Goal: Information Seeking & Learning: Learn about a topic

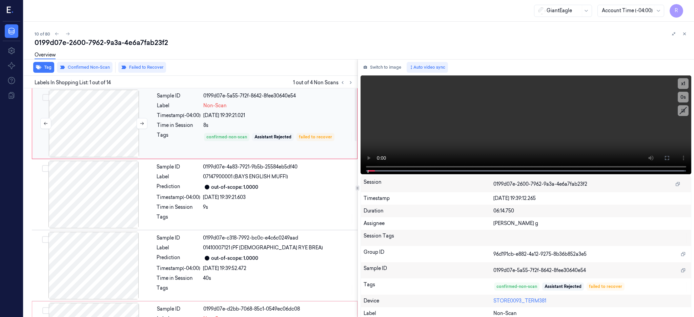
click at [113, 118] on div at bounding box center [94, 124] width 121 height 68
click at [80, 132] on div at bounding box center [94, 124] width 121 height 68
click at [668, 158] on icon at bounding box center [666, 158] width 4 height 4
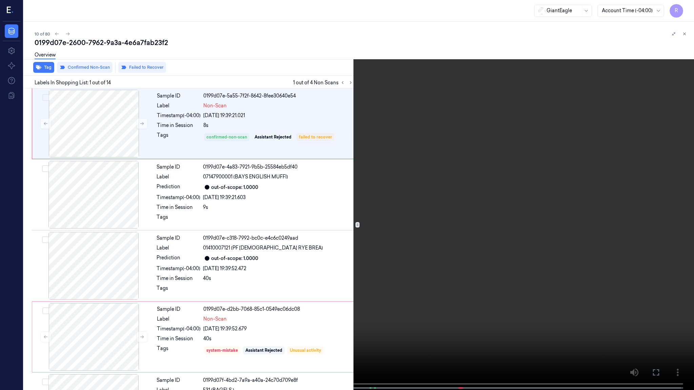
click at [286, 234] on video at bounding box center [347, 195] width 694 height 391
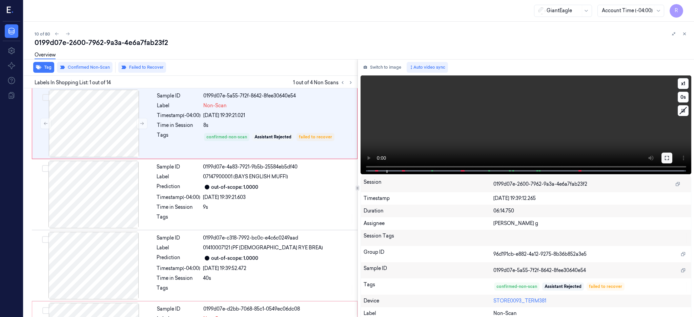
click at [672, 154] on button at bounding box center [666, 158] width 11 height 11
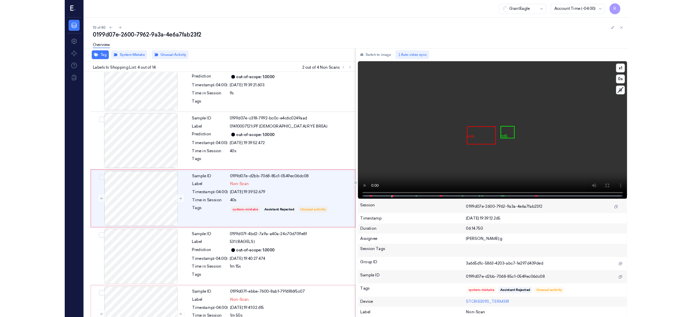
scroll to position [98, 0]
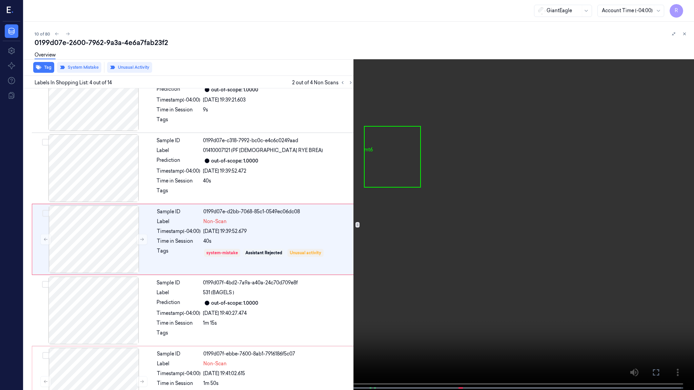
click at [349, 261] on video at bounding box center [347, 195] width 694 height 391
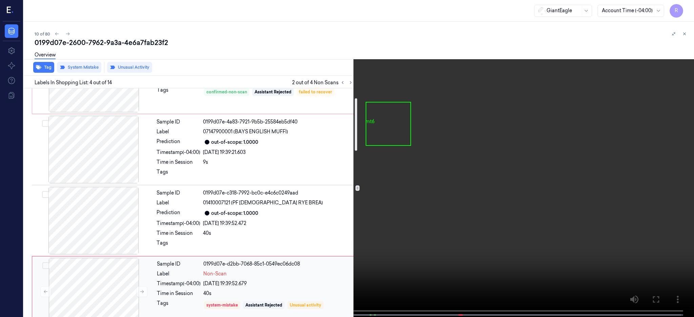
scroll to position [0, 0]
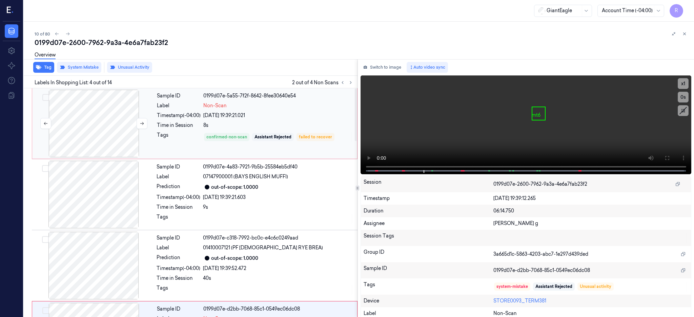
click at [98, 136] on div at bounding box center [94, 124] width 121 height 68
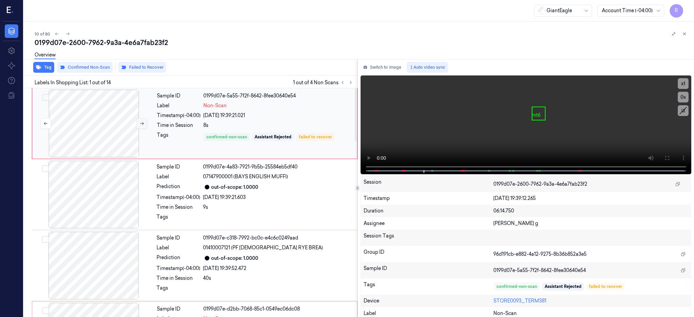
click at [142, 122] on icon at bounding box center [142, 123] width 5 height 5
click at [100, 181] on div at bounding box center [93, 195] width 121 height 68
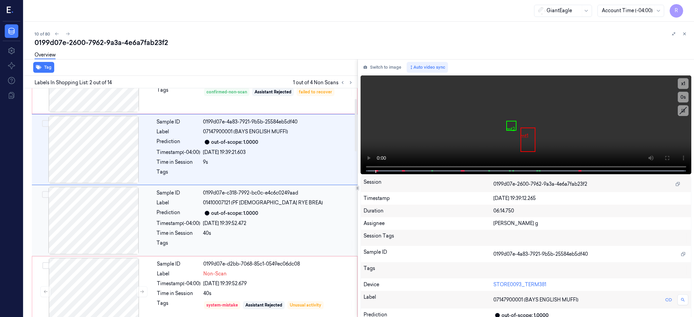
click at [96, 206] on div at bounding box center [93, 221] width 121 height 68
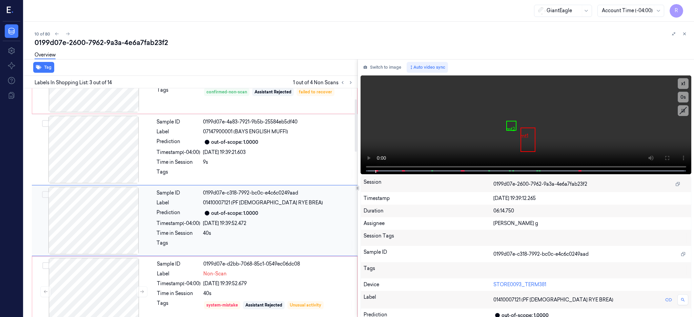
scroll to position [63, 0]
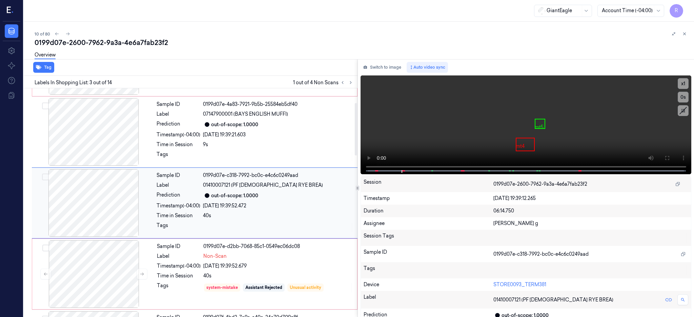
click at [100, 209] on div at bounding box center [93, 203] width 121 height 68
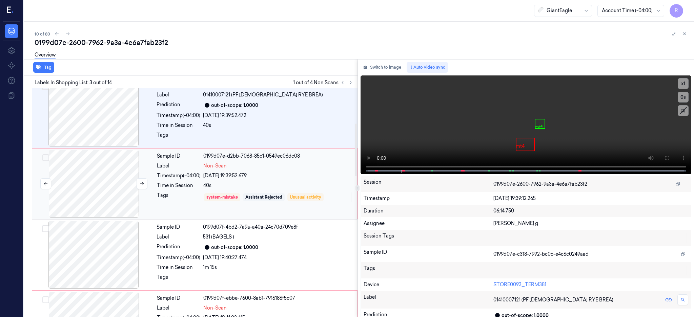
click at [100, 190] on div at bounding box center [94, 184] width 121 height 68
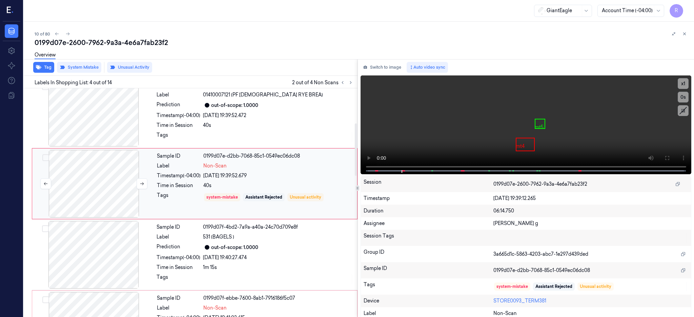
scroll to position [134, 0]
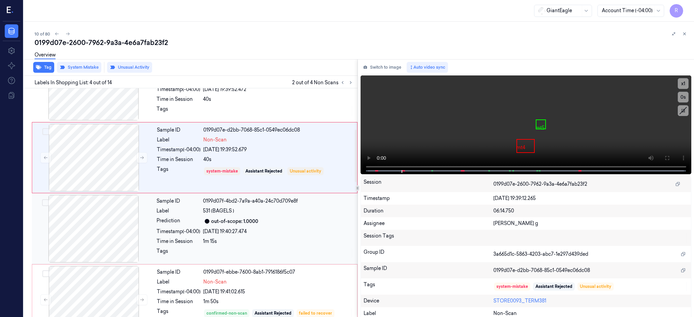
click at [96, 208] on div at bounding box center [93, 229] width 121 height 68
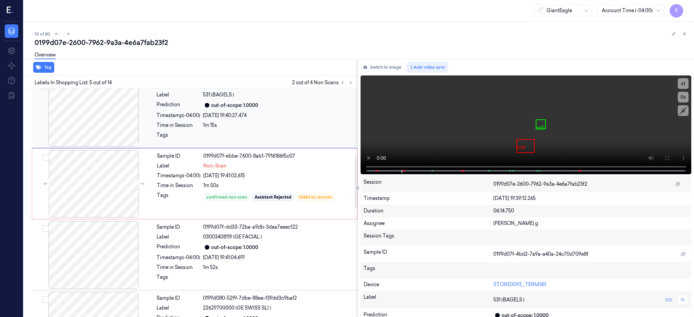
click at [96, 207] on div at bounding box center [94, 184] width 121 height 68
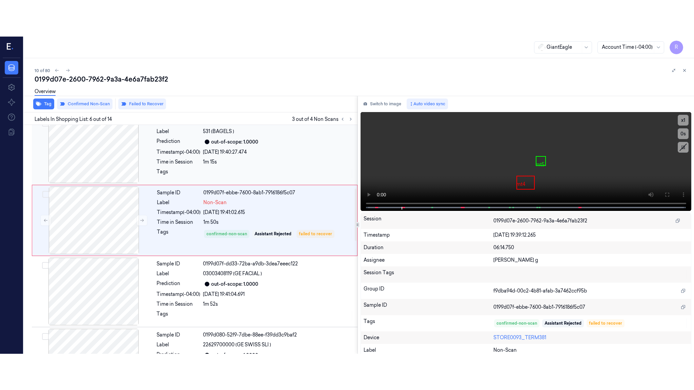
scroll to position [276, 0]
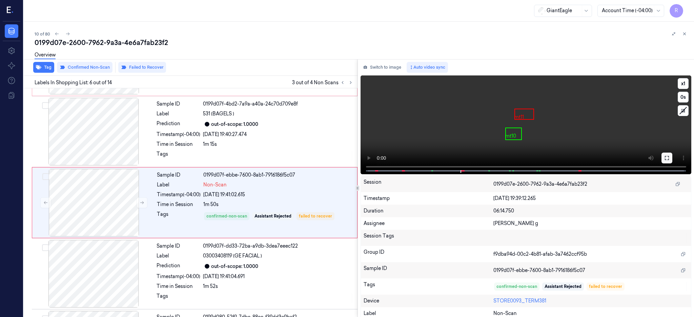
click at [669, 159] on icon at bounding box center [666, 157] width 5 height 5
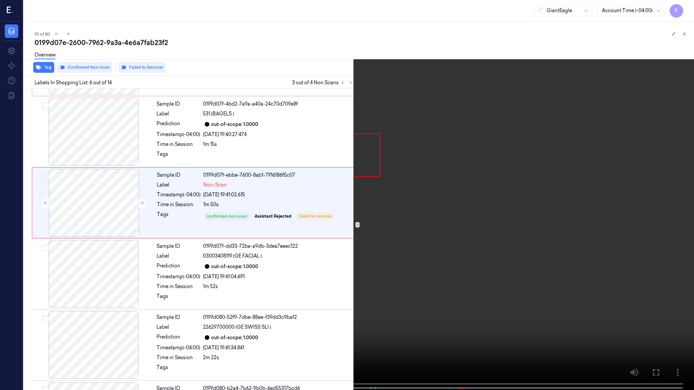
click at [410, 243] on video at bounding box center [347, 195] width 694 height 391
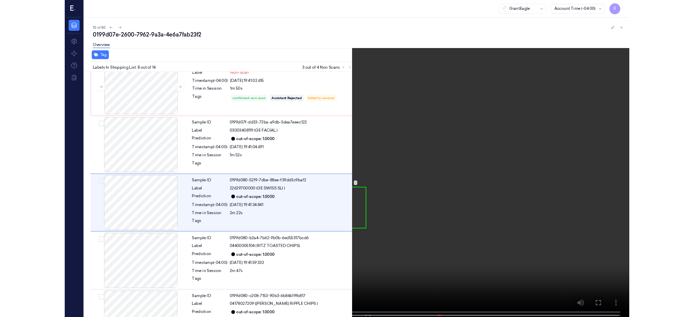
scroll to position [382, 0]
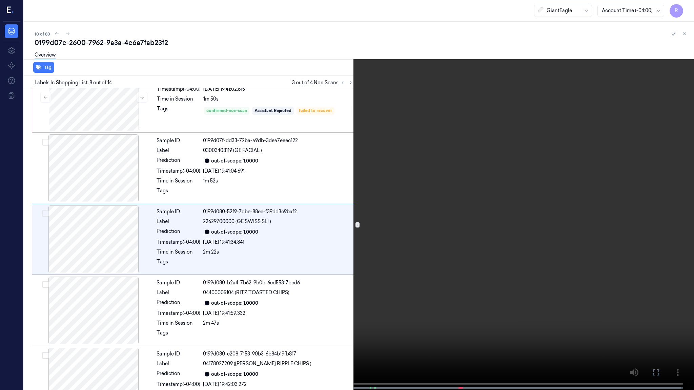
click at [314, 237] on video at bounding box center [347, 195] width 694 height 391
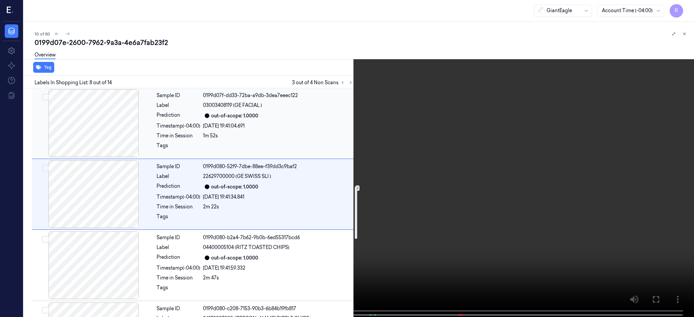
scroll to position [337, 0]
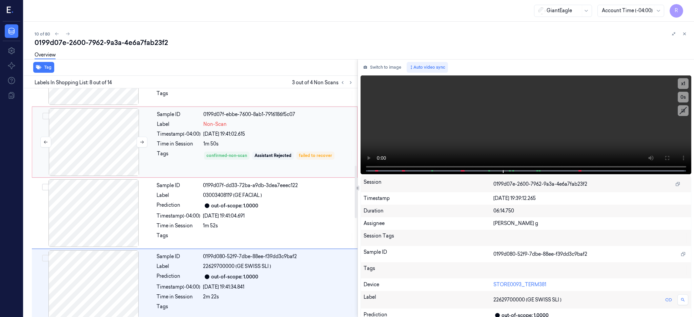
click at [92, 143] on div at bounding box center [94, 142] width 121 height 68
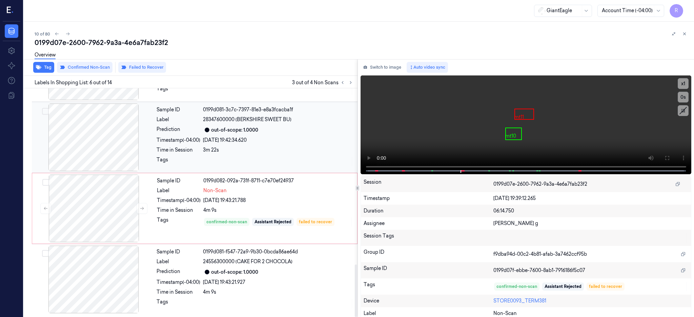
click at [102, 128] on div at bounding box center [93, 138] width 121 height 68
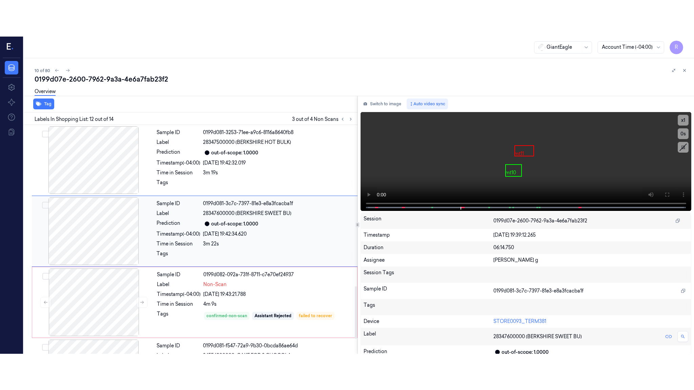
scroll to position [703, 0]
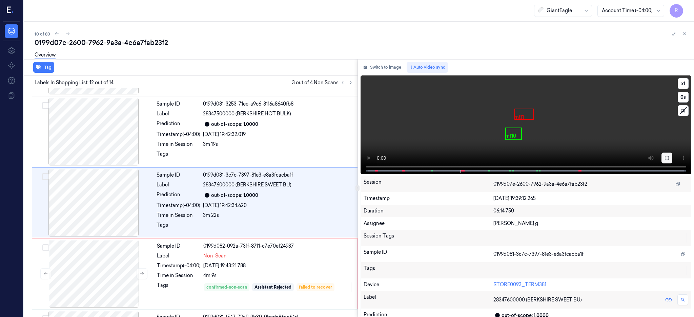
click at [672, 158] on button at bounding box center [666, 158] width 11 height 11
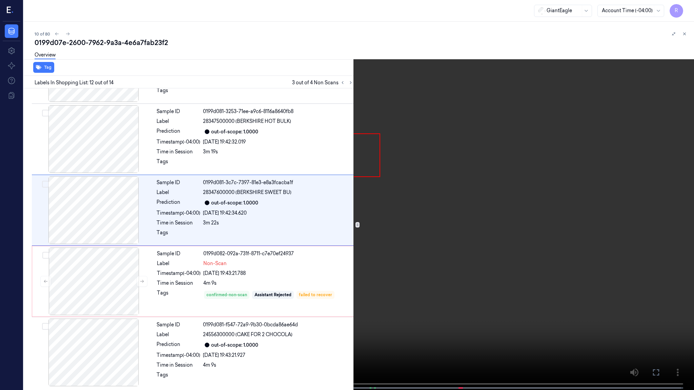
click at [441, 221] on video at bounding box center [347, 195] width 694 height 391
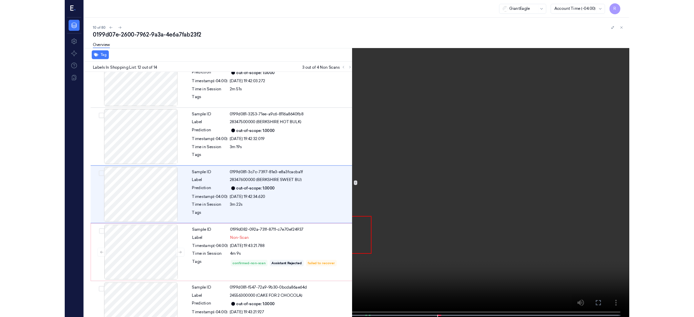
scroll to position [696, 0]
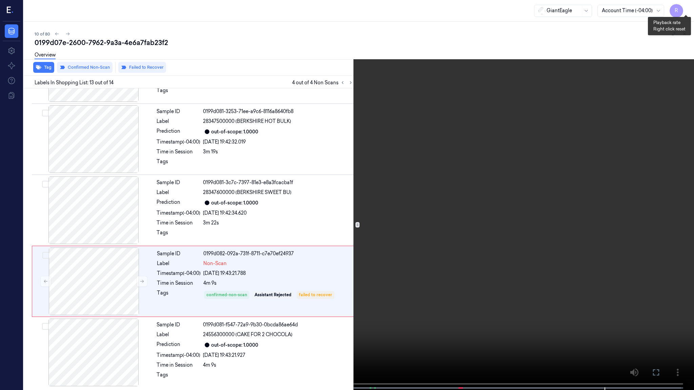
click at [687, 10] on button "x 1" at bounding box center [685, 8] width 11 height 11
click at [686, 8] on button "x 2" at bounding box center [685, 8] width 11 height 11
click at [685, 7] on button "x 4" at bounding box center [685, 8] width 11 height 11
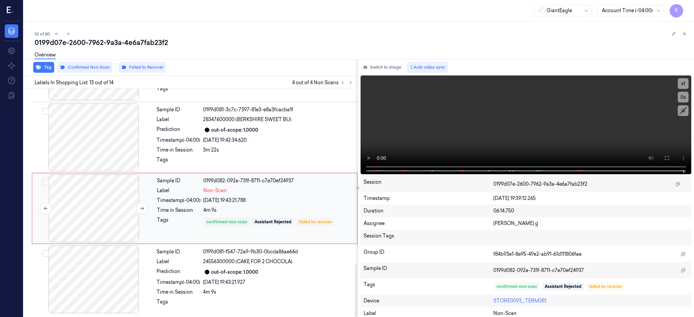
click at [109, 214] on div at bounding box center [94, 209] width 121 height 68
click at [138, 70] on button "Failed to Recover" at bounding box center [142, 67] width 48 height 11
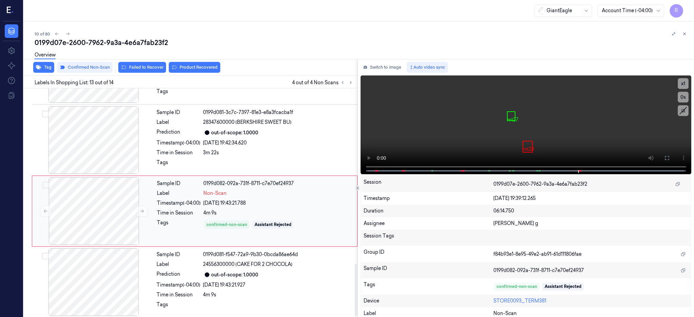
scroll to position [768, 0]
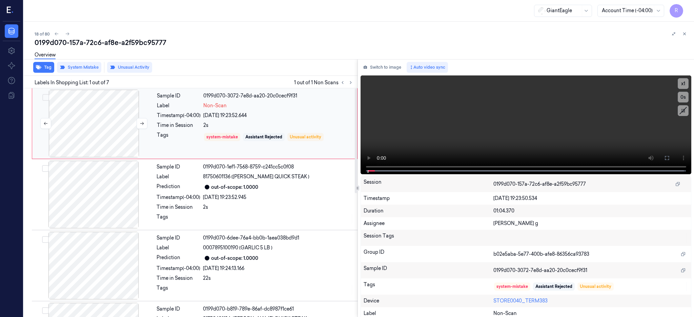
click at [102, 128] on div at bounding box center [94, 124] width 121 height 68
click at [94, 139] on div at bounding box center [94, 124] width 121 height 68
click at [672, 161] on button at bounding box center [666, 158] width 11 height 11
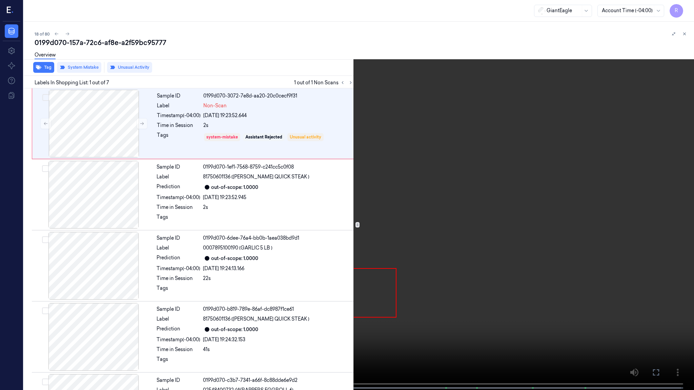
click at [427, 203] on video at bounding box center [347, 195] width 694 height 391
click at [308, 250] on video at bounding box center [347, 195] width 694 height 391
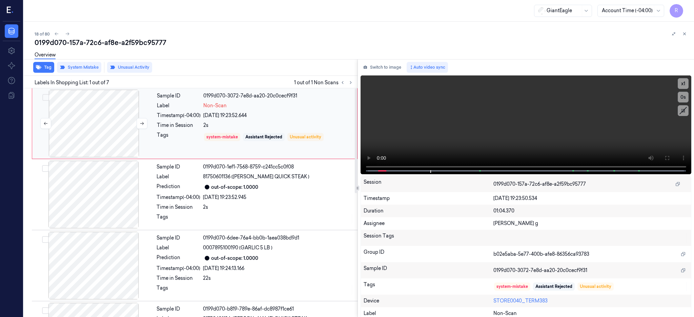
click at [110, 129] on div at bounding box center [94, 124] width 121 height 68
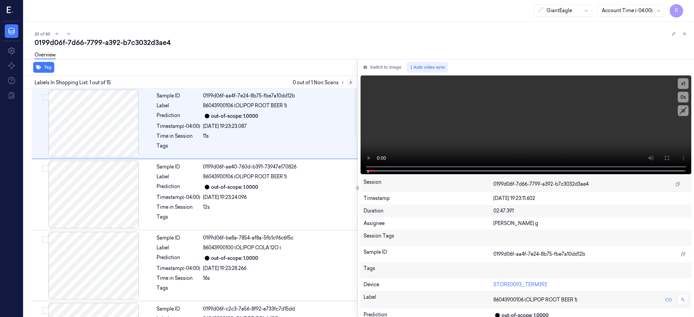
click at [353, 81] on icon at bounding box center [350, 82] width 5 height 5
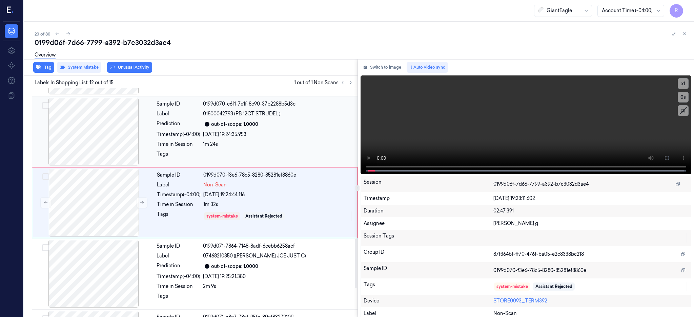
click at [99, 141] on div at bounding box center [93, 132] width 121 height 68
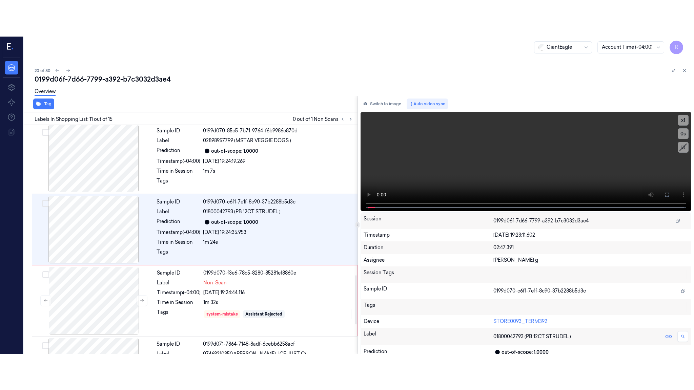
scroll to position [632, 0]
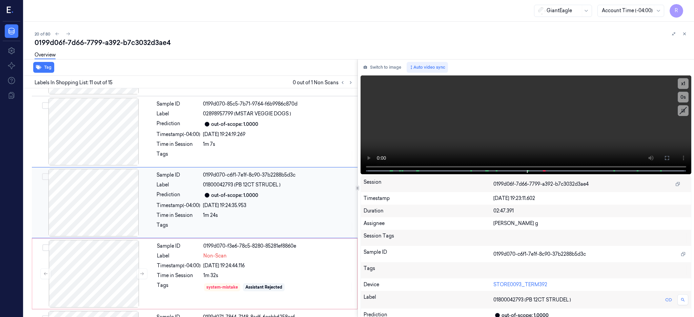
click at [92, 215] on div at bounding box center [93, 203] width 121 height 68
click at [669, 155] on icon at bounding box center [666, 157] width 5 height 5
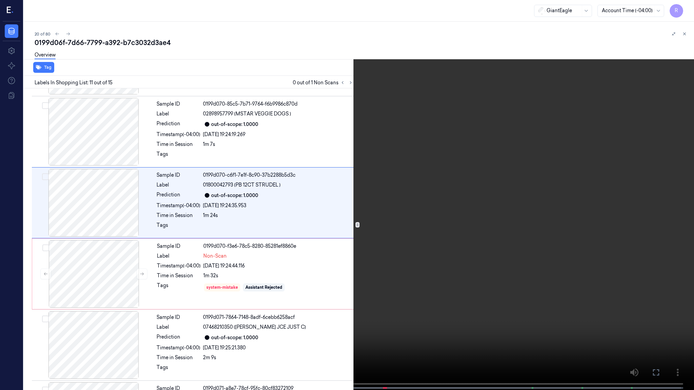
click at [509, 197] on video at bounding box center [347, 195] width 694 height 391
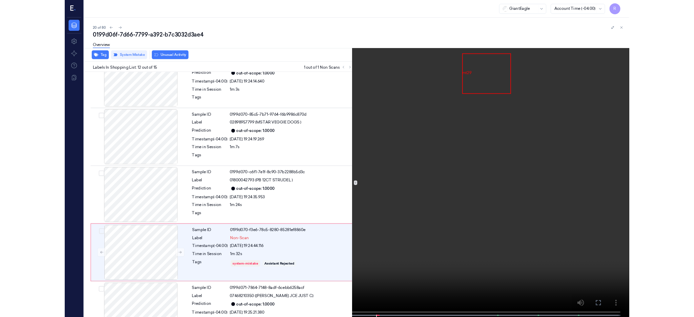
scroll to position [667, 0]
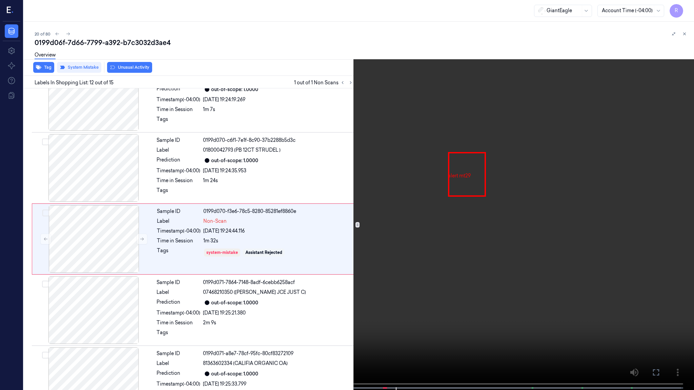
click at [326, 200] on video at bounding box center [347, 195] width 694 height 391
click at [358, 33] on video at bounding box center [347, 195] width 694 height 391
click at [349, 126] on video at bounding box center [347, 195] width 694 height 391
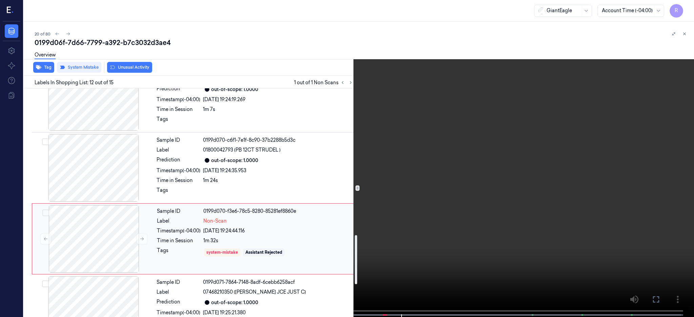
scroll to position [757, 0]
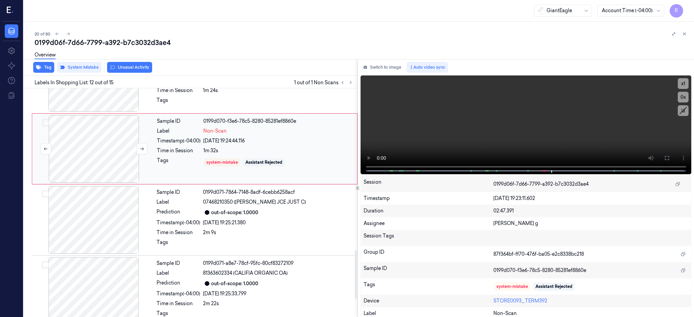
click at [93, 134] on div at bounding box center [94, 149] width 121 height 68
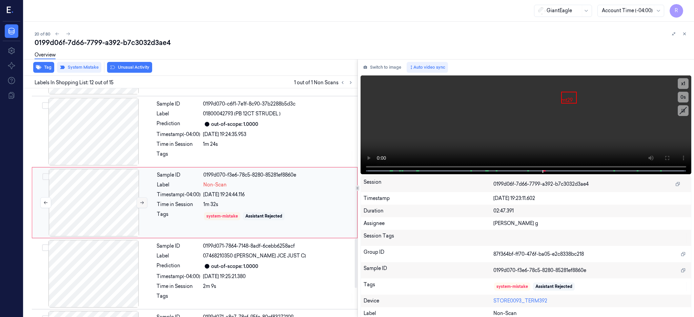
click at [137, 205] on button at bounding box center [141, 202] width 11 height 11
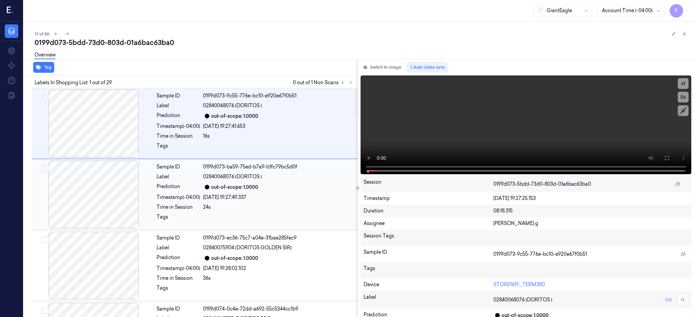
click at [355, 83] on button at bounding box center [350, 83] width 8 height 8
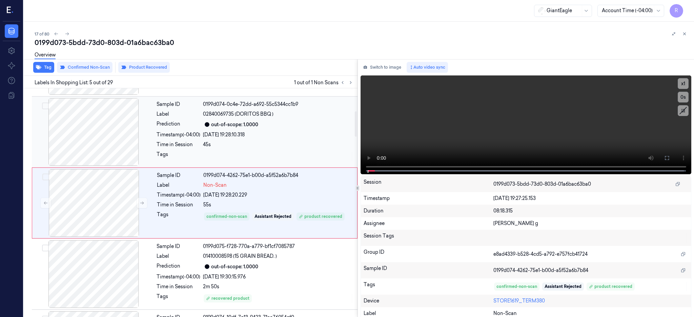
click at [102, 141] on div at bounding box center [93, 132] width 121 height 68
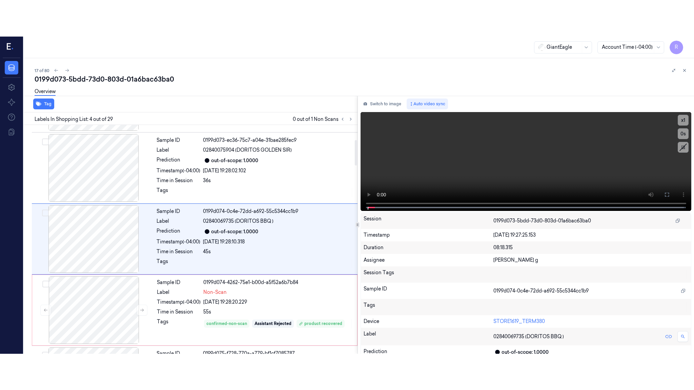
scroll to position [134, 0]
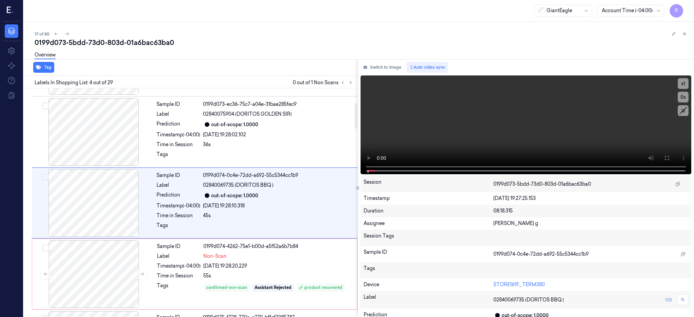
click at [369, 151] on div "Tag Labels In Shopping List: 4 out of 29 0 out of 1 Non Scans Sample ID 0199d07…" at bounding box center [357, 188] width 673 height 258
click at [100, 212] on div at bounding box center [93, 203] width 121 height 68
click at [672, 156] on button at bounding box center [666, 158] width 11 height 11
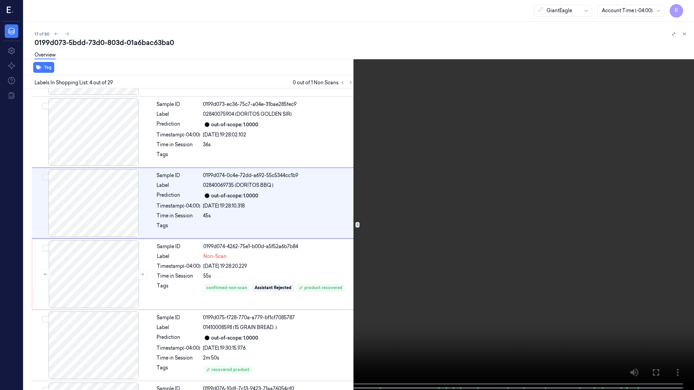
click at [428, 204] on video at bounding box center [347, 195] width 694 height 391
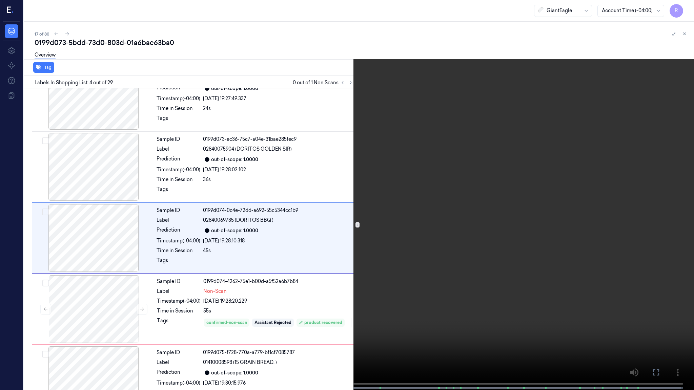
scroll to position [98, 0]
click at [428, 204] on video at bounding box center [347, 195] width 694 height 391
click at [408, 263] on video at bounding box center [347, 195] width 694 height 391
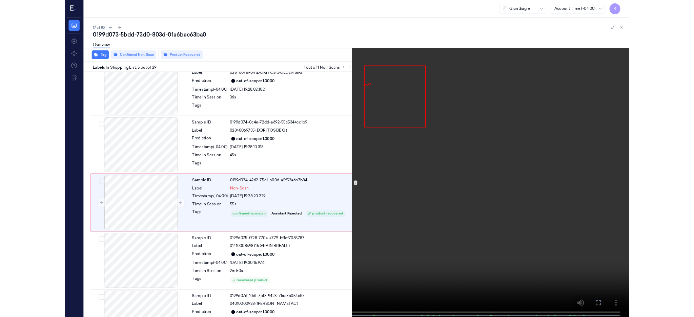
scroll to position [169, 0]
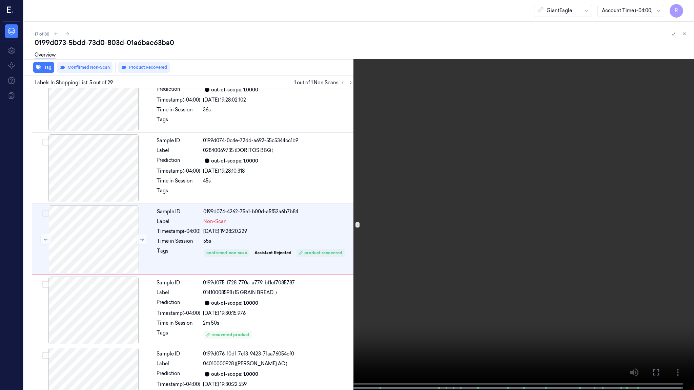
click at [367, 177] on video at bounding box center [347, 195] width 694 height 391
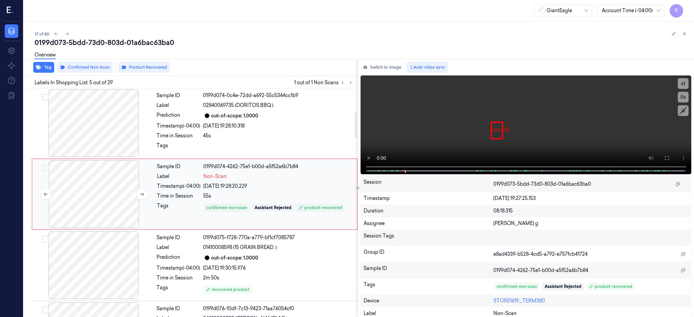
click at [117, 180] on div at bounding box center [94, 195] width 121 height 68
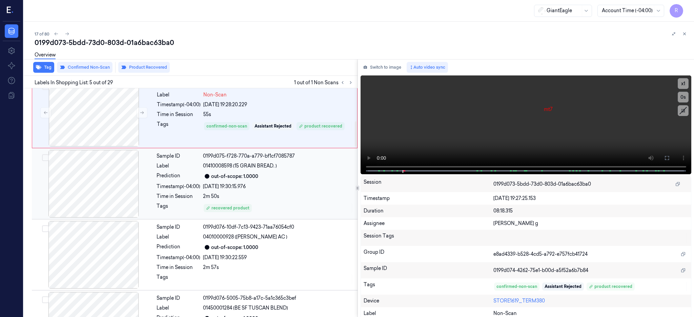
click at [118, 188] on div at bounding box center [93, 184] width 121 height 68
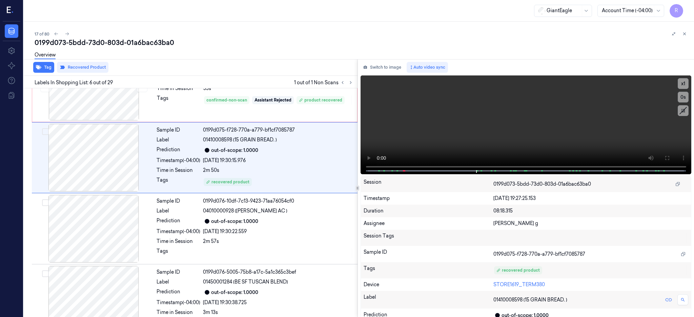
scroll to position [276, 0]
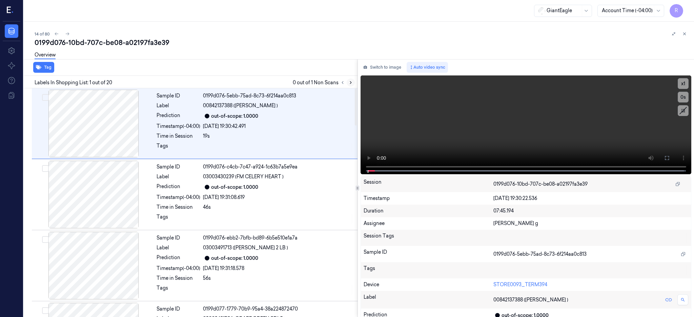
click at [353, 83] on icon at bounding box center [350, 82] width 5 height 5
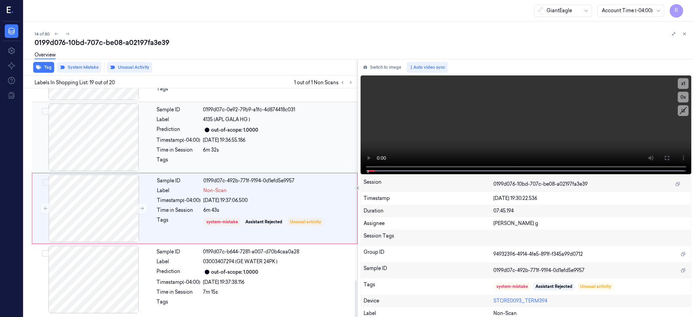
click at [112, 148] on div at bounding box center [93, 138] width 121 height 68
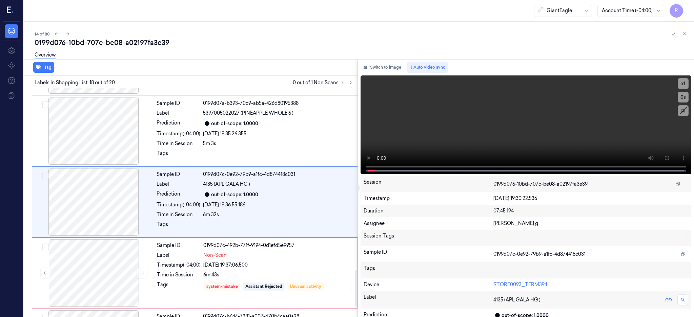
scroll to position [1130, 0]
click at [113, 203] on div at bounding box center [93, 203] width 121 height 68
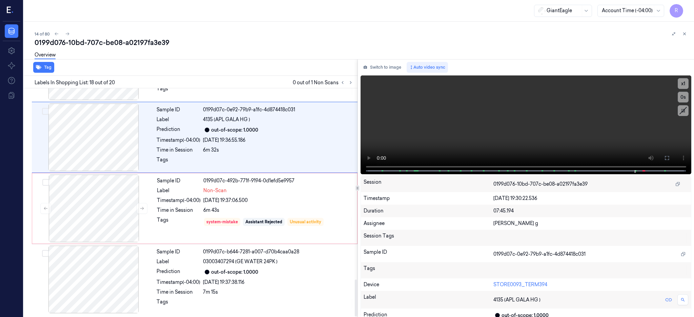
scroll to position [1150, 0]
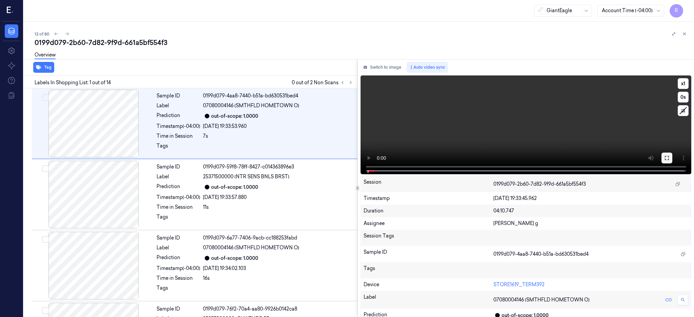
click at [672, 159] on button at bounding box center [666, 158] width 11 height 11
click at [353, 83] on icon at bounding box center [350, 82] width 5 height 5
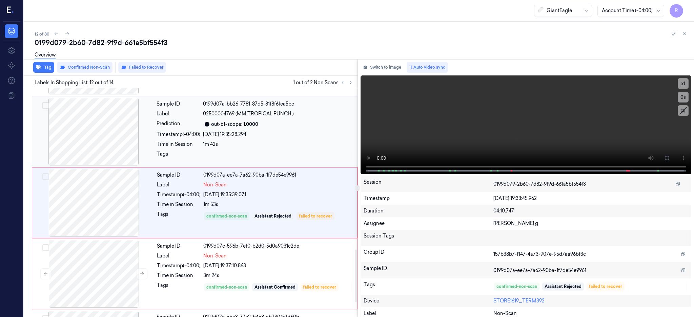
click at [78, 141] on div at bounding box center [93, 132] width 121 height 68
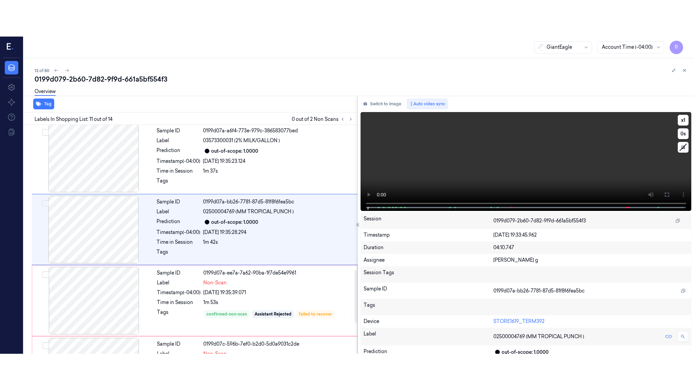
scroll to position [632, 0]
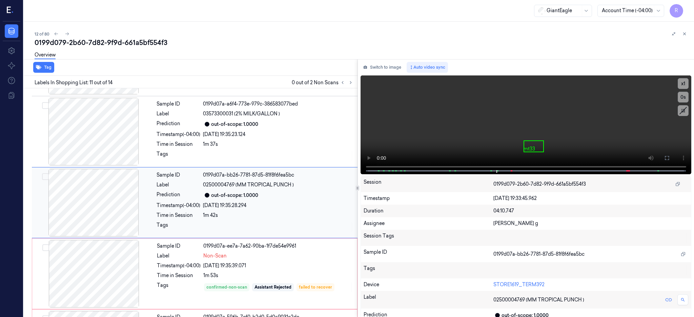
click at [94, 215] on div at bounding box center [93, 203] width 121 height 68
click at [672, 163] on button at bounding box center [666, 158] width 11 height 11
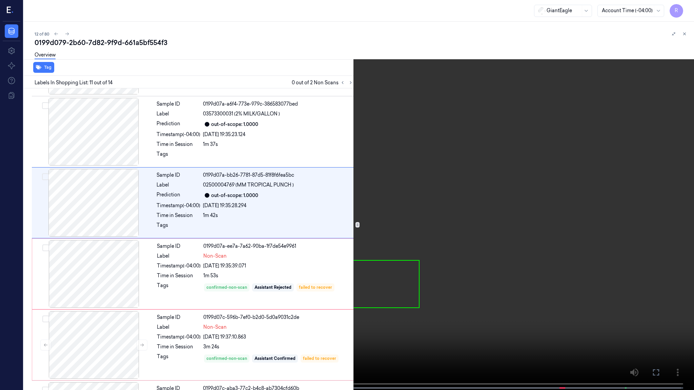
click at [507, 192] on video at bounding box center [347, 195] width 694 height 391
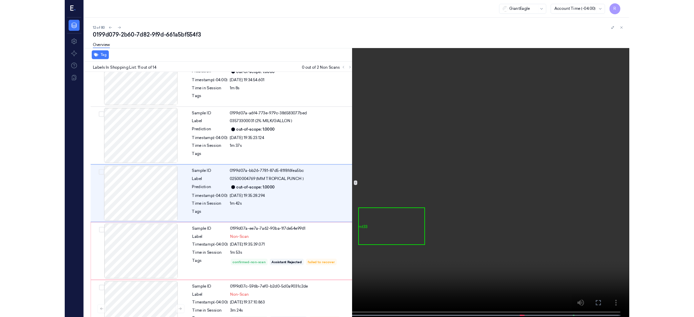
scroll to position [595, 0]
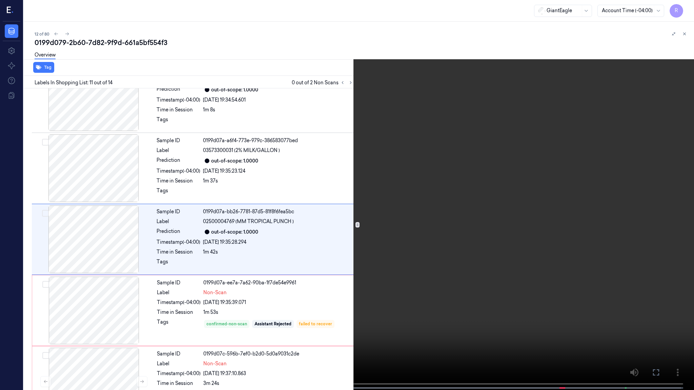
click at [333, 154] on video at bounding box center [347, 195] width 694 height 391
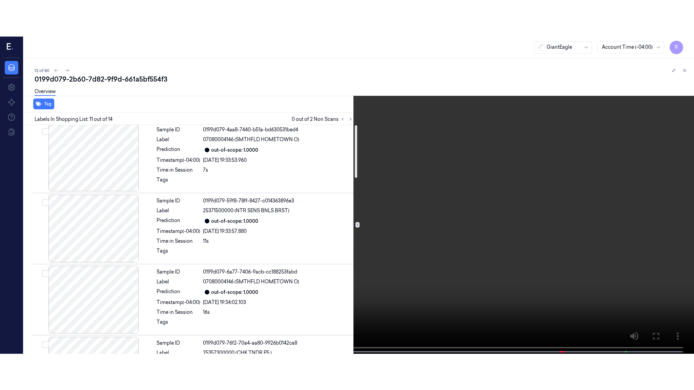
scroll to position [0, 0]
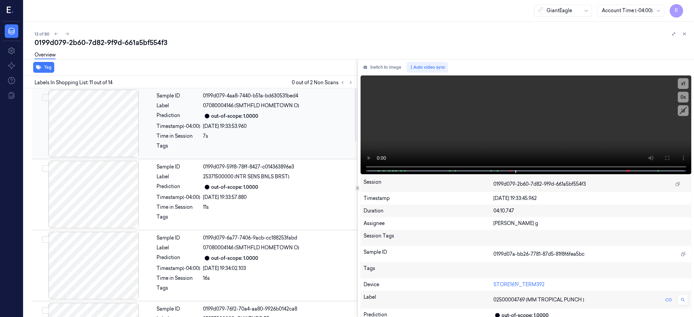
click at [106, 137] on div at bounding box center [93, 124] width 121 height 68
click at [672, 163] on button at bounding box center [666, 158] width 11 height 11
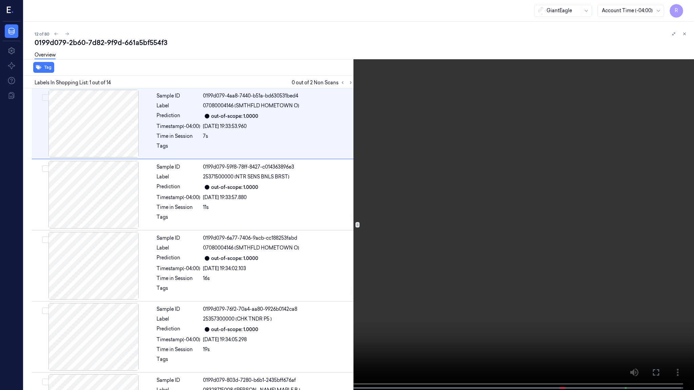
click at [438, 224] on video at bounding box center [347, 195] width 694 height 391
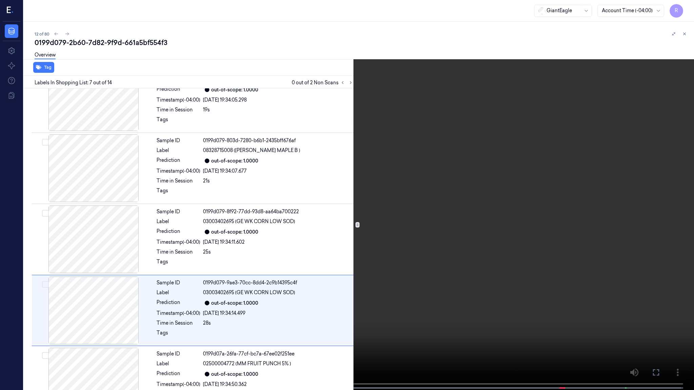
scroll to position [311, 0]
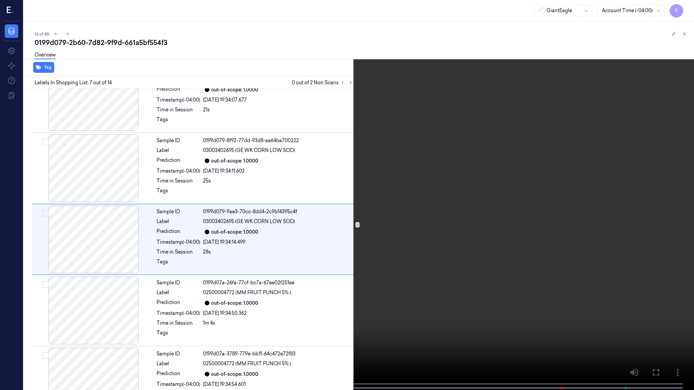
click at [82, 317] on span at bounding box center [82, 387] width 1 height 3
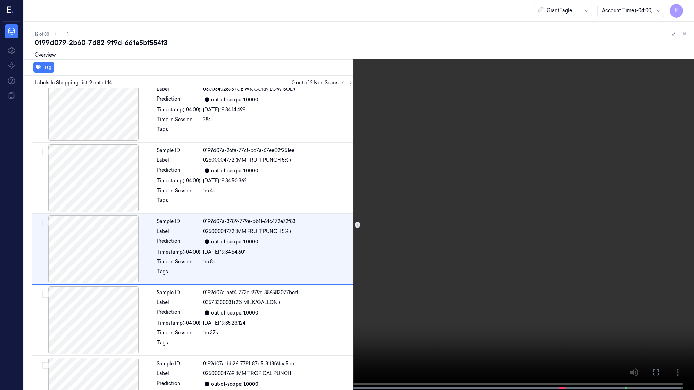
scroll to position [453, 0]
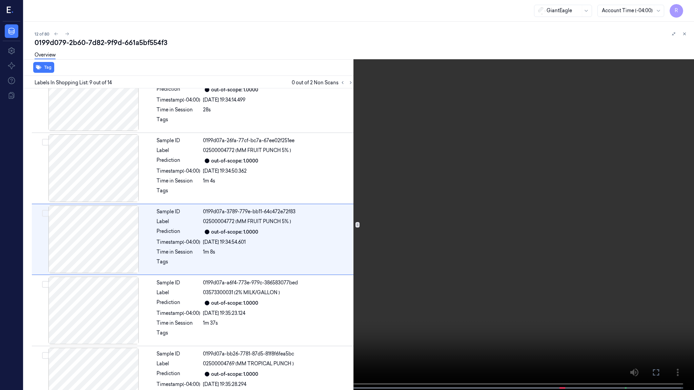
click at [424, 217] on video at bounding box center [347, 195] width 694 height 391
click at [292, 312] on video at bounding box center [347, 195] width 694 height 391
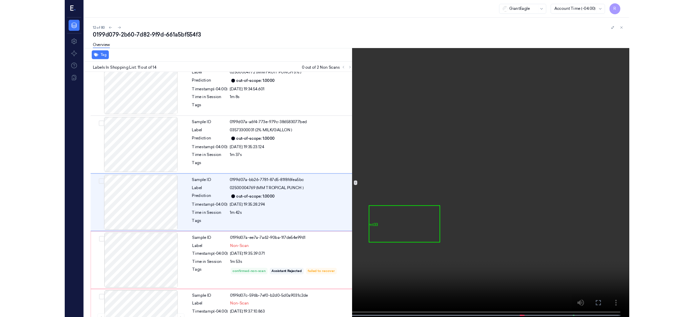
scroll to position [595, 0]
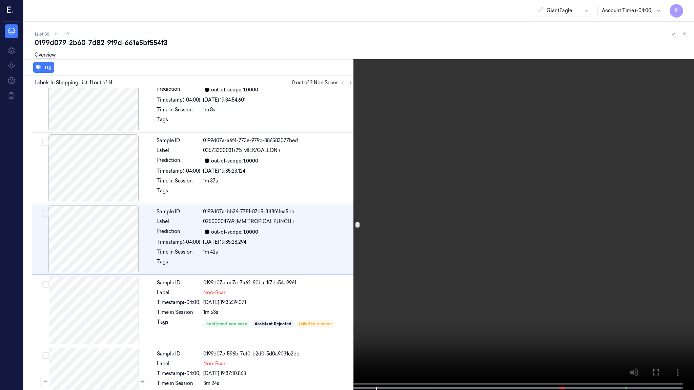
click at [442, 241] on video at bounding box center [347, 195] width 694 height 391
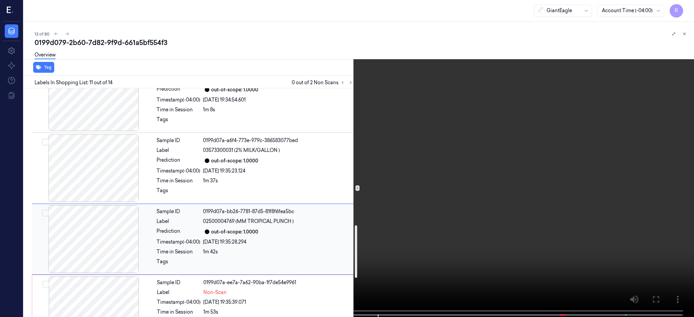
scroll to position [768, 0]
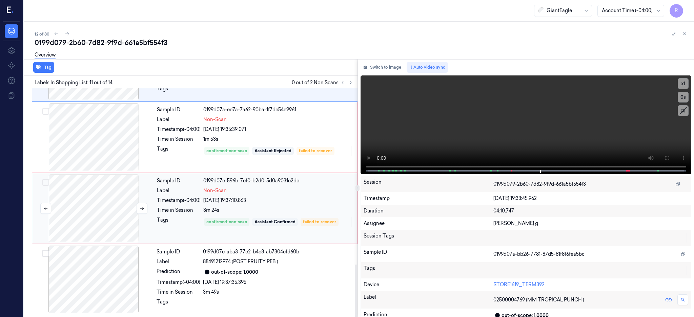
click at [98, 209] on div at bounding box center [94, 209] width 121 height 68
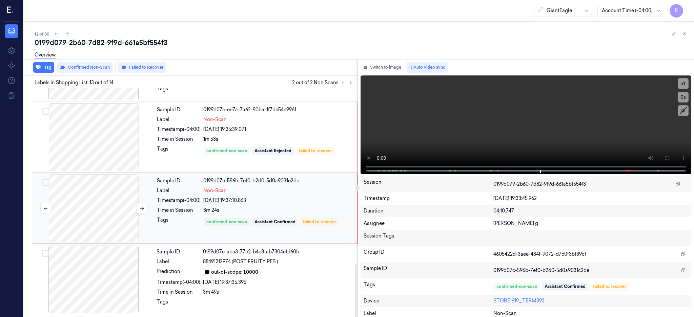
scroll to position [769, 0]
click at [143, 209] on icon at bounding box center [142, 208] width 5 height 5
click at [122, 218] on div at bounding box center [94, 209] width 121 height 68
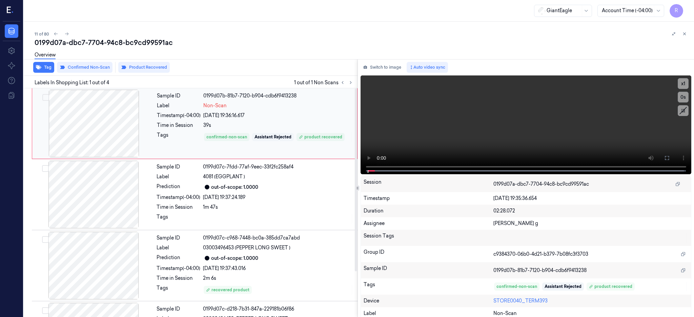
click at [101, 124] on div at bounding box center [94, 124] width 121 height 68
click at [669, 158] on icon at bounding box center [666, 157] width 5 height 5
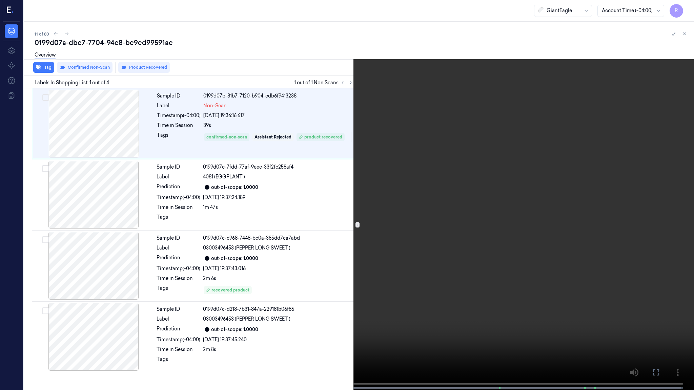
click at [443, 179] on video at bounding box center [347, 195] width 694 height 391
click at [456, 262] on video at bounding box center [347, 195] width 694 height 391
click at [324, 313] on video at bounding box center [347, 195] width 694 height 391
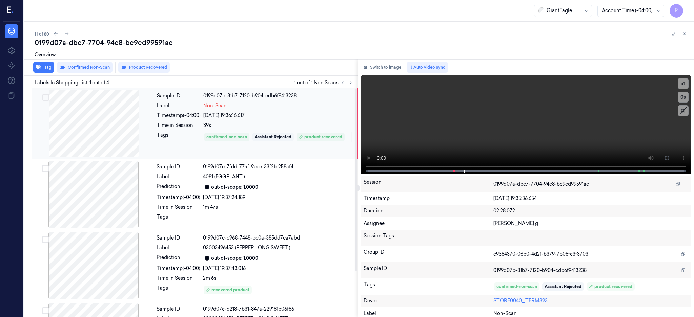
click at [103, 135] on div at bounding box center [94, 124] width 121 height 68
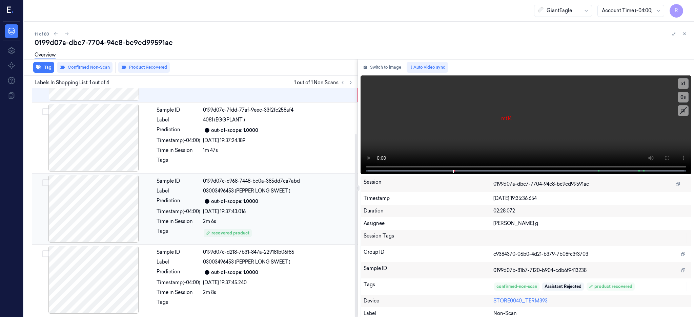
click at [101, 220] on div at bounding box center [93, 209] width 121 height 68
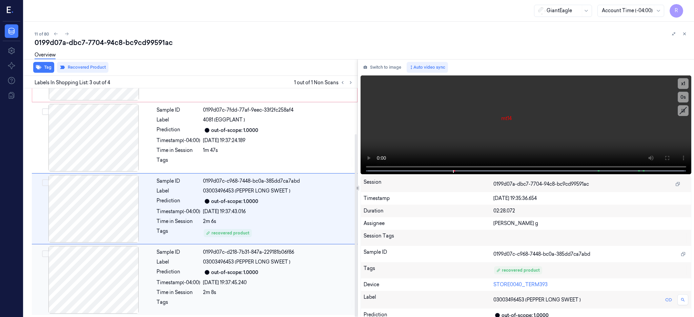
click at [99, 271] on div at bounding box center [93, 280] width 121 height 68
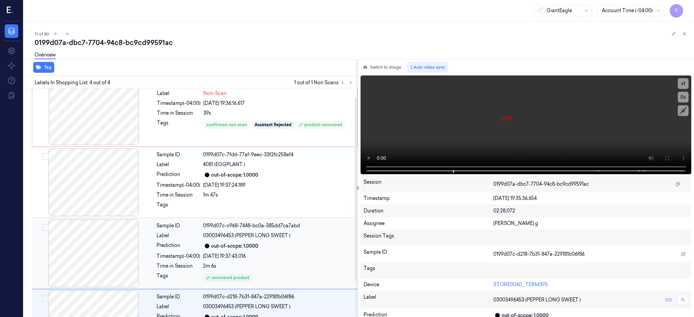
click at [93, 242] on div at bounding box center [93, 254] width 121 height 68
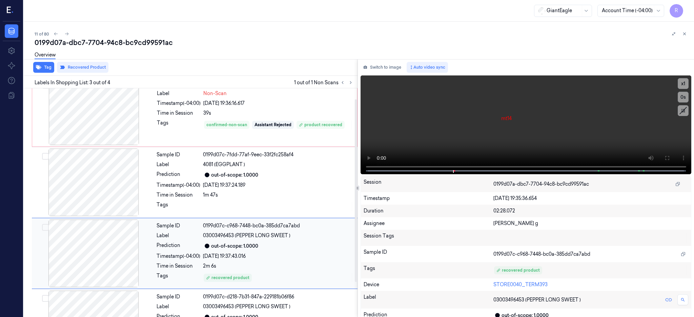
scroll to position [57, 0]
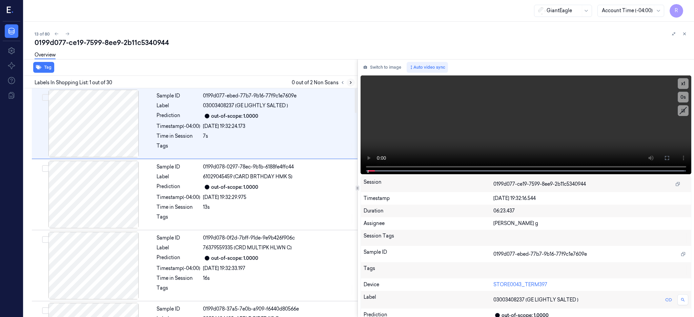
click at [355, 81] on button at bounding box center [350, 83] width 8 height 8
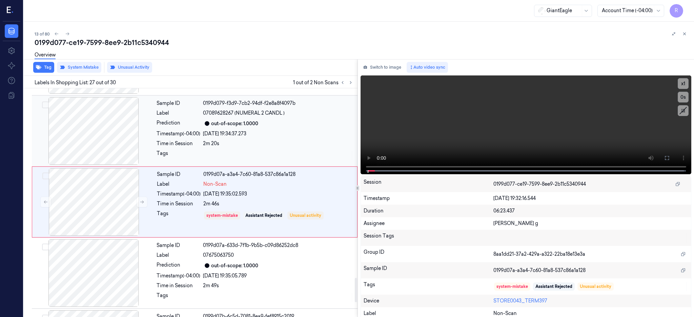
click at [77, 134] on div at bounding box center [93, 131] width 121 height 68
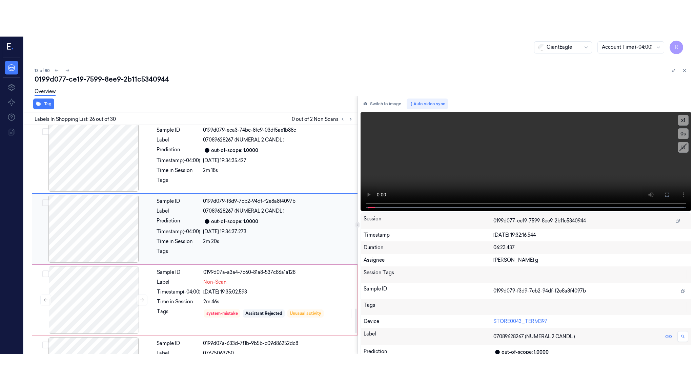
scroll to position [1699, 0]
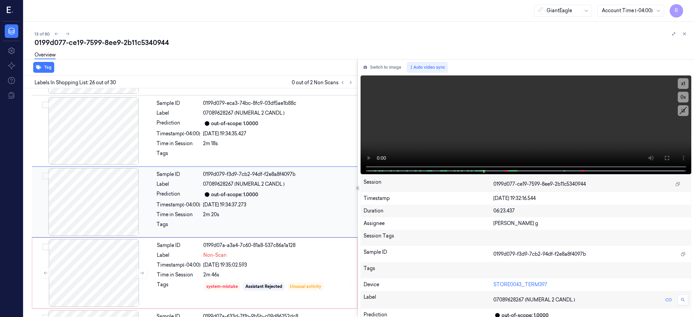
click at [74, 212] on div at bounding box center [93, 202] width 121 height 68
click at [672, 154] on button at bounding box center [666, 158] width 11 height 11
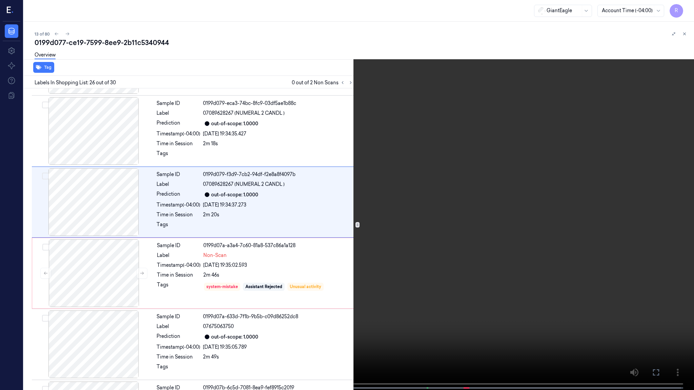
click at [497, 201] on video at bounding box center [347, 195] width 694 height 391
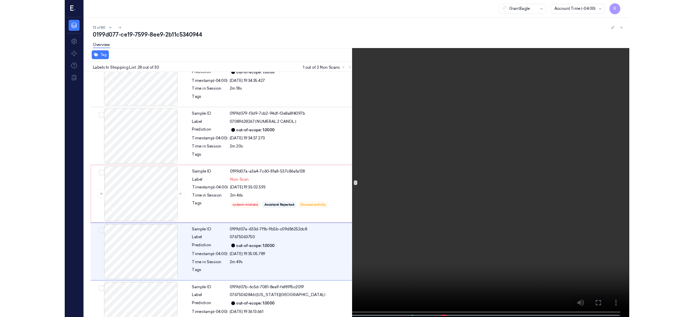
scroll to position [1805, 0]
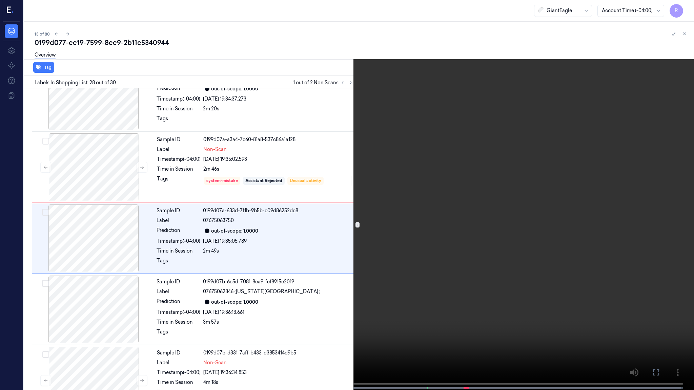
click at [392, 250] on video at bounding box center [347, 195] width 694 height 391
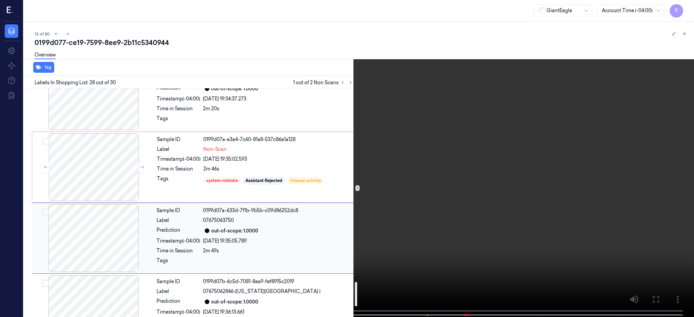
scroll to position [1907, 0]
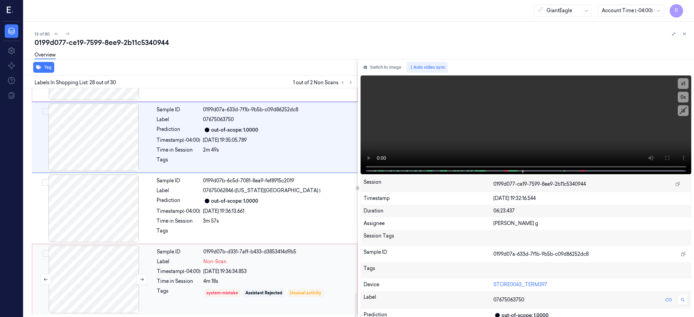
click at [113, 287] on div at bounding box center [94, 280] width 121 height 68
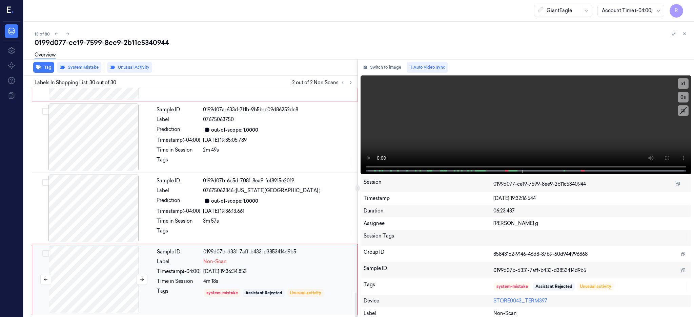
scroll to position [1908, 0]
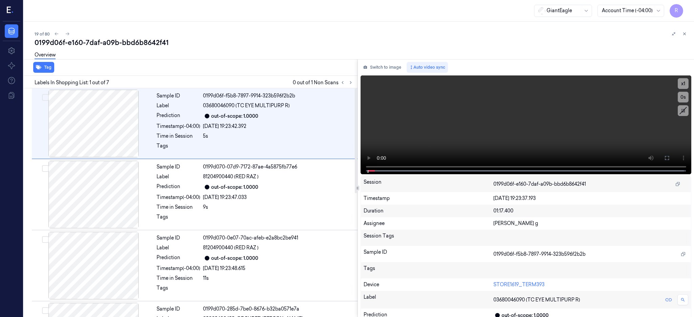
click at [355, 79] on div at bounding box center [346, 83] width 16 height 8
click at [357, 87] on div "Labels In Shopping List: 1 out of 7 0 out of 1 Non Scans" at bounding box center [189, 82] width 336 height 13
click at [355, 79] on button at bounding box center [350, 83] width 8 height 8
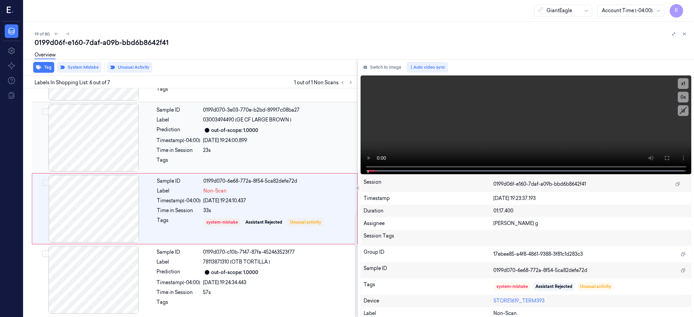
drag, startPoint x: 125, startPoint y: 136, endPoint x: 183, endPoint y: 151, distance: 59.4
click at [125, 135] on div at bounding box center [93, 138] width 121 height 68
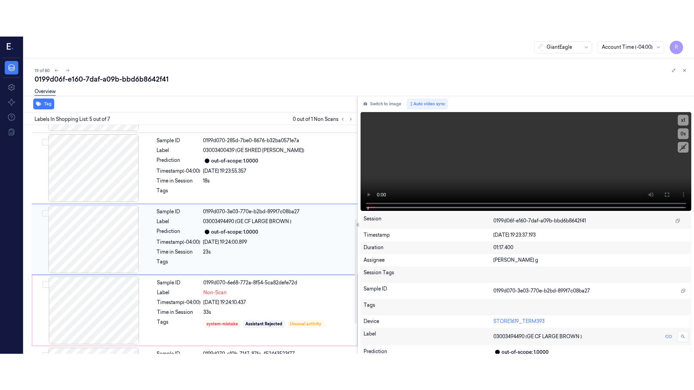
scroll to position [205, 0]
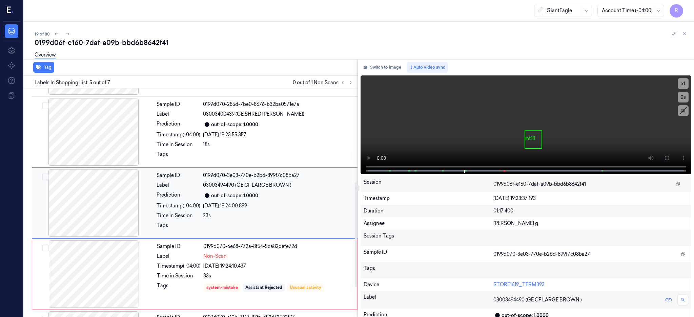
click at [92, 220] on div at bounding box center [93, 203] width 121 height 68
click at [672, 155] on button at bounding box center [666, 158] width 11 height 11
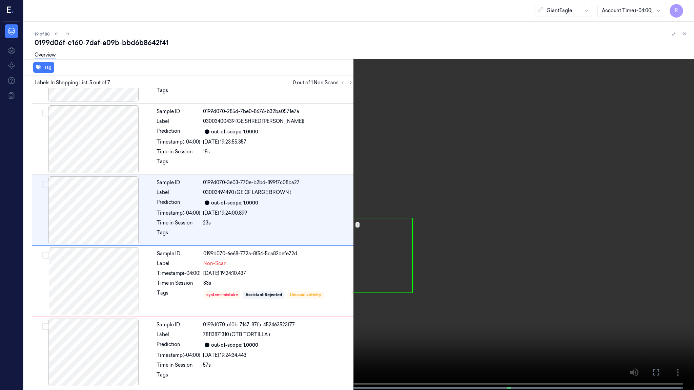
click at [410, 199] on video at bounding box center [347, 195] width 694 height 391
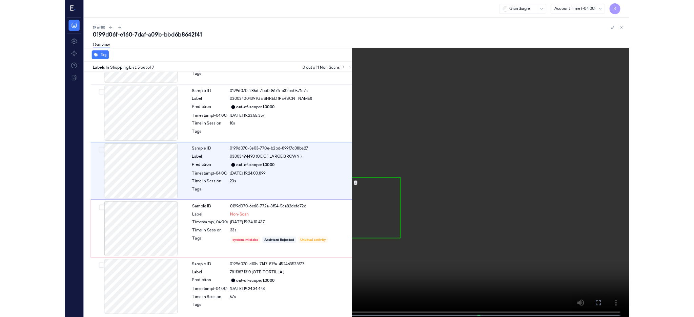
scroll to position [169, 0]
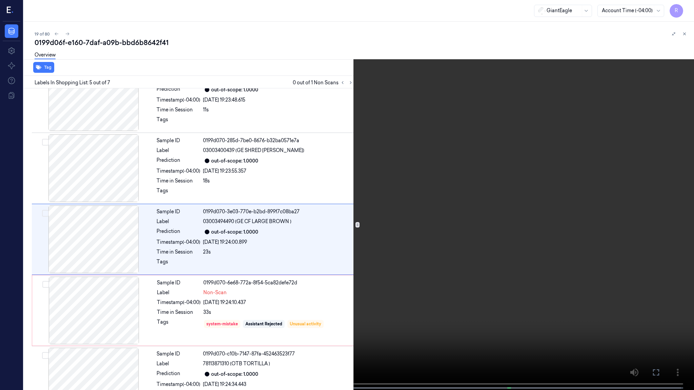
click at [358, 230] on video at bounding box center [347, 195] width 694 height 391
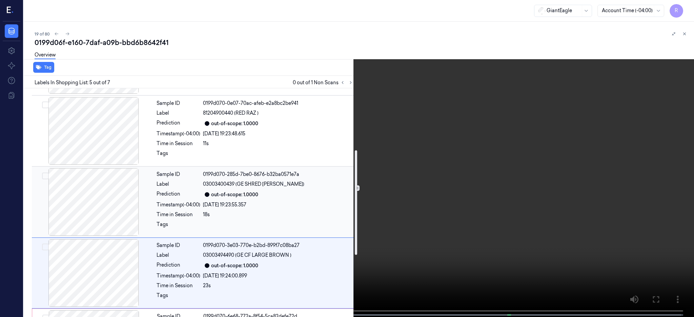
scroll to position [270, 0]
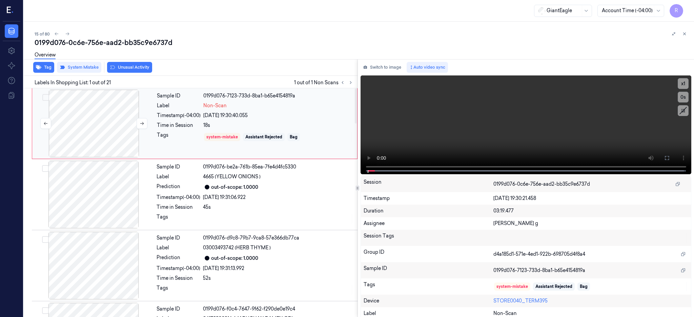
click at [96, 128] on div at bounding box center [94, 124] width 121 height 68
click at [102, 126] on div at bounding box center [94, 124] width 121 height 68
click at [669, 157] on icon at bounding box center [666, 157] width 5 height 5
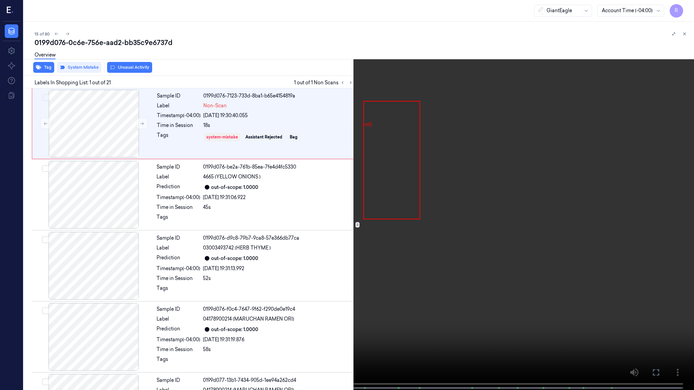
click at [468, 169] on video at bounding box center [347, 195] width 694 height 391
click at [421, 174] on video at bounding box center [347, 195] width 694 height 391
click at [421, 172] on video at bounding box center [347, 195] width 694 height 391
click at [357, 264] on video at bounding box center [347, 195] width 694 height 391
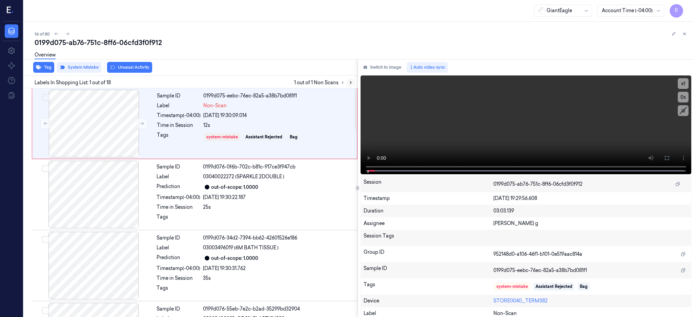
click at [355, 85] on button at bounding box center [350, 83] width 8 height 8
click at [84, 134] on div at bounding box center [94, 124] width 121 height 68
click at [106, 114] on div at bounding box center [94, 124] width 121 height 68
click at [672, 155] on button at bounding box center [666, 158] width 11 height 11
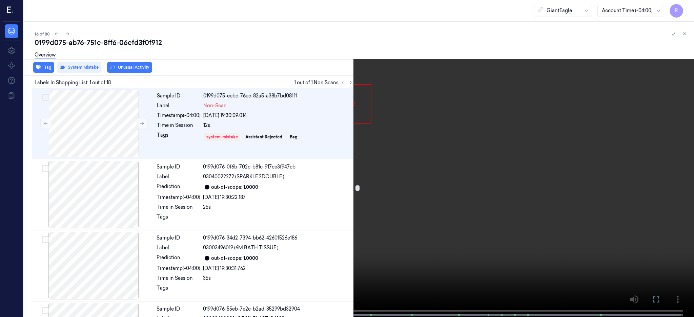
click at [466, 170] on video at bounding box center [347, 159] width 694 height 319
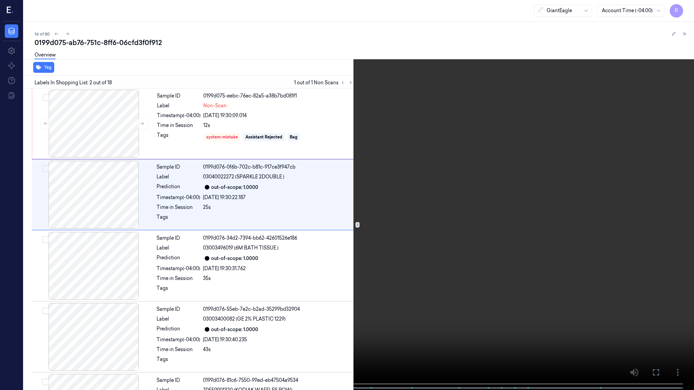
click at [349, 276] on video at bounding box center [347, 195] width 694 height 391
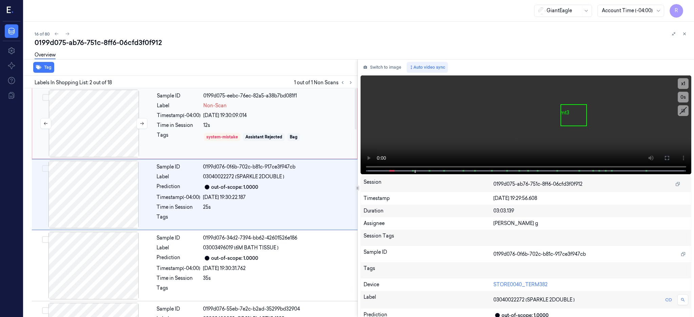
click at [92, 113] on div at bounding box center [94, 124] width 121 height 68
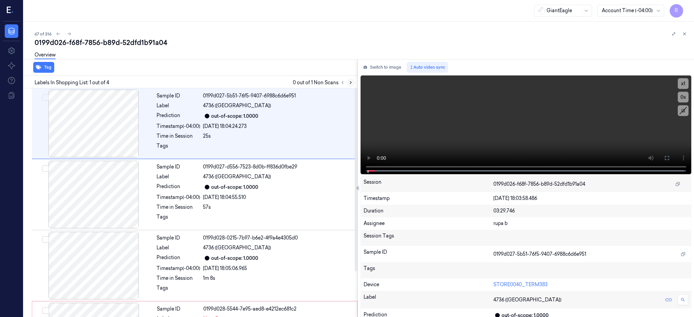
click at [355, 85] on button at bounding box center [350, 83] width 8 height 8
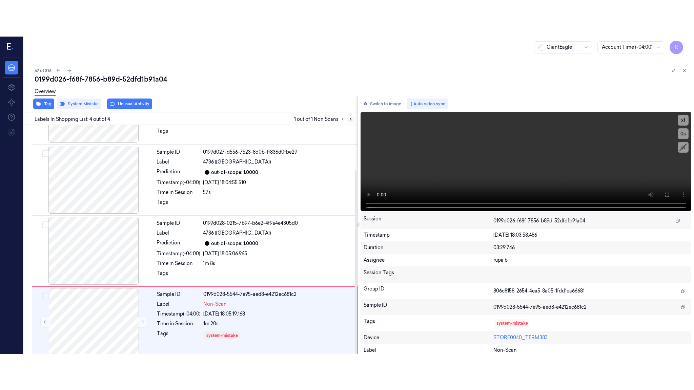
scroll to position [57, 0]
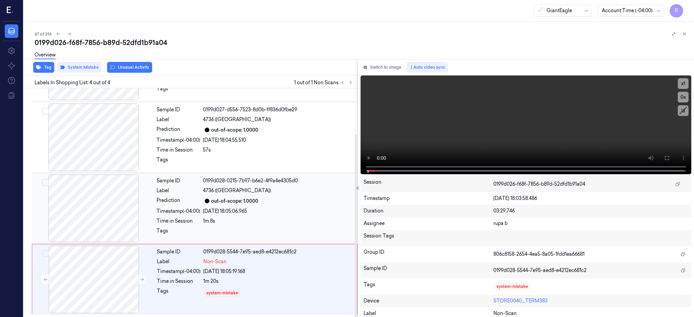
click at [89, 202] on div at bounding box center [93, 209] width 121 height 68
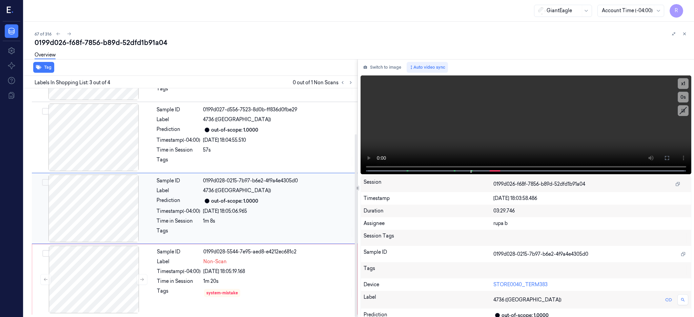
click at [102, 194] on div at bounding box center [93, 209] width 121 height 68
click at [672, 161] on button at bounding box center [666, 158] width 11 height 11
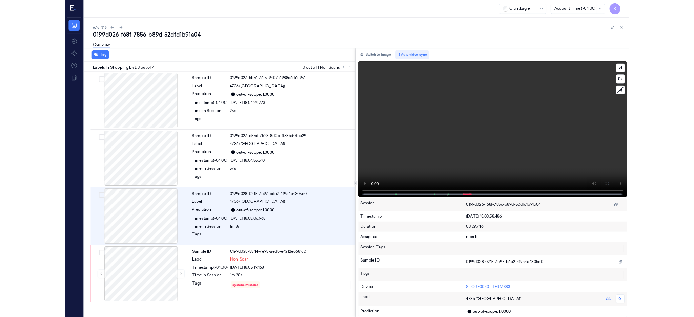
scroll to position [0, 0]
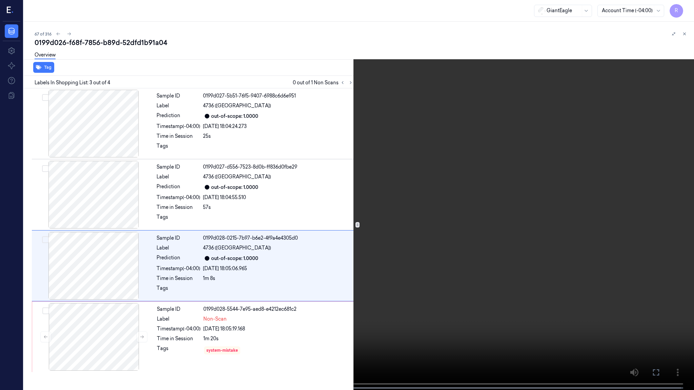
click at [455, 196] on video at bounding box center [347, 195] width 694 height 391
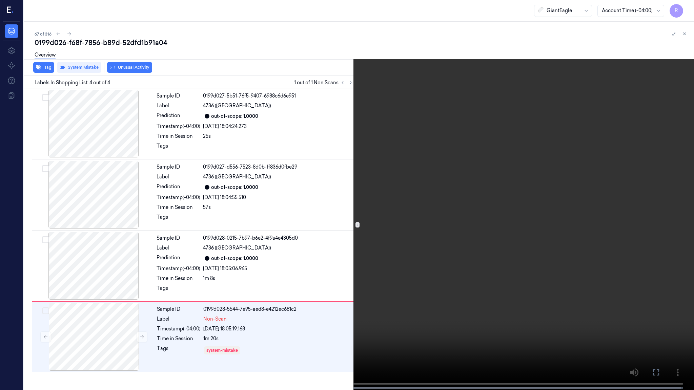
click at [580, 214] on video at bounding box center [347, 195] width 694 height 391
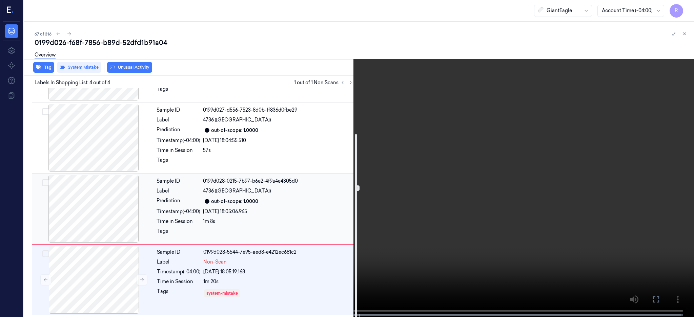
scroll to position [57, 0]
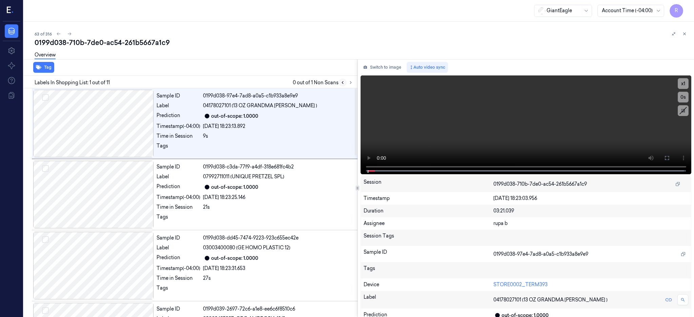
click at [345, 84] on icon at bounding box center [342, 82] width 5 height 5
click at [353, 83] on icon at bounding box center [350, 82] width 5 height 5
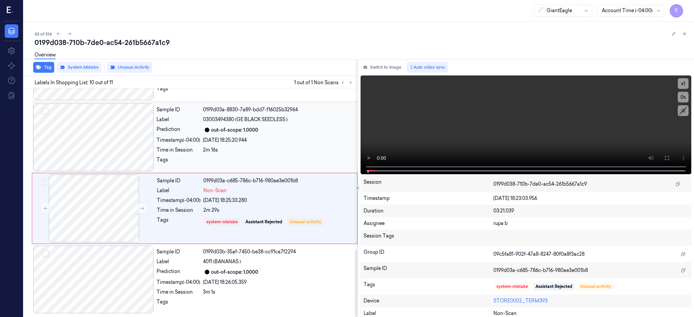
click at [90, 144] on div at bounding box center [93, 138] width 121 height 68
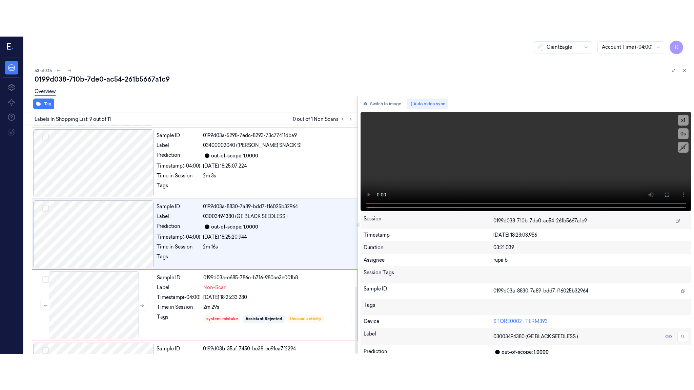
scroll to position [490, 0]
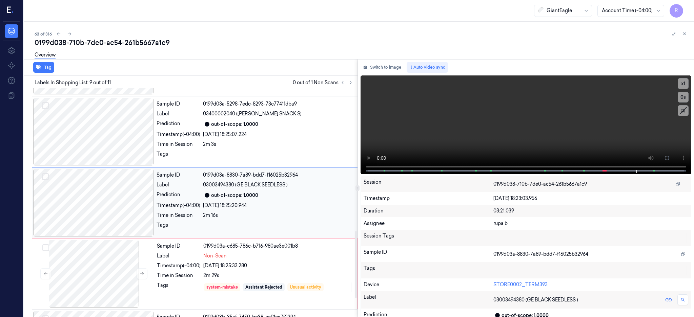
click at [103, 211] on div at bounding box center [93, 203] width 121 height 68
click at [672, 154] on button at bounding box center [666, 158] width 11 height 11
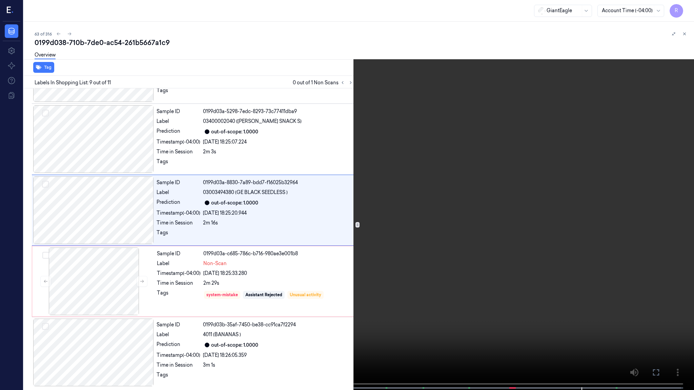
click at [493, 200] on video at bounding box center [347, 195] width 694 height 391
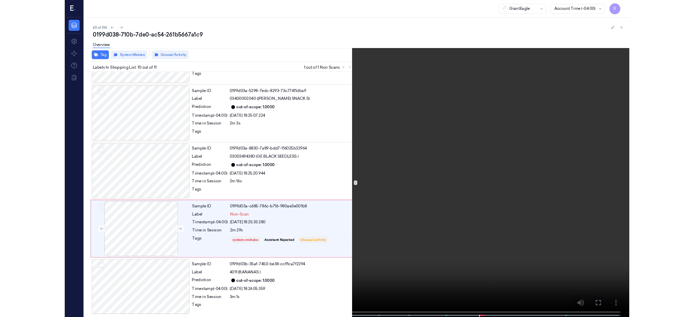
scroll to position [483, 0]
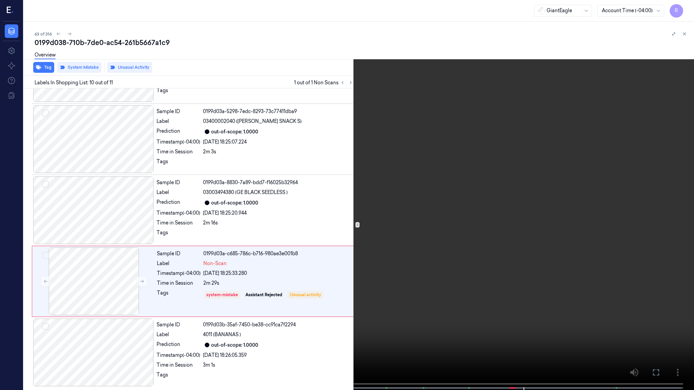
click at [502, 237] on video at bounding box center [347, 195] width 694 height 391
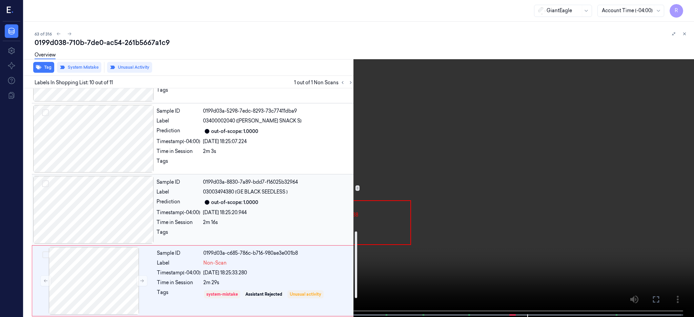
scroll to position [555, 0]
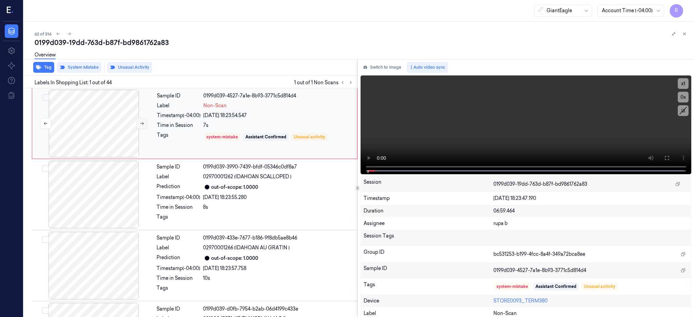
click at [141, 120] on button at bounding box center [141, 123] width 11 height 11
click at [100, 141] on div at bounding box center [94, 124] width 121 height 68
click at [672, 159] on button at bounding box center [666, 158] width 11 height 11
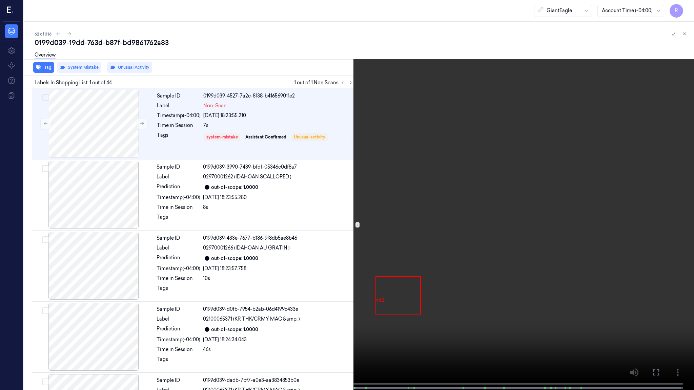
click at [423, 185] on video at bounding box center [347, 195] width 694 height 391
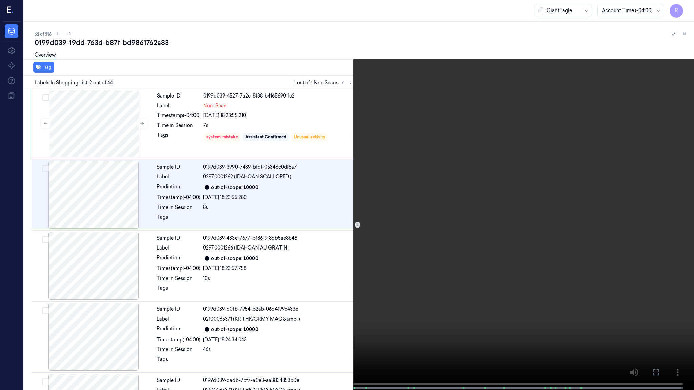
click at [423, 186] on video at bounding box center [347, 195] width 694 height 391
click at [407, 232] on video at bounding box center [347, 195] width 694 height 391
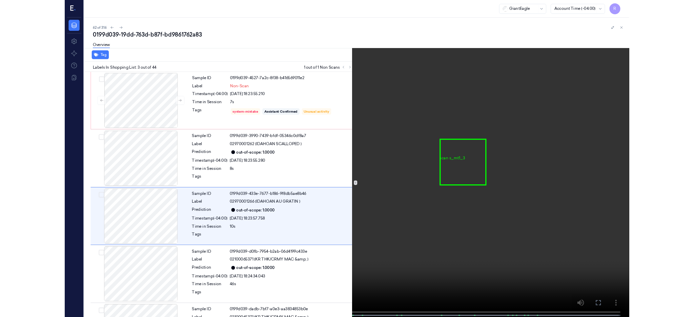
scroll to position [26, 0]
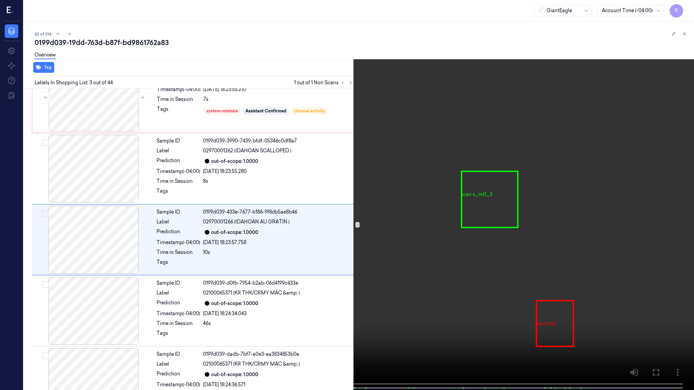
click at [407, 232] on video at bounding box center [347, 195] width 694 height 391
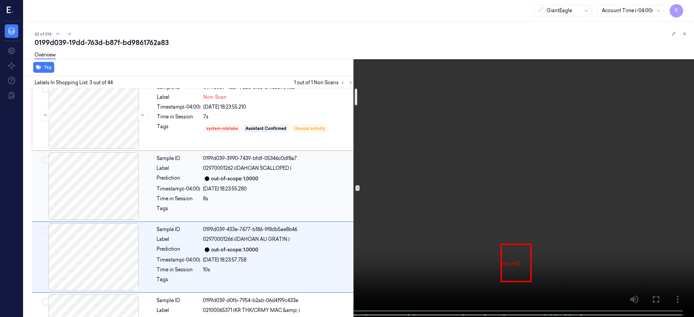
scroll to position [0, 0]
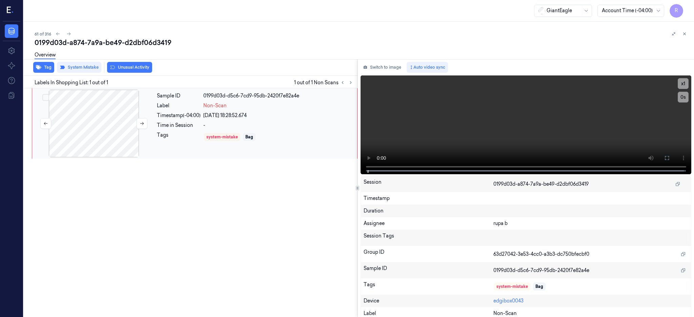
click at [101, 132] on div at bounding box center [94, 124] width 121 height 68
click at [669, 158] on icon at bounding box center [666, 157] width 5 height 5
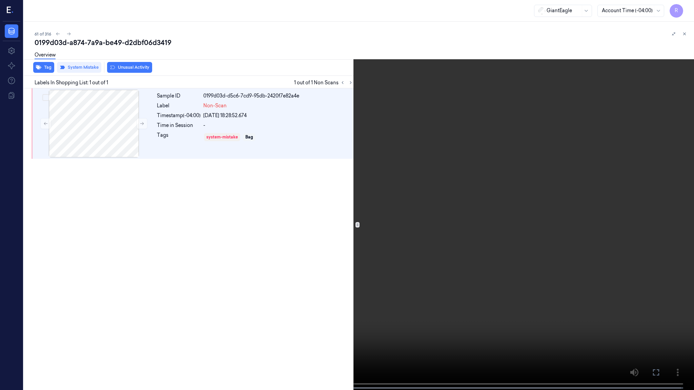
click at [436, 210] on video at bounding box center [347, 195] width 694 height 391
click at [35, 317] on video at bounding box center [347, 195] width 694 height 391
click at [683, 7] on button "x 1" at bounding box center [685, 8] width 11 height 11
click at [683, 7] on button "x 2" at bounding box center [685, 8] width 11 height 11
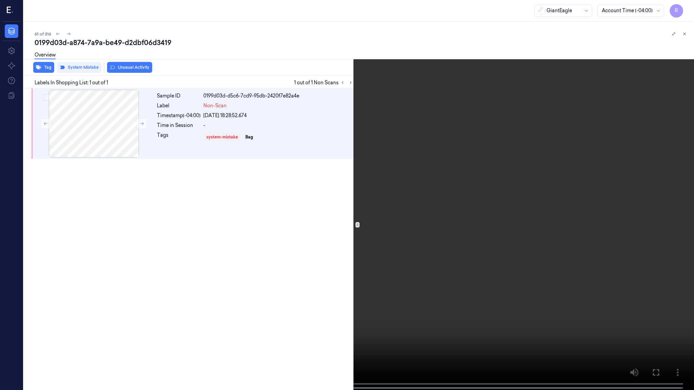
click at [365, 259] on video at bounding box center [347, 195] width 694 height 391
click at [283, 284] on video at bounding box center [347, 195] width 694 height 391
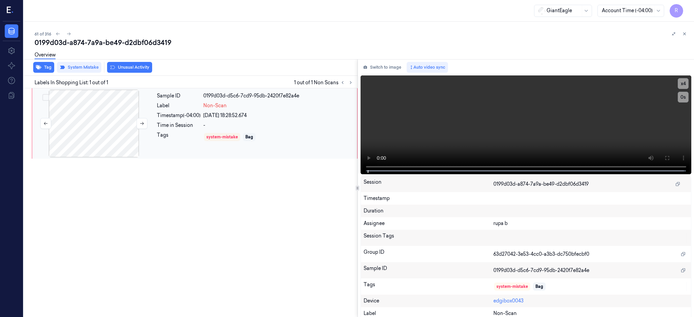
click at [106, 117] on div at bounding box center [94, 124] width 121 height 68
click at [111, 124] on div at bounding box center [94, 124] width 121 height 68
click at [101, 121] on div at bounding box center [94, 124] width 121 height 68
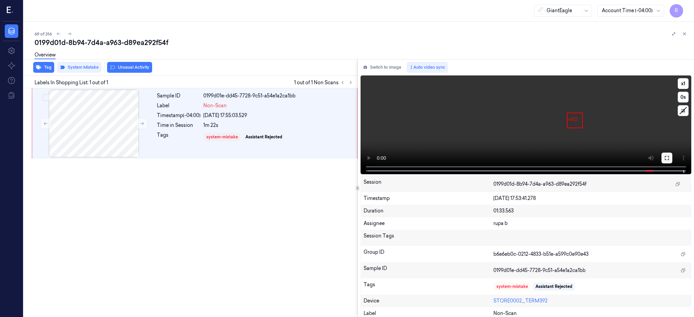
click at [669, 157] on icon at bounding box center [666, 157] width 5 height 5
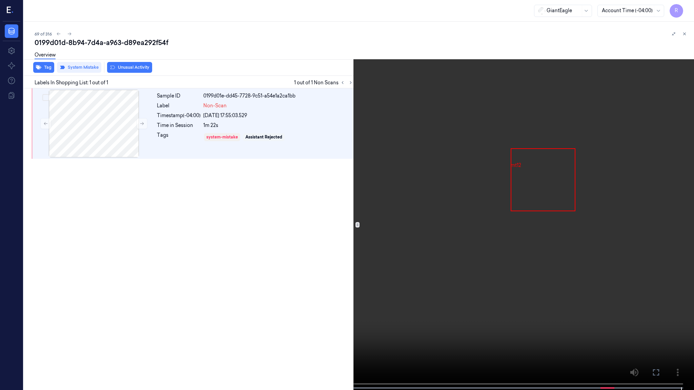
click at [491, 187] on video at bounding box center [347, 195] width 694 height 391
click at [490, 256] on video at bounding box center [347, 195] width 694 height 391
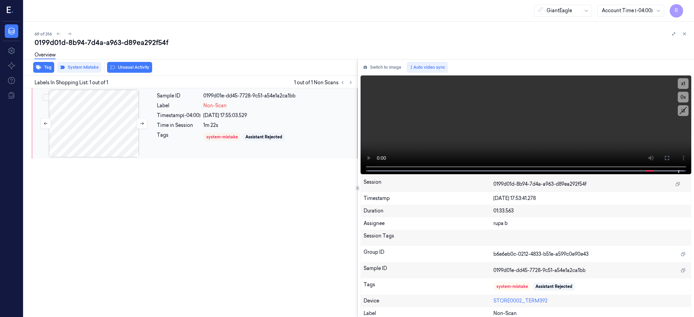
click at [97, 115] on div at bounding box center [94, 124] width 121 height 68
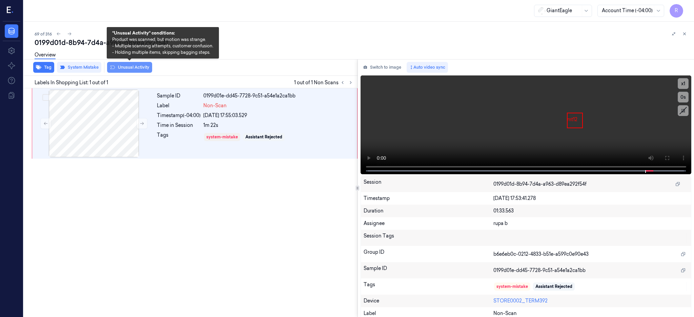
click at [125, 71] on button "Unusual Activity" at bounding box center [129, 67] width 45 height 11
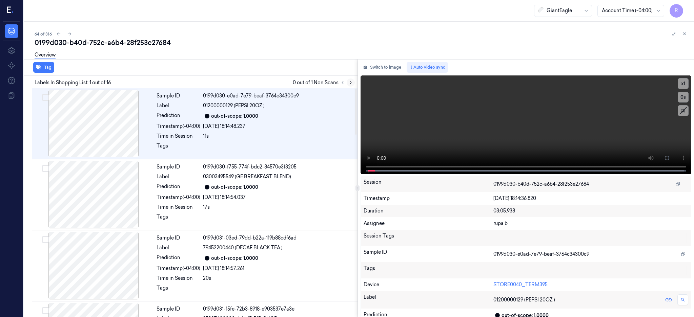
click at [353, 81] on icon at bounding box center [350, 82] width 5 height 5
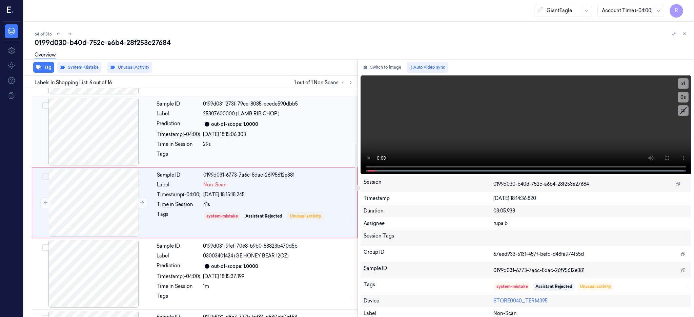
click at [106, 122] on div at bounding box center [93, 132] width 121 height 68
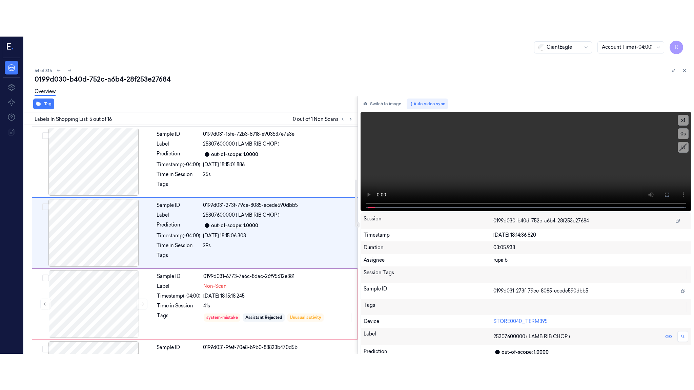
scroll to position [205, 0]
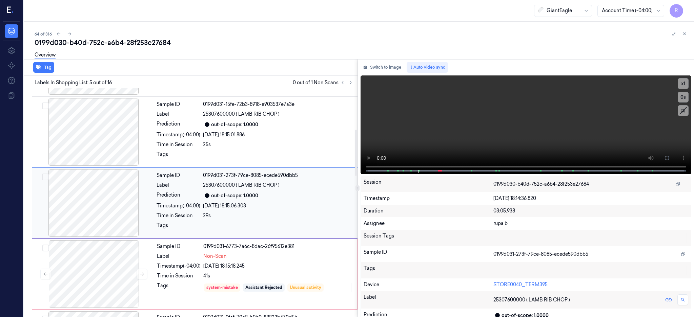
click at [102, 209] on div at bounding box center [93, 203] width 121 height 68
click at [672, 162] on button at bounding box center [666, 158] width 11 height 11
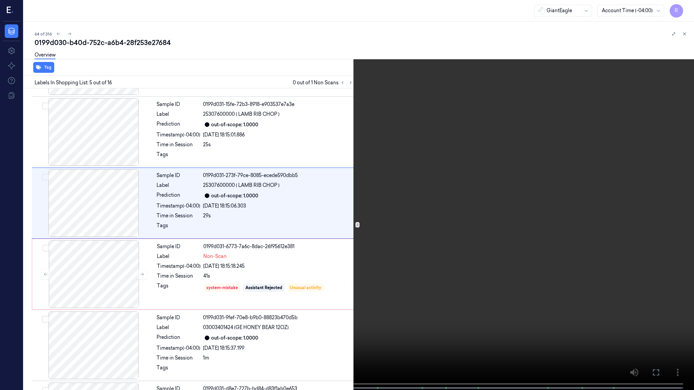
click at [412, 208] on video at bounding box center [347, 195] width 694 height 391
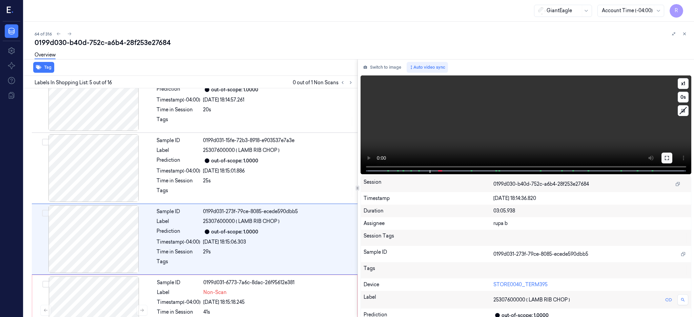
click at [672, 154] on button at bounding box center [666, 158] width 11 height 11
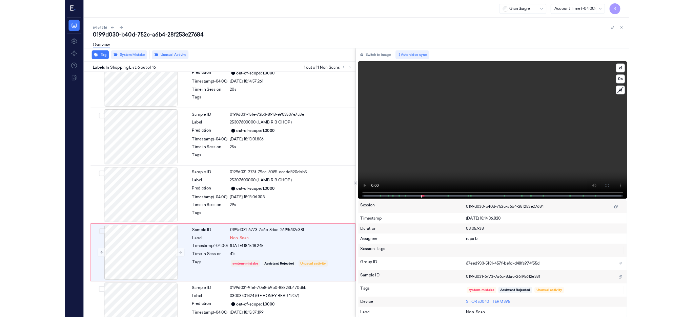
scroll to position [240, 0]
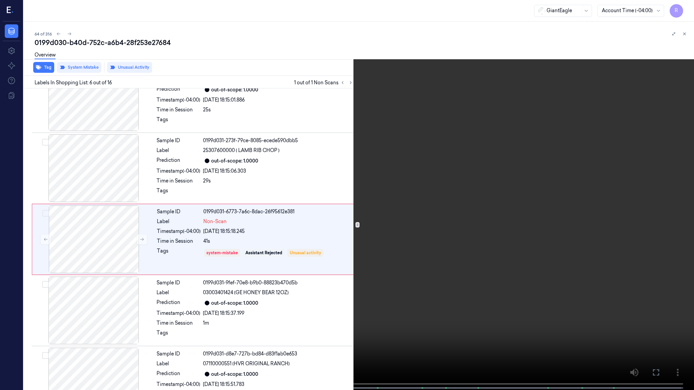
click at [255, 279] on video at bounding box center [347, 195] width 694 height 391
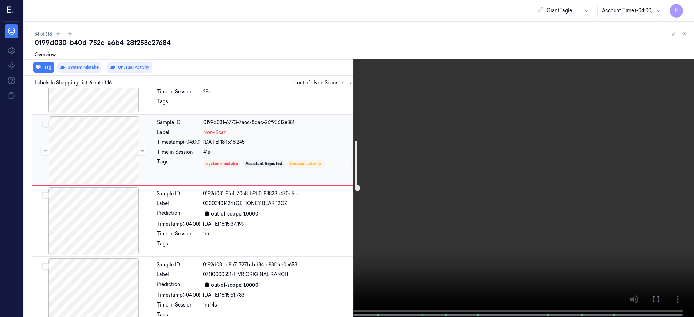
scroll to position [375, 0]
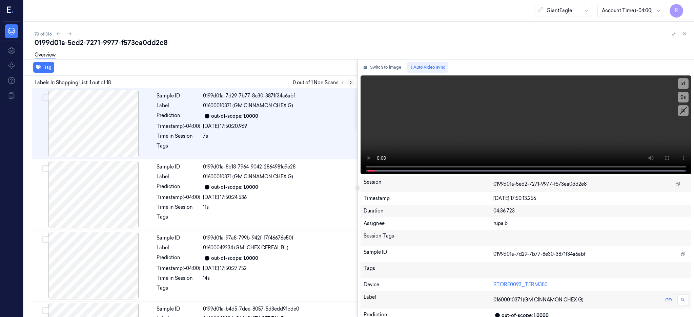
click at [355, 81] on button at bounding box center [350, 83] width 8 height 8
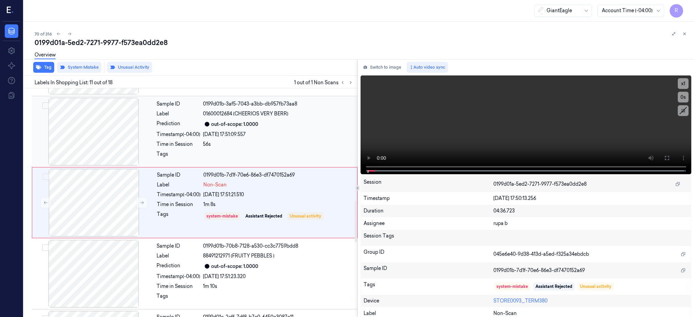
click at [77, 149] on div at bounding box center [93, 132] width 121 height 68
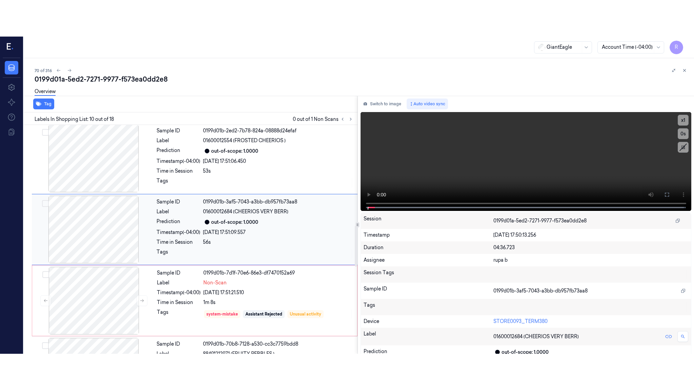
scroll to position [561, 0]
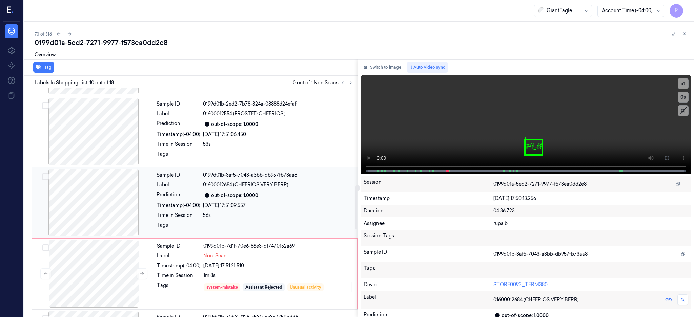
click at [102, 210] on div at bounding box center [93, 203] width 121 height 68
click at [669, 155] on icon at bounding box center [666, 157] width 5 height 5
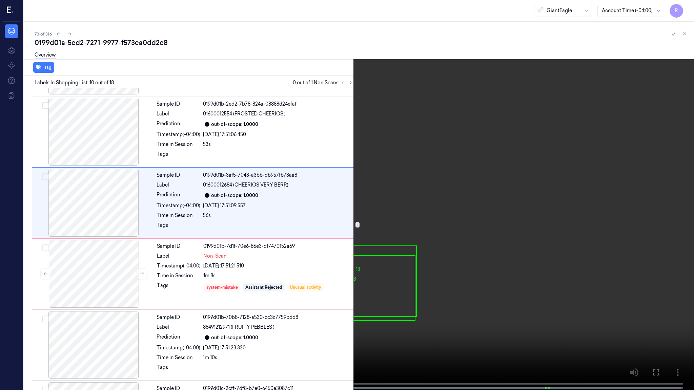
click at [420, 203] on video at bounding box center [347, 195] width 694 height 391
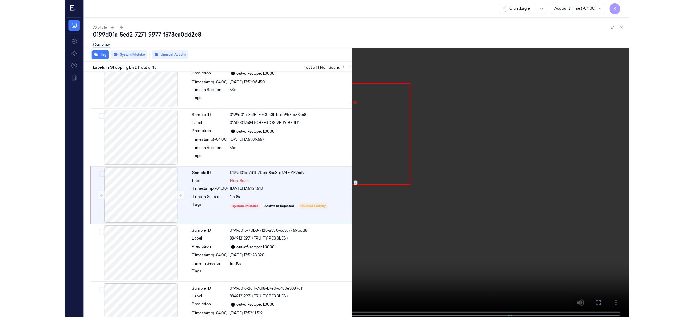
scroll to position [595, 0]
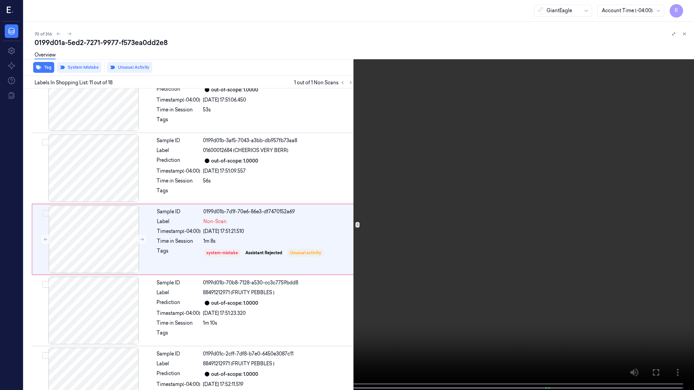
click at [259, 261] on video at bounding box center [347, 195] width 694 height 391
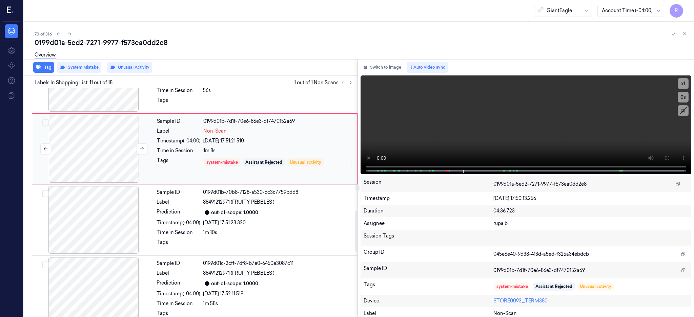
click at [98, 150] on div at bounding box center [94, 149] width 121 height 68
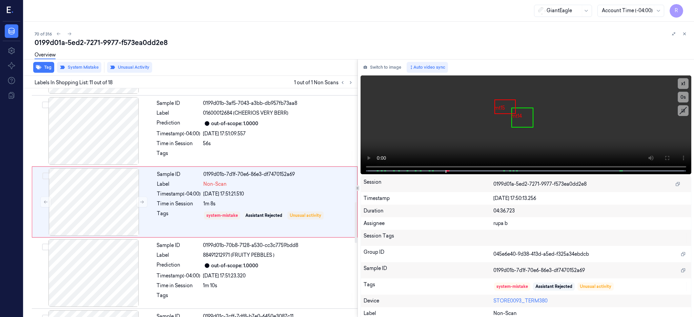
scroll to position [632, 0]
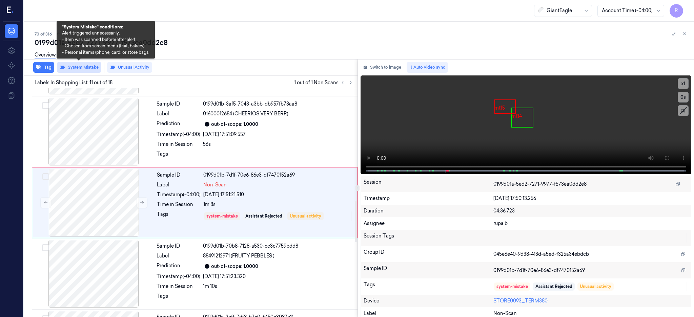
click at [79, 68] on button "System Mistake" at bounding box center [79, 67] width 44 height 11
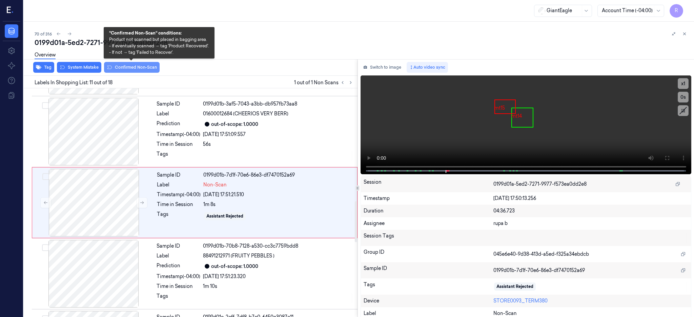
click at [128, 65] on button "Confirmed Non-Scan" at bounding box center [132, 67] width 56 height 11
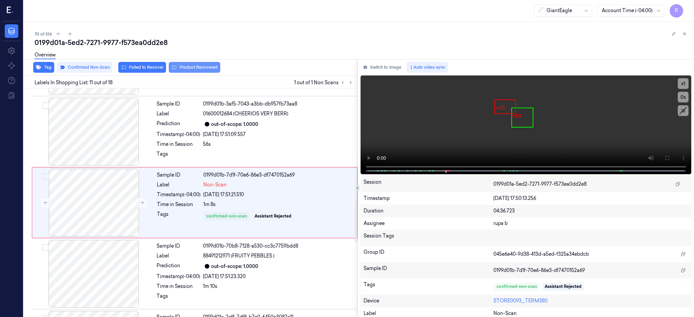
click at [205, 65] on button "Product Recovered" at bounding box center [194, 67] width 51 height 11
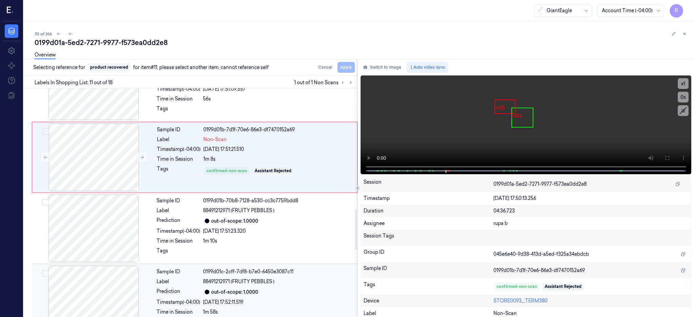
click at [93, 271] on div at bounding box center [93, 300] width 121 height 68
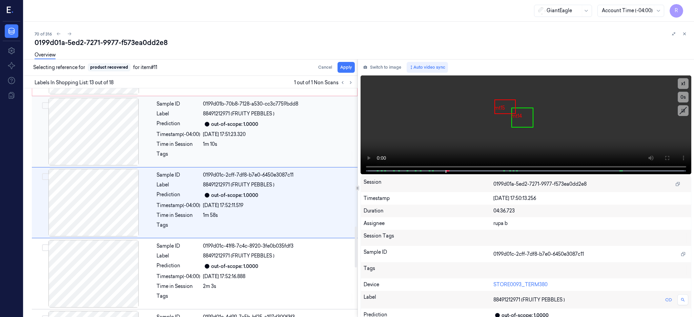
click at [98, 147] on div at bounding box center [93, 132] width 121 height 68
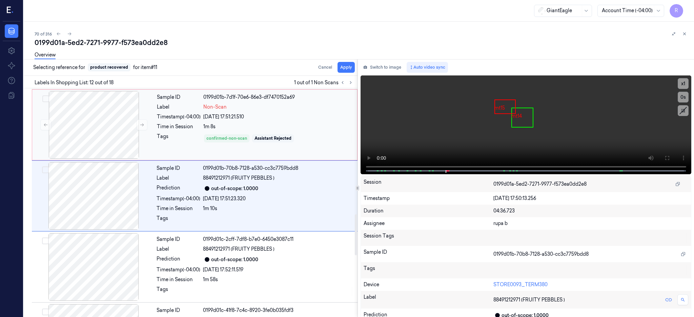
scroll to position [703, 0]
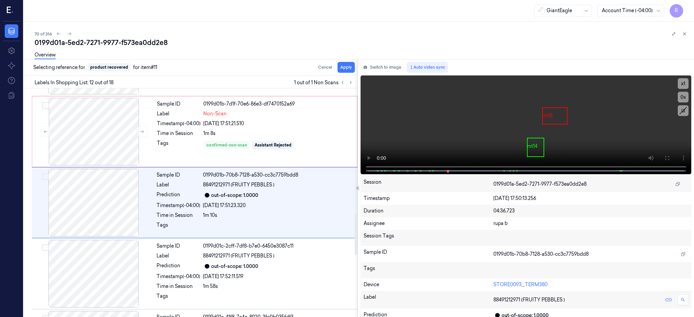
click at [359, 64] on div "Overview" at bounding box center [362, 55] width 654 height 17
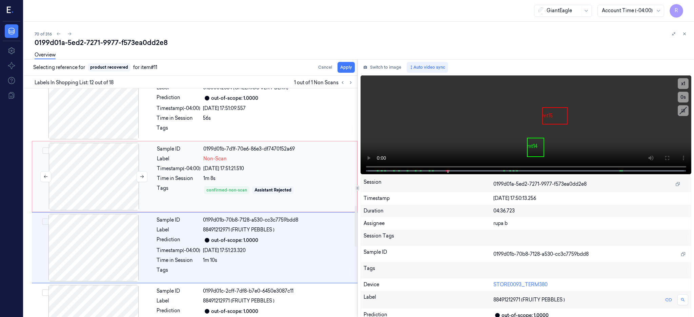
click at [115, 188] on div at bounding box center [94, 177] width 121 height 68
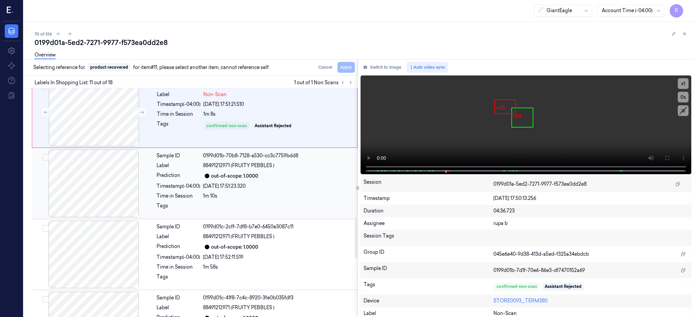
click at [83, 150] on div at bounding box center [93, 184] width 121 height 68
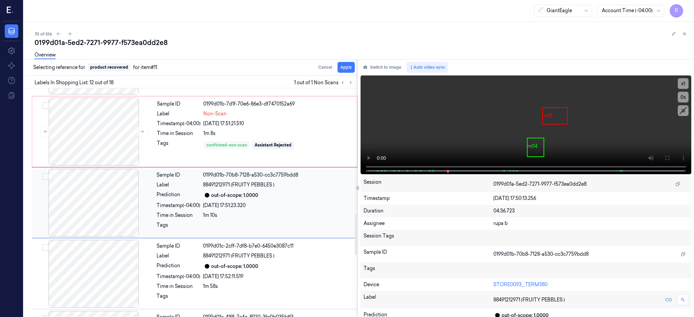
click at [83, 150] on div at bounding box center [94, 132] width 121 height 68
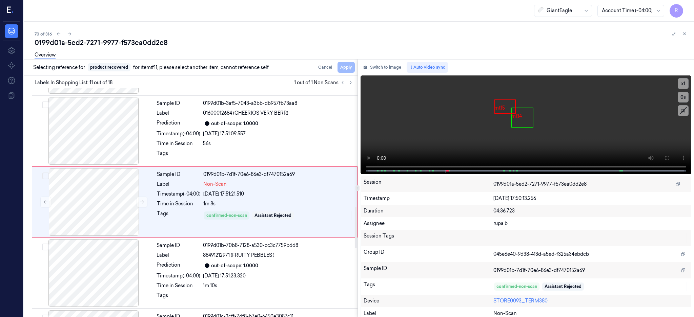
scroll to position [632, 0]
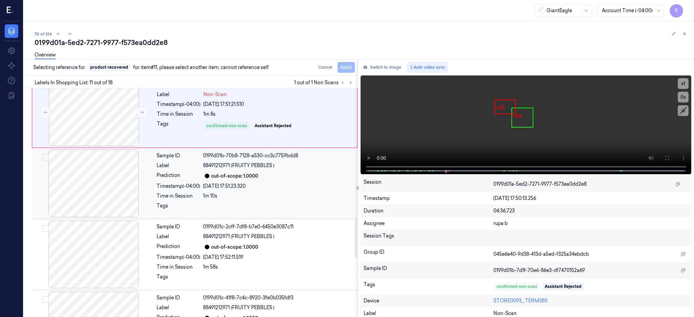
click at [101, 180] on div at bounding box center [93, 184] width 121 height 68
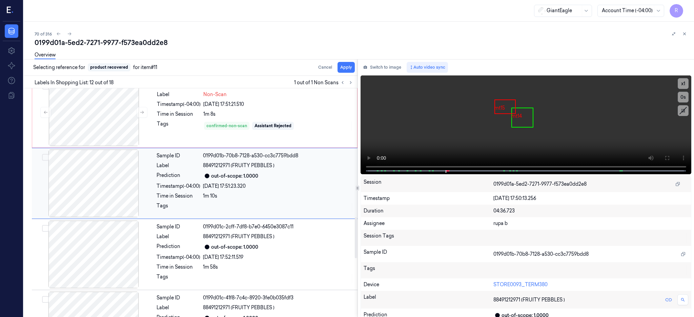
scroll to position [703, 0]
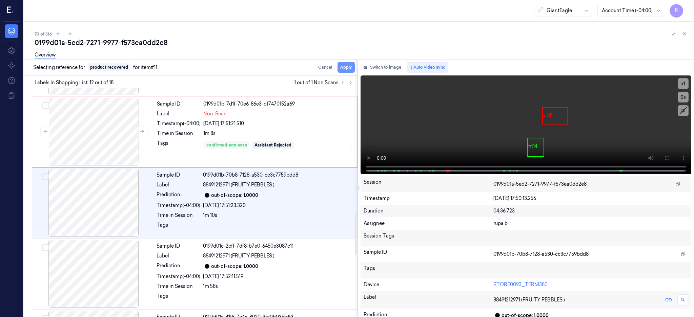
click at [355, 65] on button "Apply" at bounding box center [345, 67] width 17 height 11
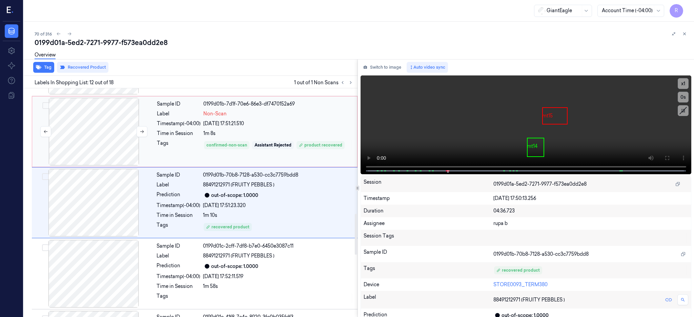
click at [94, 144] on div at bounding box center [94, 132] width 121 height 68
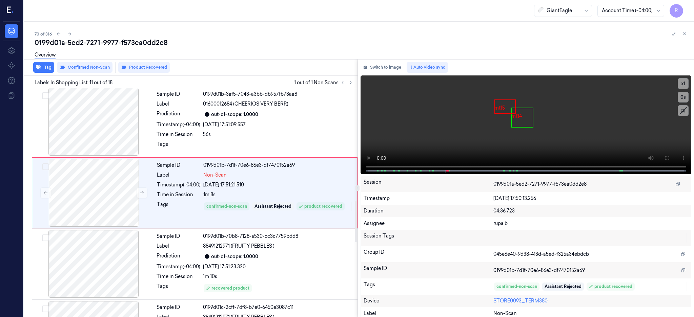
scroll to position [632, 0]
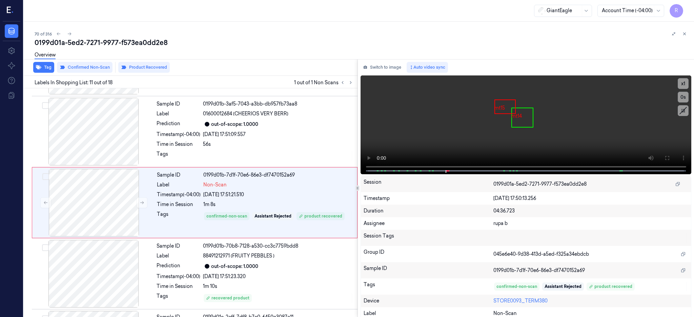
click at [158, 64] on div "Overview" at bounding box center [362, 55] width 654 height 17
click at [153, 66] on button "Product Recovered" at bounding box center [143, 67] width 51 height 11
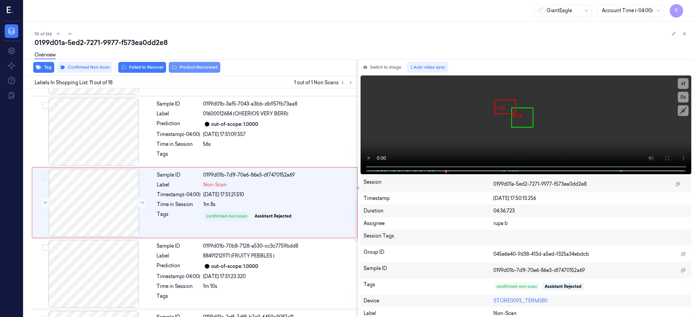
click at [188, 68] on button "Product Recovered" at bounding box center [194, 67] width 51 height 11
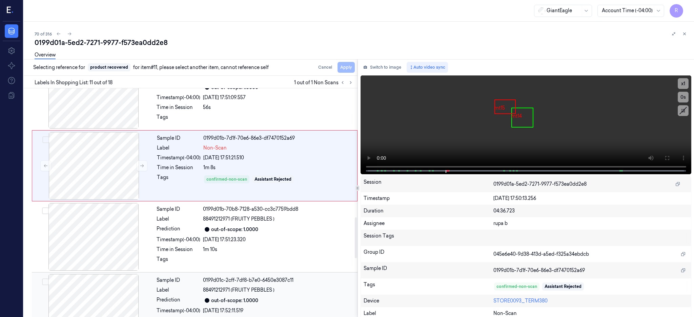
scroll to position [722, 0]
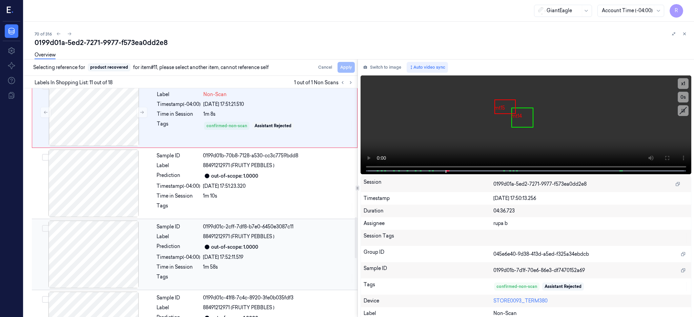
click at [106, 253] on div at bounding box center [93, 255] width 121 height 68
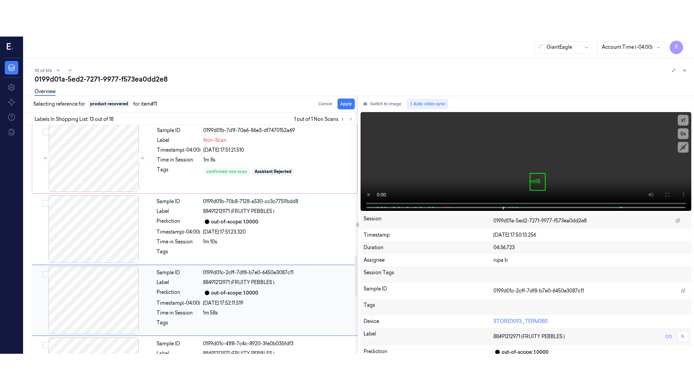
scroll to position [729, 0]
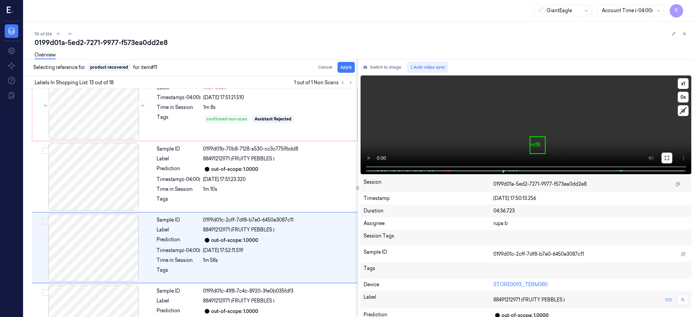
click at [669, 157] on icon at bounding box center [666, 157] width 5 height 5
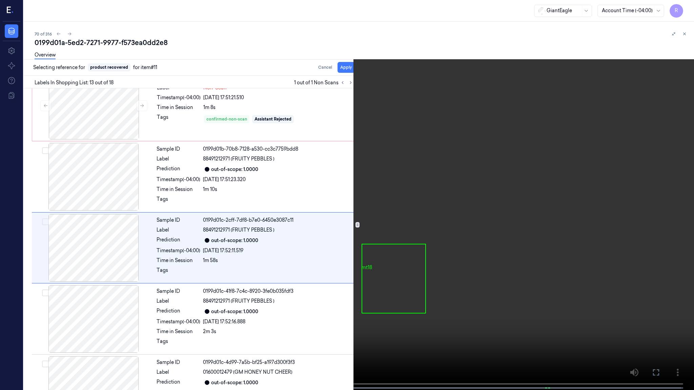
click at [463, 198] on video at bounding box center [347, 195] width 694 height 391
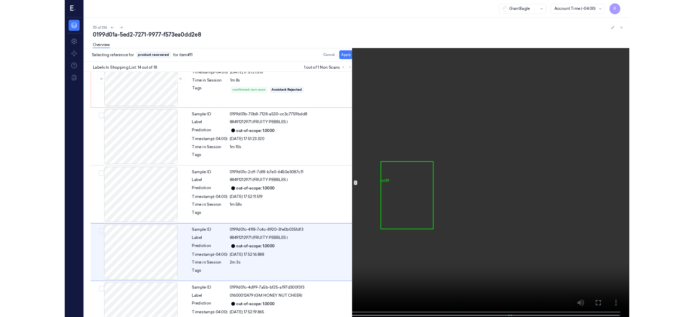
scroll to position [809, 0]
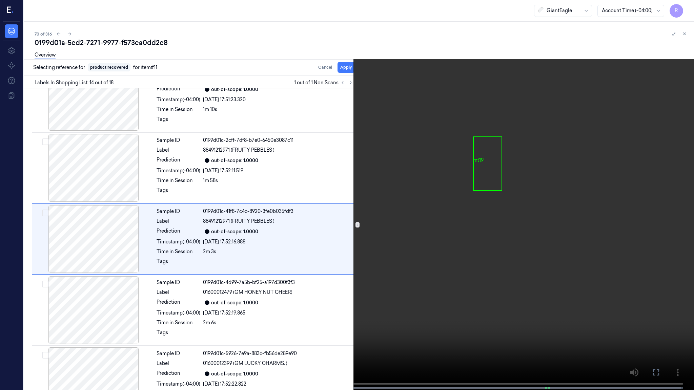
click at [500, 242] on video at bounding box center [347, 195] width 694 height 391
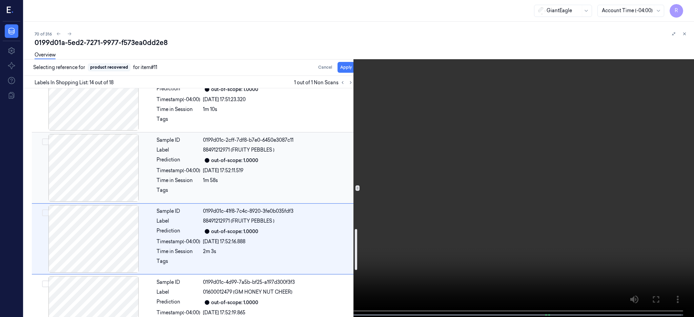
scroll to position [719, 0]
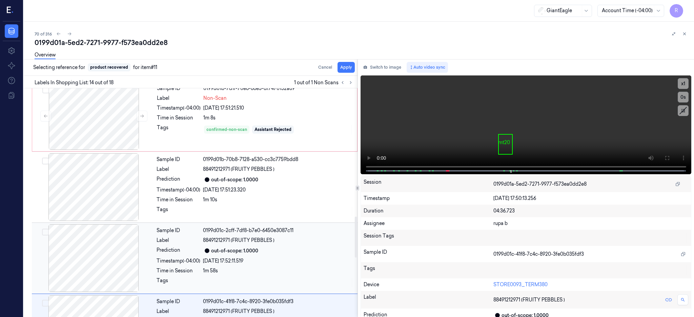
click at [103, 264] on div at bounding box center [93, 259] width 121 height 68
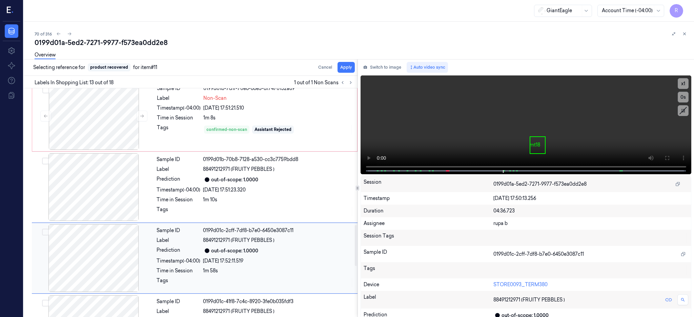
scroll to position [774, 0]
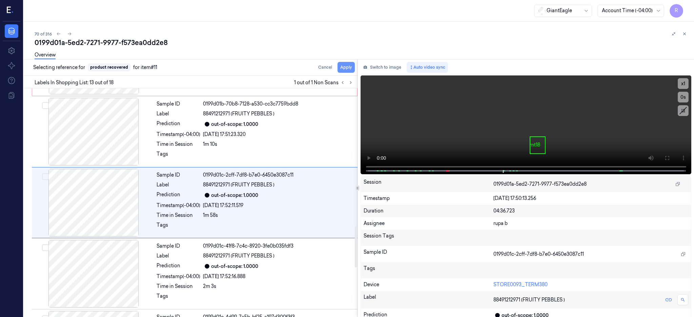
click at [353, 70] on button "Apply" at bounding box center [345, 67] width 17 height 11
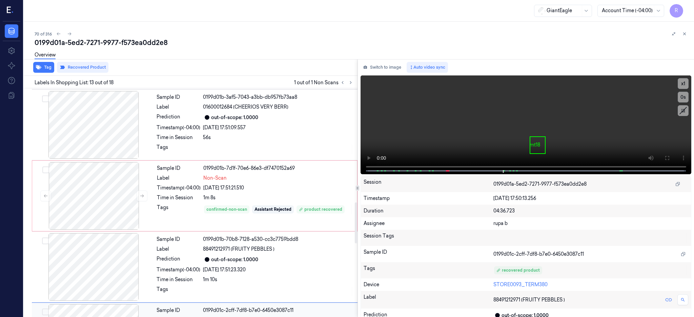
scroll to position [549, 0]
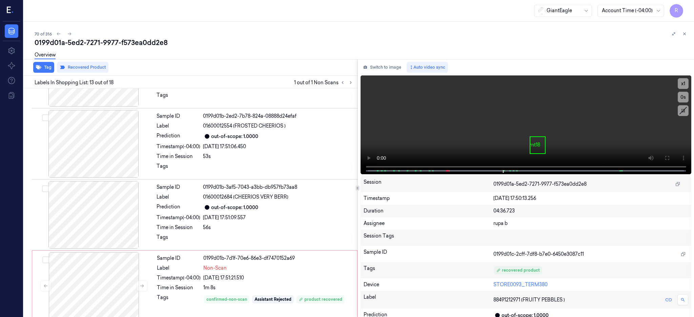
click at [104, 40] on div "0199d01a-5ed2-7271-9977-f573ea0dd2e8" at bounding box center [362, 42] width 654 height 9
copy div "9977"
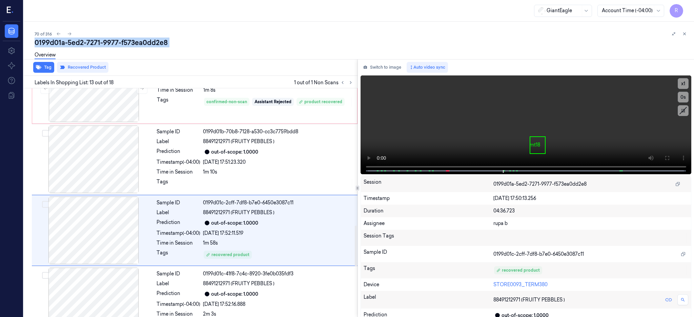
scroll to position [774, 0]
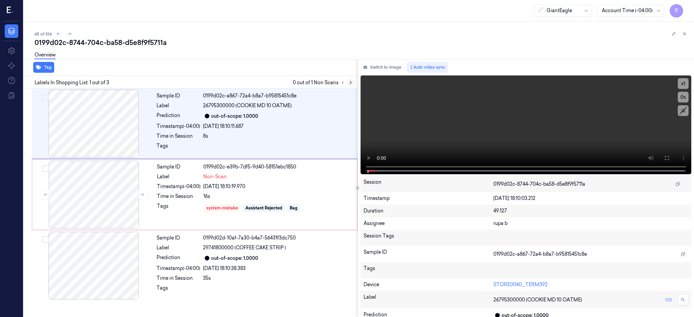
click at [353, 80] on icon at bounding box center [350, 82] width 5 height 5
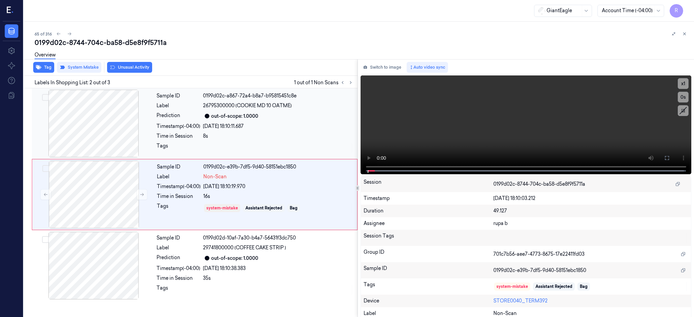
click at [107, 108] on div at bounding box center [93, 124] width 121 height 68
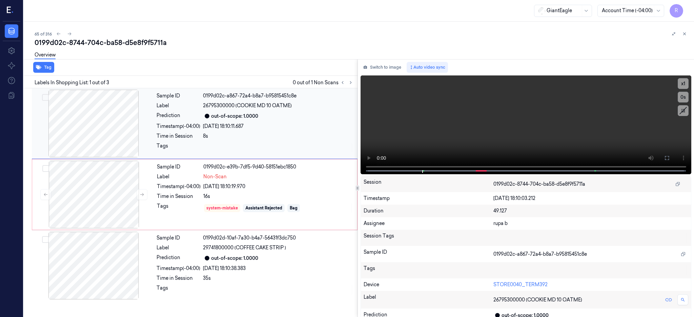
click at [110, 135] on div at bounding box center [93, 124] width 121 height 68
click at [672, 160] on button at bounding box center [666, 158] width 11 height 11
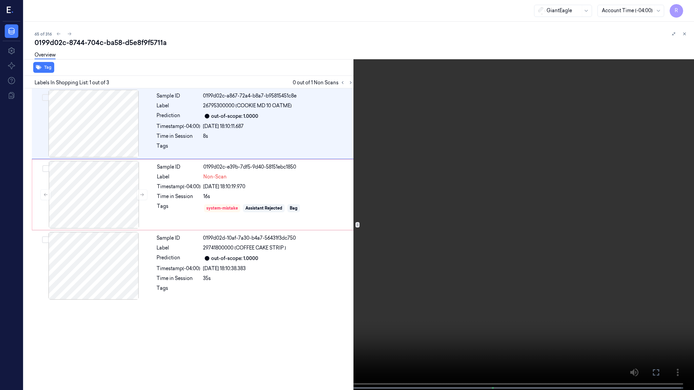
click at [456, 185] on video at bounding box center [347, 195] width 694 height 391
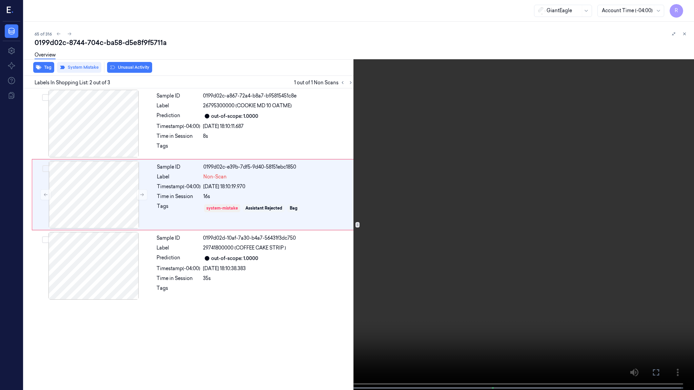
click at [492, 177] on video at bounding box center [347, 195] width 694 height 391
click at [423, 231] on video at bounding box center [347, 195] width 694 height 391
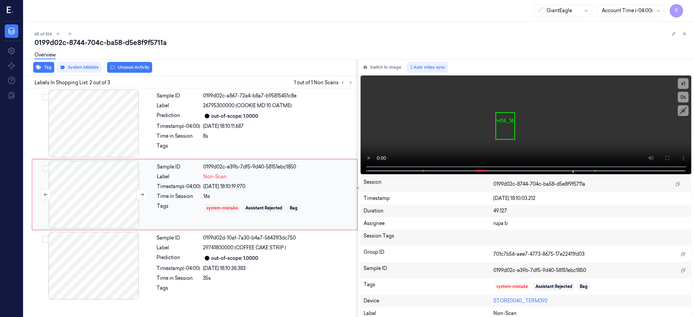
click at [98, 205] on div at bounding box center [94, 195] width 121 height 68
click at [140, 194] on icon at bounding box center [142, 194] width 5 height 5
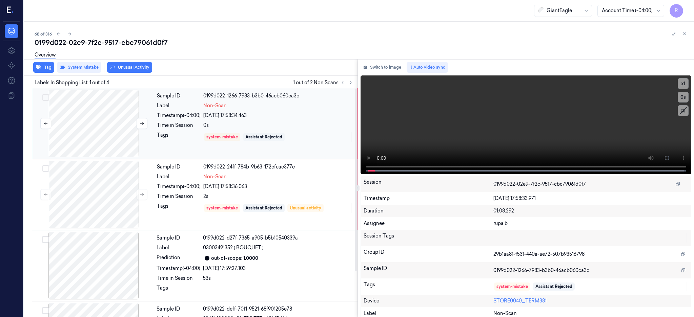
click at [90, 123] on div at bounding box center [94, 124] width 121 height 68
click at [90, 125] on div at bounding box center [94, 124] width 121 height 68
click at [668, 159] on icon at bounding box center [666, 158] width 4 height 4
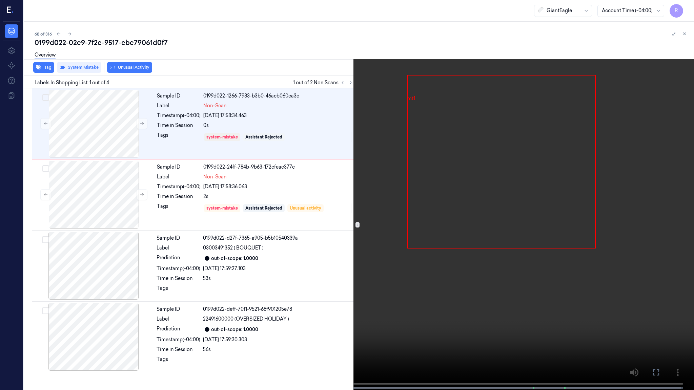
click at [395, 188] on video at bounding box center [347, 195] width 694 height 391
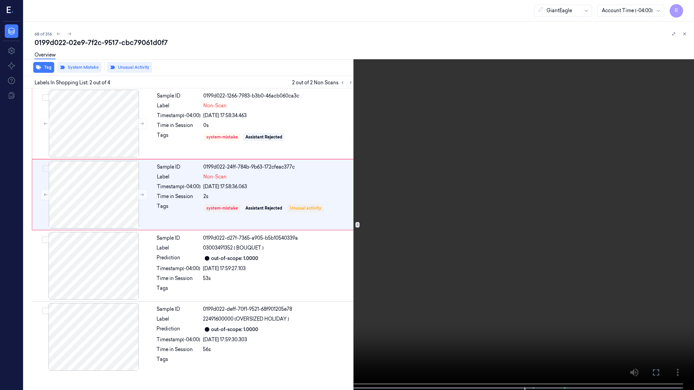
click at [549, 317] on video at bounding box center [347, 195] width 694 height 391
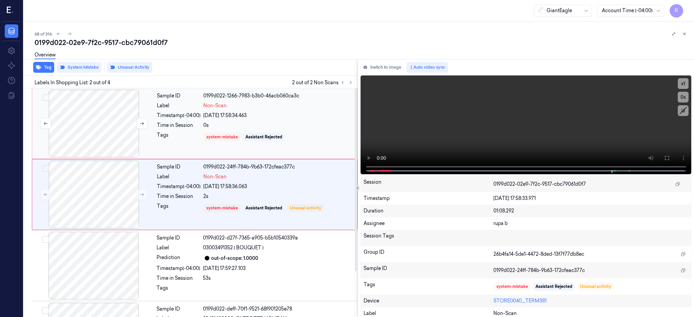
click at [132, 139] on div at bounding box center [94, 124] width 121 height 68
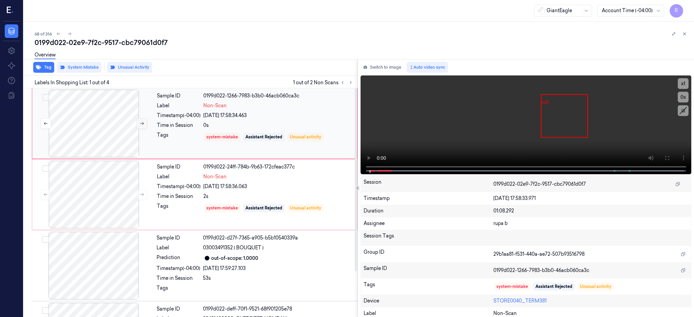
click at [138, 128] on button at bounding box center [141, 123] width 11 height 11
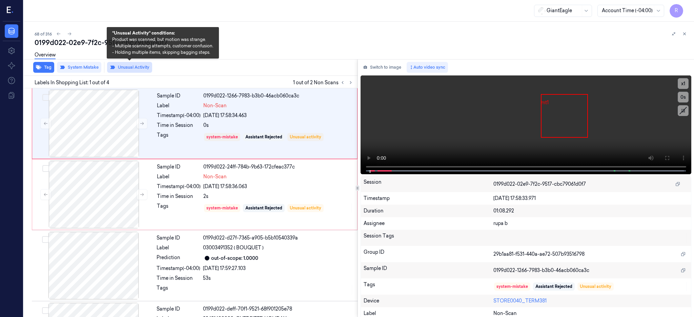
click at [127, 65] on button "Unusual Activity" at bounding box center [129, 67] width 45 height 11
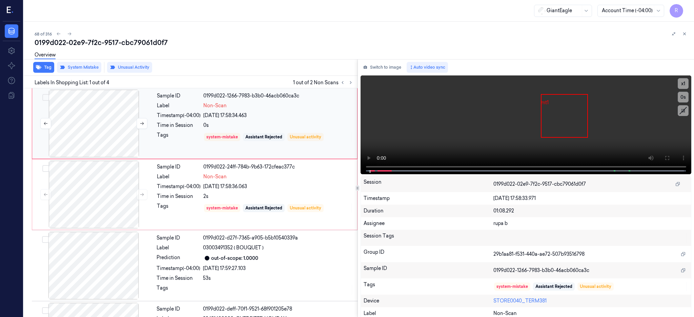
click at [100, 120] on div at bounding box center [94, 124] width 121 height 68
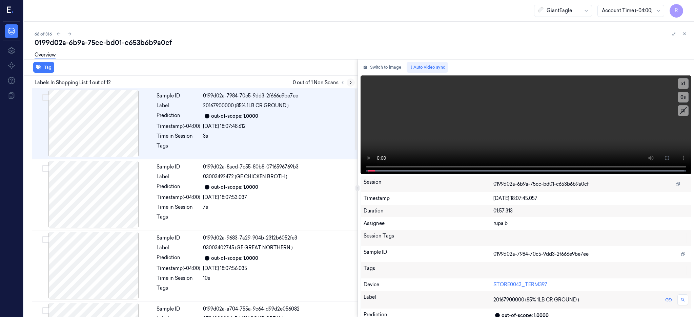
click at [353, 80] on icon at bounding box center [350, 82] width 5 height 5
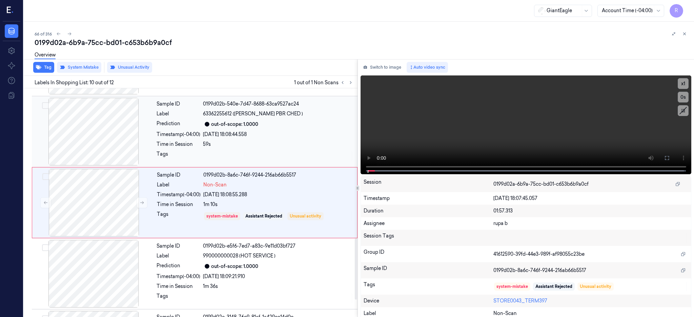
click at [74, 145] on div at bounding box center [93, 132] width 121 height 68
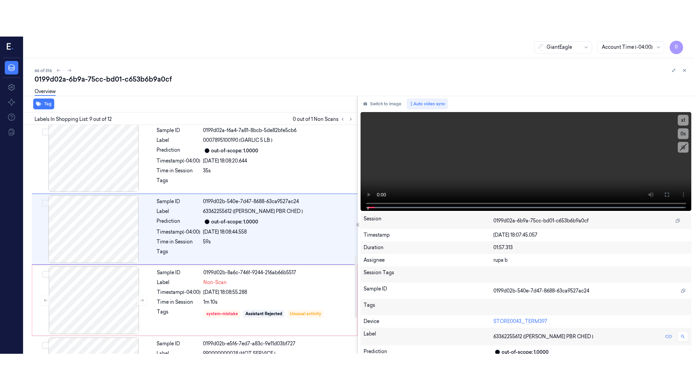
scroll to position [490, 0]
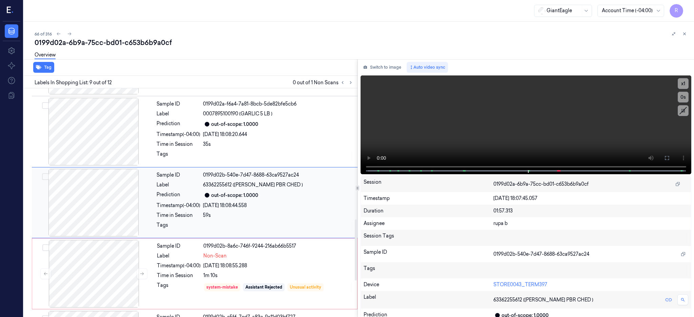
click at [111, 211] on div at bounding box center [93, 203] width 121 height 68
click at [672, 161] on button at bounding box center [666, 158] width 11 height 11
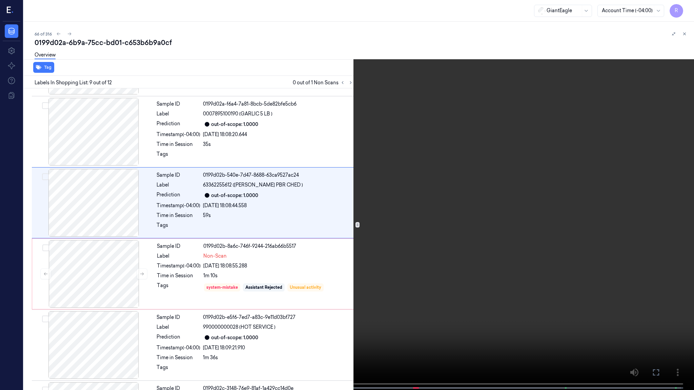
click at [530, 207] on video at bounding box center [347, 195] width 694 height 391
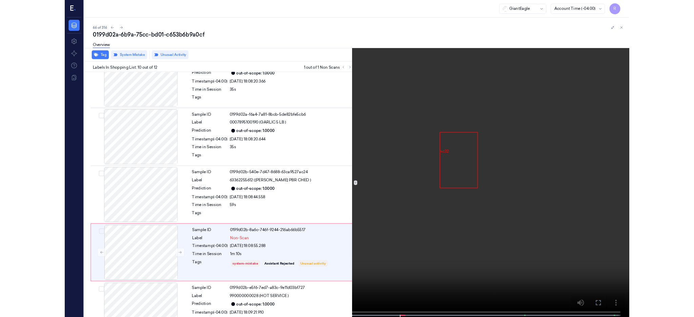
scroll to position [524, 0]
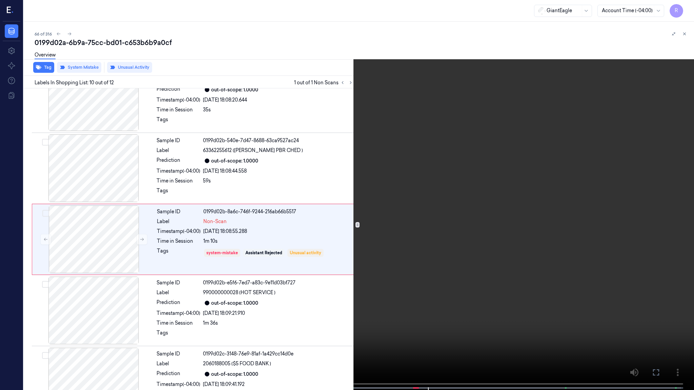
click at [446, 244] on video at bounding box center [347, 195] width 694 height 391
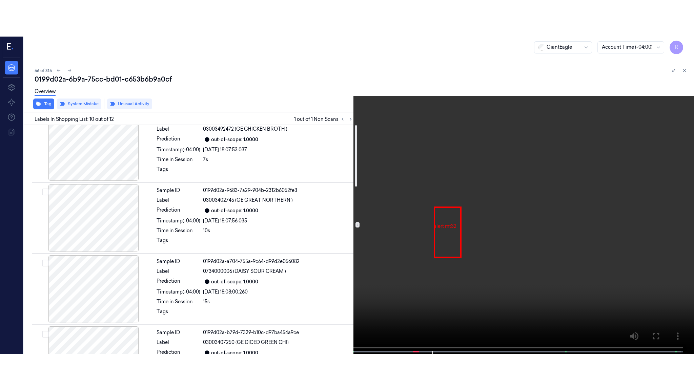
scroll to position [0, 0]
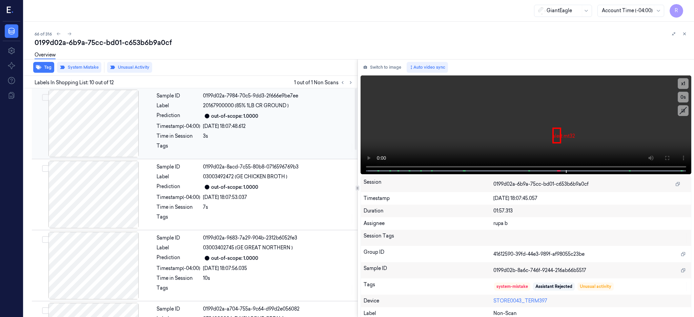
click at [82, 120] on div at bounding box center [93, 124] width 121 height 68
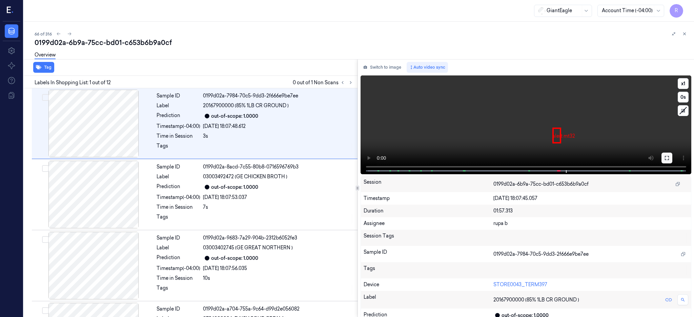
drag, startPoint x: 692, startPoint y: 146, endPoint x: 689, endPoint y: 153, distance: 7.5
click at [691, 147] on video at bounding box center [525, 125] width 331 height 99
click at [668, 156] on icon at bounding box center [666, 158] width 4 height 4
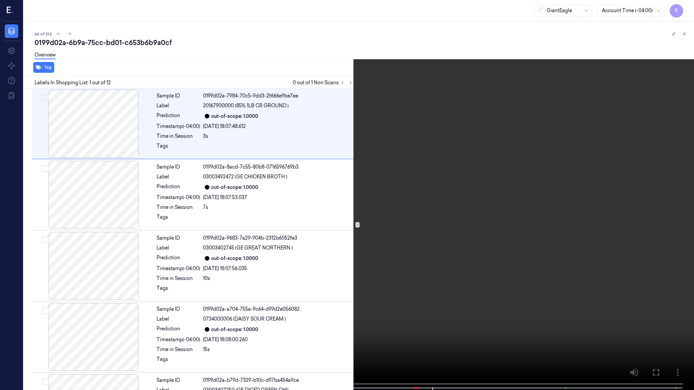
click at [381, 220] on video at bounding box center [347, 195] width 694 height 391
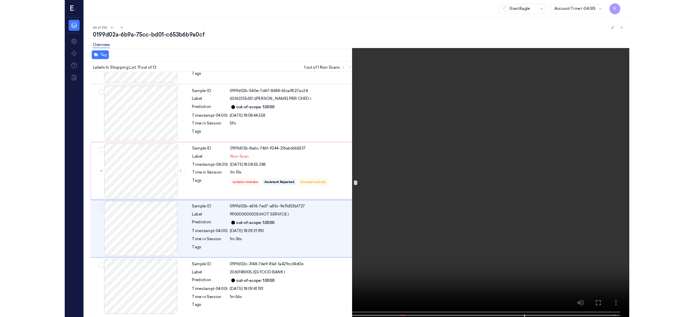
scroll to position [554, 0]
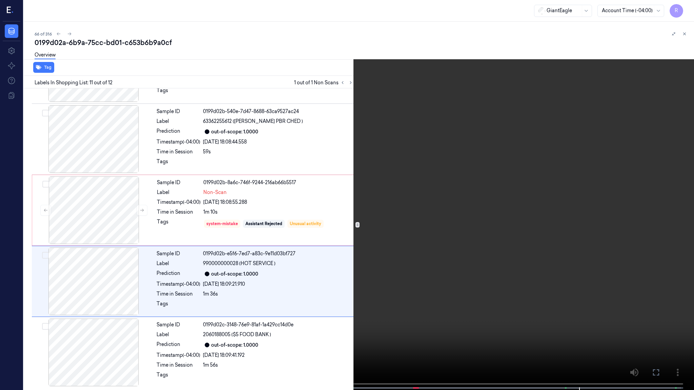
click at [453, 160] on video at bounding box center [347, 195] width 694 height 391
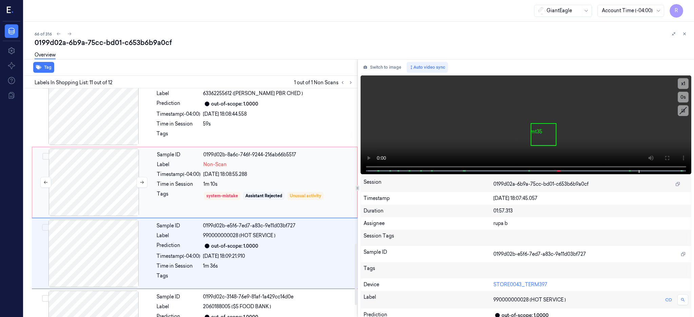
click at [111, 213] on div at bounding box center [94, 183] width 121 height 68
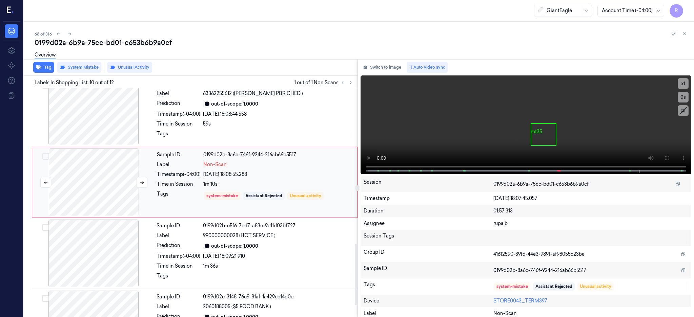
scroll to position [561, 0]
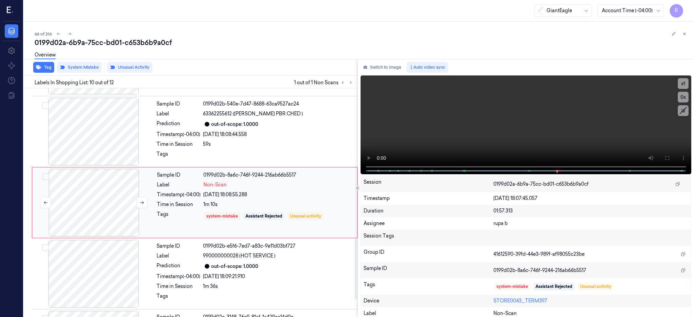
click at [110, 200] on div at bounding box center [94, 203] width 121 height 68
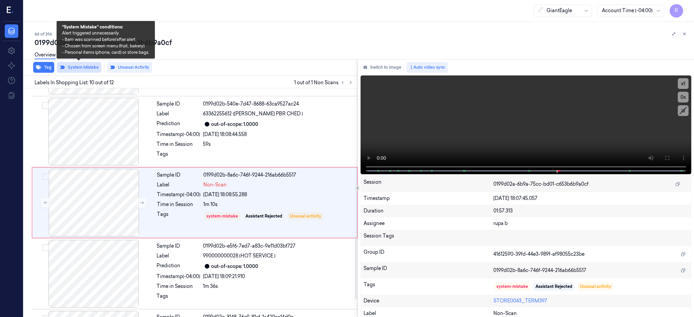
click at [82, 65] on button "System Mistake" at bounding box center [79, 67] width 44 height 11
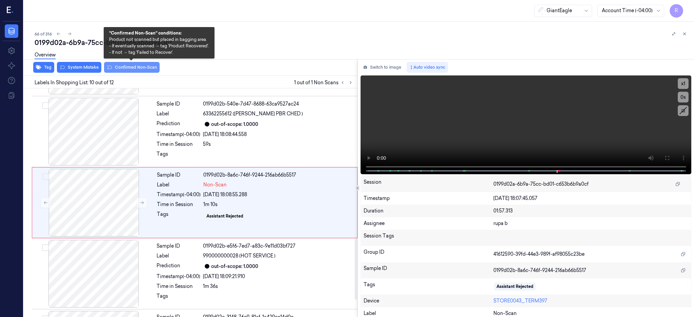
click at [141, 66] on button "Confirmed Non-Scan" at bounding box center [132, 67] width 56 height 11
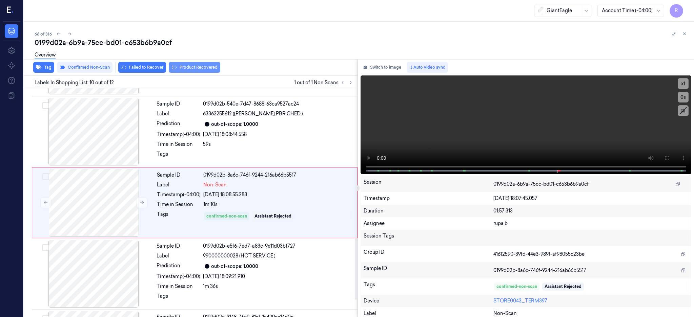
click at [186, 65] on button "Product Recovered" at bounding box center [194, 67] width 51 height 11
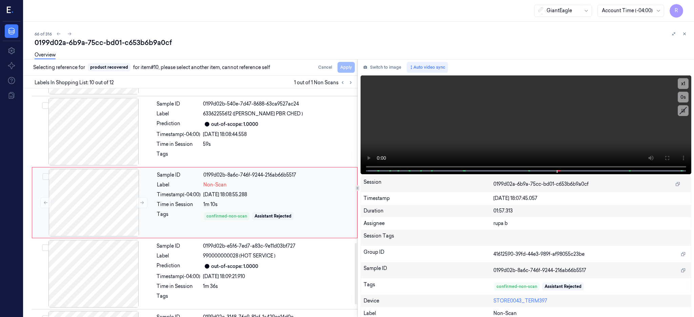
scroll to position [606, 0]
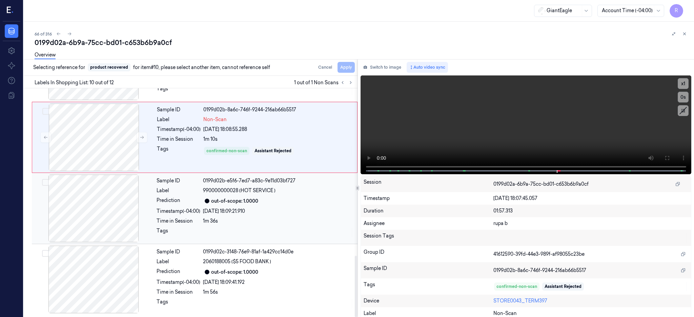
click at [83, 221] on div at bounding box center [93, 209] width 121 height 68
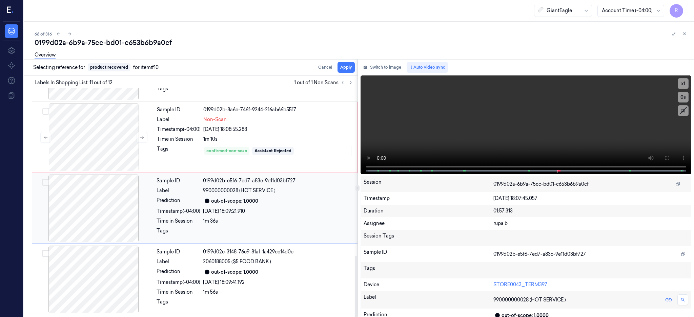
scroll to position [626, 0]
click at [355, 72] on button "Apply" at bounding box center [345, 67] width 17 height 11
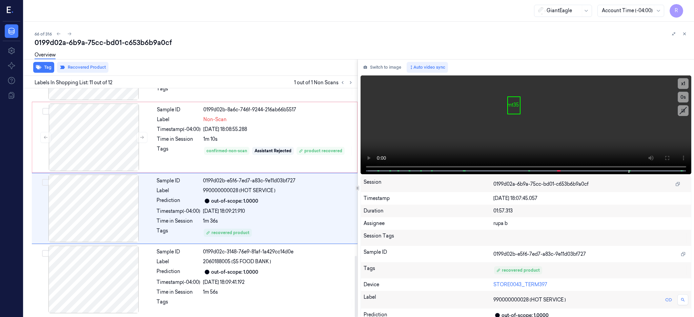
click at [102, 41] on div "0199d02a-6b9a-75cc-bd01-c653b6b9a0cf" at bounding box center [362, 42] width 654 height 9
copy div "-"
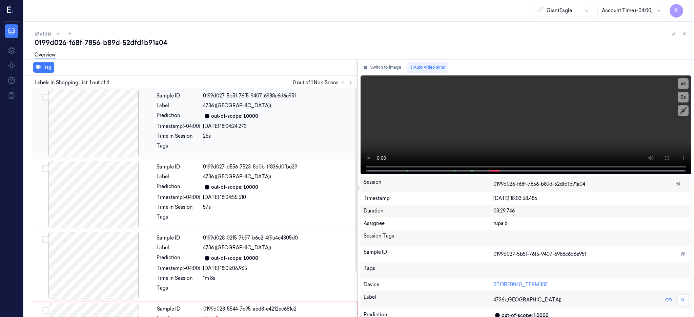
click at [95, 137] on div at bounding box center [93, 124] width 121 height 68
click at [355, 83] on button at bounding box center [350, 83] width 8 height 8
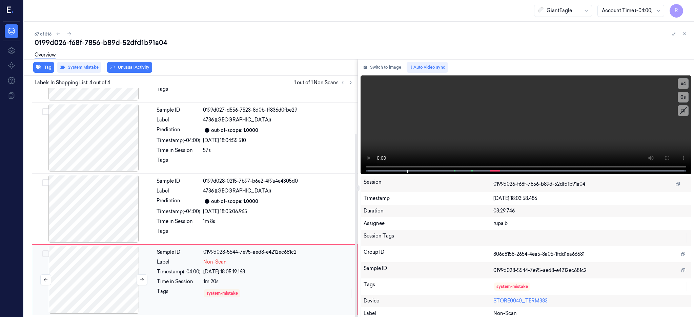
click at [55, 280] on div at bounding box center [94, 280] width 121 height 68
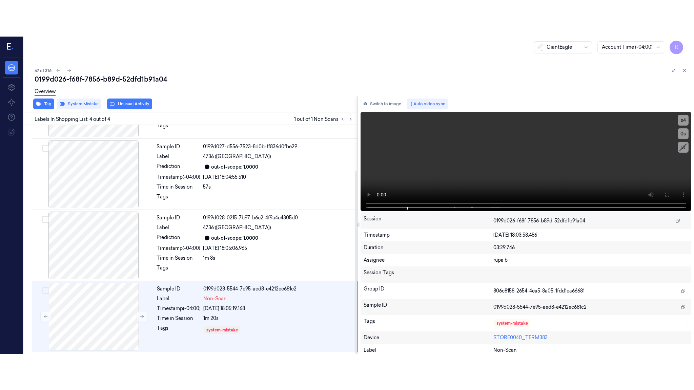
scroll to position [57, 0]
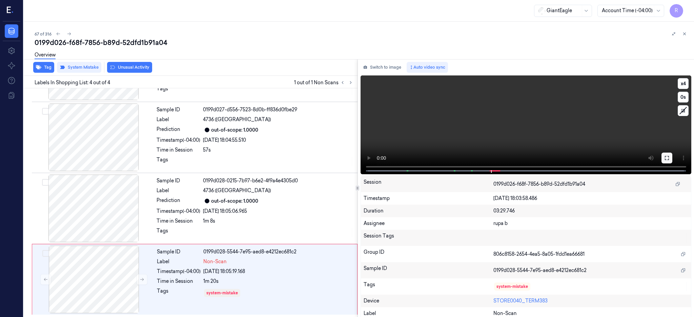
click at [672, 161] on button at bounding box center [666, 158] width 11 height 11
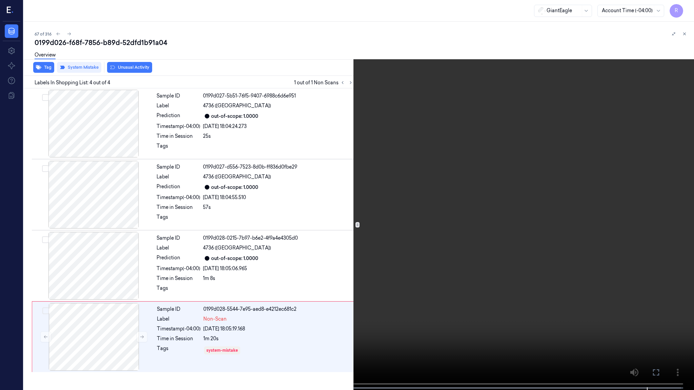
click at [382, 198] on video at bounding box center [347, 195] width 694 height 391
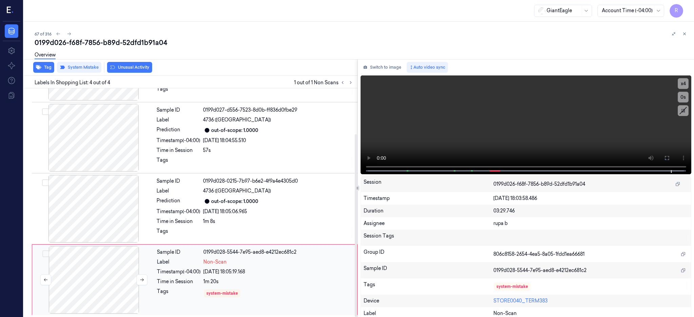
click at [115, 262] on div at bounding box center [94, 280] width 121 height 68
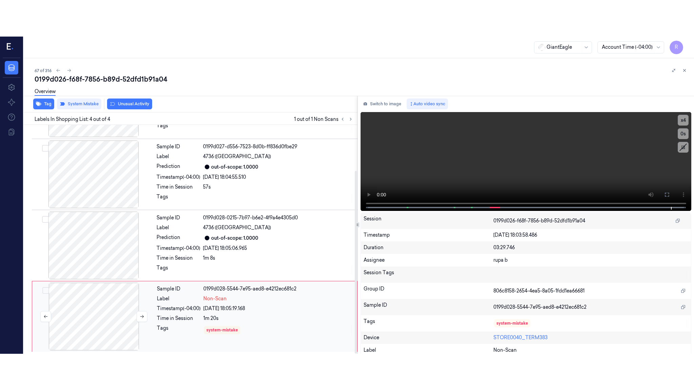
scroll to position [57, 0]
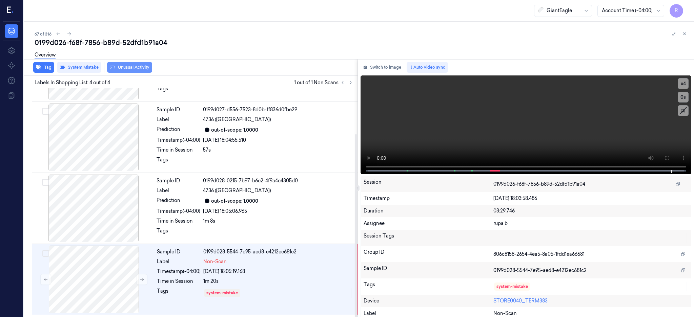
click at [132, 65] on button "Unusual Activity" at bounding box center [129, 67] width 45 height 11
click at [669, 158] on icon at bounding box center [666, 157] width 5 height 5
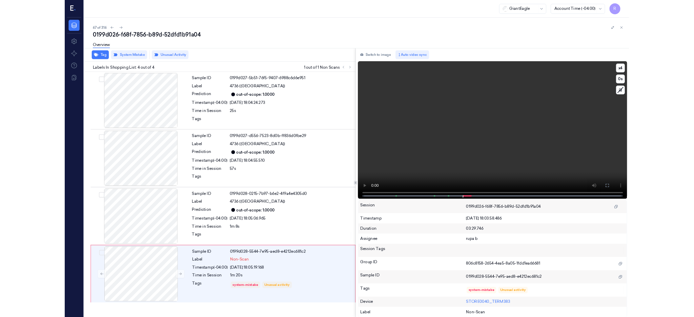
scroll to position [0, 0]
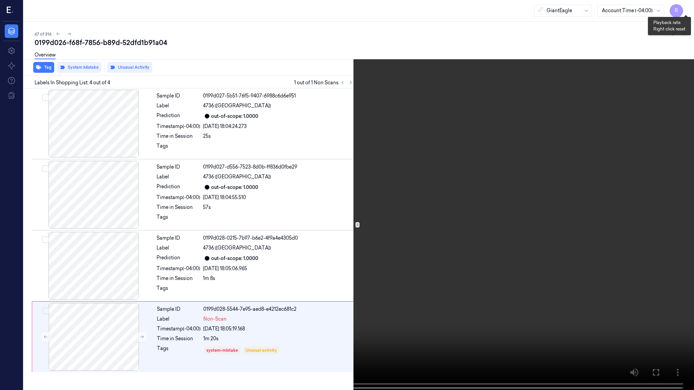
drag, startPoint x: 686, startPoint y: 10, endPoint x: 679, endPoint y: 25, distance: 17.0
click at [686, 10] on button "x 4" at bounding box center [685, 8] width 11 height 11
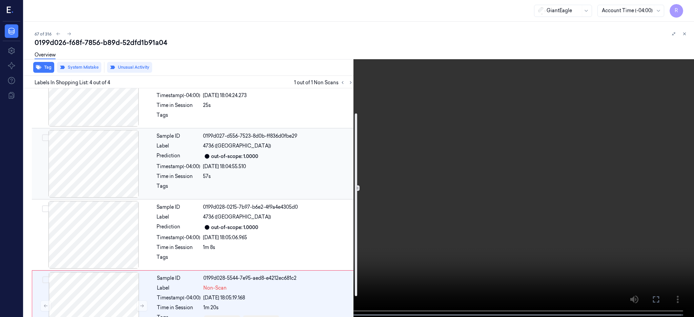
scroll to position [57, 0]
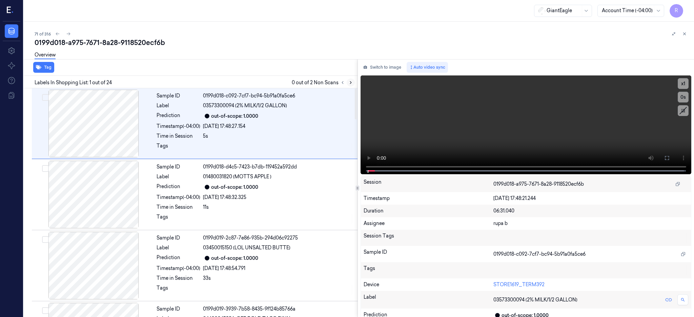
click at [353, 82] on icon at bounding box center [350, 82] width 5 height 5
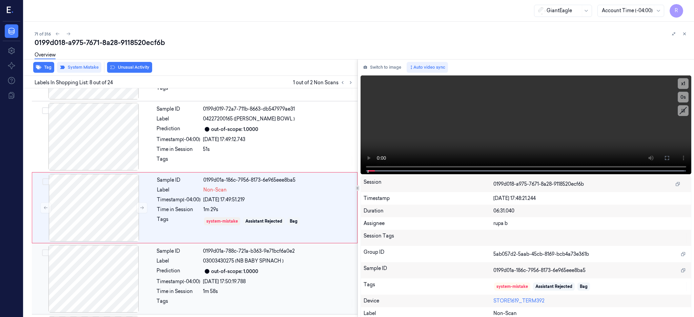
scroll to position [419, 0]
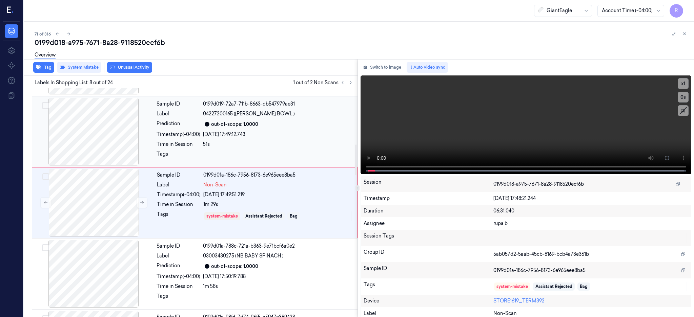
click at [91, 139] on div at bounding box center [93, 132] width 121 height 68
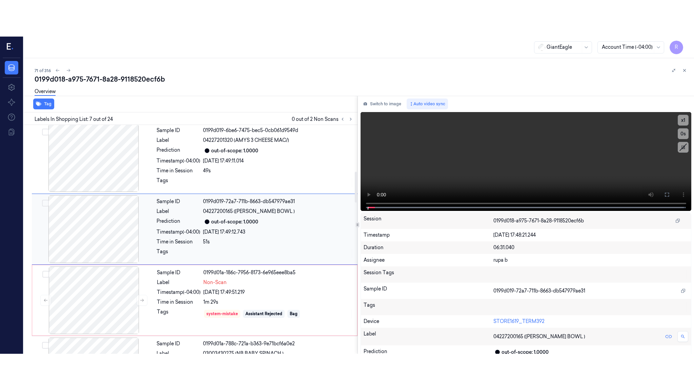
scroll to position [347, 0]
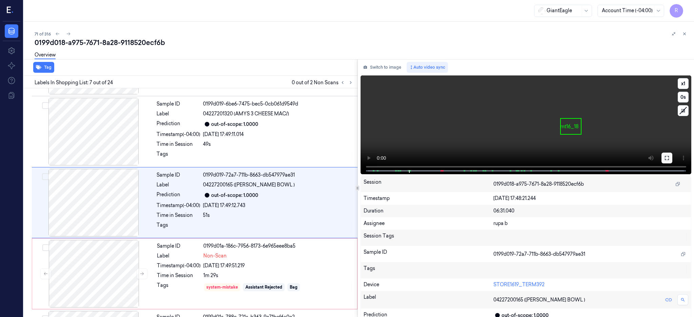
click at [672, 153] on button at bounding box center [666, 158] width 11 height 11
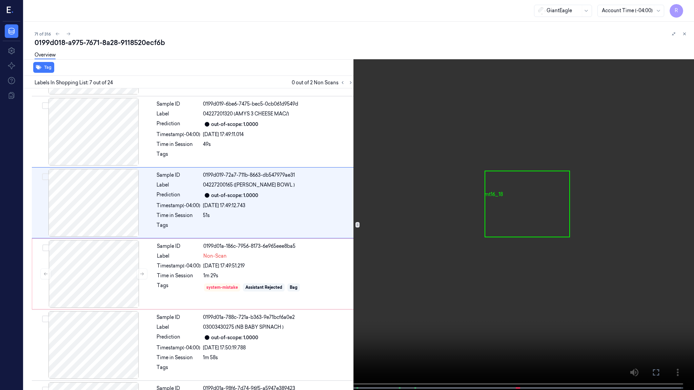
click at [512, 199] on video at bounding box center [347, 195] width 694 height 391
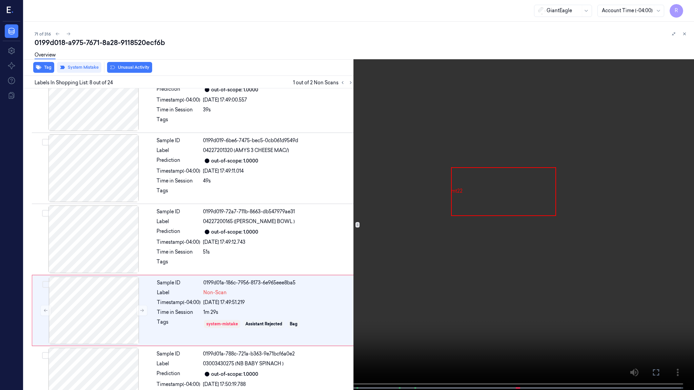
scroll to position [382, 0]
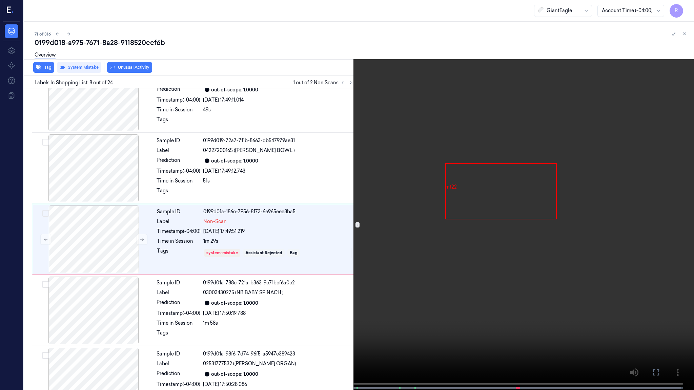
click at [464, 300] on video at bounding box center [347, 195] width 694 height 391
click at [185, 317] on video at bounding box center [347, 195] width 694 height 391
click at [236, 317] on video at bounding box center [347, 195] width 694 height 391
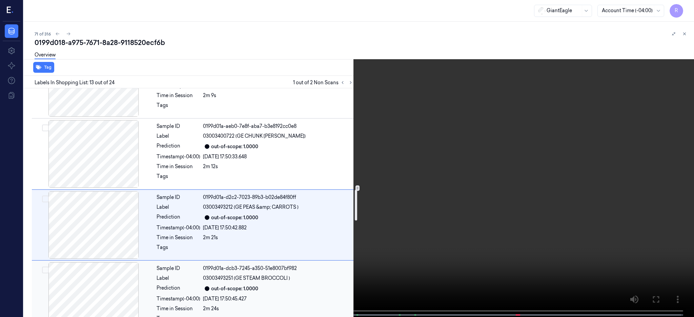
scroll to position [774, 0]
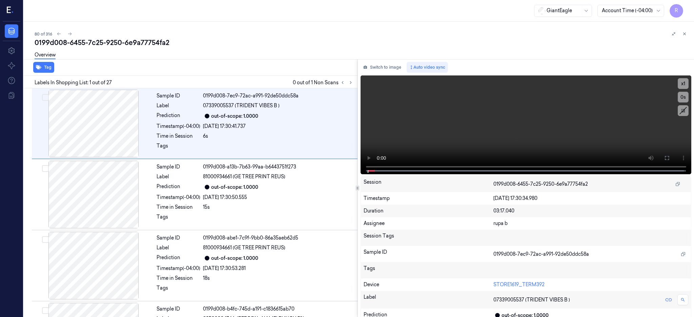
click at [355, 79] on div at bounding box center [346, 83] width 16 height 8
click at [353, 81] on icon at bounding box center [350, 82] width 5 height 5
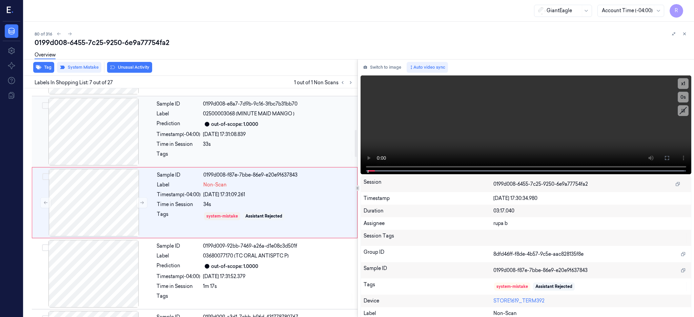
click at [86, 149] on div at bounding box center [93, 132] width 121 height 68
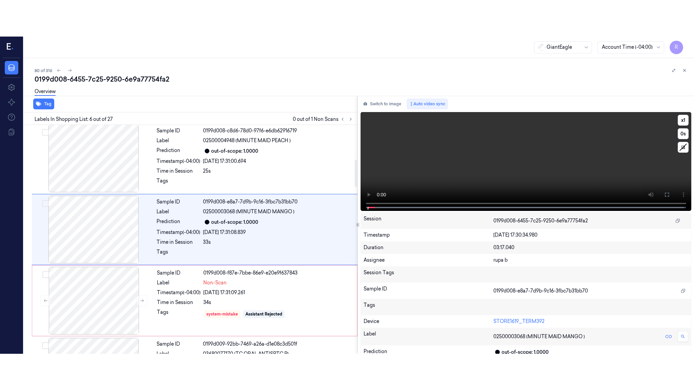
scroll to position [276, 0]
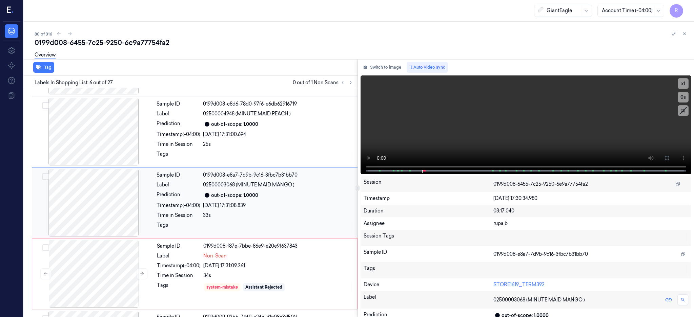
click at [100, 186] on div at bounding box center [93, 203] width 121 height 68
click at [669, 160] on icon at bounding box center [666, 157] width 5 height 5
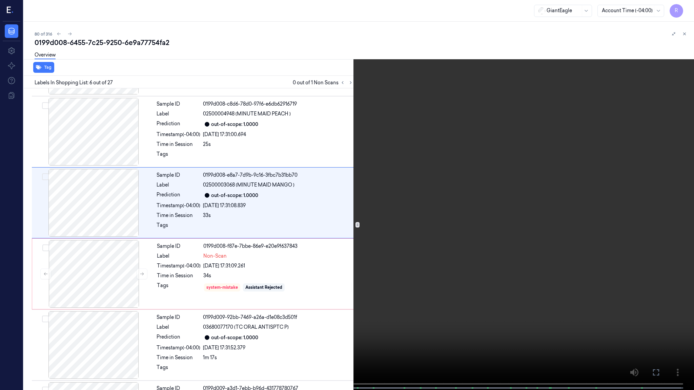
click at [464, 208] on video at bounding box center [347, 195] width 694 height 391
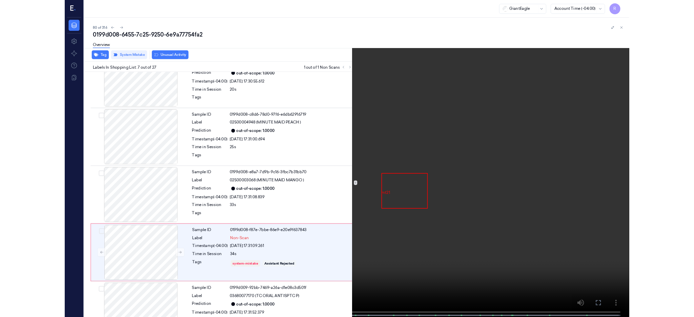
scroll to position [311, 0]
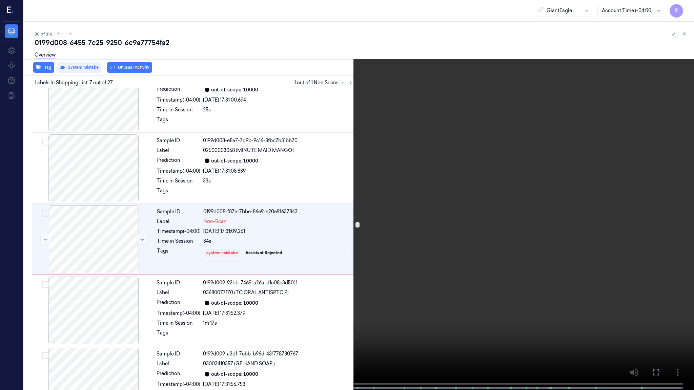
click at [486, 186] on video at bounding box center [347, 195] width 694 height 391
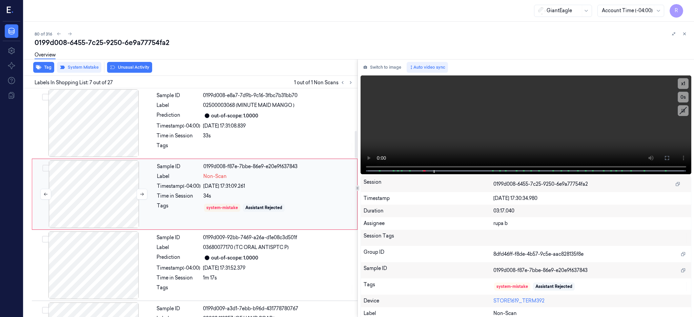
click at [115, 209] on div at bounding box center [94, 195] width 121 height 68
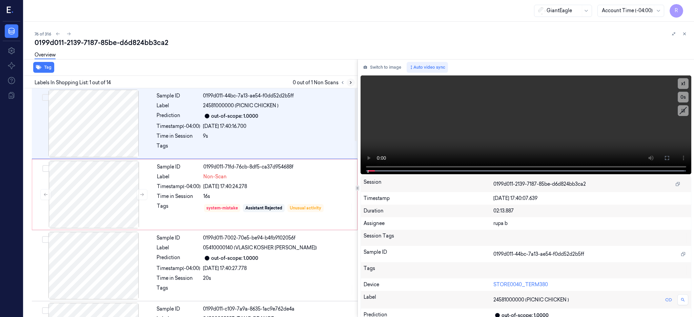
click at [355, 79] on button at bounding box center [350, 83] width 8 height 8
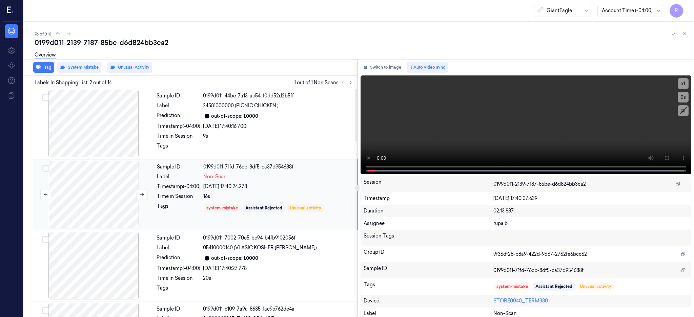
click at [101, 184] on div at bounding box center [94, 195] width 121 height 68
click at [90, 187] on div at bounding box center [94, 195] width 121 height 68
click at [672, 161] on button at bounding box center [666, 158] width 11 height 11
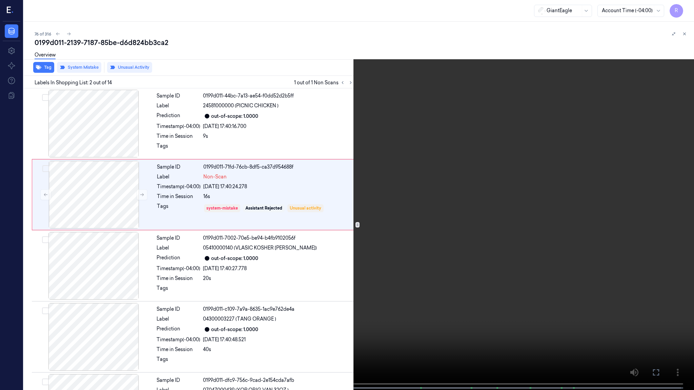
click at [408, 215] on video at bounding box center [347, 195] width 694 height 391
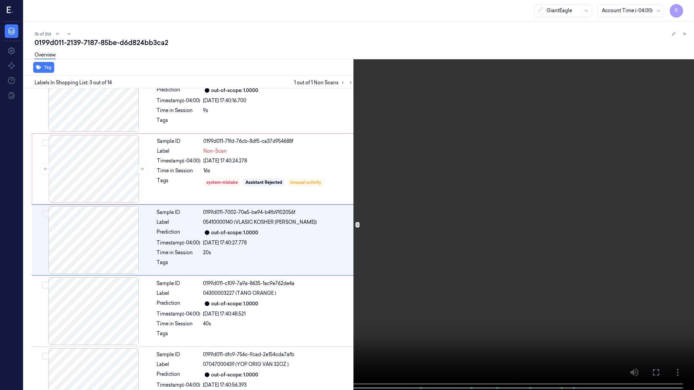
scroll to position [26, 0]
click at [680, 317] on video at bounding box center [347, 195] width 694 height 391
click at [641, 277] on video at bounding box center [347, 195] width 694 height 391
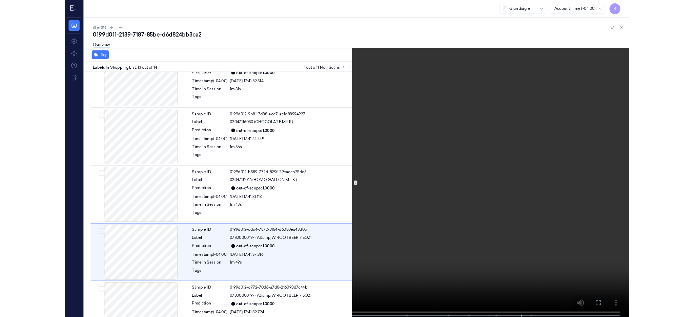
scroll to position [696, 0]
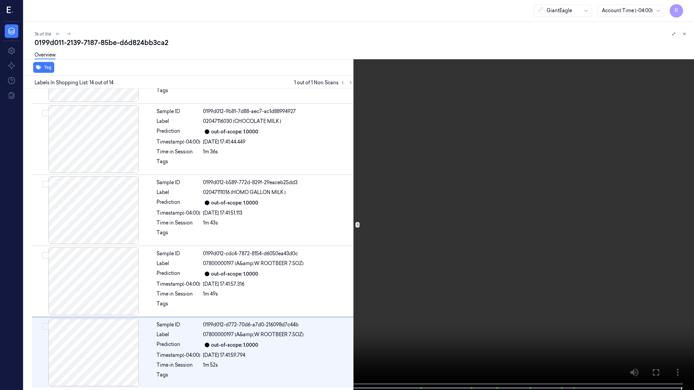
click at [536, 208] on video at bounding box center [347, 195] width 694 height 391
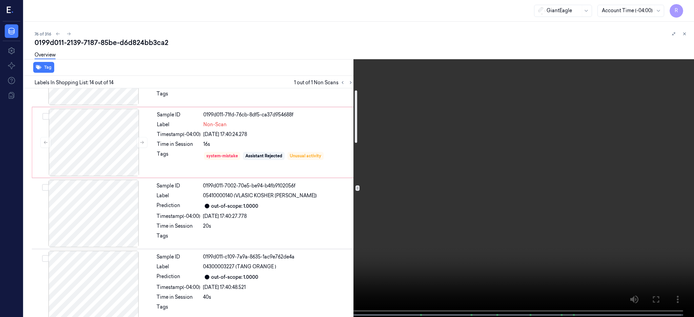
scroll to position [0, 0]
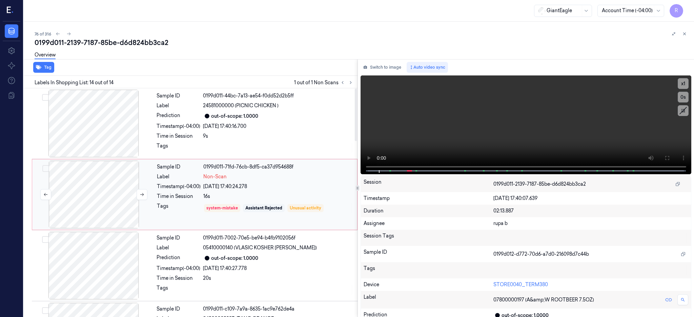
click at [93, 199] on div at bounding box center [94, 195] width 121 height 68
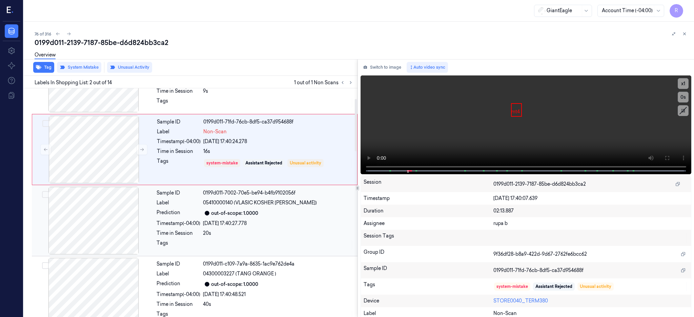
click at [88, 235] on div at bounding box center [93, 221] width 121 height 68
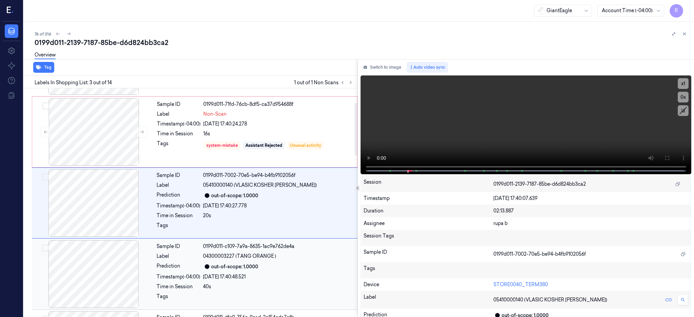
click at [103, 291] on div at bounding box center [93, 274] width 121 height 68
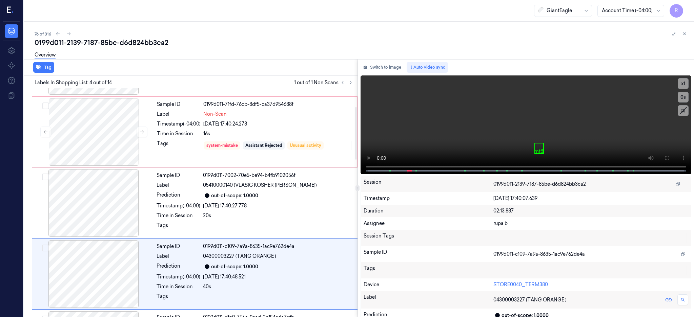
scroll to position [134, 0]
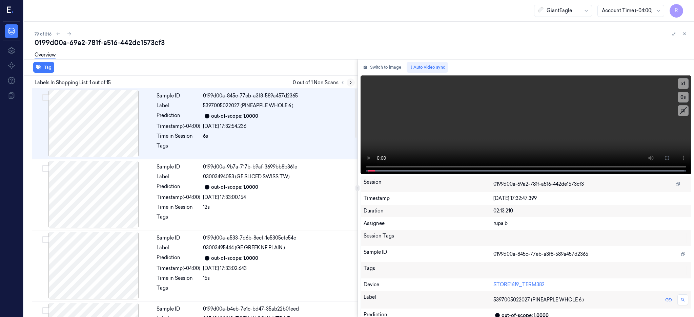
click at [355, 83] on button at bounding box center [350, 83] width 8 height 8
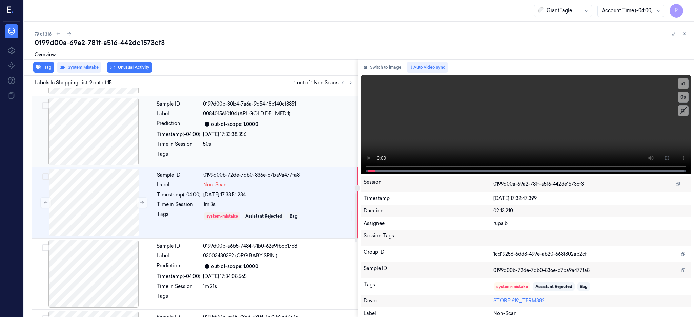
click at [116, 142] on div at bounding box center [93, 132] width 121 height 68
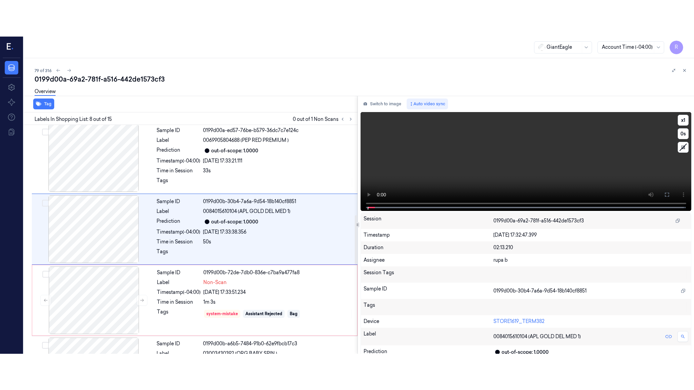
scroll to position [419, 0]
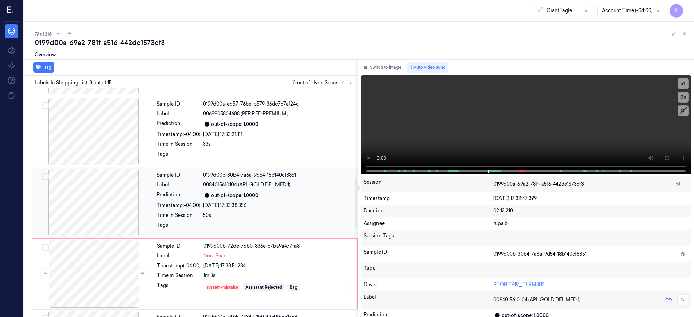
click at [90, 198] on div at bounding box center [93, 203] width 121 height 68
click at [669, 159] on icon at bounding box center [666, 157] width 5 height 5
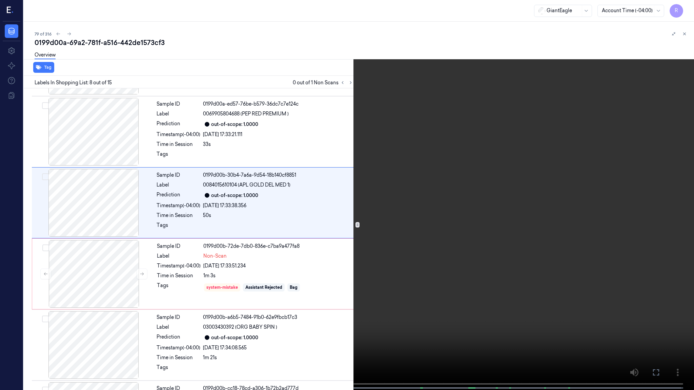
click at [494, 183] on video at bounding box center [347, 195] width 694 height 391
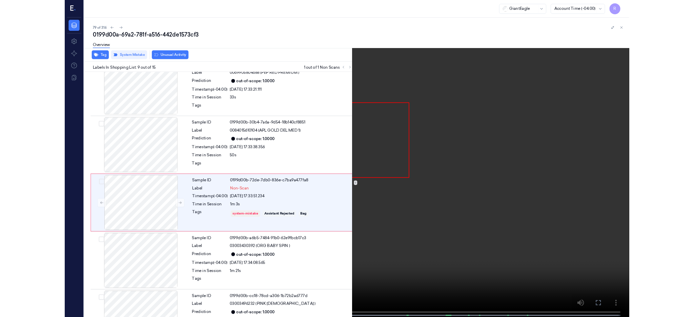
scroll to position [453, 0]
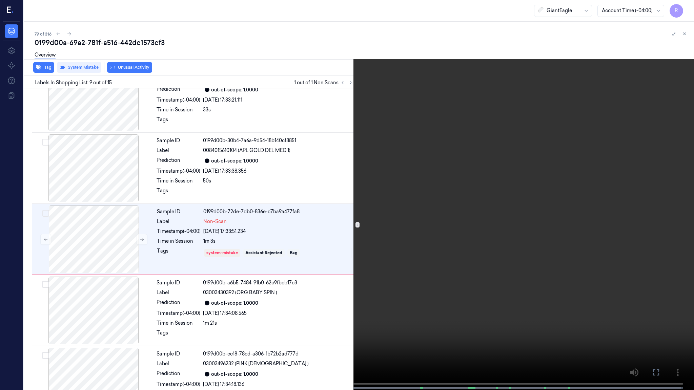
click at [319, 249] on video at bounding box center [347, 195] width 694 height 391
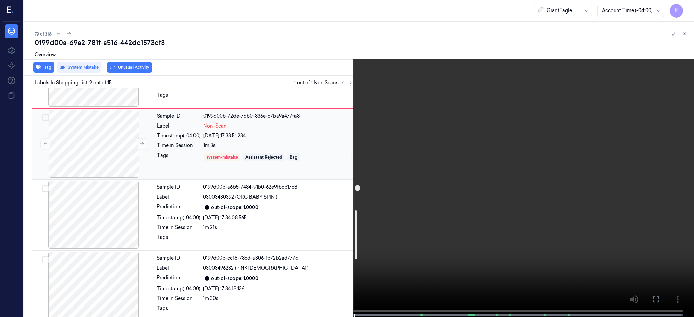
scroll to position [634, 0]
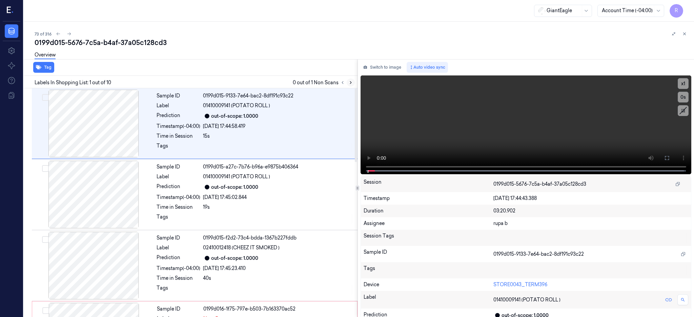
click at [355, 85] on button at bounding box center [350, 83] width 8 height 8
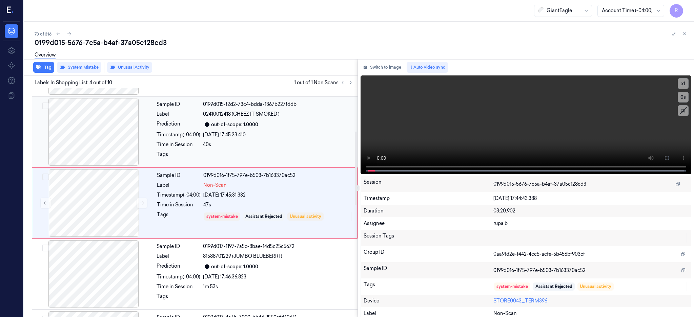
click at [105, 149] on div at bounding box center [93, 132] width 121 height 68
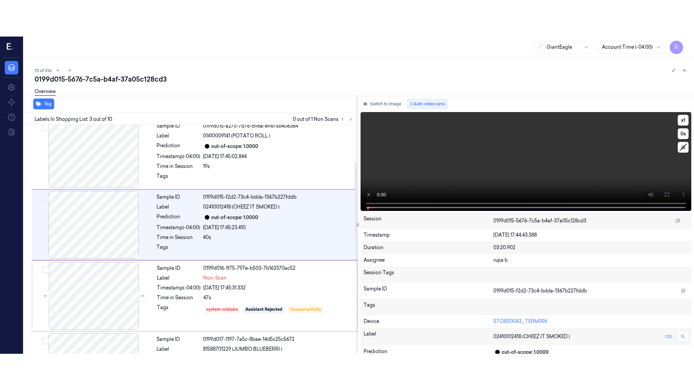
scroll to position [63, 0]
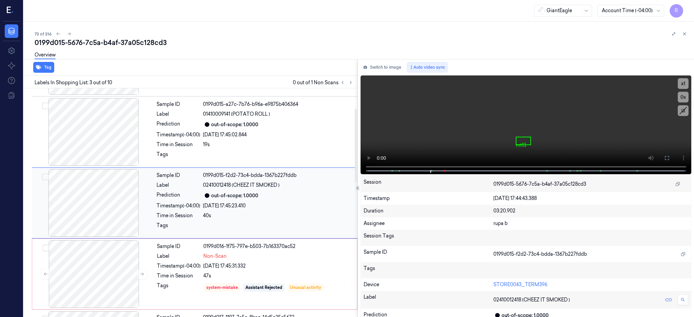
click at [97, 219] on div at bounding box center [93, 203] width 121 height 68
click at [669, 160] on icon at bounding box center [666, 157] width 5 height 5
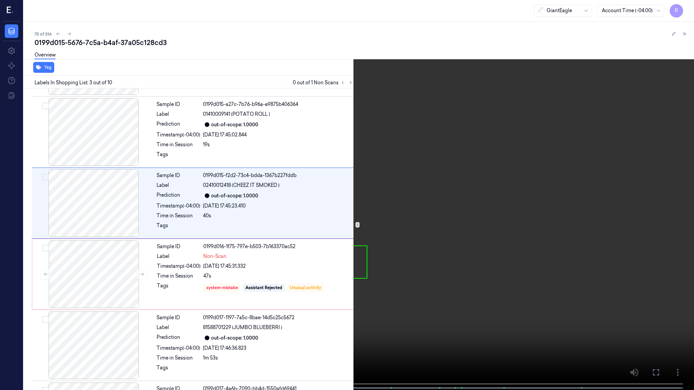
click at [403, 205] on video at bounding box center [347, 195] width 694 height 391
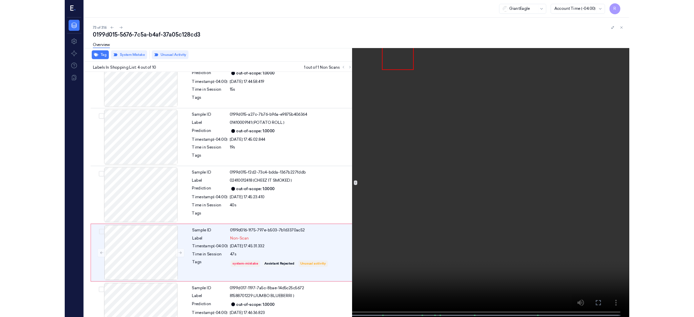
scroll to position [98, 0]
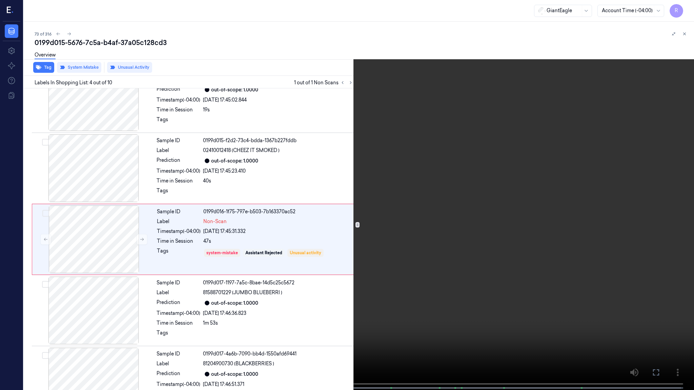
click at [286, 256] on video at bounding box center [347, 195] width 694 height 391
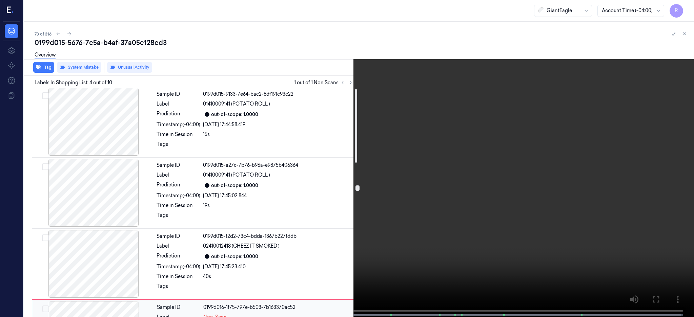
scroll to position [0, 0]
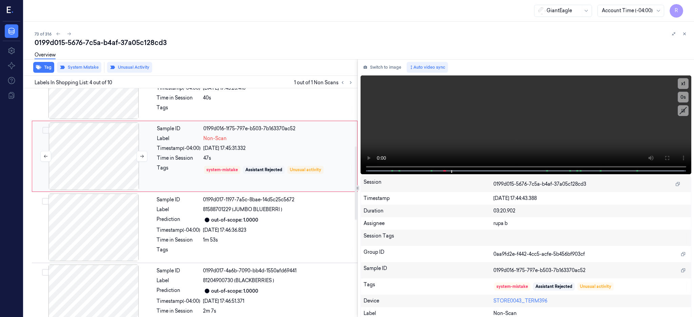
click at [89, 162] on div at bounding box center [94, 157] width 121 height 68
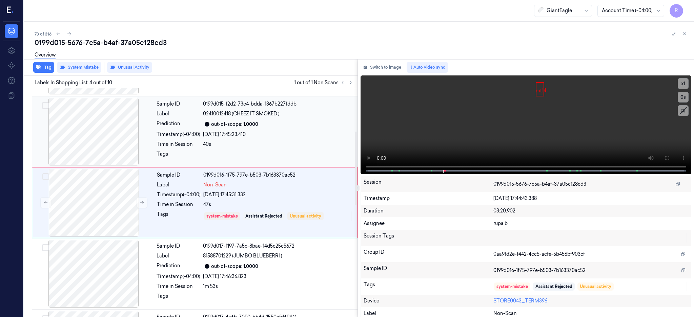
scroll to position [134, 0]
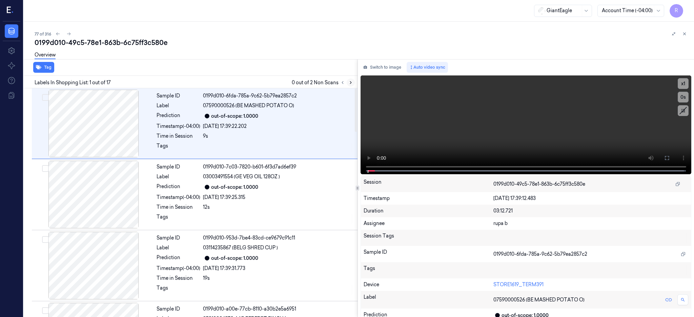
click at [353, 81] on icon at bounding box center [350, 82] width 5 height 5
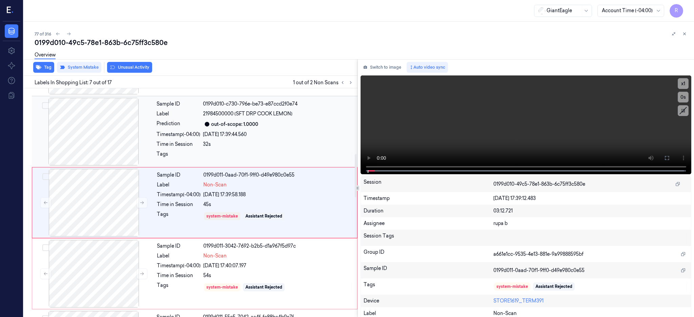
click at [99, 143] on div at bounding box center [93, 132] width 121 height 68
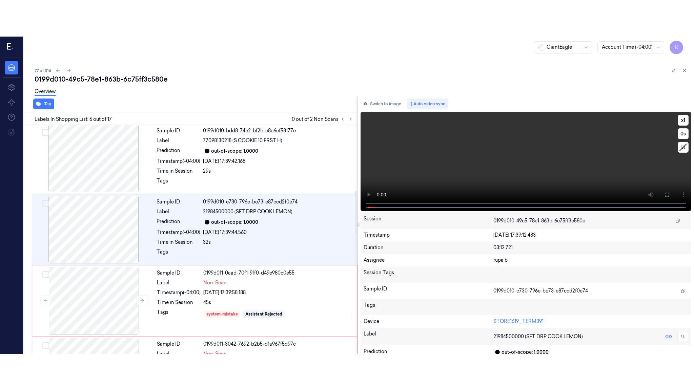
scroll to position [276, 0]
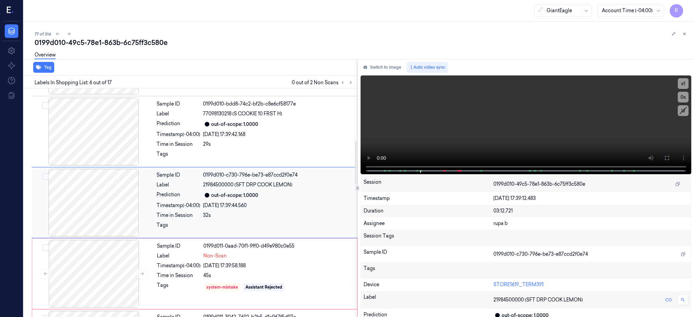
click at [94, 215] on div at bounding box center [93, 203] width 121 height 68
click at [669, 160] on icon at bounding box center [666, 157] width 5 height 5
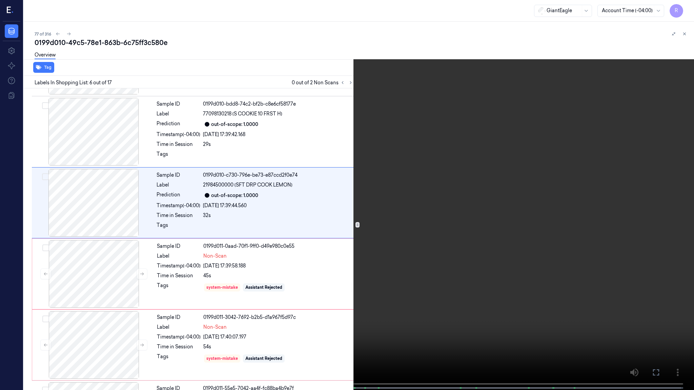
click at [418, 198] on video at bounding box center [347, 195] width 694 height 391
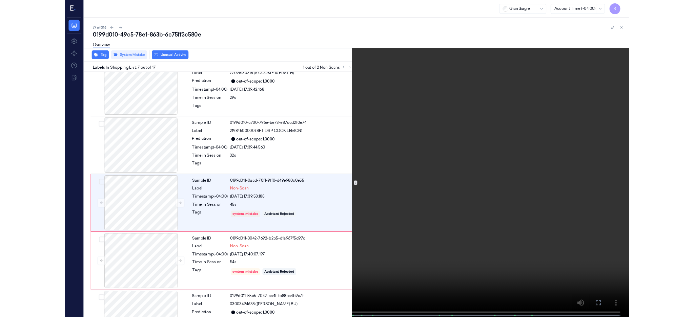
scroll to position [311, 0]
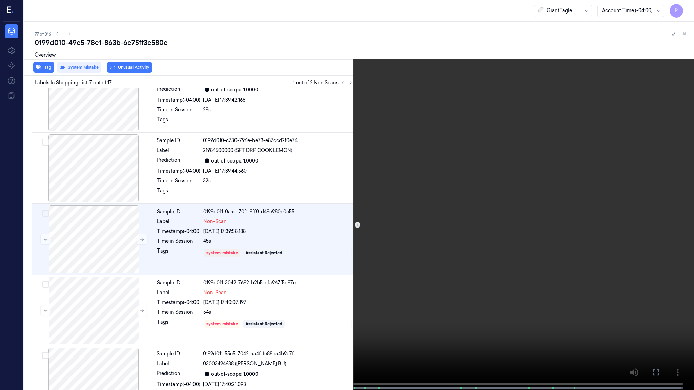
click at [370, 262] on video at bounding box center [347, 195] width 694 height 391
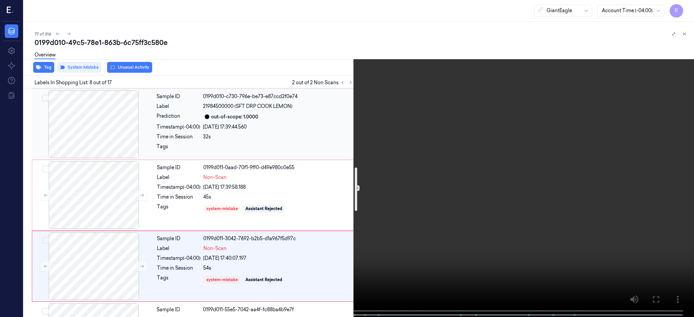
scroll to position [419, 0]
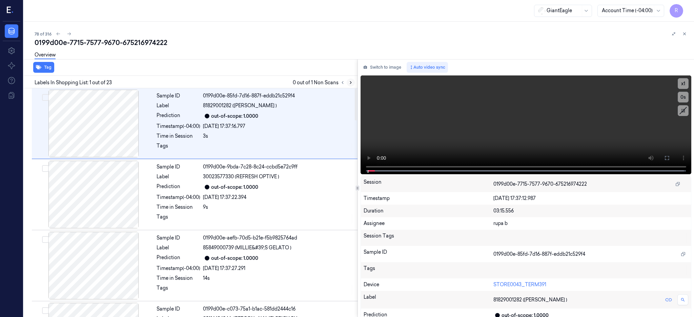
click at [353, 80] on icon at bounding box center [350, 82] width 5 height 5
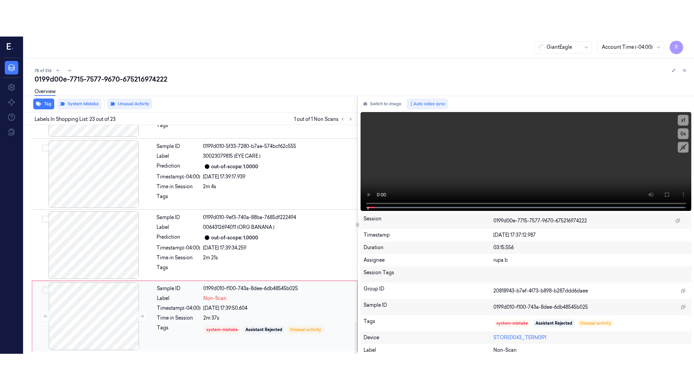
scroll to position [1409, 0]
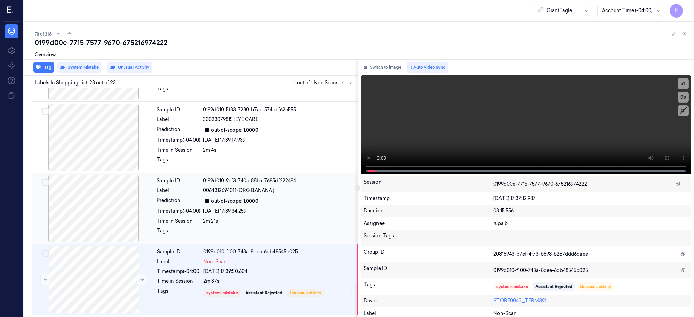
click at [105, 220] on div at bounding box center [93, 209] width 121 height 68
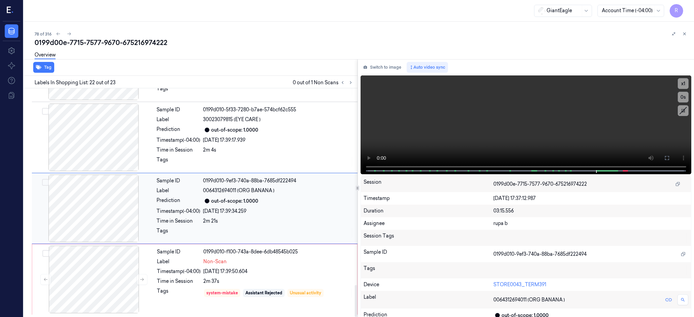
click at [112, 190] on div at bounding box center [93, 209] width 121 height 68
click at [672, 159] on button at bounding box center [666, 158] width 11 height 11
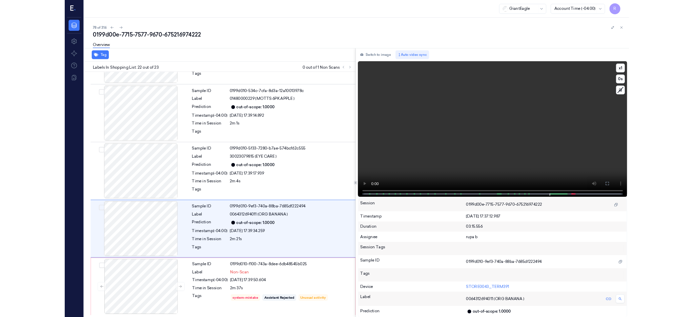
scroll to position [1337, 0]
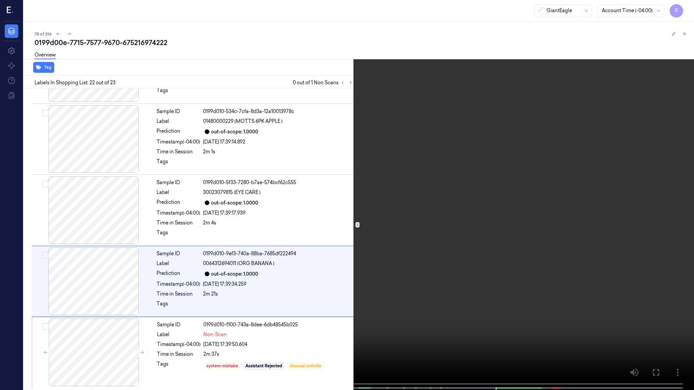
click at [482, 188] on video at bounding box center [347, 195] width 694 height 391
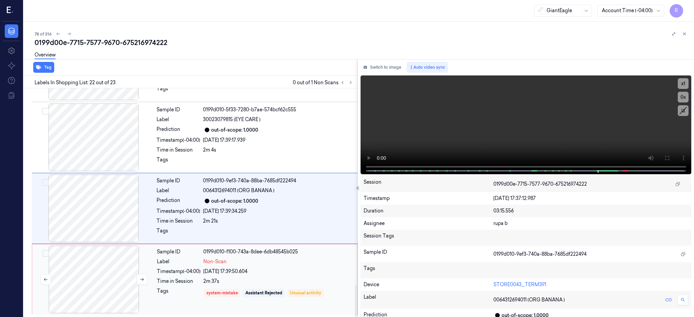
click at [103, 283] on div at bounding box center [94, 280] width 121 height 68
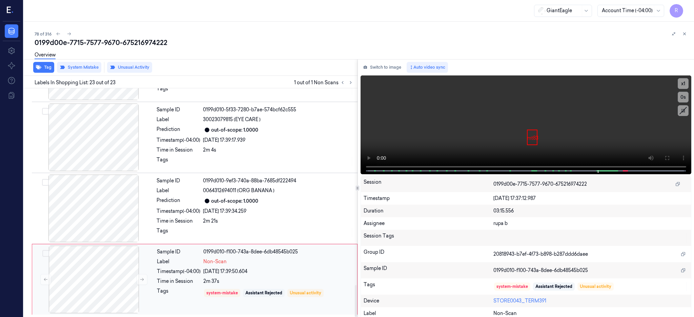
scroll to position [1409, 0]
click at [141, 278] on icon at bounding box center [142, 279] width 5 height 5
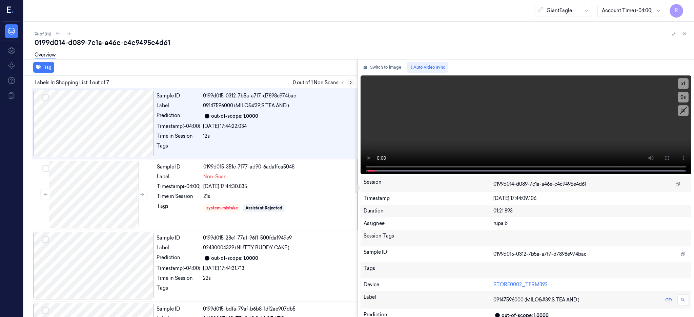
click at [353, 83] on icon at bounding box center [350, 82] width 5 height 5
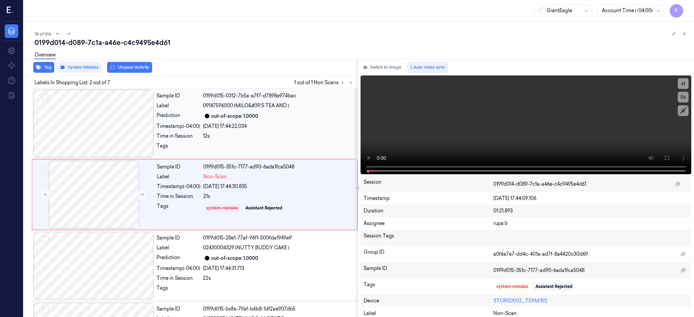
click at [90, 128] on div at bounding box center [93, 124] width 121 height 68
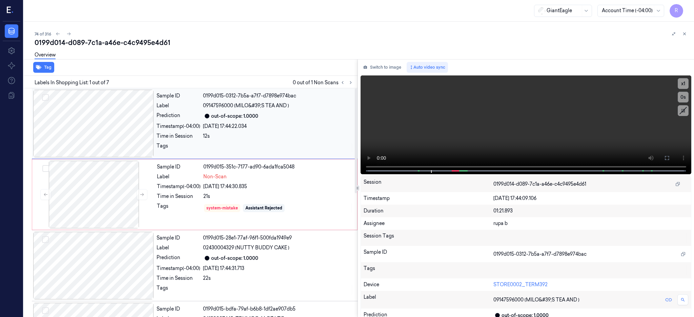
click at [93, 134] on div at bounding box center [93, 124] width 121 height 68
click at [672, 159] on button at bounding box center [666, 158] width 11 height 11
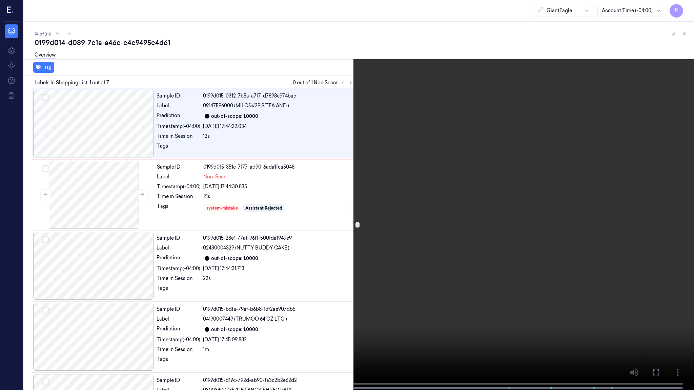
click at [478, 190] on video at bounding box center [347, 195] width 694 height 391
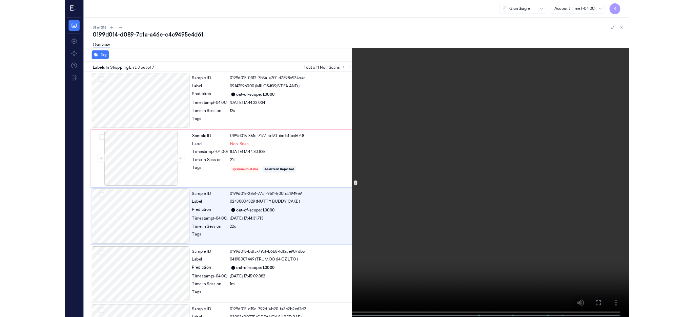
scroll to position [26, 0]
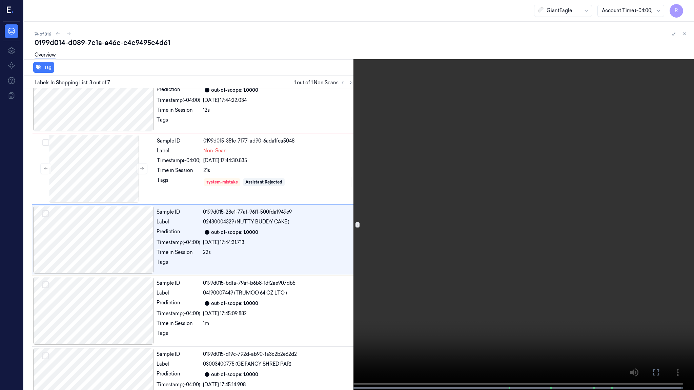
click at [427, 213] on video at bounding box center [347, 195] width 694 height 391
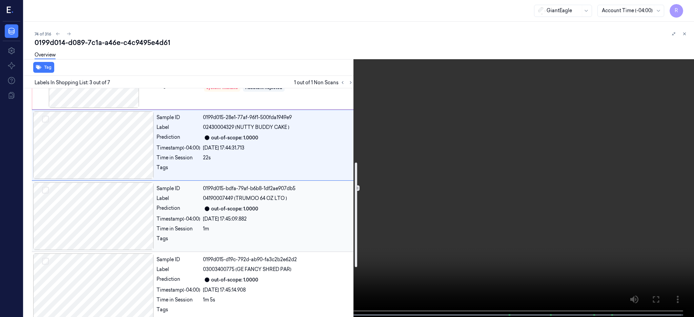
scroll to position [162, 0]
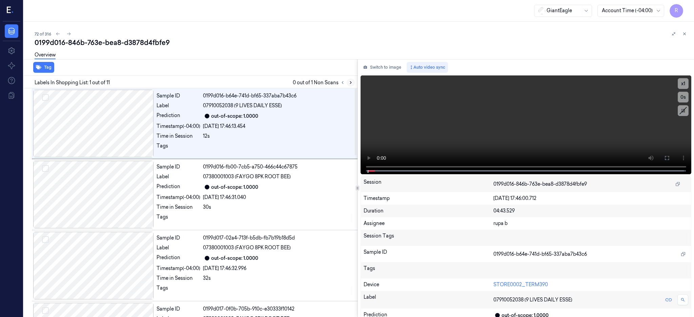
click at [353, 83] on icon at bounding box center [350, 82] width 5 height 5
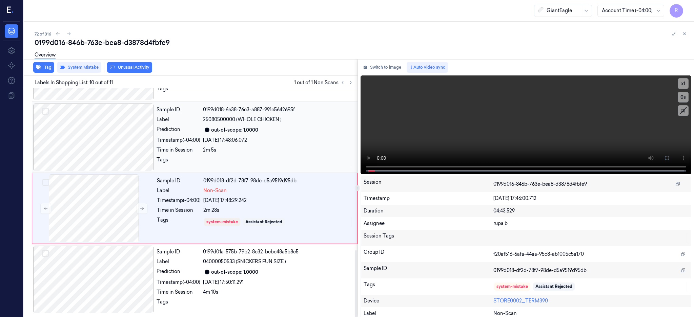
click at [110, 139] on div at bounding box center [93, 138] width 121 height 68
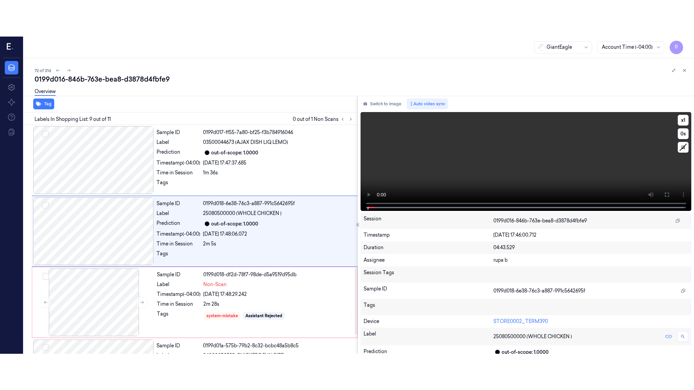
scroll to position [490, 0]
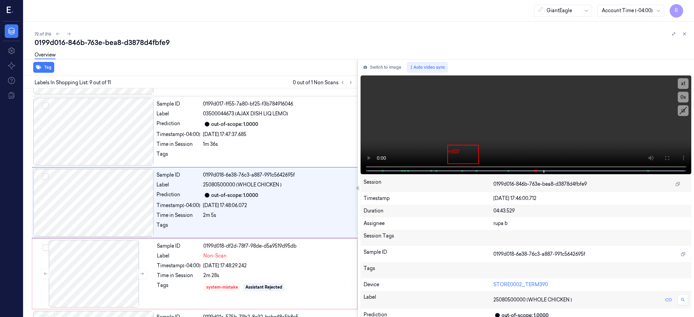
click at [202, 20] on div "GiantEagle Account Time (-04:00) R" at bounding box center [359, 11] width 670 height 22
click at [100, 223] on div at bounding box center [93, 203] width 121 height 68
click at [672, 154] on button at bounding box center [666, 158] width 11 height 11
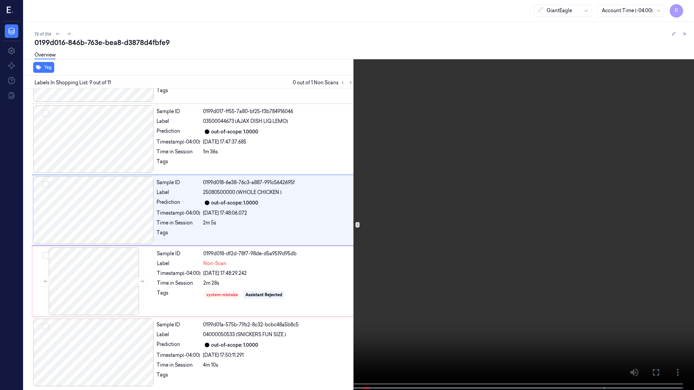
click at [501, 193] on video at bounding box center [347, 195] width 694 height 391
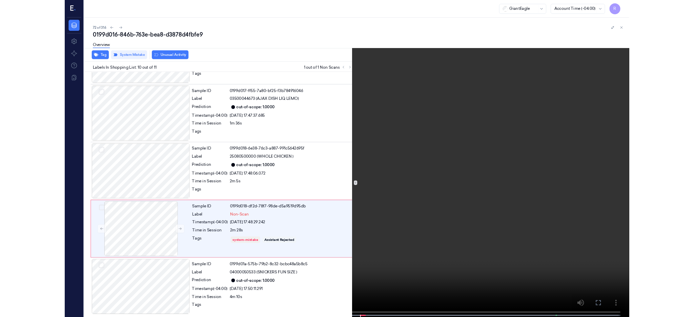
scroll to position [483, 0]
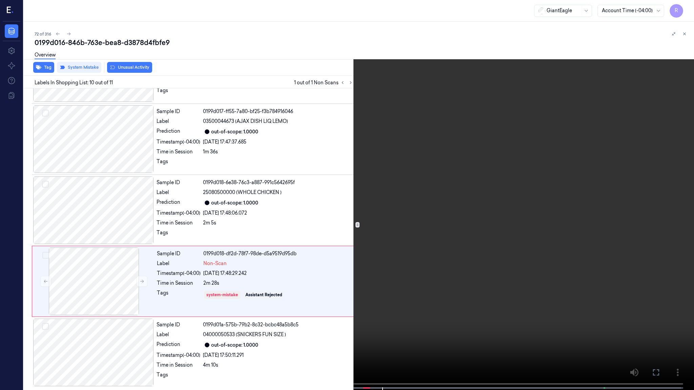
click at [516, 243] on video at bounding box center [347, 195] width 694 height 391
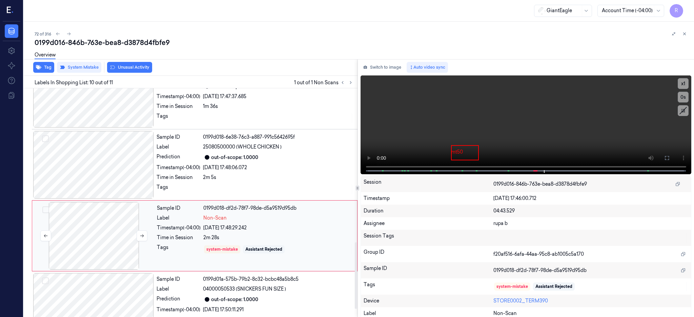
click at [87, 213] on div at bounding box center [94, 236] width 121 height 68
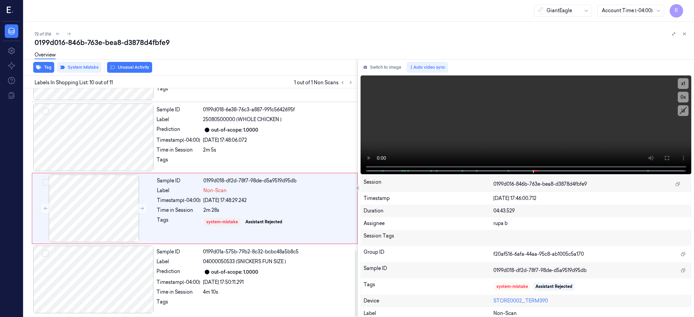
scroll to position [555, 0]
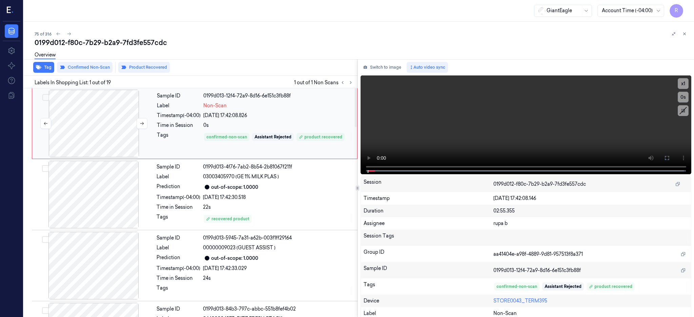
click at [109, 118] on div at bounding box center [94, 124] width 121 height 68
click at [112, 119] on div at bounding box center [94, 124] width 121 height 68
click at [669, 157] on icon at bounding box center [666, 157] width 5 height 5
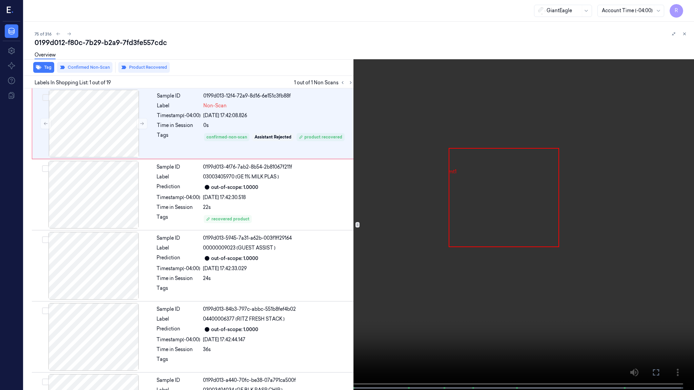
click at [346, 211] on video at bounding box center [347, 195] width 694 height 391
click at [397, 226] on video at bounding box center [347, 195] width 694 height 391
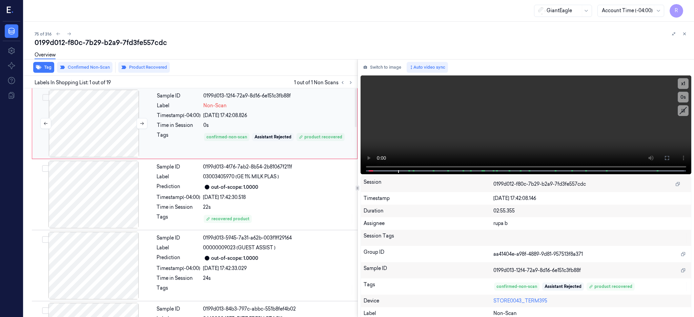
click at [95, 123] on div at bounding box center [94, 124] width 121 height 68
click at [105, 205] on div at bounding box center [93, 195] width 121 height 68
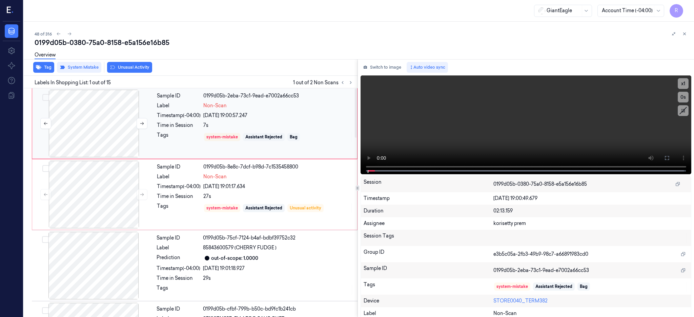
click at [45, 114] on div at bounding box center [94, 124] width 121 height 68
click at [82, 130] on div at bounding box center [94, 124] width 121 height 68
click at [97, 121] on div at bounding box center [94, 124] width 121 height 68
click at [111, 200] on div at bounding box center [94, 195] width 121 height 68
click at [143, 196] on icon at bounding box center [142, 194] width 5 height 5
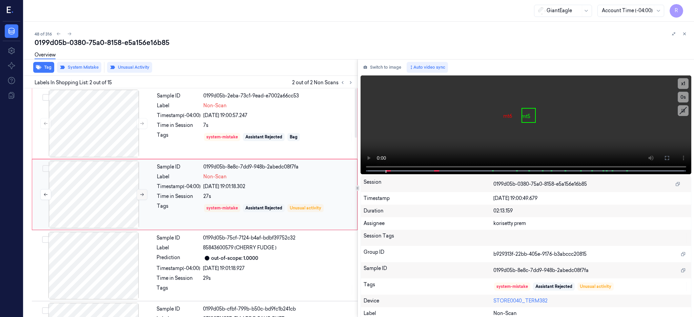
click at [143, 196] on icon at bounding box center [142, 194] width 5 height 5
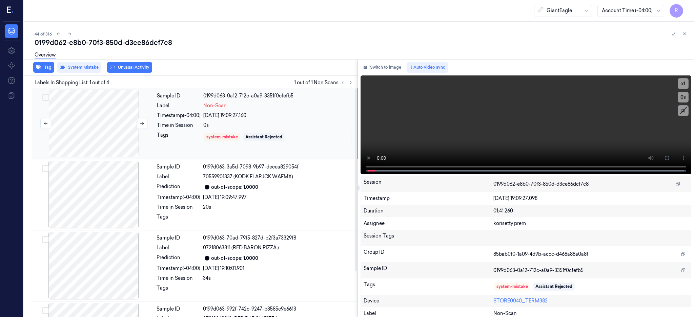
click at [112, 113] on div at bounding box center [94, 124] width 121 height 68
click at [115, 128] on div at bounding box center [94, 124] width 121 height 68
click at [669, 156] on icon at bounding box center [666, 157] width 5 height 5
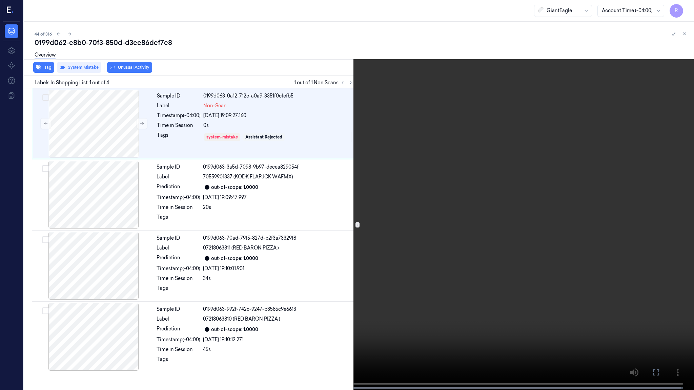
click at [419, 205] on video at bounding box center [347, 195] width 694 height 391
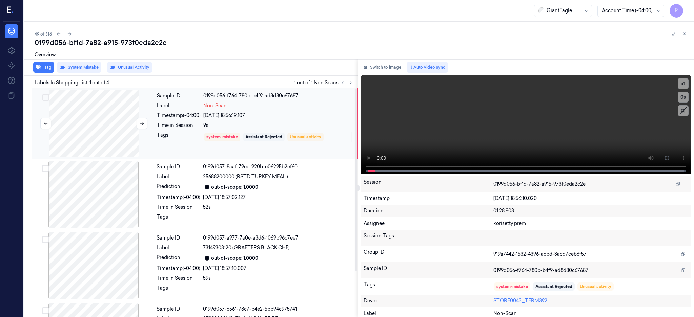
click at [99, 115] on div at bounding box center [94, 124] width 121 height 68
click at [114, 155] on div at bounding box center [94, 124] width 121 height 68
click at [113, 144] on div at bounding box center [94, 124] width 121 height 68
click at [672, 156] on button at bounding box center [666, 158] width 11 height 11
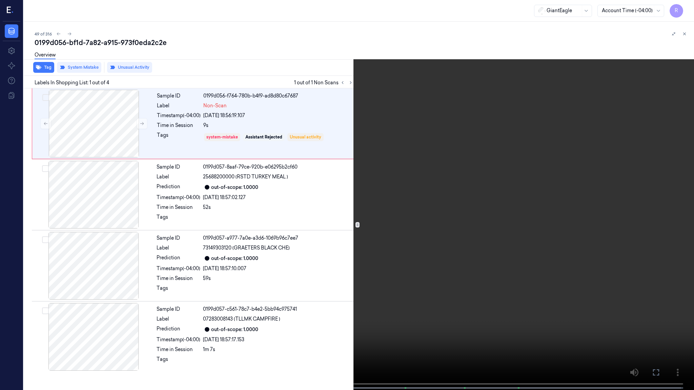
click at [426, 197] on video at bounding box center [347, 195] width 694 height 391
click at [421, 193] on video at bounding box center [347, 195] width 694 height 391
click at [439, 244] on video at bounding box center [347, 195] width 694 height 391
click at [338, 290] on video at bounding box center [347, 195] width 694 height 391
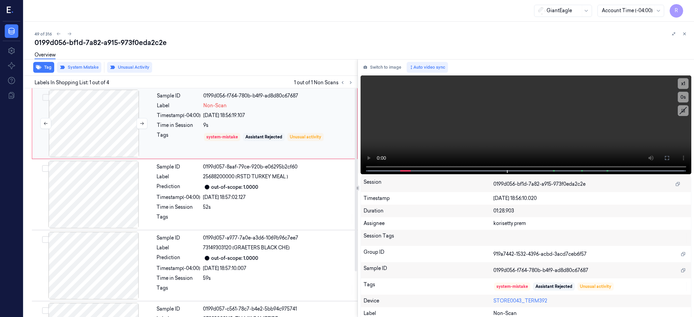
click at [103, 155] on div at bounding box center [94, 124] width 121 height 68
click at [106, 131] on div at bounding box center [94, 124] width 121 height 68
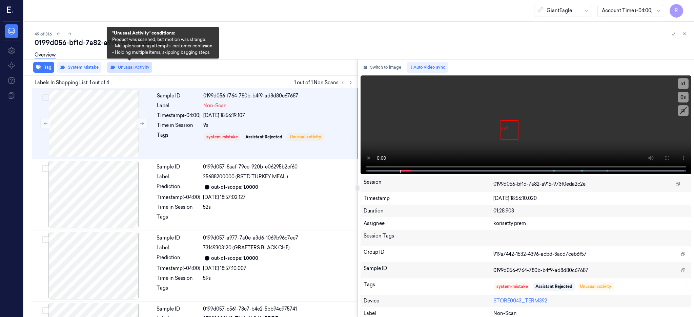
click at [124, 68] on button "Unusual Activity" at bounding box center [129, 67] width 45 height 11
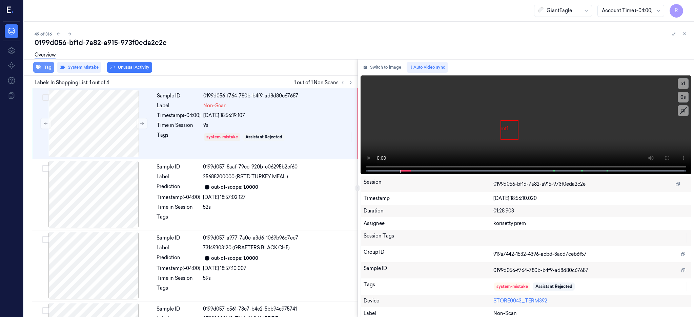
click at [47, 70] on button "Tag" at bounding box center [43, 67] width 21 height 11
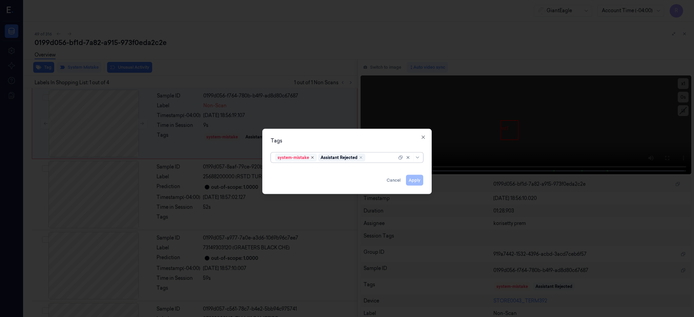
type input "b"
click at [301, 173] on div "Bag" at bounding box center [347, 171] width 144 height 7
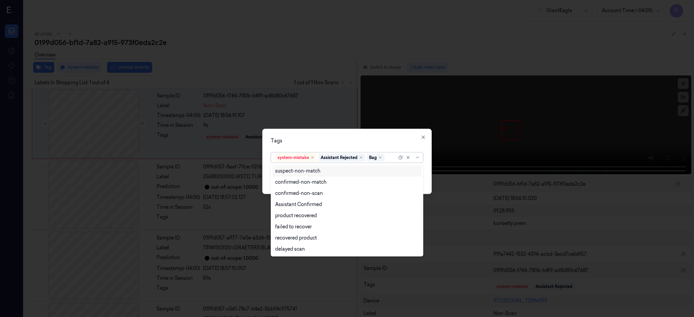
click at [349, 136] on div "Tags option Bag, selected. 8 results available. Use Up and Down to choose optio…" at bounding box center [346, 161] width 169 height 65
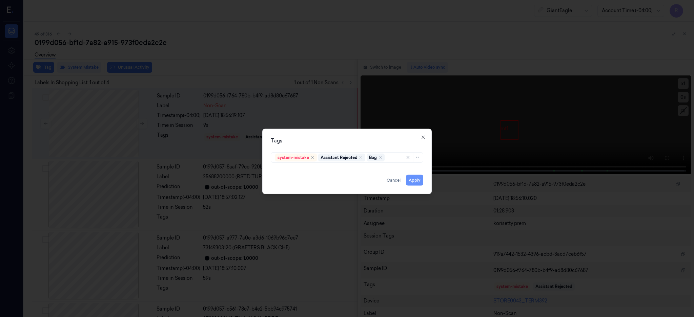
click at [419, 182] on button "Apply" at bounding box center [414, 180] width 17 height 11
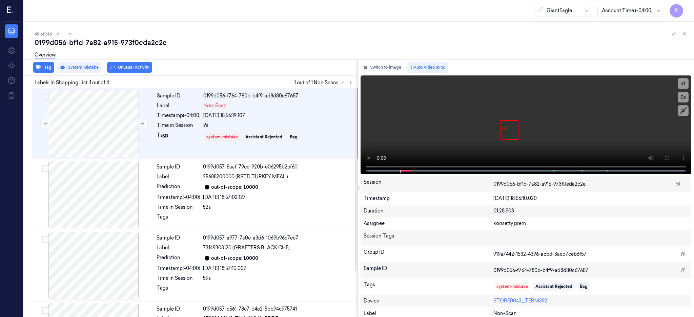
click at [133, 45] on div "0199d056-bf1d-7a82-a915-973f0eda2c2e" at bounding box center [362, 42] width 654 height 9
click at [132, 45] on div "0199d056-bf1d-7a82-a915-973f0eda2c2e" at bounding box center [362, 42] width 654 height 9
copy div "973f0eda2c2e"
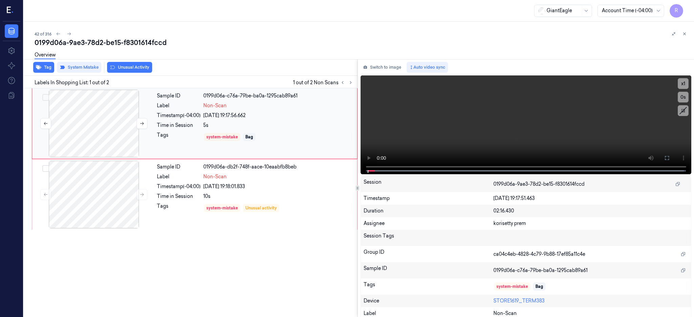
click at [62, 142] on div at bounding box center [94, 124] width 121 height 68
click at [100, 142] on div at bounding box center [94, 124] width 121 height 68
click at [672, 160] on button at bounding box center [666, 158] width 11 height 11
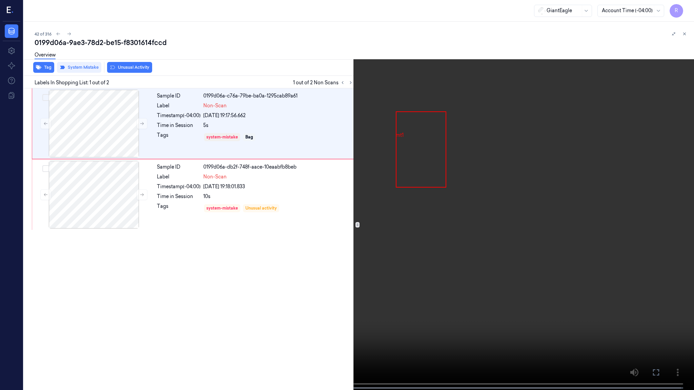
click at [352, 207] on video at bounding box center [347, 195] width 694 height 391
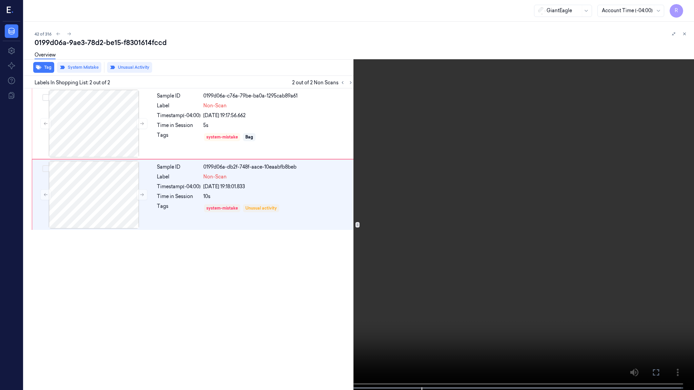
click at [425, 217] on video at bounding box center [347, 195] width 694 height 391
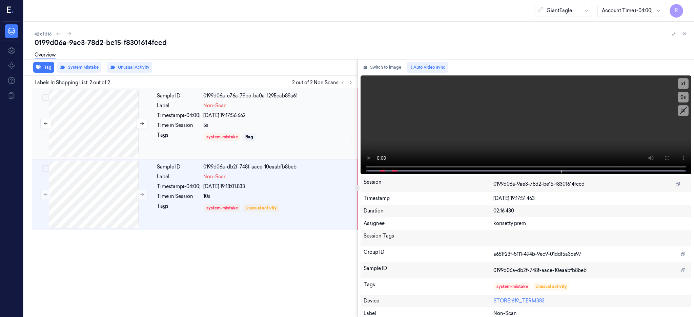
click at [97, 130] on div at bounding box center [94, 124] width 121 height 68
click at [102, 193] on div at bounding box center [94, 195] width 121 height 68
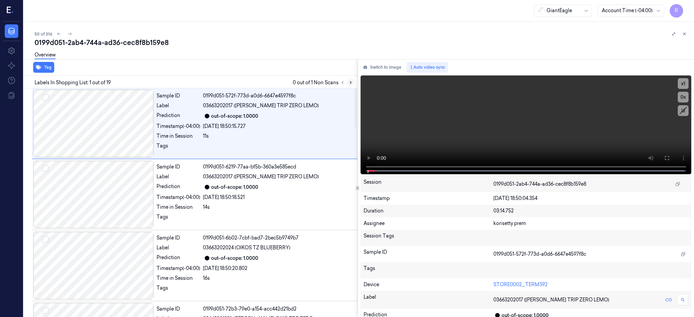
click at [355, 80] on button at bounding box center [350, 83] width 8 height 8
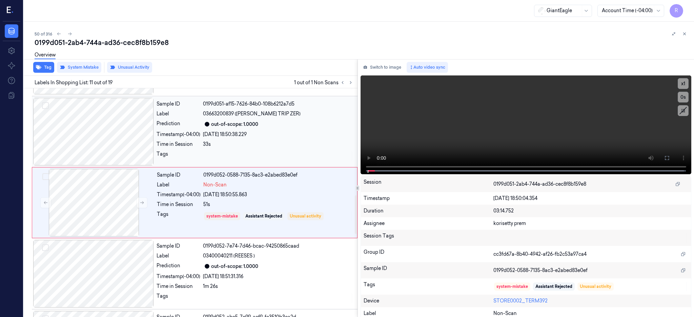
click at [82, 137] on div at bounding box center [93, 132] width 121 height 68
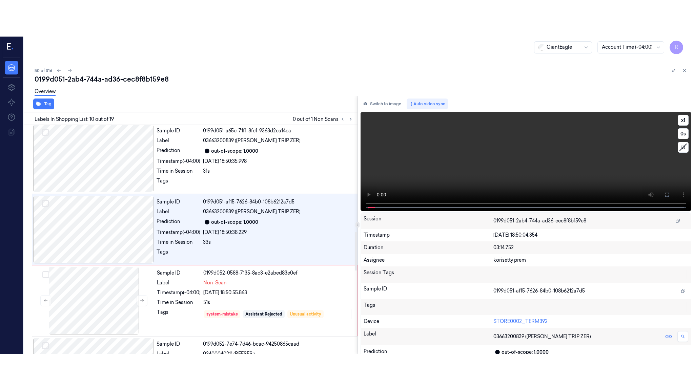
scroll to position [561, 0]
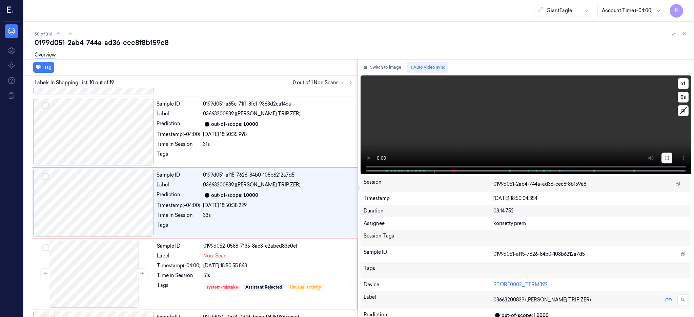
click at [669, 159] on icon at bounding box center [666, 157] width 5 height 5
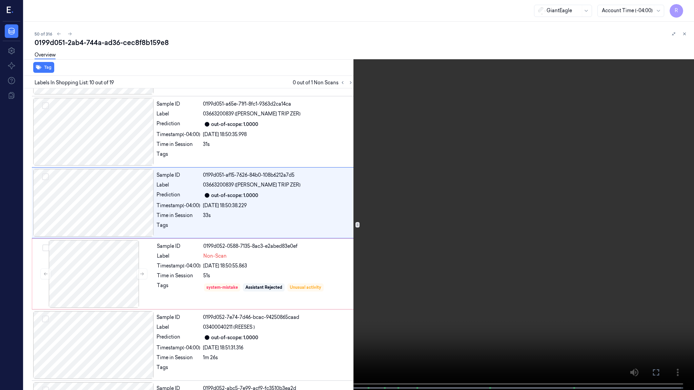
click at [440, 205] on video at bounding box center [347, 195] width 694 height 391
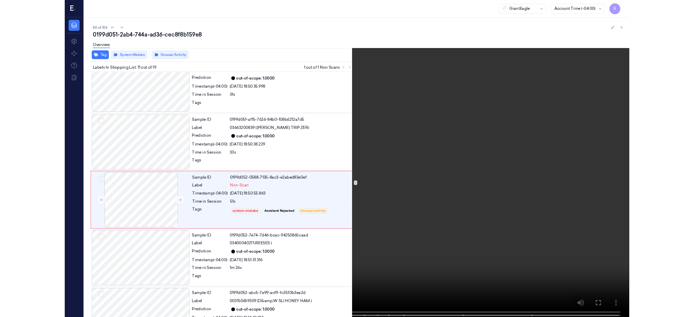
scroll to position [595, 0]
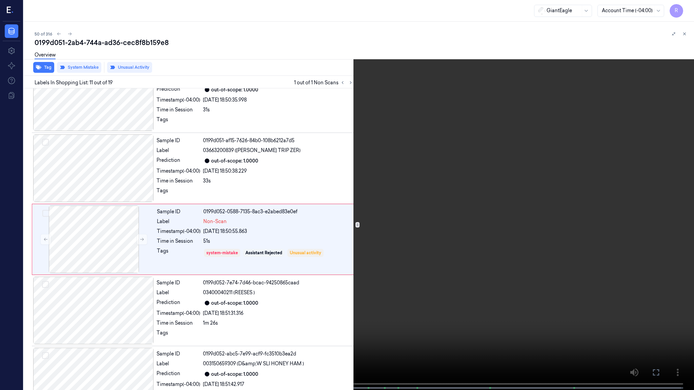
click at [482, 177] on video at bounding box center [347, 195] width 694 height 391
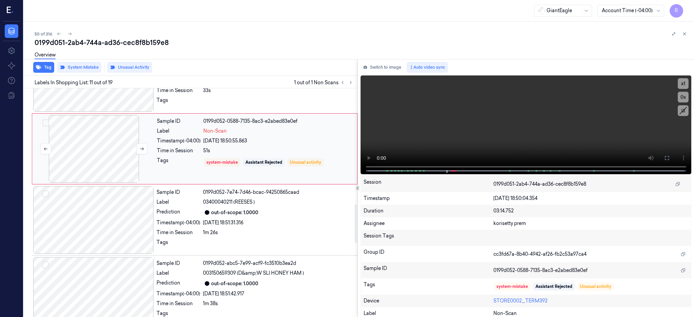
click at [100, 163] on div at bounding box center [94, 149] width 121 height 68
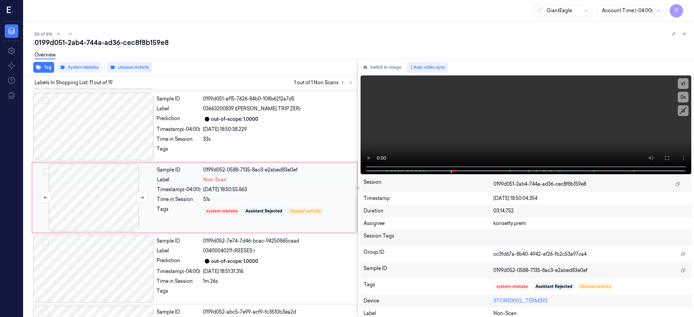
scroll to position [632, 0]
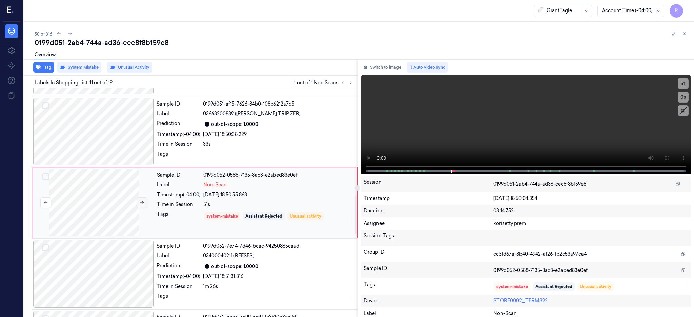
click at [143, 204] on icon at bounding box center [142, 202] width 5 height 5
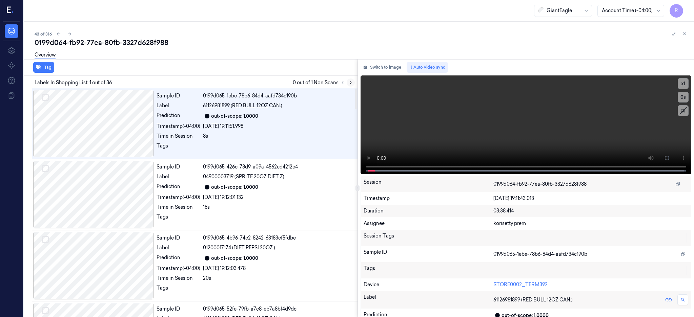
click at [355, 85] on button at bounding box center [350, 83] width 8 height 8
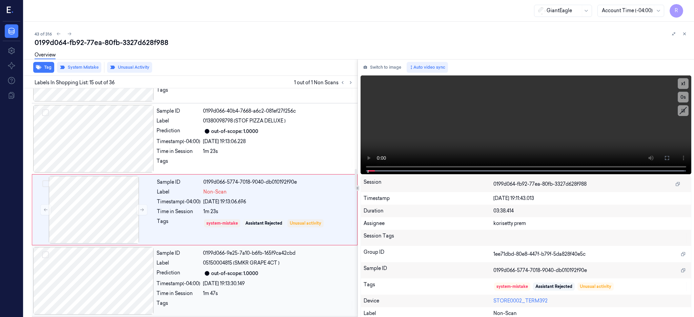
scroll to position [917, 0]
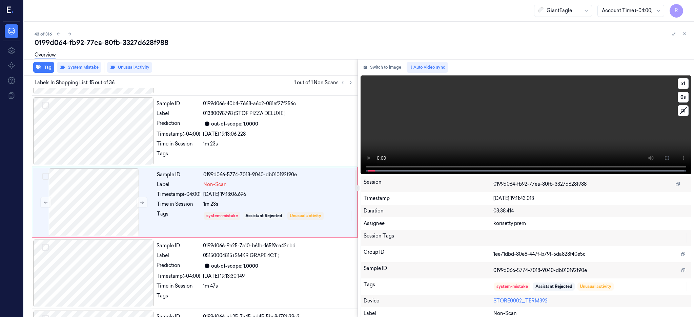
click at [87, 140] on div at bounding box center [93, 132] width 121 height 68
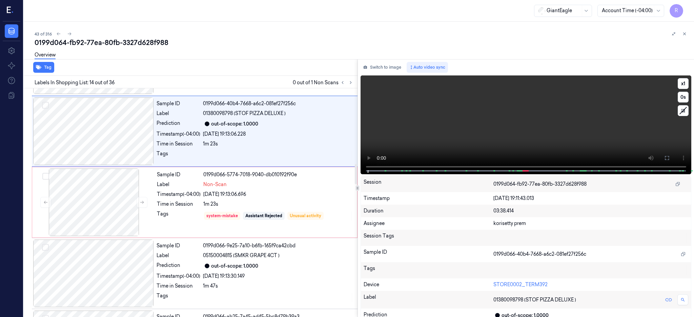
scroll to position [846, 0]
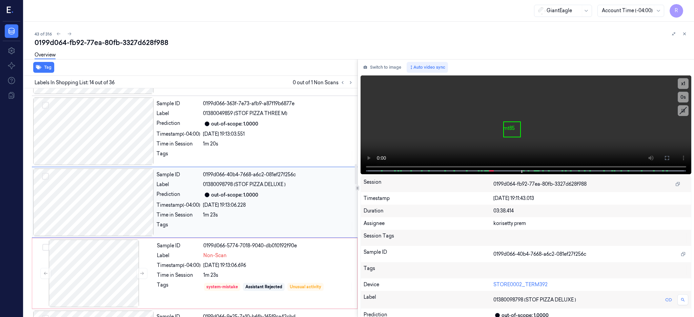
click at [101, 212] on div at bounding box center [93, 203] width 121 height 68
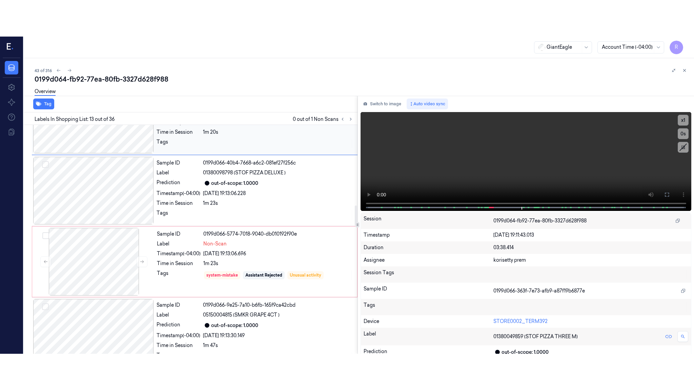
scroll to position [910, 0]
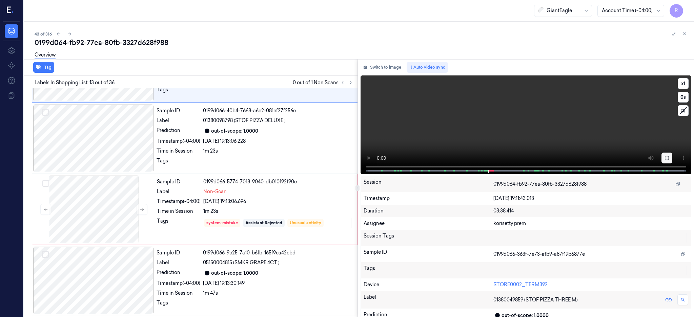
click at [672, 156] on button at bounding box center [666, 158] width 11 height 11
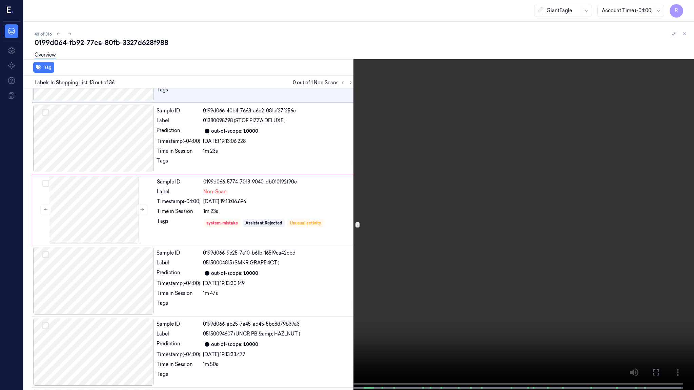
click at [419, 218] on video at bounding box center [347, 195] width 694 height 391
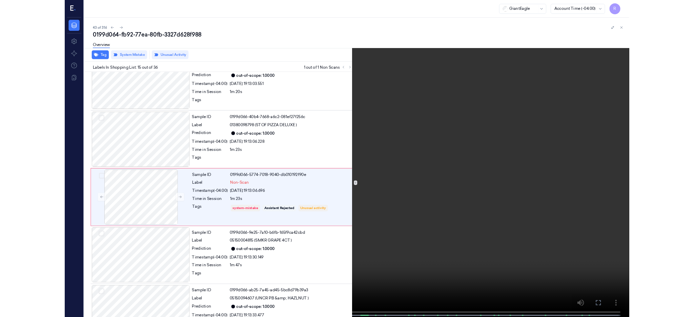
scroll to position [880, 0]
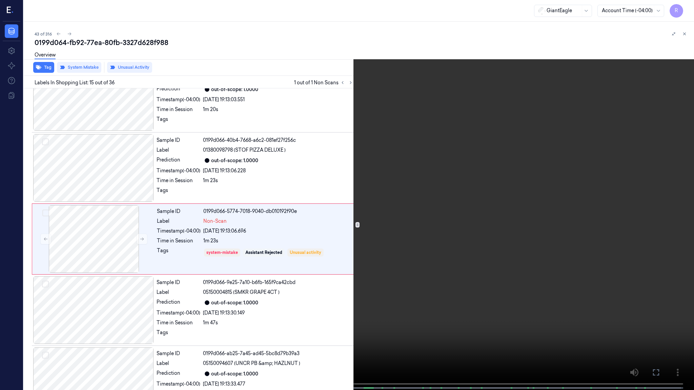
click at [419, 218] on video at bounding box center [347, 195] width 694 height 391
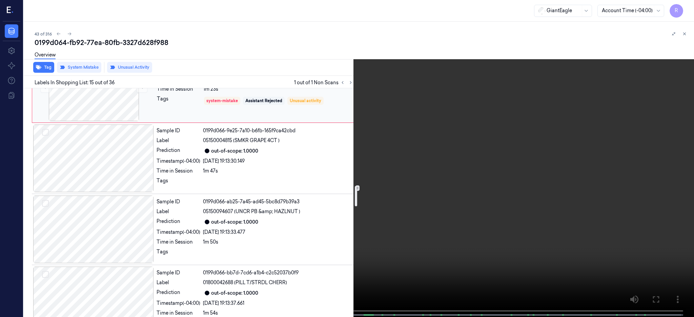
scroll to position [1106, 0]
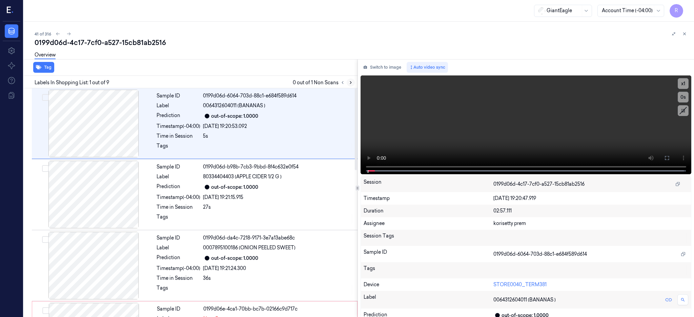
click at [353, 83] on icon at bounding box center [350, 82] width 5 height 5
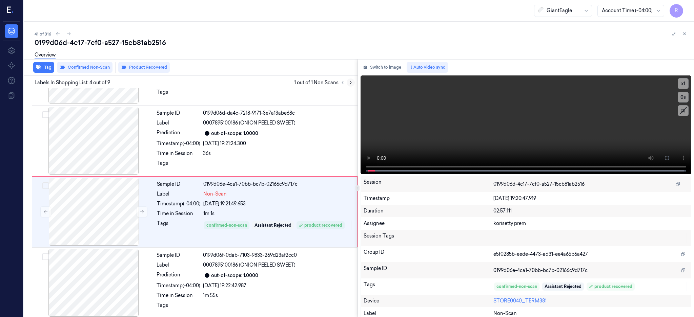
scroll to position [134, 0]
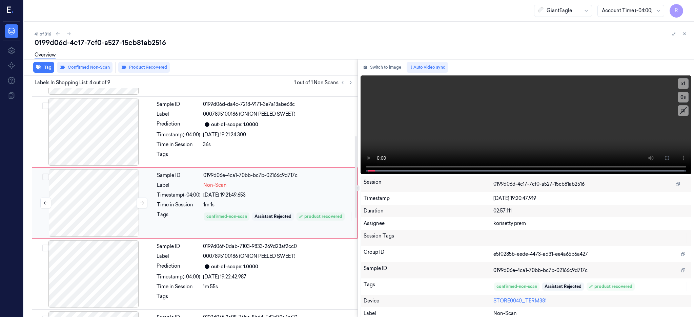
click at [99, 202] on div at bounding box center [94, 203] width 121 height 68
click at [101, 135] on div at bounding box center [93, 132] width 121 height 68
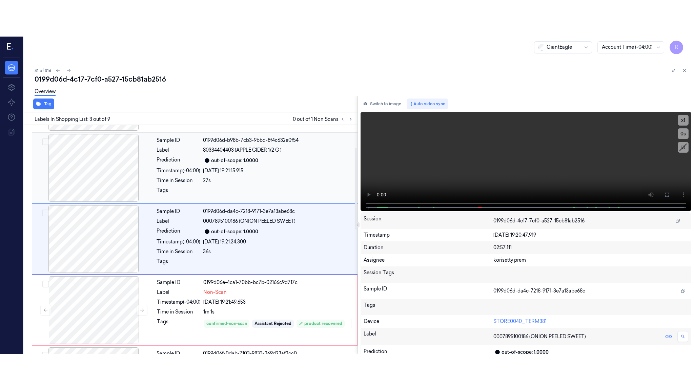
scroll to position [63, 0]
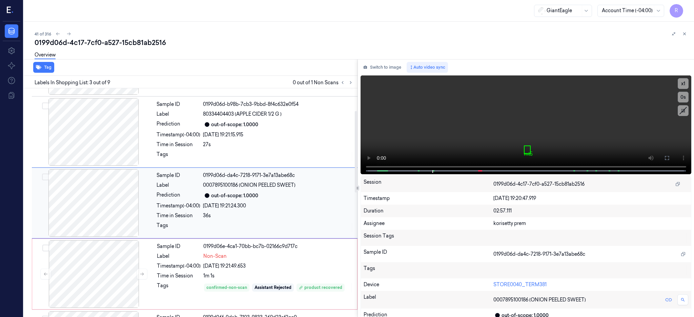
click at [89, 185] on div at bounding box center [93, 203] width 121 height 68
click at [668, 159] on icon at bounding box center [666, 158] width 4 height 4
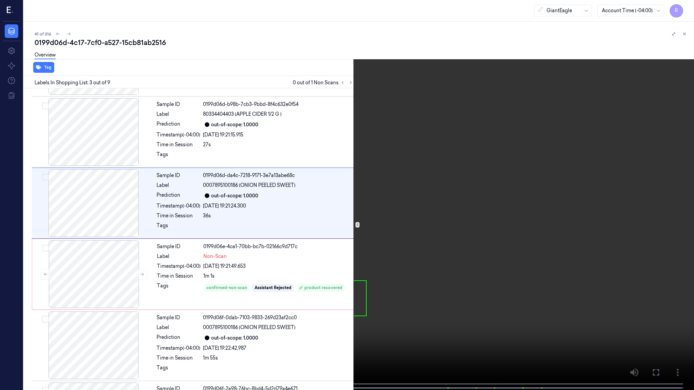
click at [517, 207] on video at bounding box center [347, 195] width 694 height 391
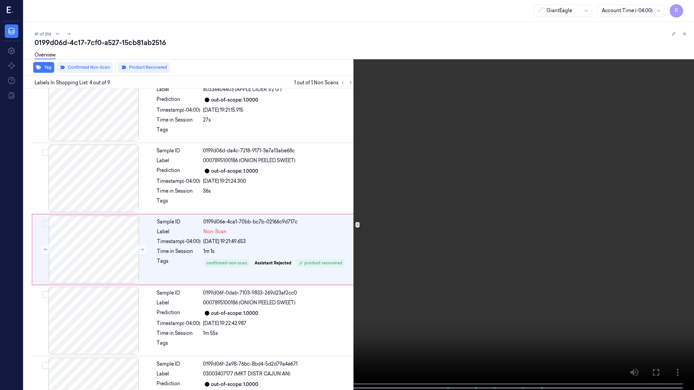
scroll to position [98, 0]
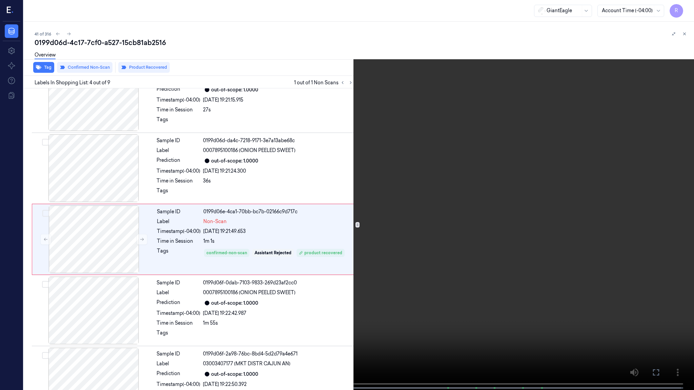
click at [465, 282] on video at bounding box center [347, 195] width 694 height 391
click at [473, 248] on video at bounding box center [347, 195] width 694 height 391
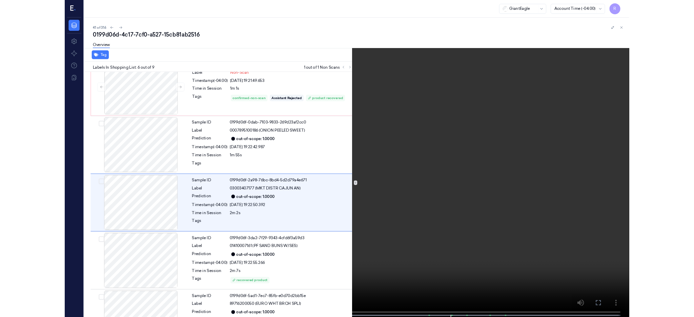
scroll to position [240, 0]
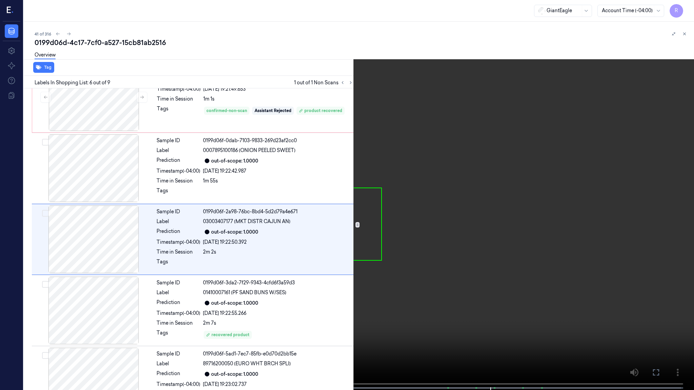
click at [344, 246] on video at bounding box center [347, 195] width 694 height 391
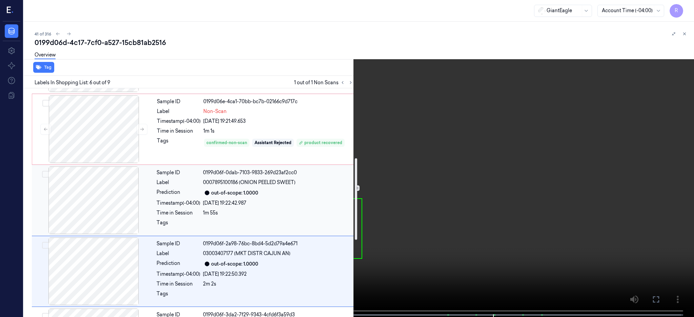
scroll to position [194, 0]
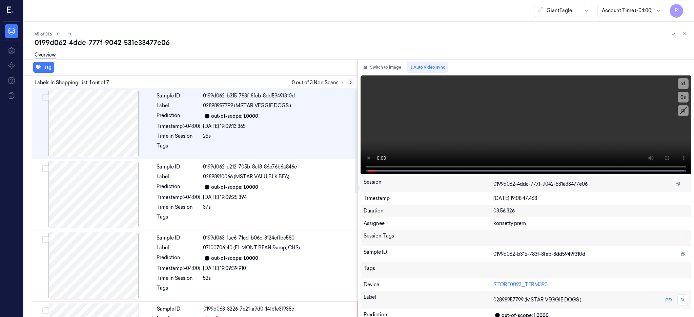
click at [355, 85] on button at bounding box center [350, 83] width 8 height 8
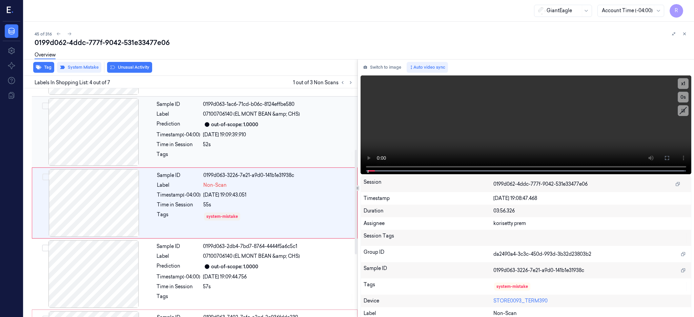
click at [88, 123] on div at bounding box center [93, 132] width 121 height 68
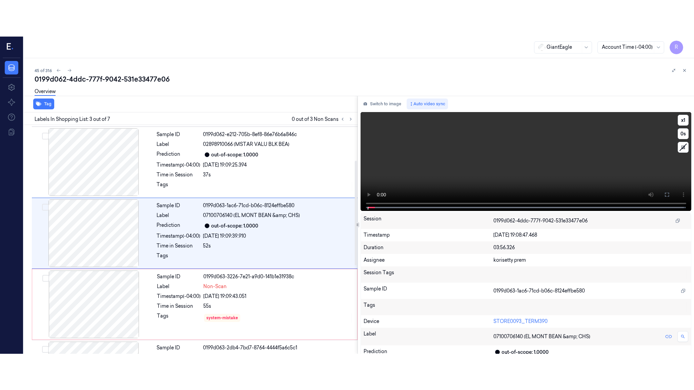
scroll to position [63, 0]
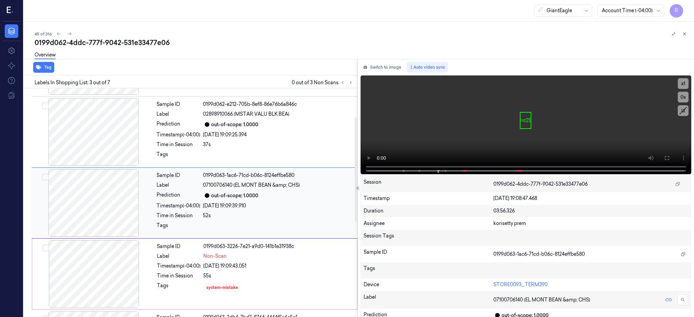
click at [96, 194] on div at bounding box center [93, 203] width 121 height 68
click at [669, 157] on icon at bounding box center [666, 157] width 5 height 5
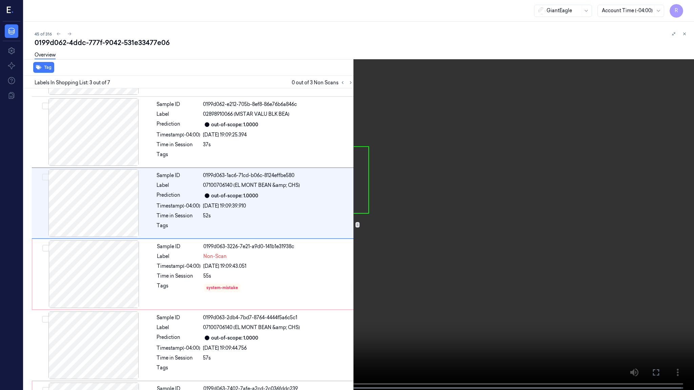
click at [402, 216] on video at bounding box center [347, 195] width 694 height 391
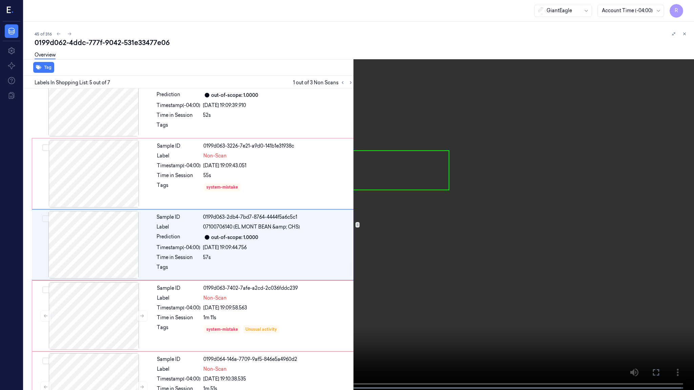
scroll to position [169, 0]
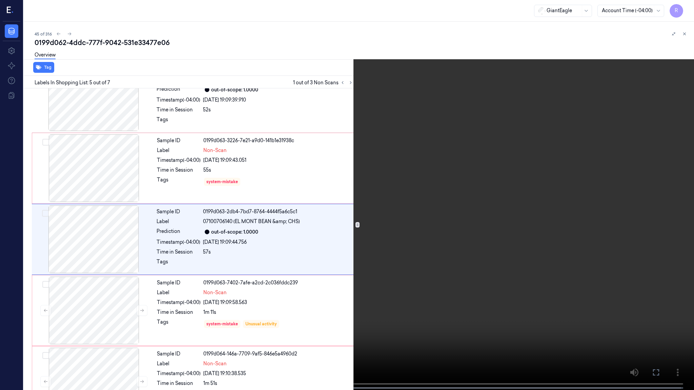
click at [402, 216] on video at bounding box center [347, 195] width 694 height 391
click at [304, 244] on video at bounding box center [347, 195] width 694 height 391
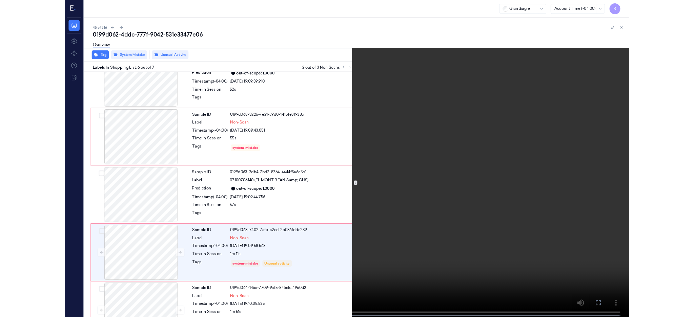
scroll to position [198, 0]
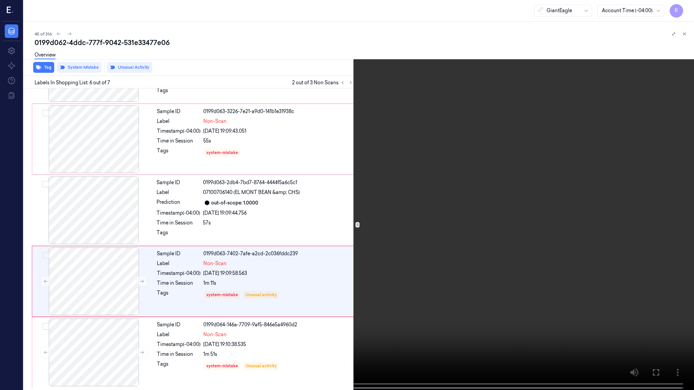
click at [421, 198] on video at bounding box center [347, 195] width 694 height 391
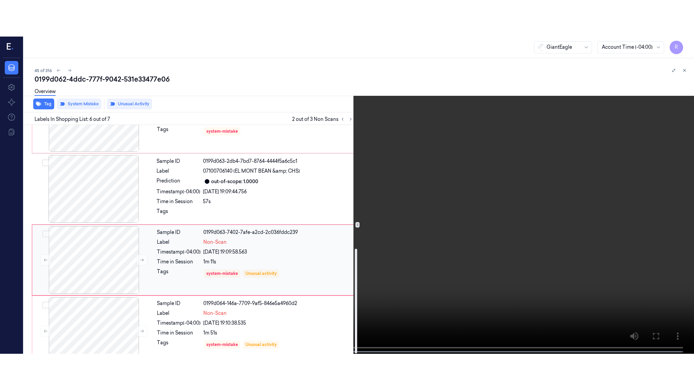
scroll to position [270, 0]
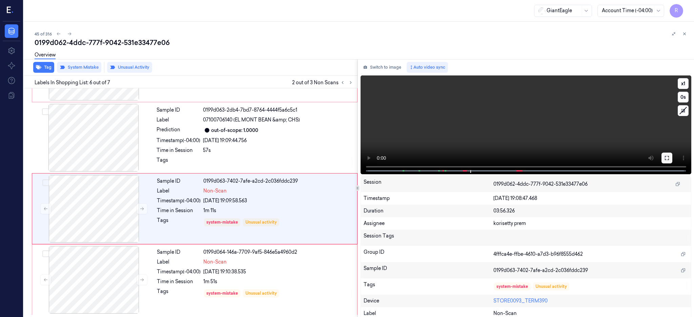
click at [669, 156] on icon at bounding box center [666, 157] width 5 height 5
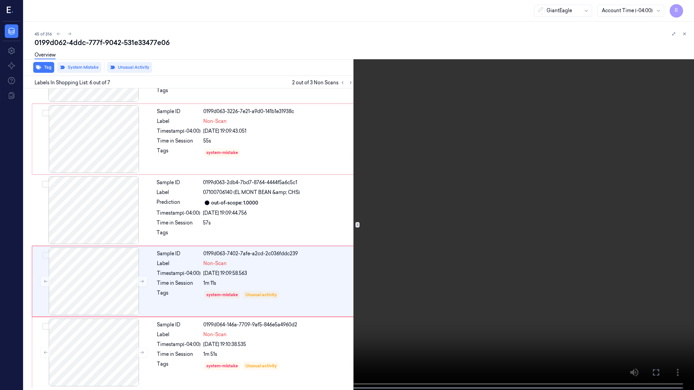
click at [464, 212] on video at bounding box center [347, 195] width 694 height 391
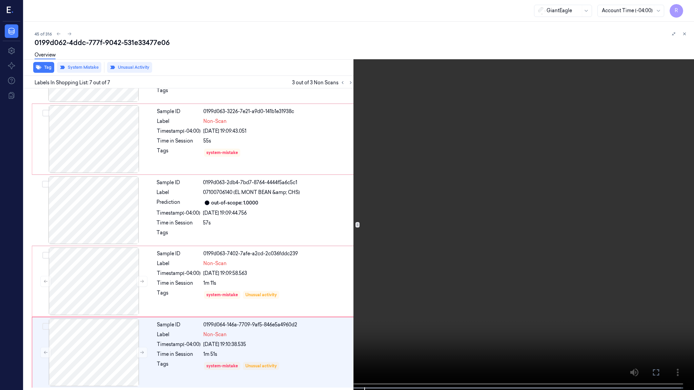
click at [369, 317] on video at bounding box center [347, 195] width 694 height 391
click at [441, 305] on video at bounding box center [347, 195] width 694 height 391
click at [453, 174] on video at bounding box center [347, 195] width 694 height 391
click at [356, 171] on video at bounding box center [347, 195] width 694 height 391
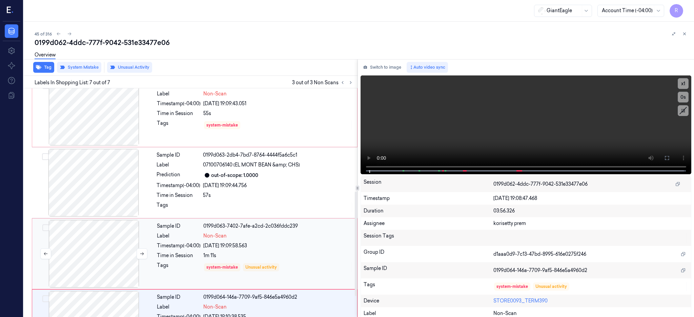
click at [106, 255] on div at bounding box center [94, 254] width 121 height 68
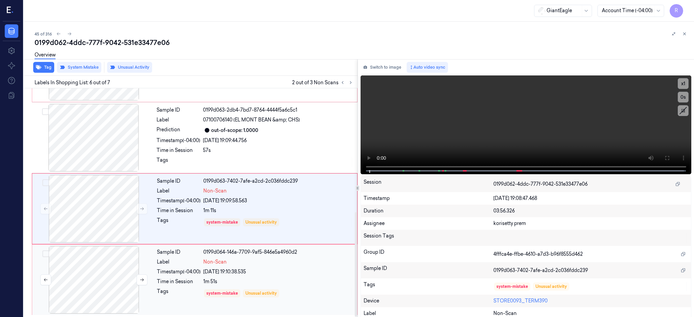
click at [91, 270] on div at bounding box center [94, 280] width 121 height 68
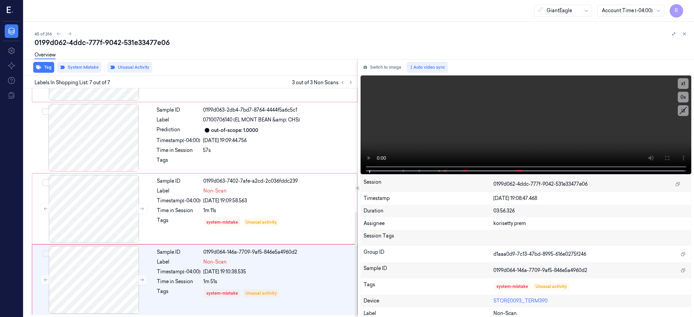
scroll to position [271, 0]
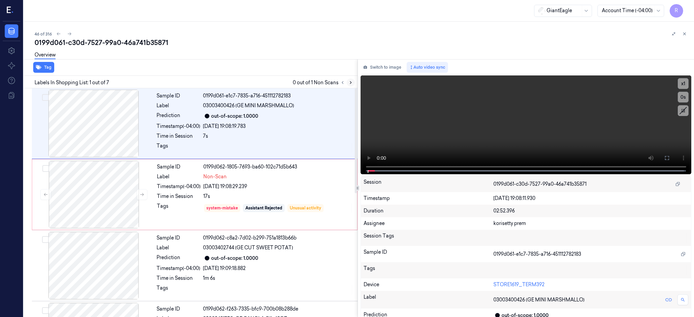
click at [351, 82] on icon at bounding box center [350, 83] width 1 height 2
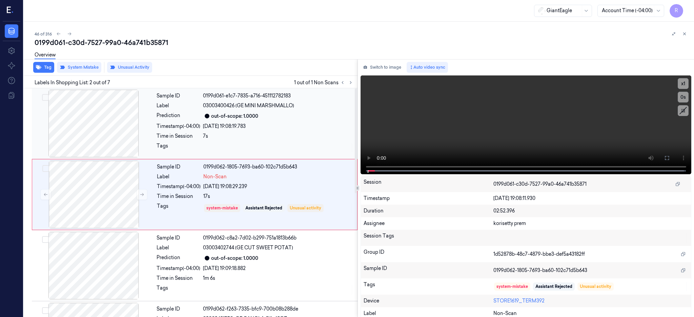
click at [81, 129] on div at bounding box center [93, 124] width 121 height 68
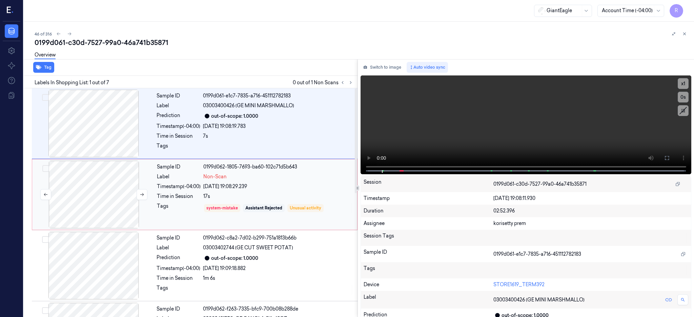
click at [101, 214] on div at bounding box center [94, 195] width 121 height 68
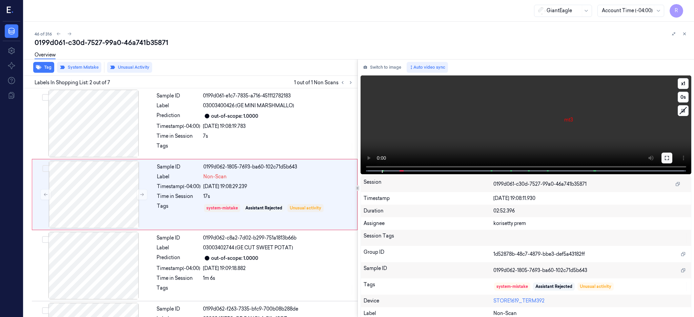
click at [669, 159] on icon at bounding box center [666, 157] width 5 height 5
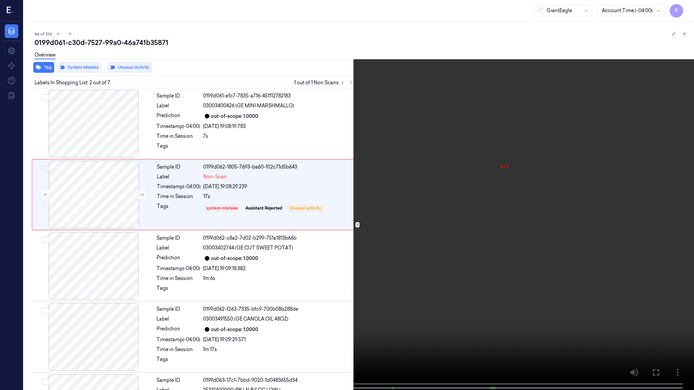
click at [380, 233] on video at bounding box center [347, 195] width 694 height 391
click at [378, 233] on video at bounding box center [347, 195] width 694 height 391
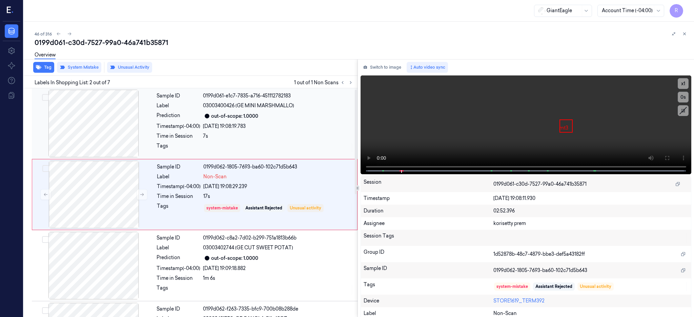
click at [111, 130] on div at bounding box center [93, 124] width 121 height 68
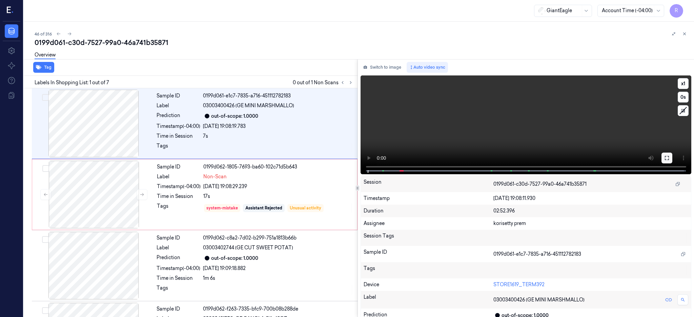
click at [669, 158] on icon at bounding box center [666, 157] width 5 height 5
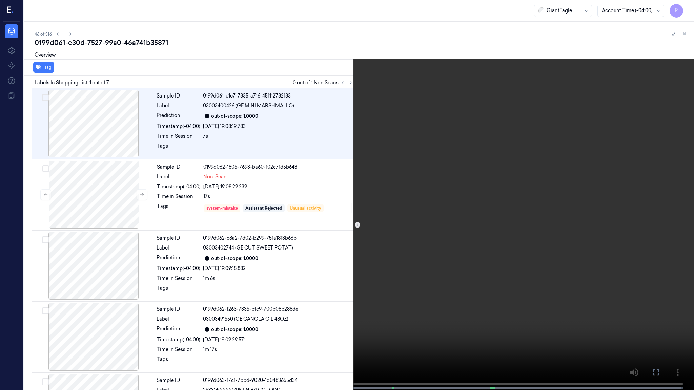
click at [419, 196] on video at bounding box center [347, 195] width 694 height 391
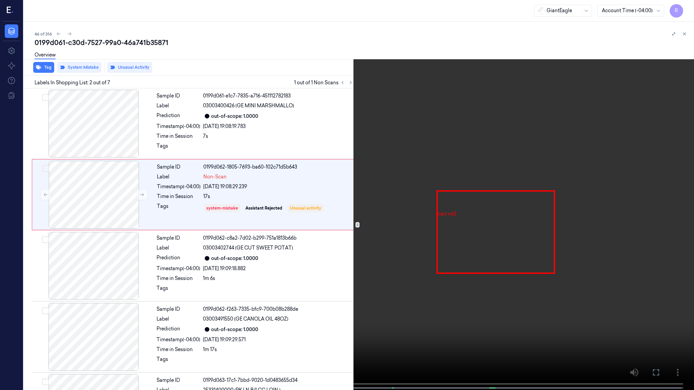
click at [336, 282] on video at bounding box center [347, 195] width 694 height 391
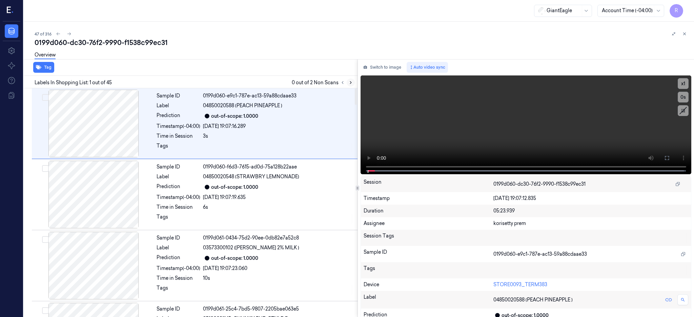
click at [355, 79] on div at bounding box center [346, 83] width 16 height 8
click at [353, 82] on icon at bounding box center [350, 82] width 5 height 5
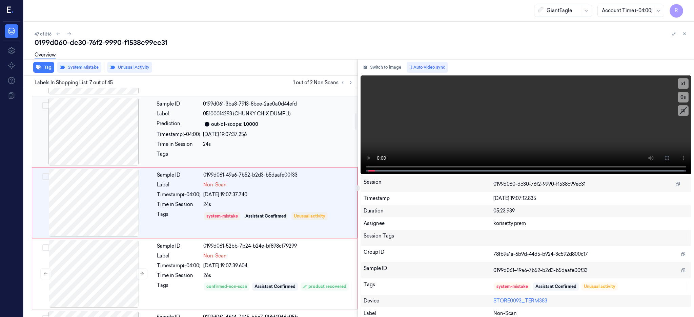
click at [91, 138] on div at bounding box center [93, 132] width 121 height 68
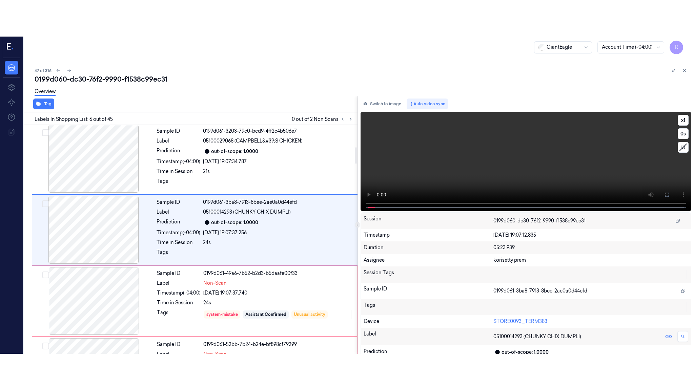
scroll to position [276, 0]
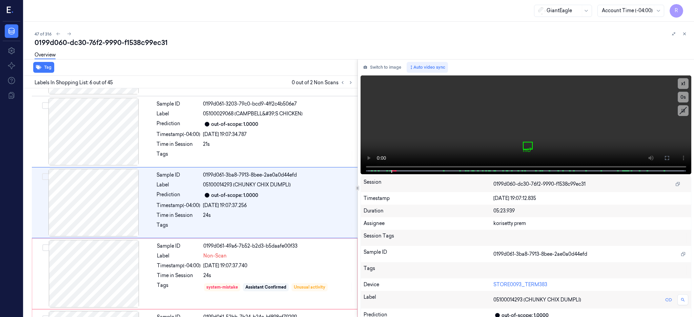
click at [90, 174] on div at bounding box center [93, 203] width 121 height 68
click at [668, 159] on icon at bounding box center [666, 158] width 4 height 4
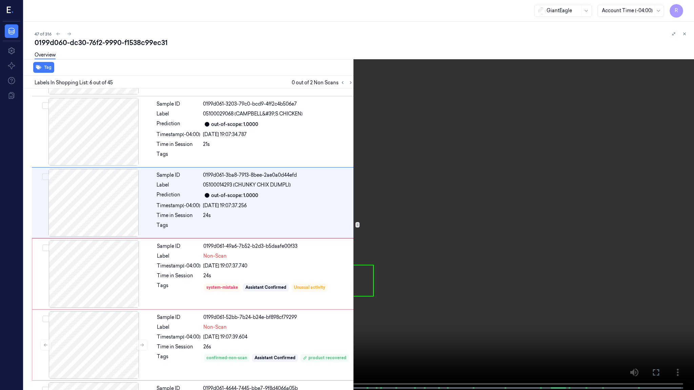
click at [436, 228] on video at bounding box center [347, 195] width 694 height 391
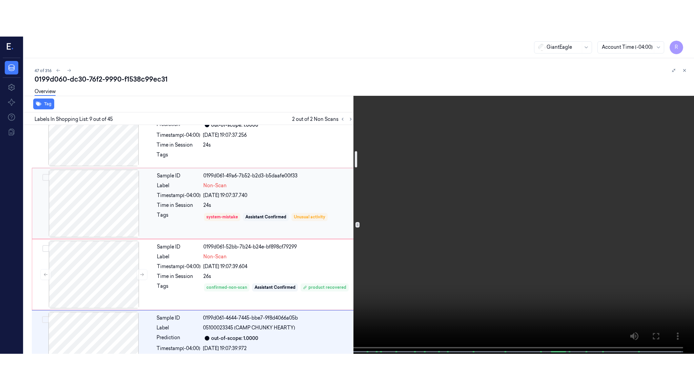
scroll to position [363, 0]
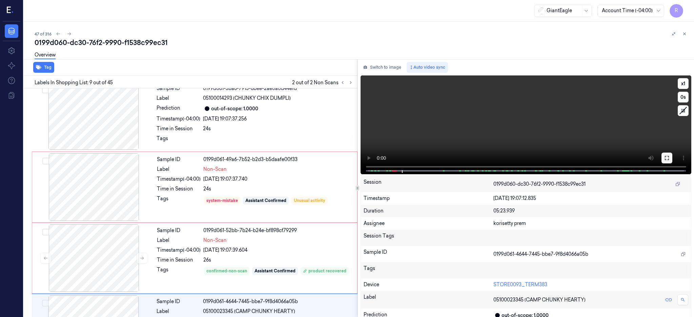
click at [672, 154] on button at bounding box center [666, 158] width 11 height 11
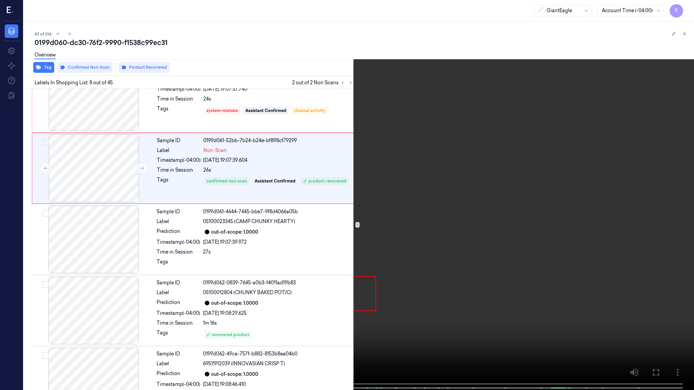
scroll to position [382, 0]
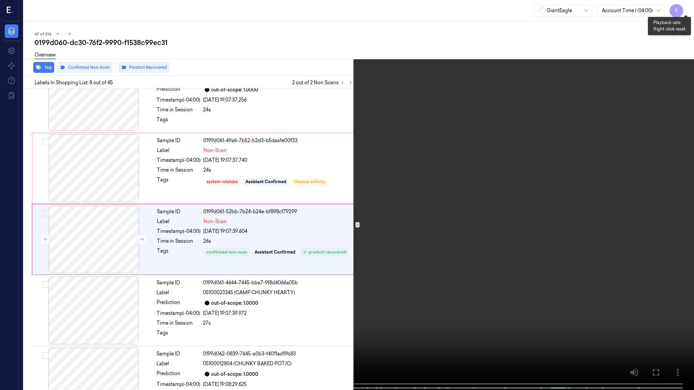
click at [686, 10] on button "x 1" at bounding box center [685, 8] width 11 height 11
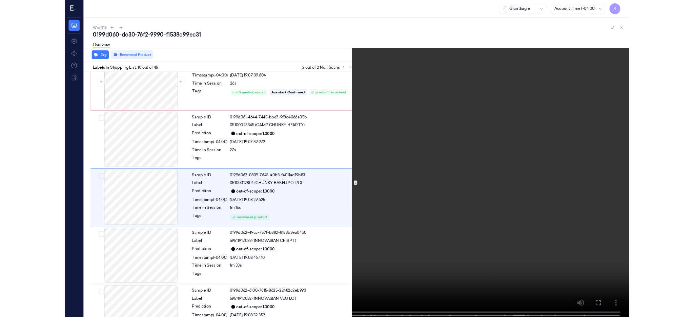
scroll to position [524, 0]
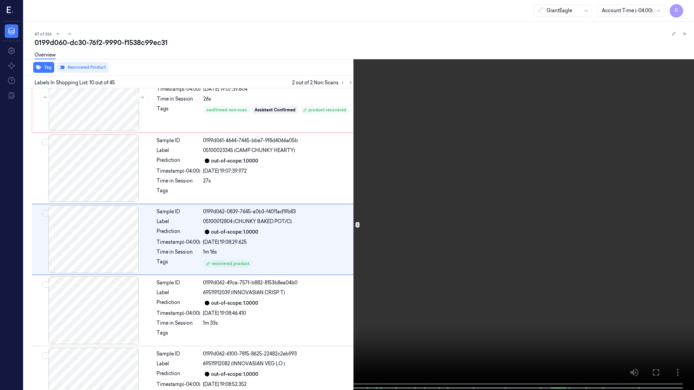
click at [366, 194] on video at bounding box center [347, 195] width 694 height 391
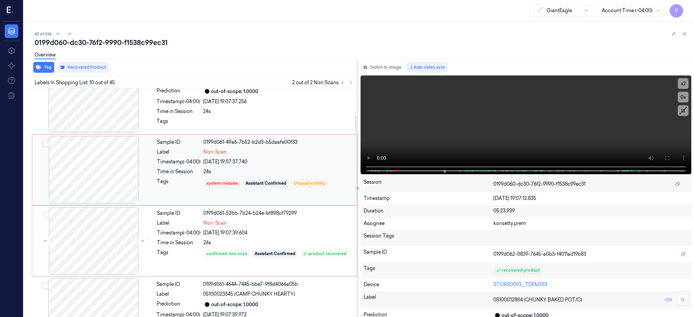
scroll to position [335, 0]
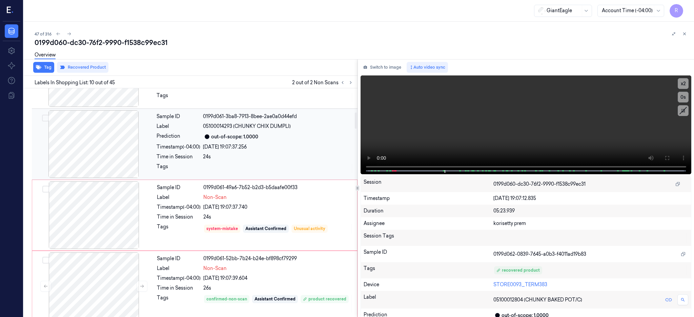
click at [107, 141] on div at bounding box center [93, 144] width 121 height 68
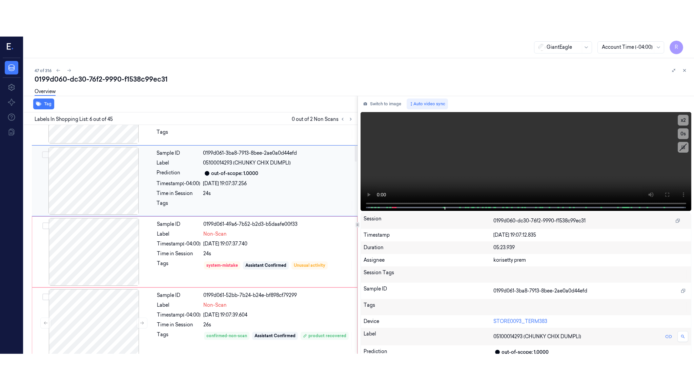
scroll to position [276, 0]
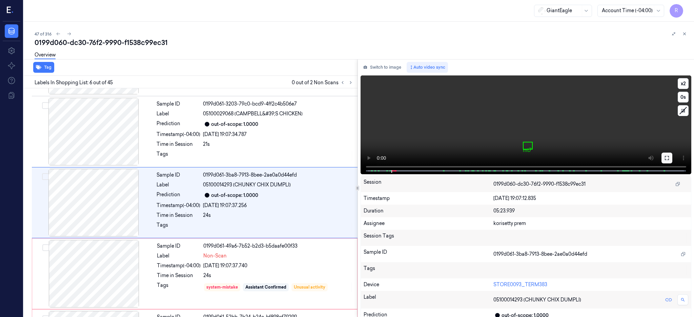
click at [669, 155] on icon at bounding box center [666, 157] width 5 height 5
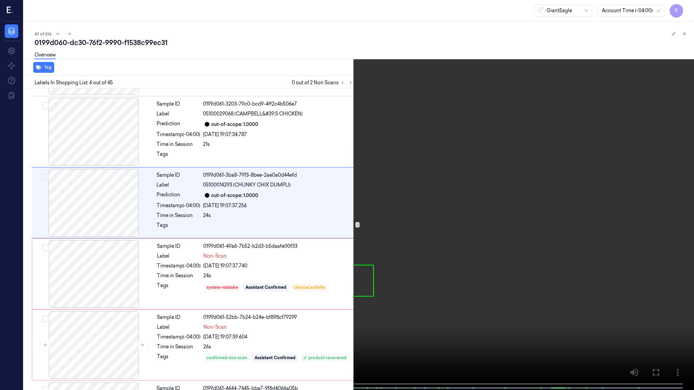
click at [379, 221] on video at bounding box center [347, 195] width 694 height 391
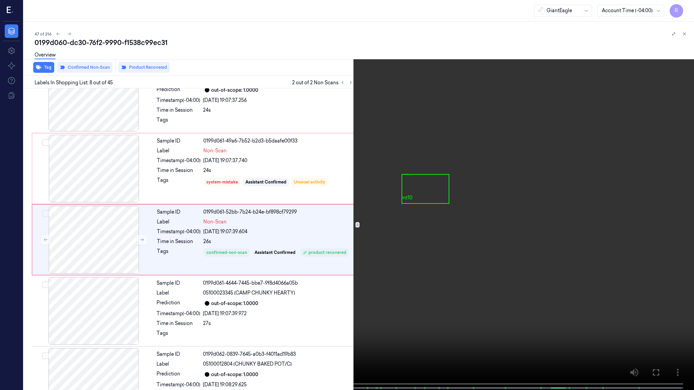
scroll to position [382, 0]
click at [52, 317] on span at bounding box center [52, 387] width 1 height 3
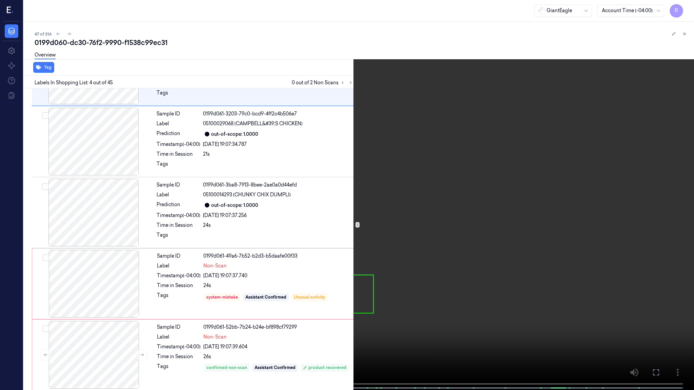
scroll to position [98, 0]
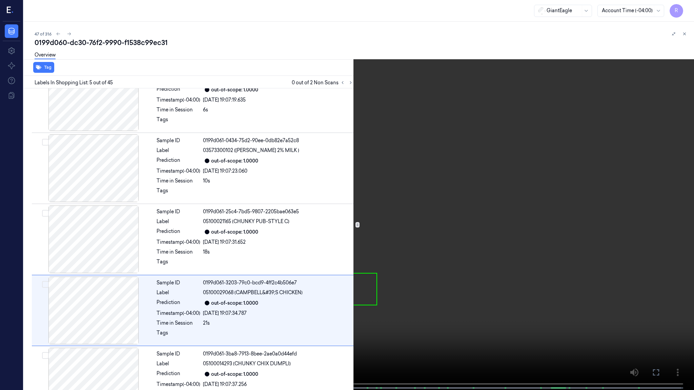
click at [685, 12] on button "x 2" at bounding box center [685, 8] width 11 height 11
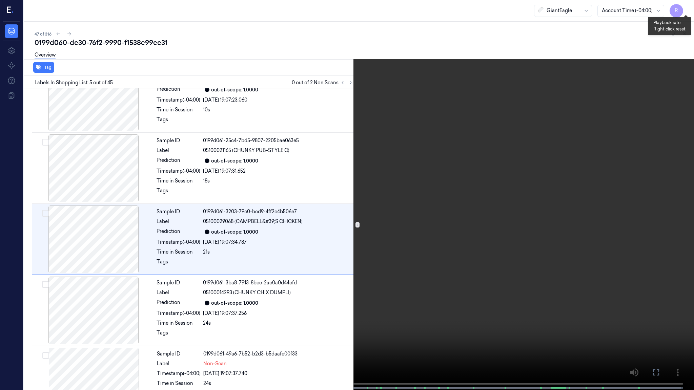
click at [686, 12] on button "x 4" at bounding box center [685, 8] width 11 height 11
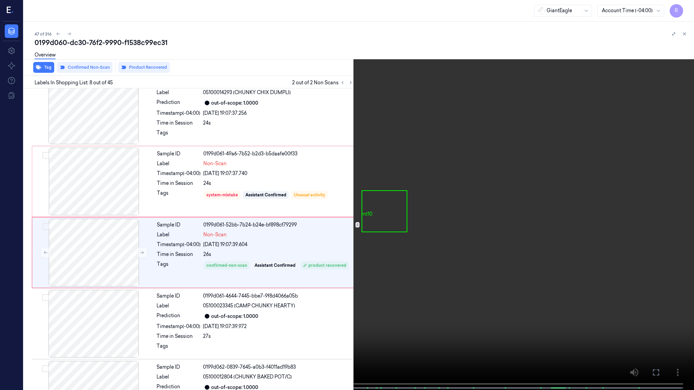
scroll to position [382, 0]
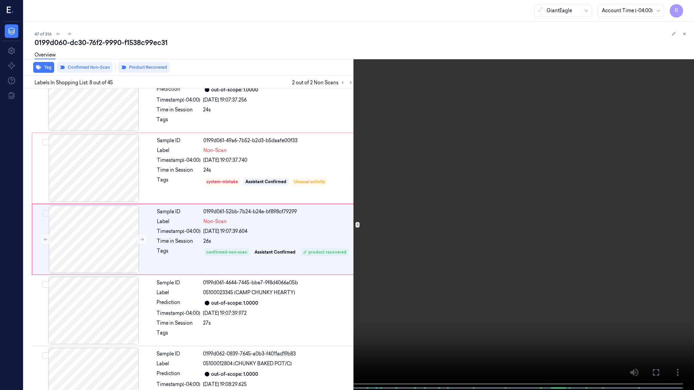
click at [59, 317] on span at bounding box center [59, 387] width 1 height 3
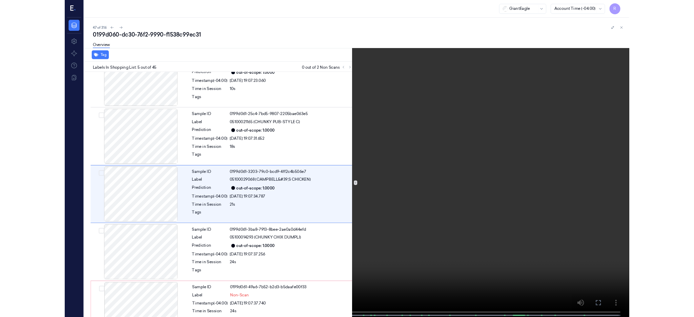
scroll to position [169, 0]
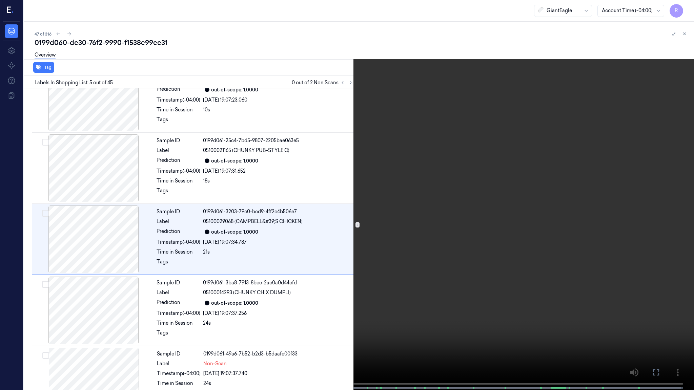
click at [688, 42] on video at bounding box center [347, 195] width 694 height 391
click at [681, 40] on icon at bounding box center [685, 35] width 10 height 10
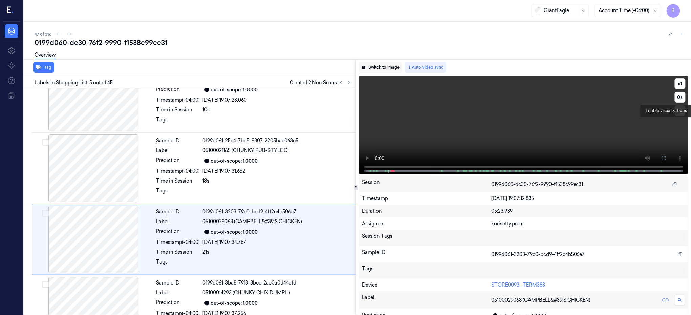
click at [394, 70] on button "Switch to image" at bounding box center [380, 67] width 43 height 11
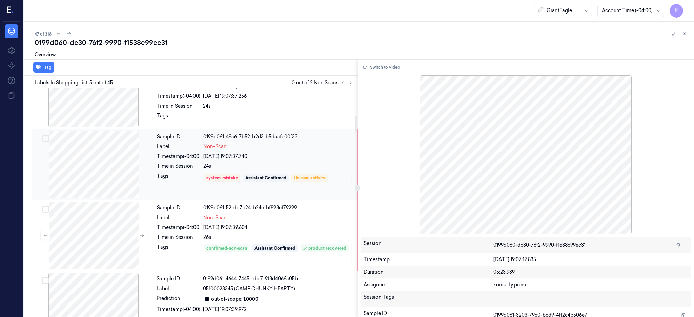
click at [96, 159] on div at bounding box center [94, 165] width 121 height 68
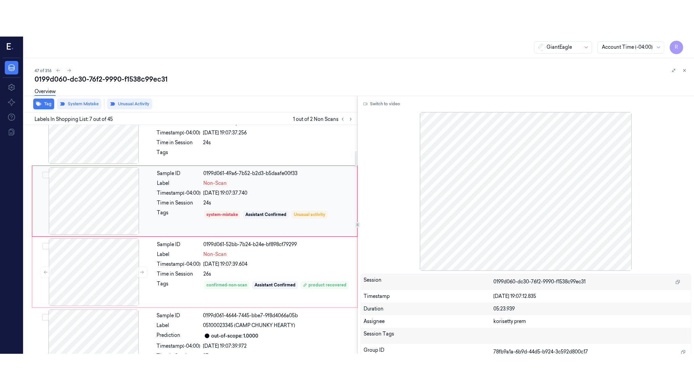
scroll to position [347, 0]
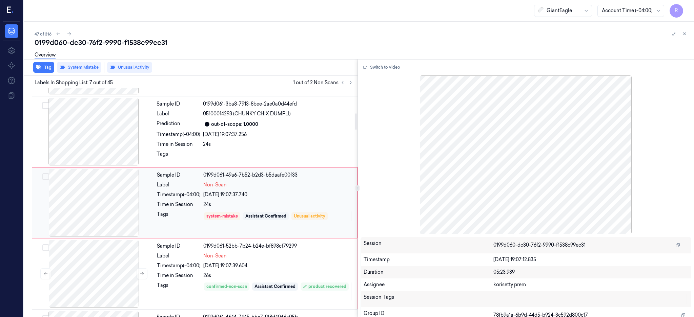
click at [108, 202] on div at bounding box center [94, 203] width 121 height 68
click at [393, 66] on button "Switch to video" at bounding box center [381, 67] width 42 height 11
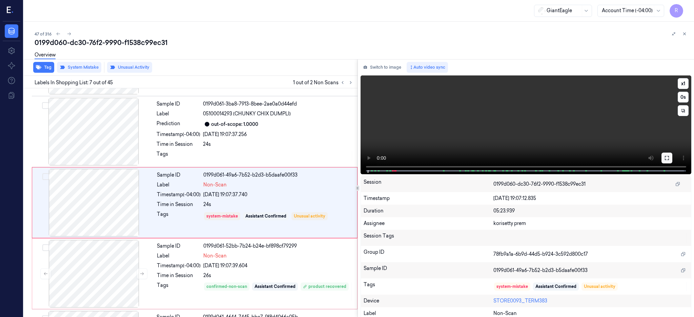
click at [669, 156] on icon at bounding box center [666, 157] width 5 height 5
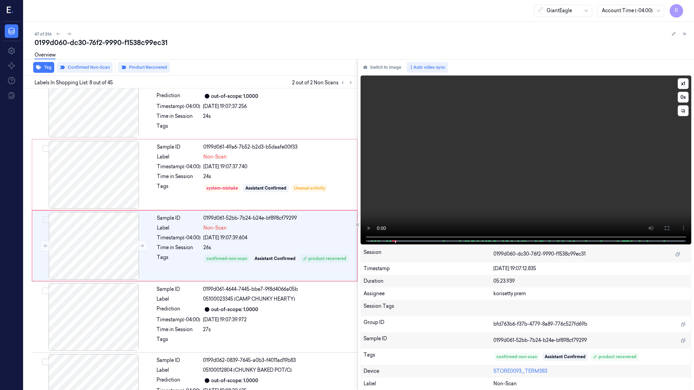
scroll to position [382, 0]
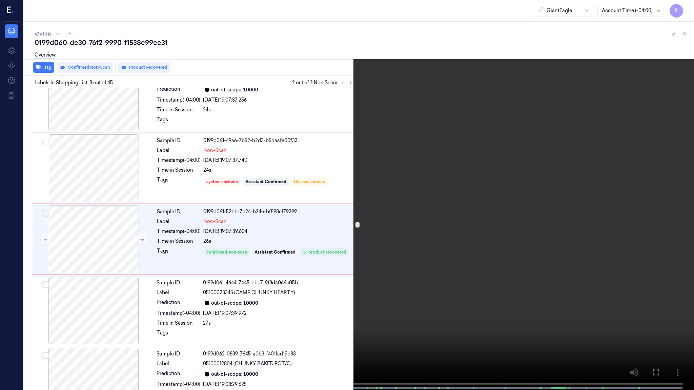
click at [68, 317] on span at bounding box center [68, 387] width 1 height 3
click at [179, 247] on video at bounding box center [347, 195] width 694 height 391
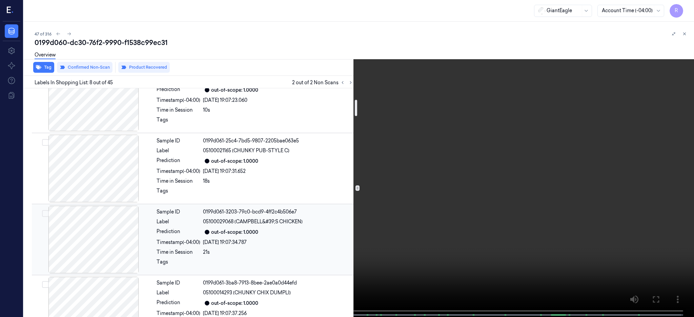
scroll to position [156, 0]
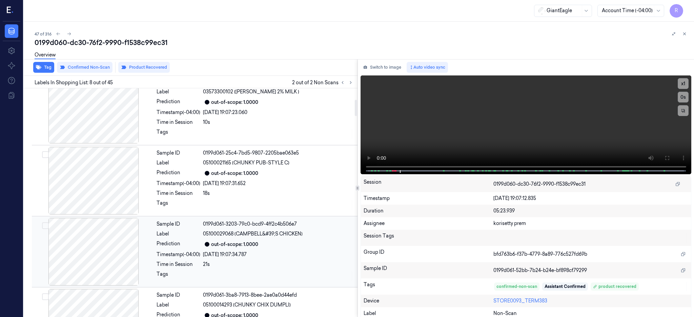
drag, startPoint x: 203, startPoint y: 175, endPoint x: 234, endPoint y: 221, distance: 55.8
click at [203, 175] on div "out-of-scope: 1.0000" at bounding box center [278, 173] width 150 height 8
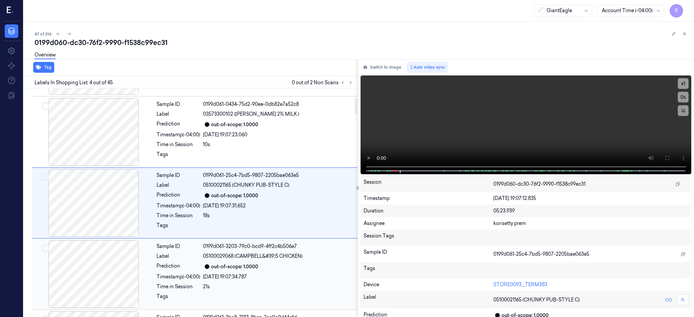
click at [232, 254] on span "05100029068 (CAMPBELL&#39;S CHICKEN)" at bounding box center [253, 256] width 100 height 7
click at [232, 253] on span "05100014293 (CHUNKY CHIX DUMPLI)" at bounding box center [247, 256] width 88 height 7
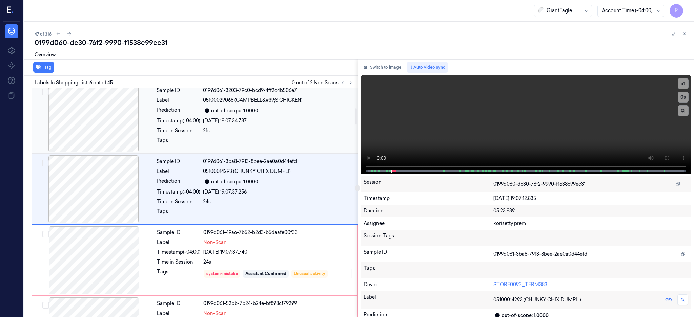
scroll to position [321, 0]
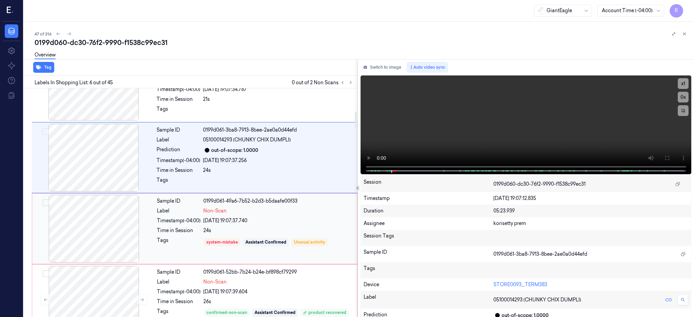
click at [262, 222] on div "10/10/2025 19:07:37.740" at bounding box center [278, 220] width 150 height 7
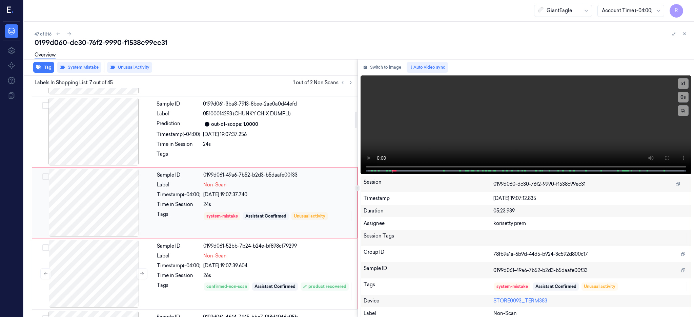
scroll to position [302, 0]
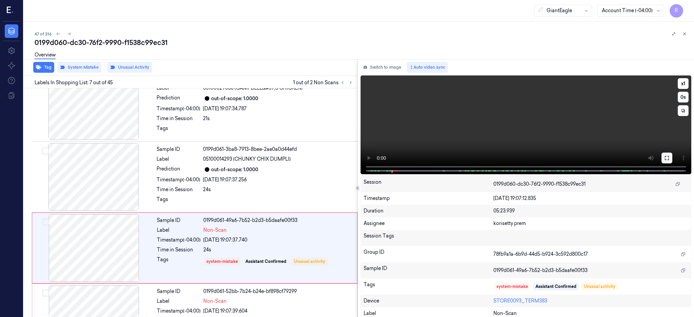
click at [669, 159] on icon at bounding box center [666, 157] width 5 height 5
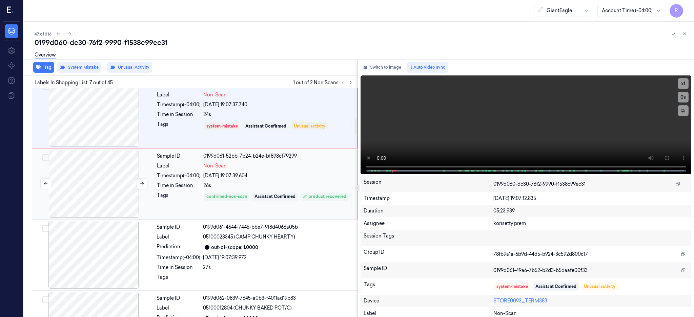
scroll to position [392, 0]
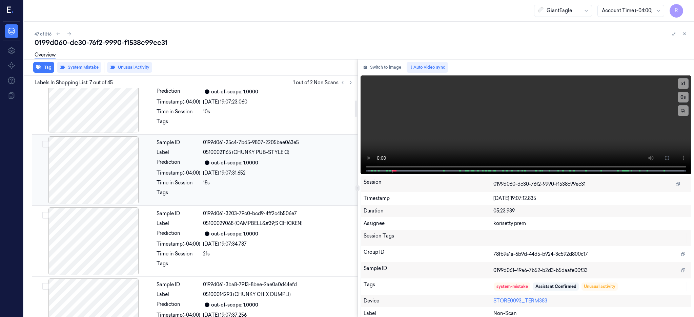
click at [98, 163] on div at bounding box center [93, 170] width 121 height 68
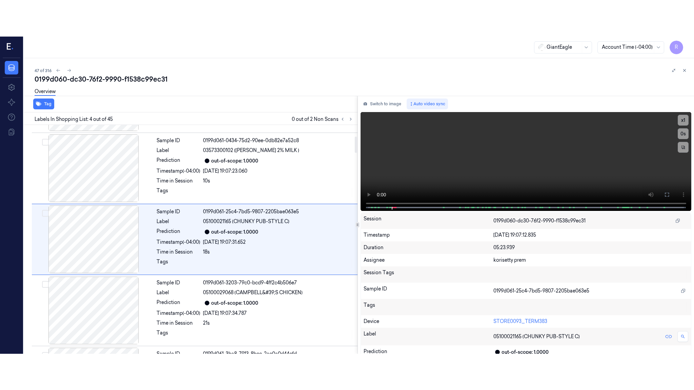
scroll to position [134, 0]
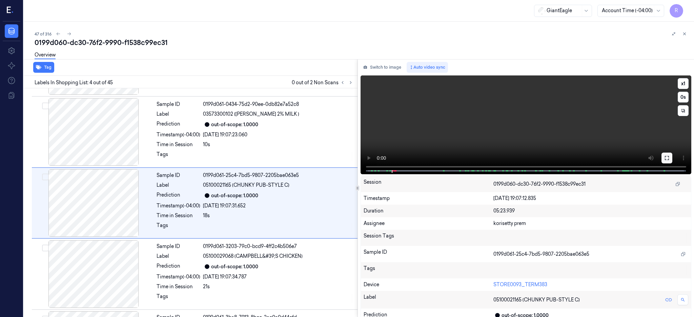
click at [669, 160] on icon at bounding box center [666, 157] width 5 height 5
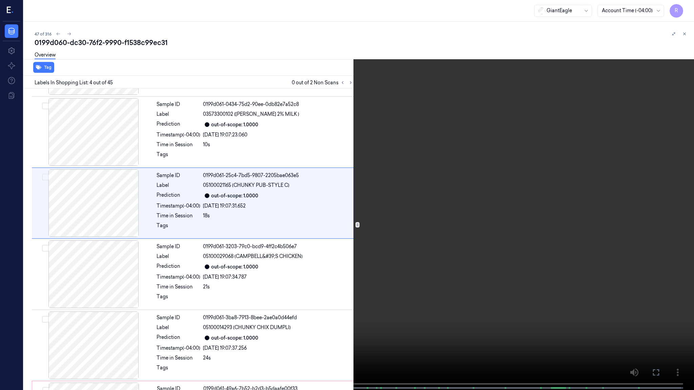
click at [308, 275] on video at bounding box center [347, 195] width 694 height 391
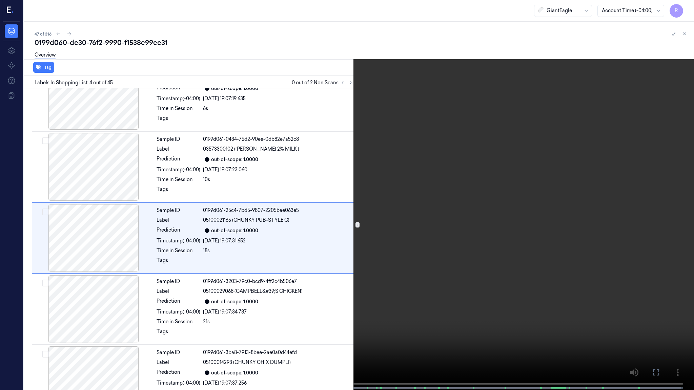
scroll to position [98, 0]
click at [688, 38] on button at bounding box center [685, 35] width 11 height 11
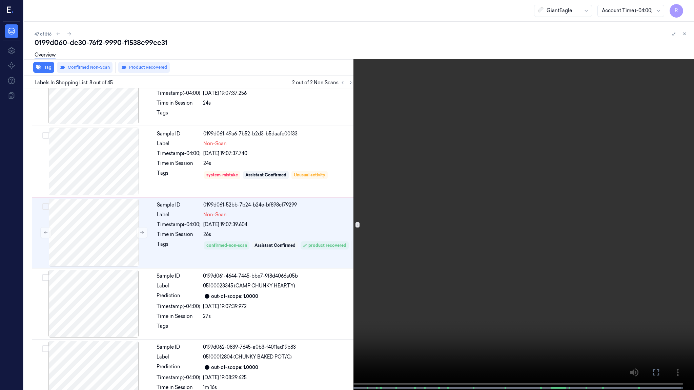
scroll to position [382, 0]
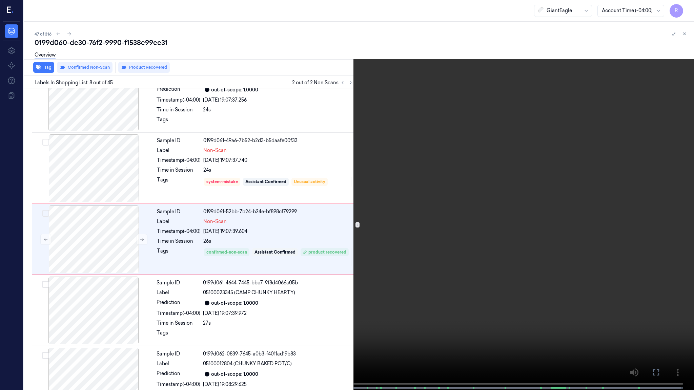
click at [63, 317] on span at bounding box center [63, 387] width 1 height 3
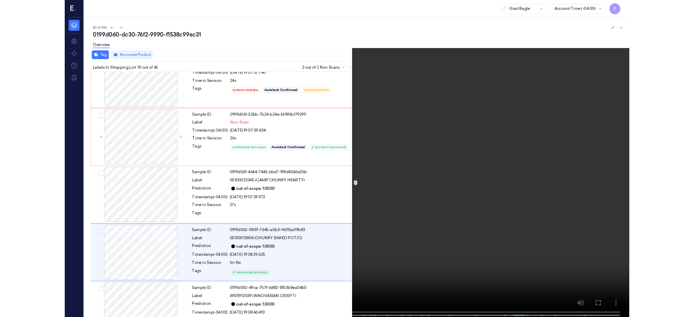
scroll to position [524, 0]
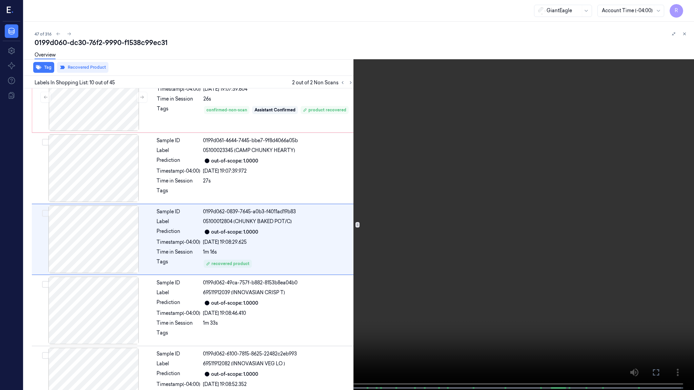
click at [426, 258] on video at bounding box center [347, 195] width 694 height 391
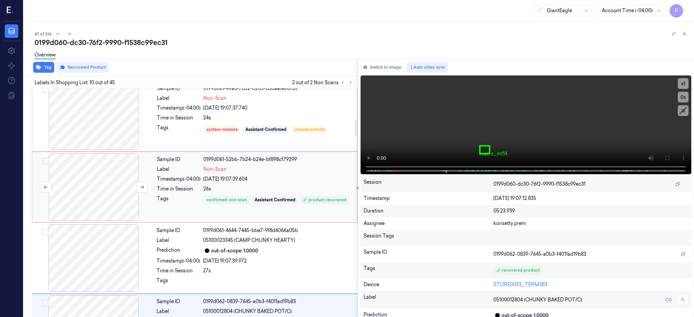
click at [104, 185] on div at bounding box center [94, 187] width 121 height 68
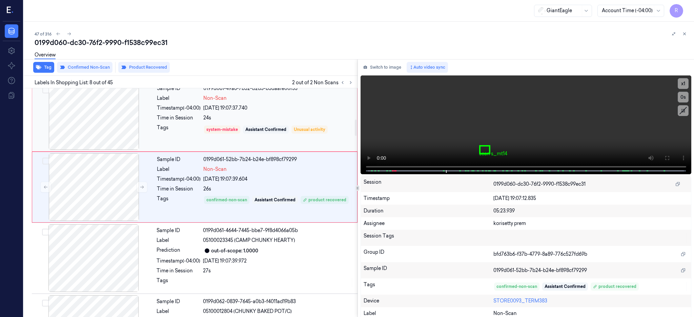
scroll to position [419, 0]
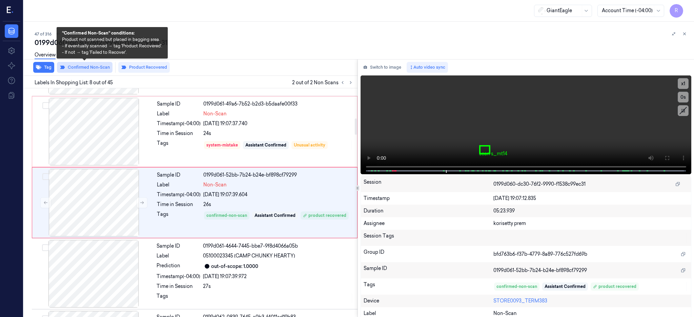
click at [96, 68] on button "Confirmed Non-Scan" at bounding box center [85, 67] width 56 height 11
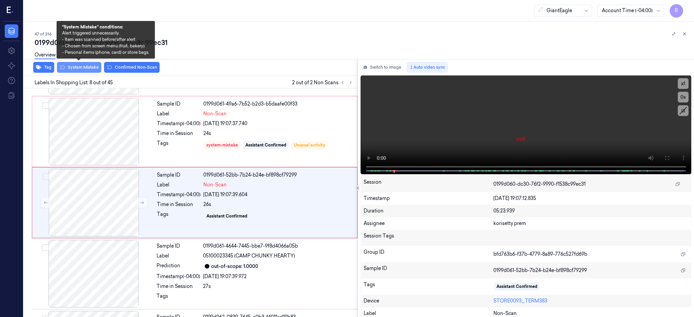
click at [85, 69] on button "System Mistake" at bounding box center [79, 67] width 44 height 11
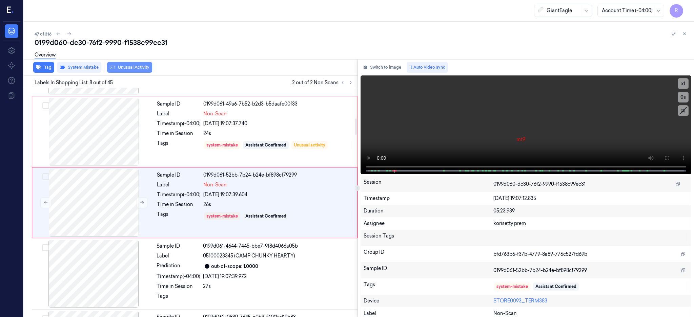
click at [145, 69] on button "Unusual Activity" at bounding box center [129, 67] width 45 height 11
click at [136, 40] on div "0199d060-dc30-76f2-9990-f1538c99ec31" at bounding box center [362, 42] width 654 height 9
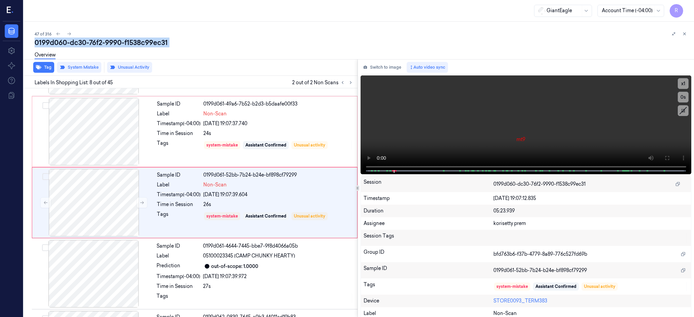
click at [136, 40] on div "0199d060-dc30-76f2-9990-f1538c99ec31" at bounding box center [362, 42] width 654 height 9
copy div "f1538c99ec31"
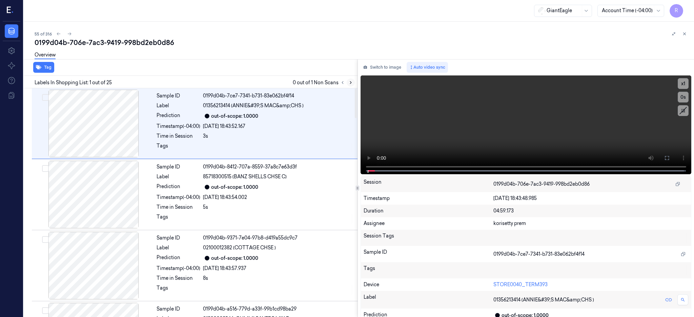
click at [353, 83] on icon at bounding box center [350, 82] width 5 height 5
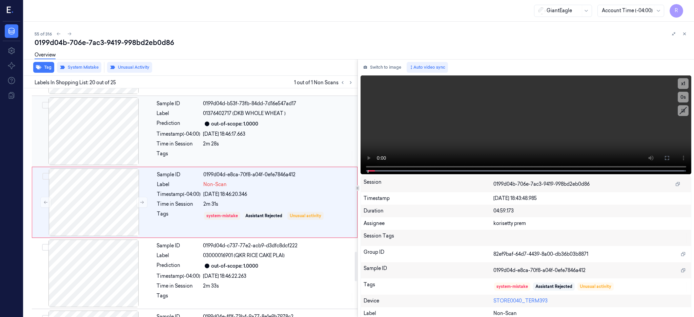
click at [111, 143] on div at bounding box center [93, 132] width 121 height 68
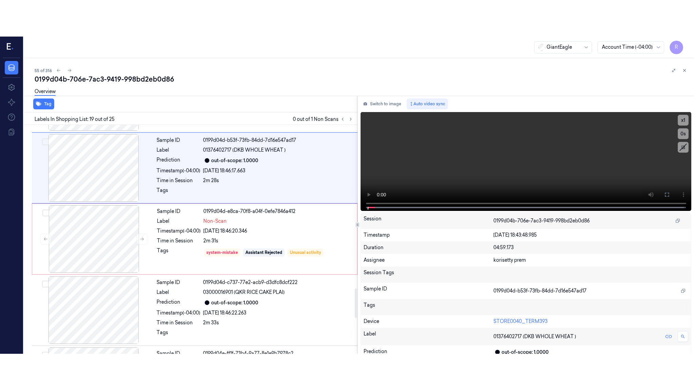
scroll to position [1201, 0]
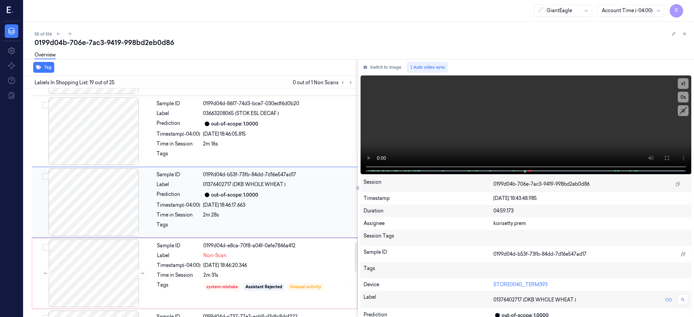
click at [110, 195] on div at bounding box center [93, 203] width 121 height 68
click at [111, 209] on div at bounding box center [93, 203] width 121 height 68
click at [669, 157] on icon at bounding box center [666, 157] width 5 height 5
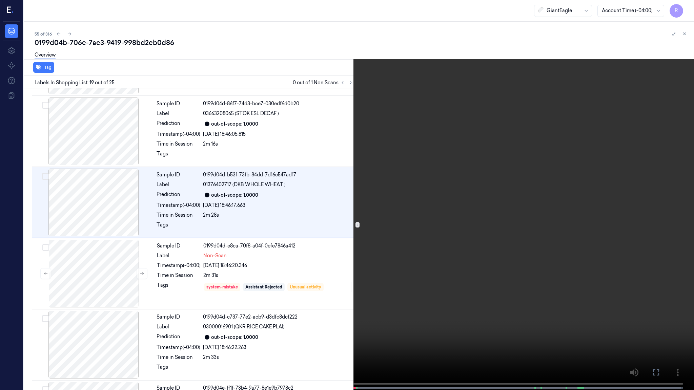
click at [522, 211] on video at bounding box center [347, 195] width 694 height 391
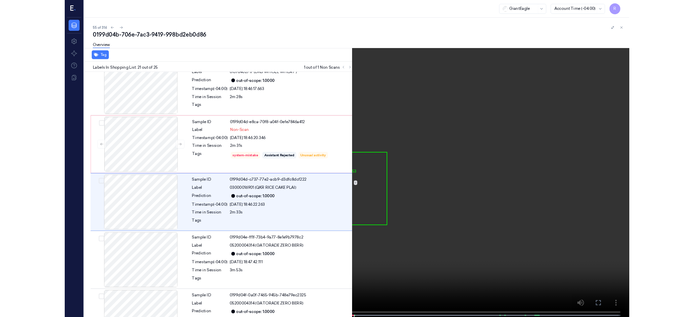
scroll to position [1307, 0]
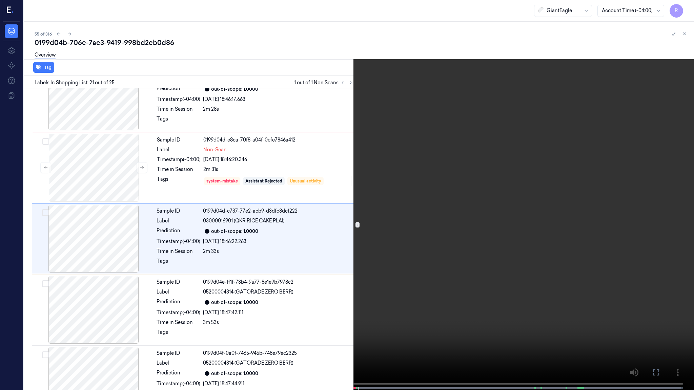
click at [407, 300] on video at bounding box center [347, 195] width 694 height 391
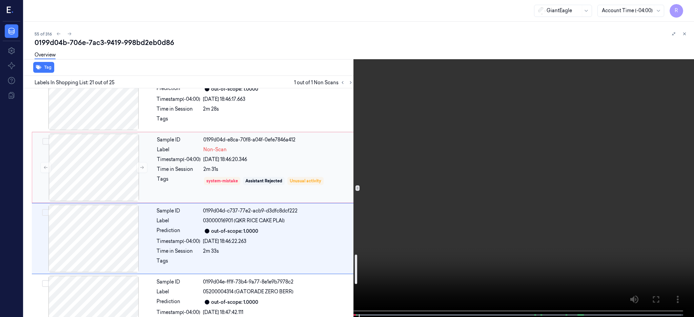
scroll to position [1262, 0]
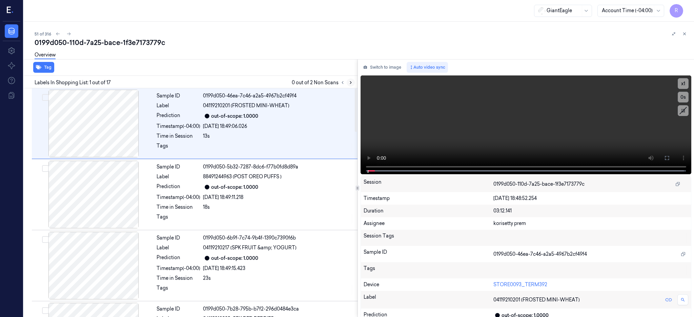
click at [355, 86] on button at bounding box center [350, 83] width 8 height 8
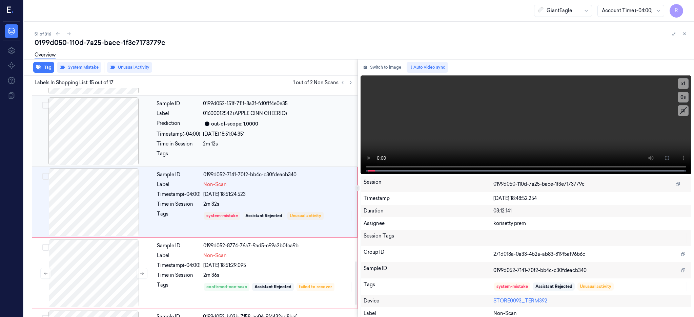
click at [72, 154] on div at bounding box center [93, 132] width 121 height 68
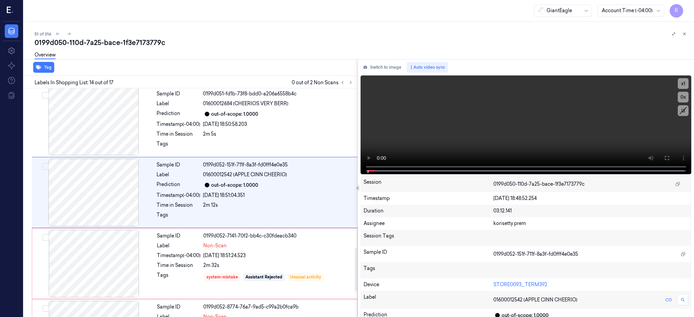
scroll to position [846, 0]
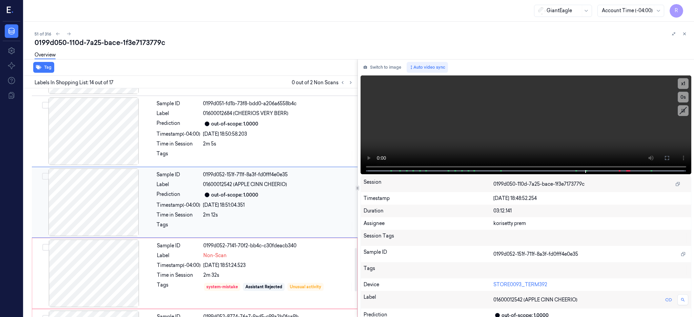
click at [94, 206] on div at bounding box center [93, 203] width 121 height 68
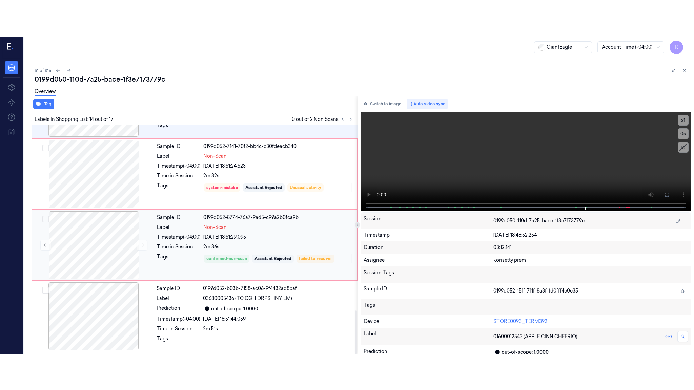
scroll to position [892, 0]
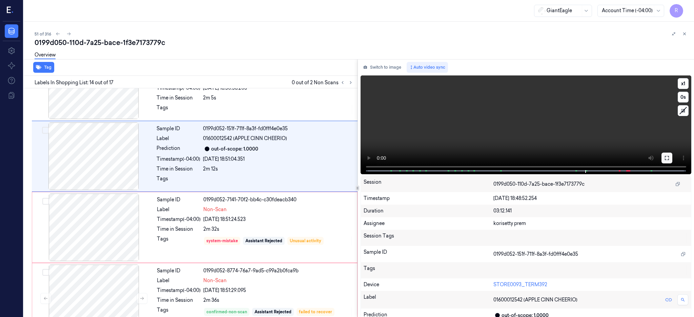
click at [669, 159] on icon at bounding box center [666, 157] width 5 height 5
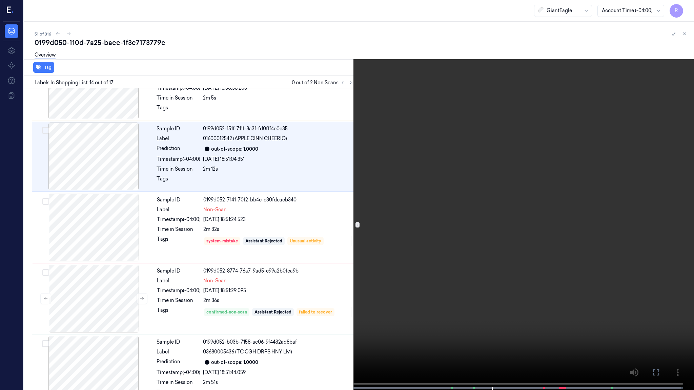
click at [539, 300] on video at bounding box center [347, 195] width 694 height 391
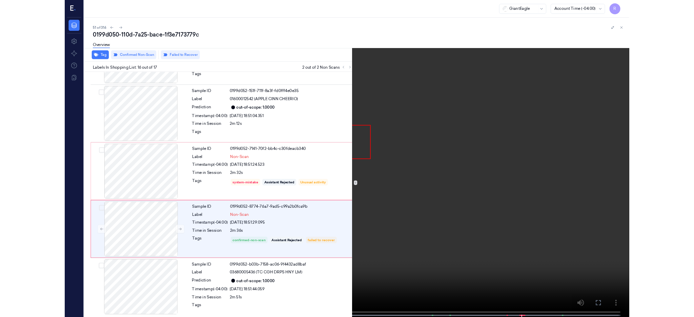
scroll to position [909, 0]
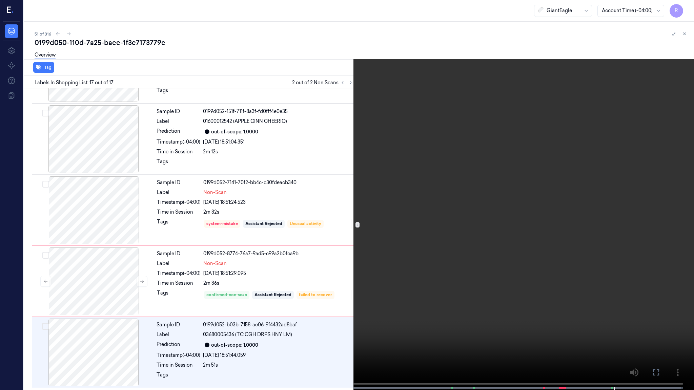
click at [535, 205] on video at bounding box center [347, 195] width 694 height 391
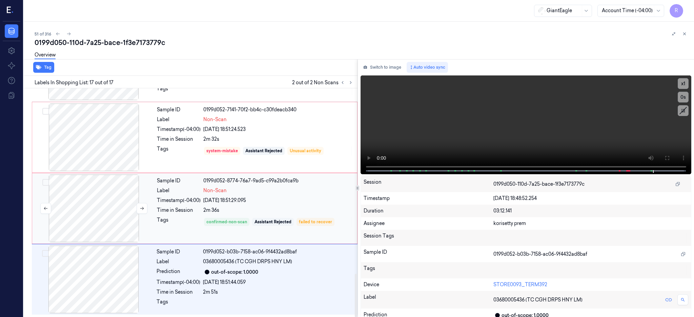
click at [131, 204] on div at bounding box center [94, 209] width 121 height 68
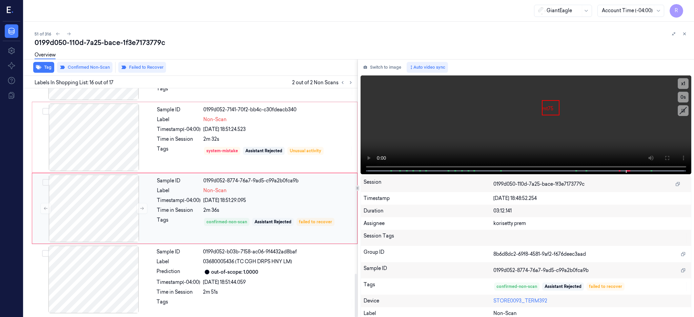
scroll to position [982, 0]
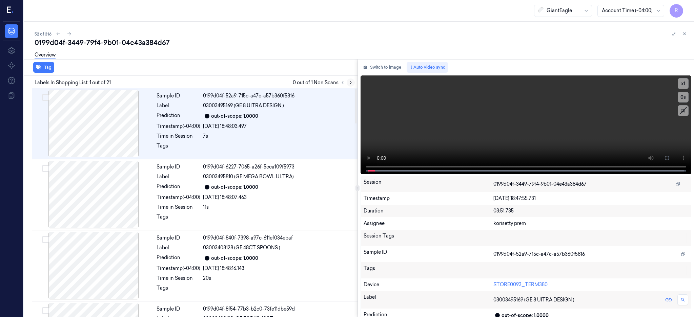
click at [353, 82] on icon at bounding box center [350, 82] width 5 height 5
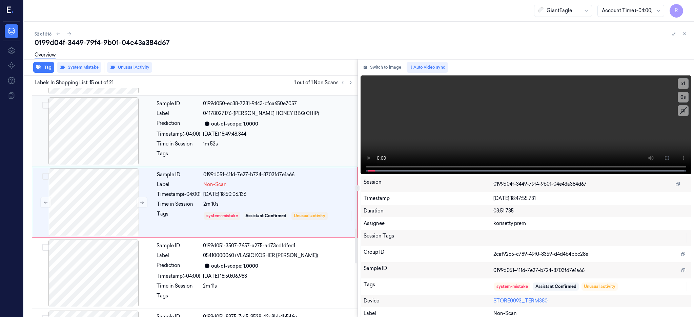
click at [94, 145] on div at bounding box center [93, 132] width 121 height 68
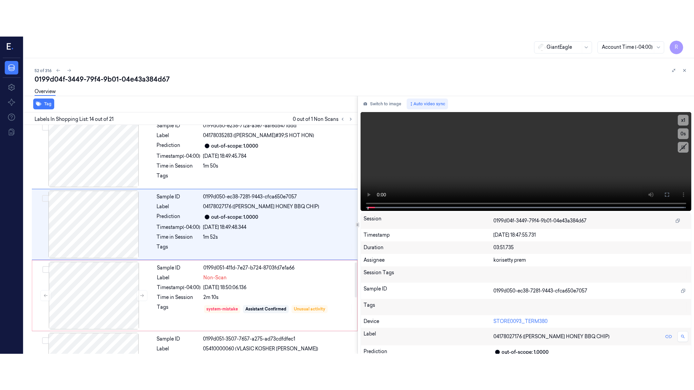
scroll to position [846, 0]
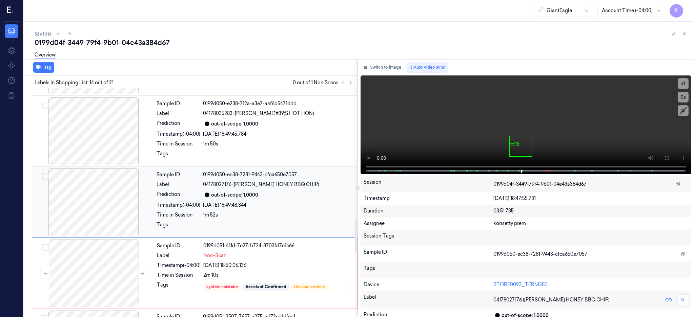
click at [94, 177] on div at bounding box center [93, 203] width 121 height 68
click at [672, 159] on button at bounding box center [666, 158] width 11 height 11
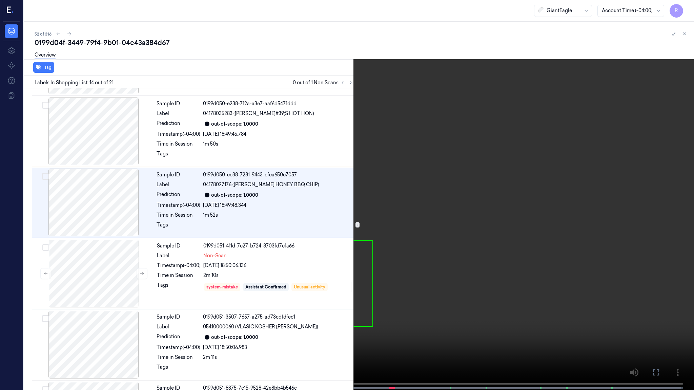
click at [452, 206] on video at bounding box center [347, 195] width 694 height 391
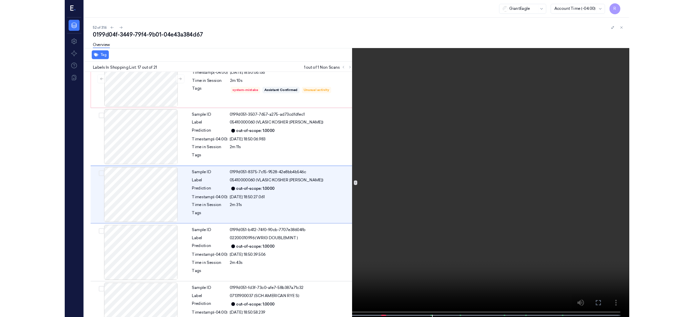
scroll to position [1022, 0]
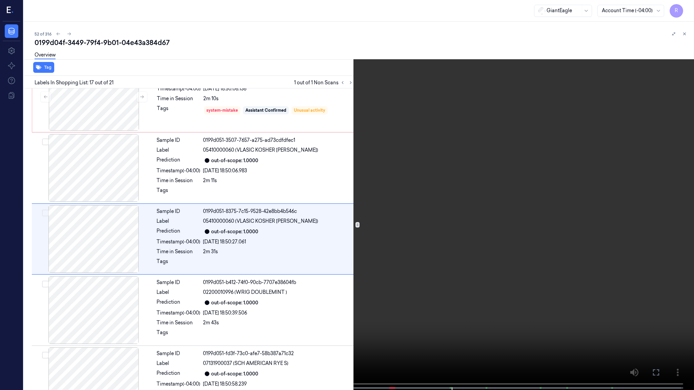
click at [477, 255] on video at bounding box center [347, 195] width 694 height 391
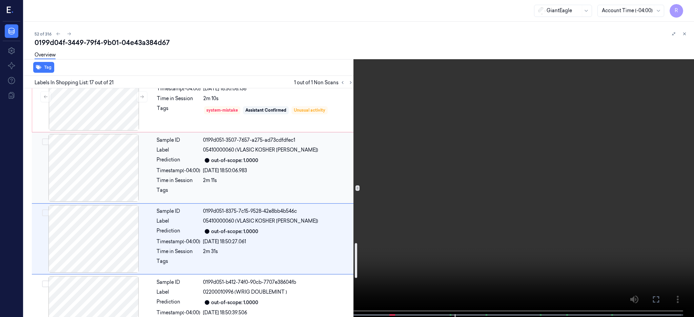
scroll to position [977, 0]
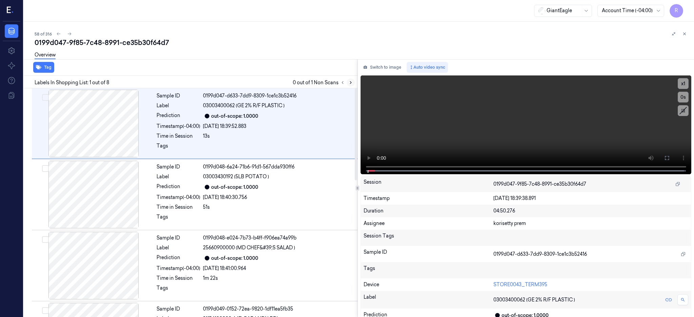
click at [353, 81] on icon at bounding box center [350, 82] width 5 height 5
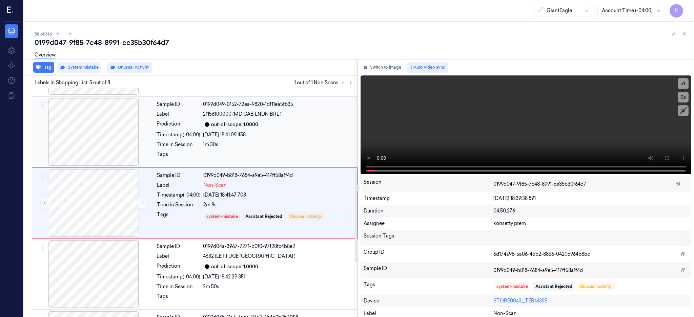
click at [106, 125] on div at bounding box center [93, 132] width 121 height 68
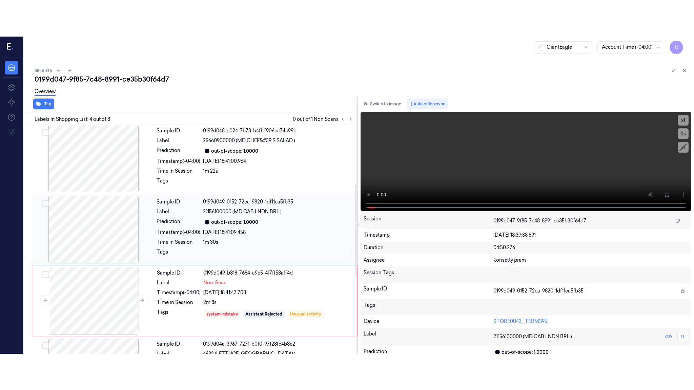
scroll to position [134, 0]
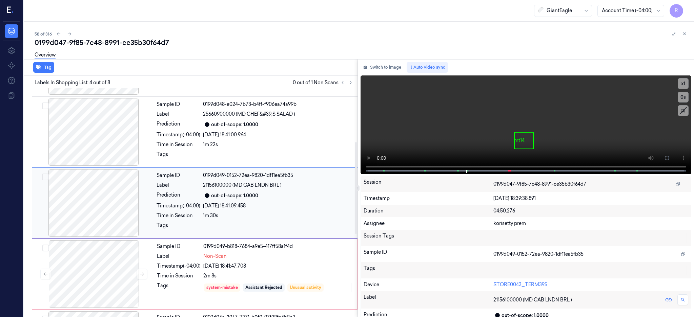
click at [98, 215] on div at bounding box center [93, 203] width 121 height 68
click at [672, 153] on button at bounding box center [666, 158] width 11 height 11
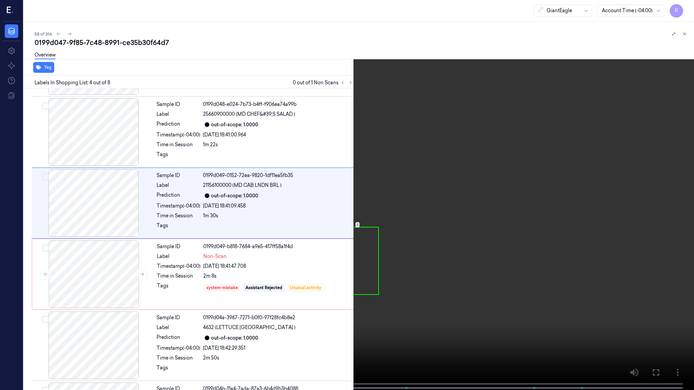
click at [442, 214] on video at bounding box center [347, 195] width 694 height 391
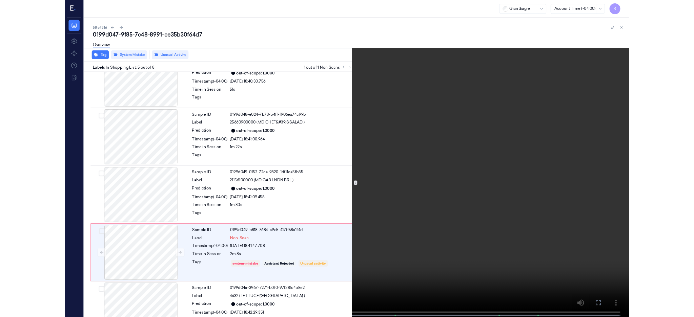
scroll to position [169, 0]
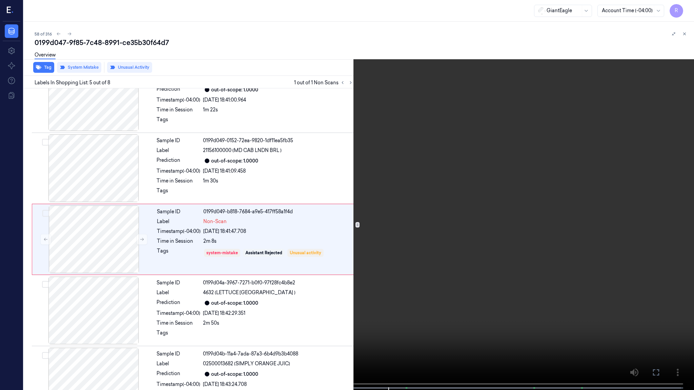
click at [478, 250] on video at bounding box center [347, 195] width 694 height 391
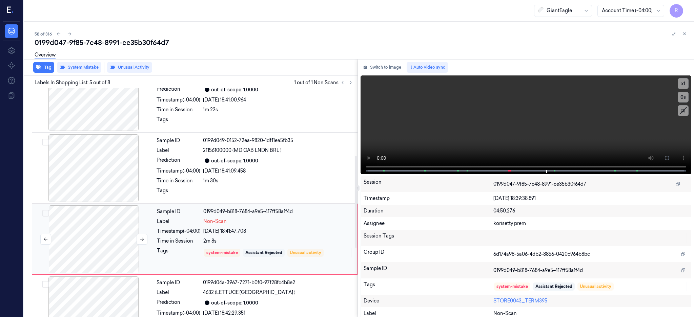
click at [120, 246] on div at bounding box center [94, 240] width 121 height 68
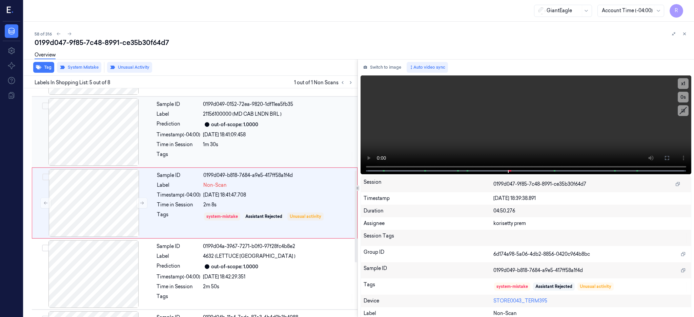
scroll to position [250, 0]
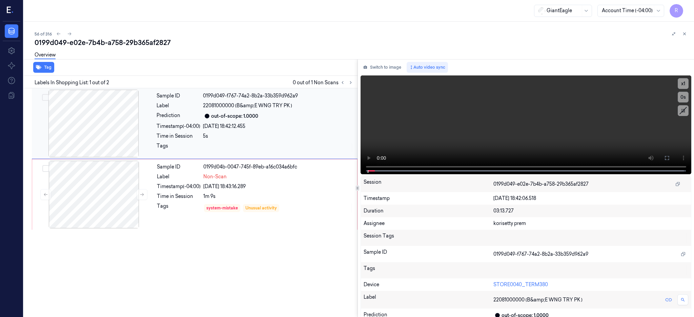
click at [84, 115] on div at bounding box center [93, 124] width 121 height 68
click at [98, 104] on div at bounding box center [93, 124] width 121 height 68
click at [672, 156] on button at bounding box center [666, 158] width 11 height 11
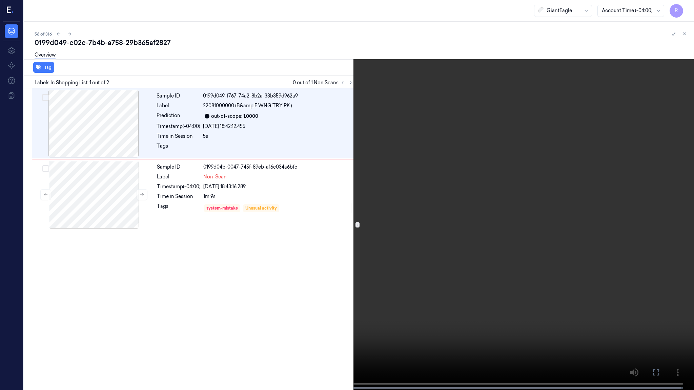
click at [416, 201] on video at bounding box center [347, 195] width 694 height 391
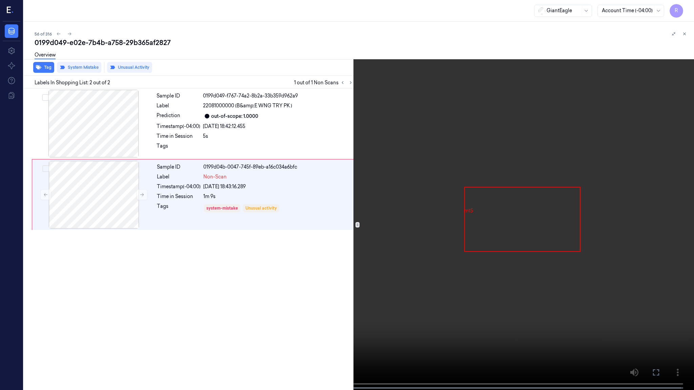
click at [404, 215] on video at bounding box center [347, 195] width 694 height 391
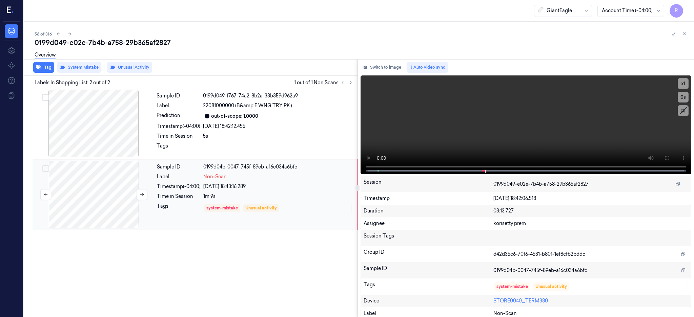
click at [111, 198] on div at bounding box center [94, 195] width 121 height 68
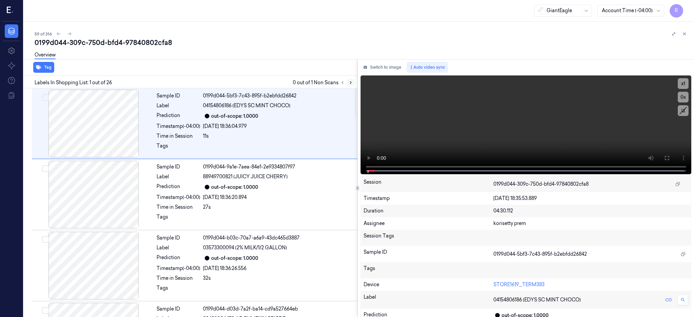
click at [353, 82] on icon at bounding box center [350, 82] width 5 height 5
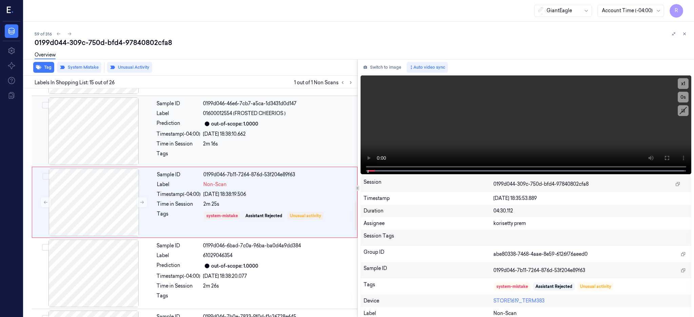
click at [61, 142] on div at bounding box center [93, 132] width 121 height 68
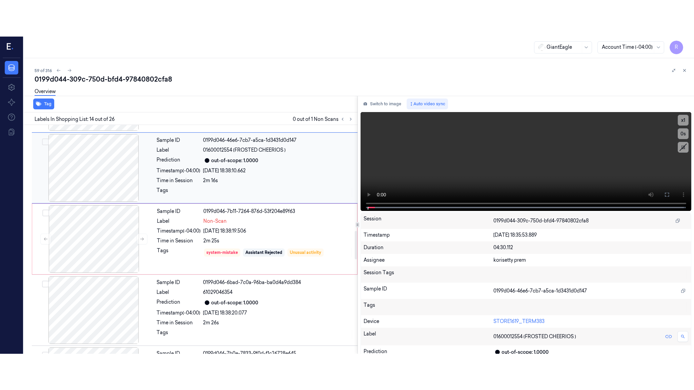
scroll to position [846, 0]
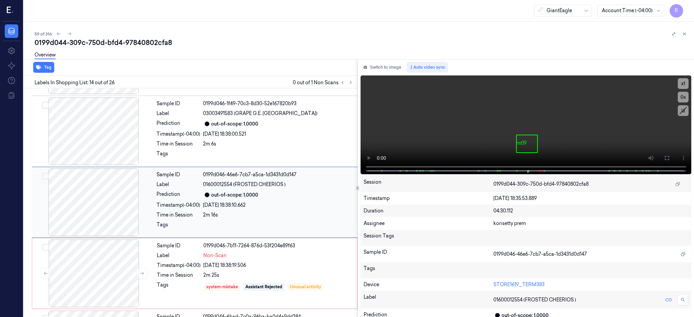
click at [94, 199] on div at bounding box center [93, 203] width 121 height 68
click at [672, 159] on button at bounding box center [666, 158] width 11 height 11
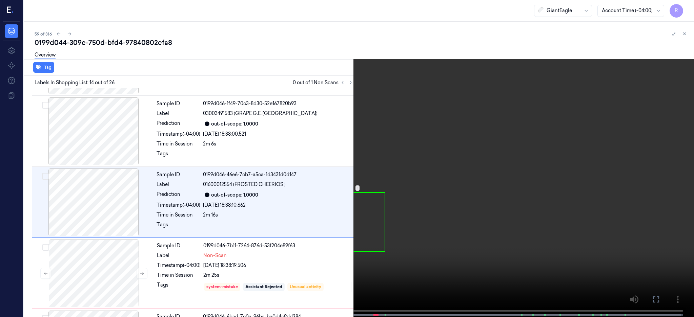
click at [450, 213] on video at bounding box center [347, 159] width 694 height 319
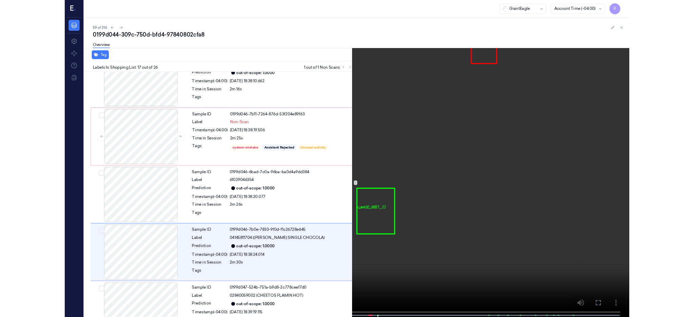
scroll to position [1022, 0]
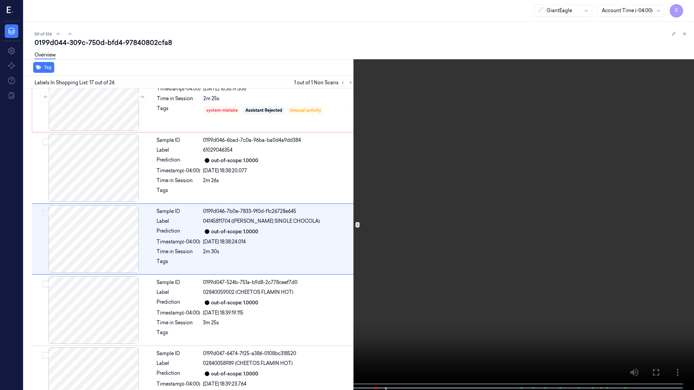
click at [478, 259] on video at bounding box center [347, 195] width 694 height 391
click at [435, 288] on video at bounding box center [347, 195] width 694 height 391
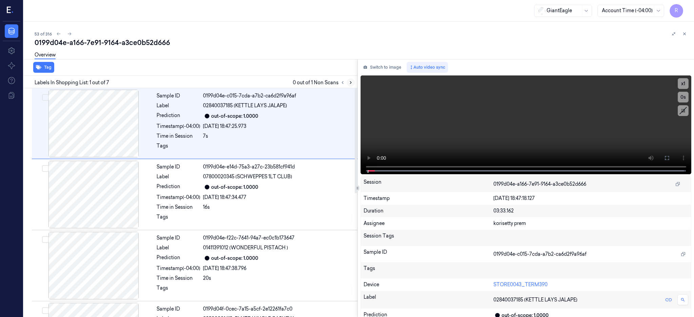
click at [353, 83] on icon at bounding box center [350, 82] width 5 height 5
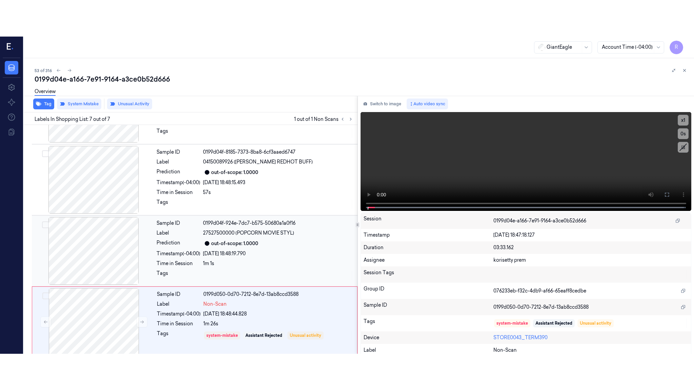
scroll to position [271, 0]
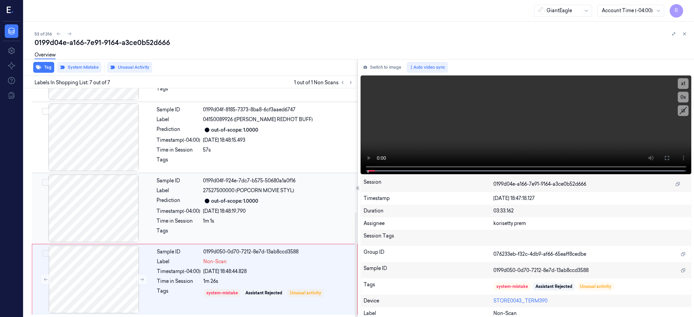
click at [113, 208] on div at bounding box center [93, 209] width 121 height 68
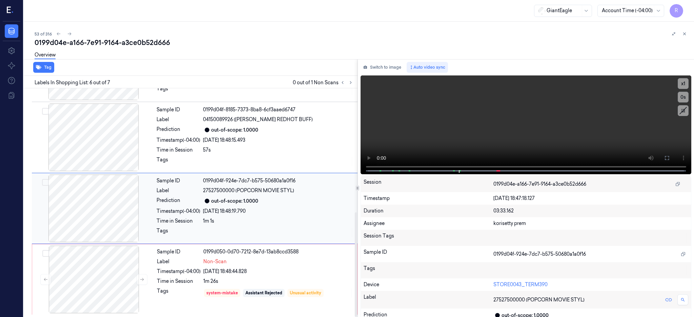
click at [123, 219] on div at bounding box center [93, 209] width 121 height 68
click at [672, 159] on button at bounding box center [666, 158] width 11 height 11
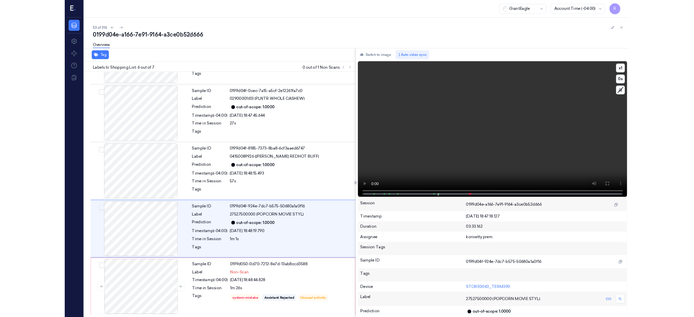
scroll to position [198, 0]
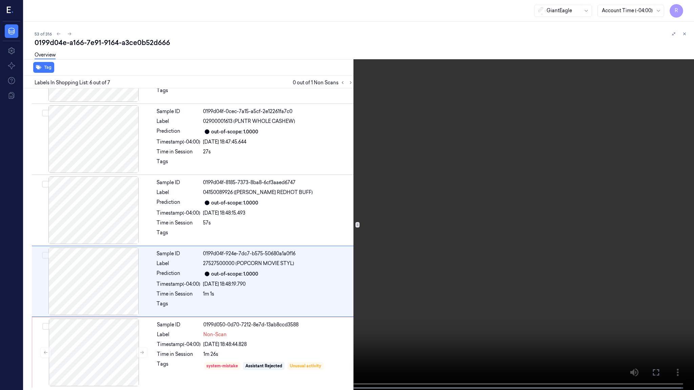
click at [485, 203] on video at bounding box center [347, 195] width 694 height 391
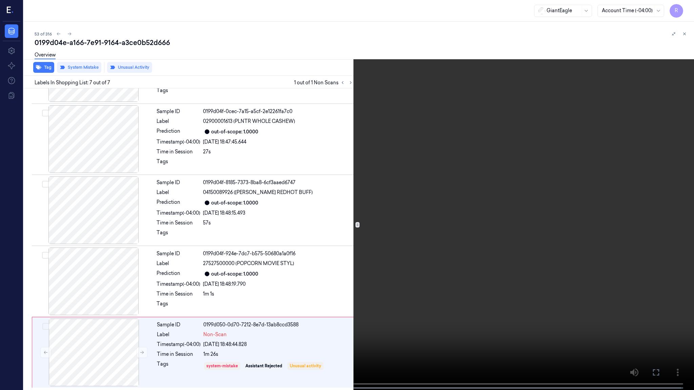
click at [250, 122] on video at bounding box center [347, 195] width 694 height 391
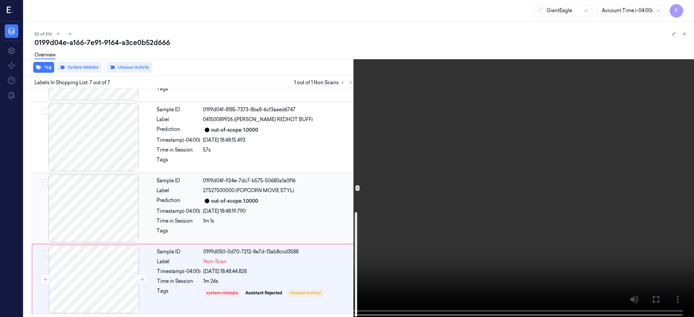
scroll to position [270, 0]
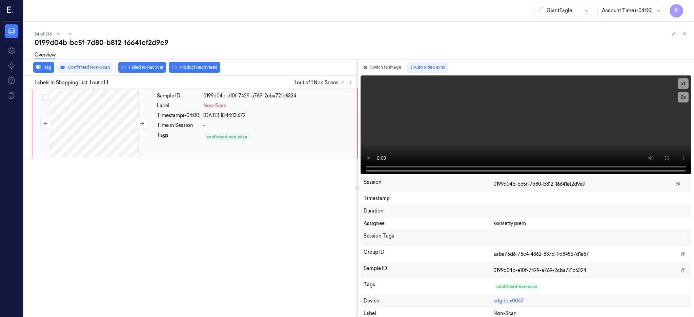
click at [112, 120] on div at bounding box center [94, 124] width 121 height 68
click at [86, 140] on div at bounding box center [94, 124] width 121 height 68
click at [672, 153] on button at bounding box center [666, 158] width 11 height 11
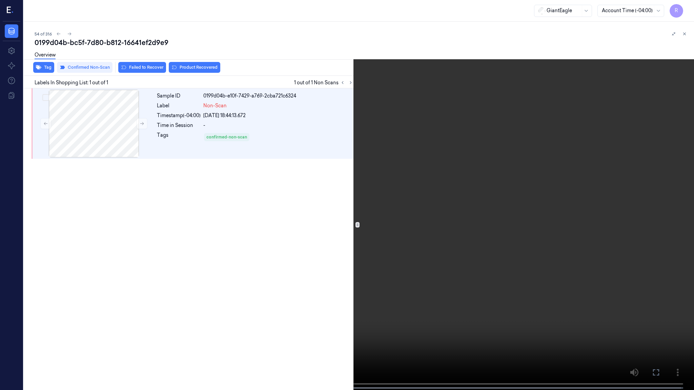
click at [405, 199] on video at bounding box center [347, 195] width 694 height 391
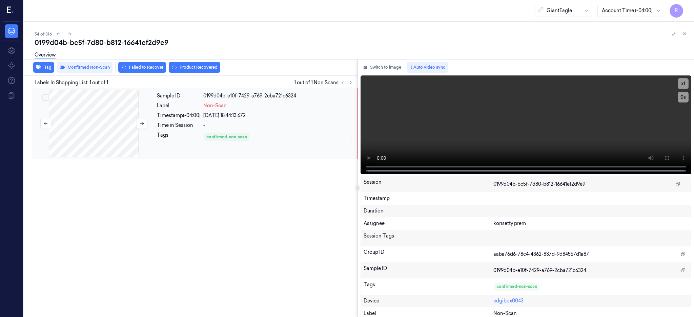
click at [116, 117] on div at bounding box center [94, 124] width 121 height 68
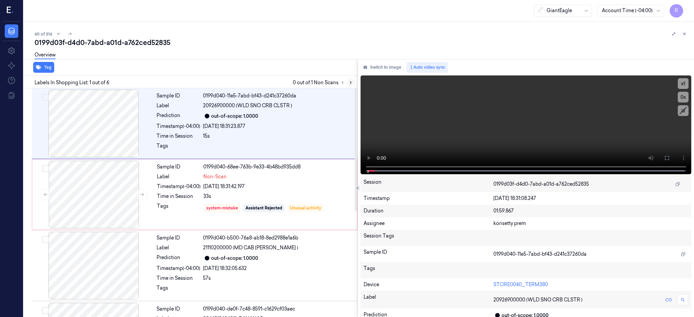
click at [353, 80] on icon at bounding box center [350, 82] width 5 height 5
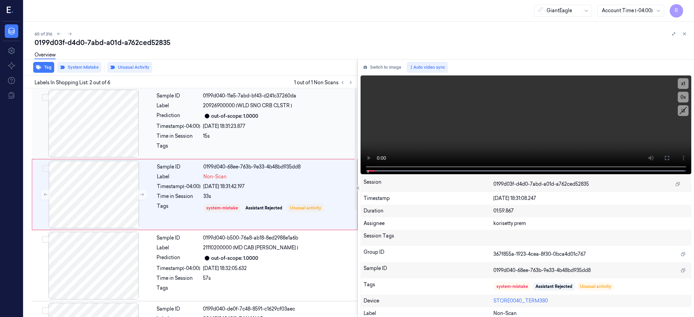
click at [102, 131] on div at bounding box center [93, 124] width 121 height 68
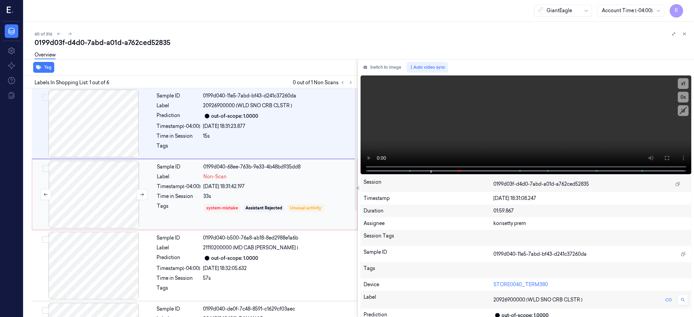
click at [111, 212] on div at bounding box center [94, 195] width 121 height 68
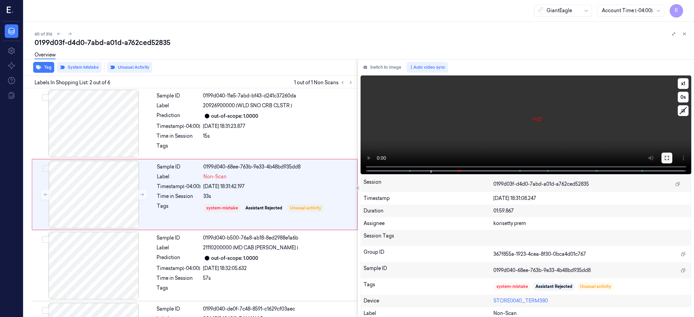
click at [672, 161] on button at bounding box center [666, 158] width 11 height 11
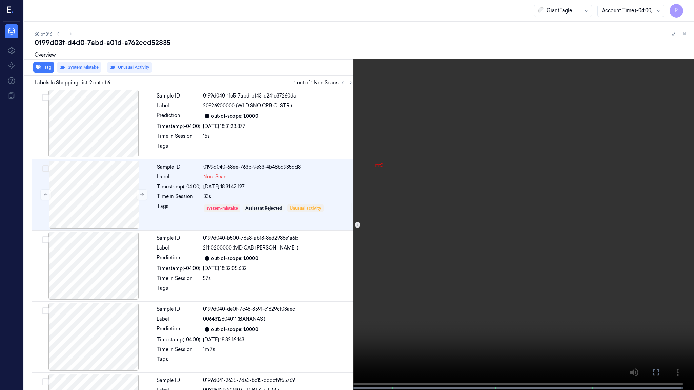
click at [378, 218] on video at bounding box center [347, 195] width 694 height 391
click at [373, 223] on video at bounding box center [347, 195] width 694 height 391
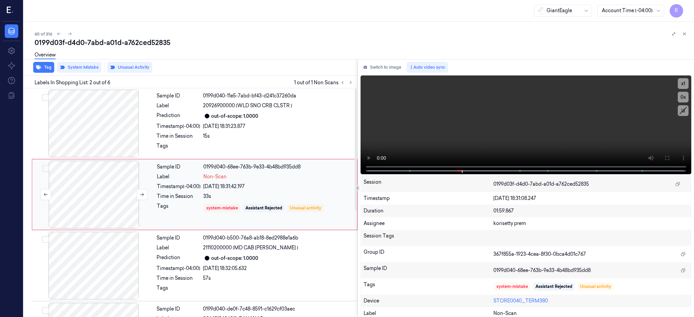
drag, startPoint x: 109, startPoint y: 131, endPoint x: 110, endPoint y: 183, distance: 52.2
click at [109, 131] on div at bounding box center [93, 124] width 121 height 68
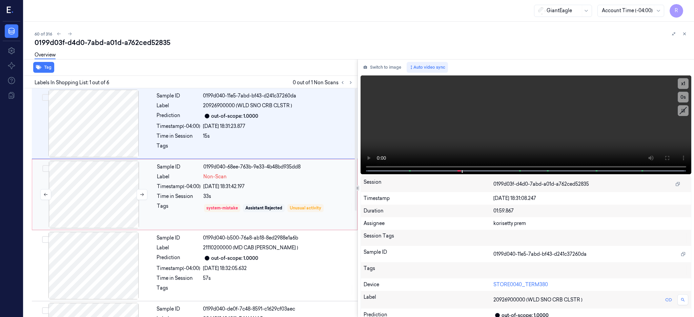
click at [108, 195] on div at bounding box center [94, 195] width 121 height 68
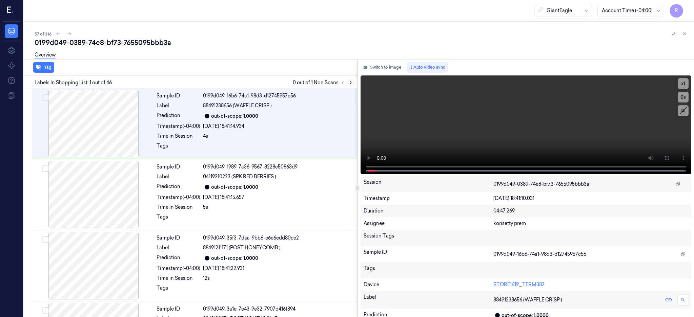
click at [355, 85] on button at bounding box center [350, 83] width 8 height 8
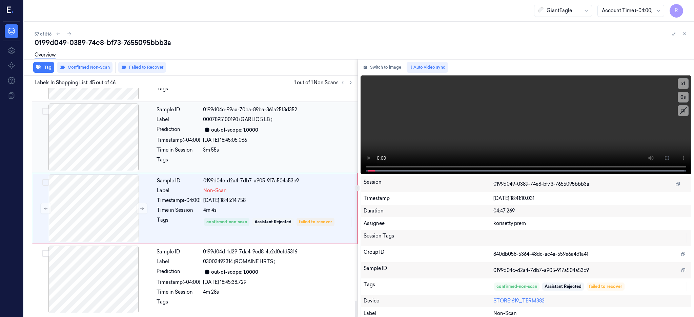
click at [99, 133] on div at bounding box center [93, 138] width 121 height 68
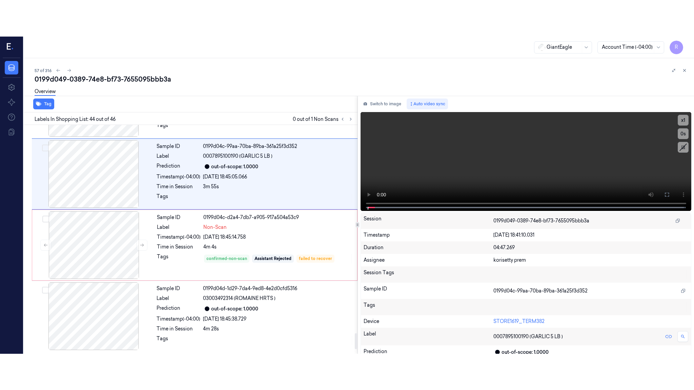
scroll to position [2980, 0]
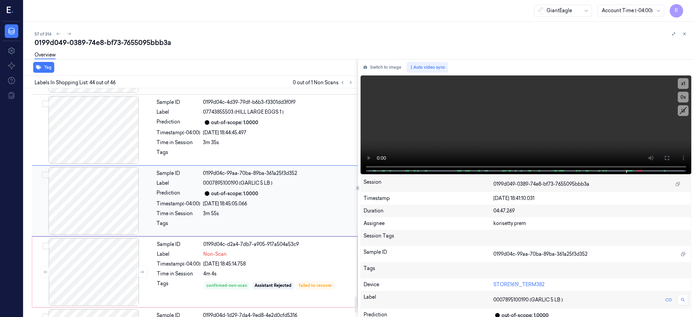
click at [108, 185] on div at bounding box center [93, 201] width 121 height 68
click at [669, 159] on icon at bounding box center [666, 157] width 5 height 5
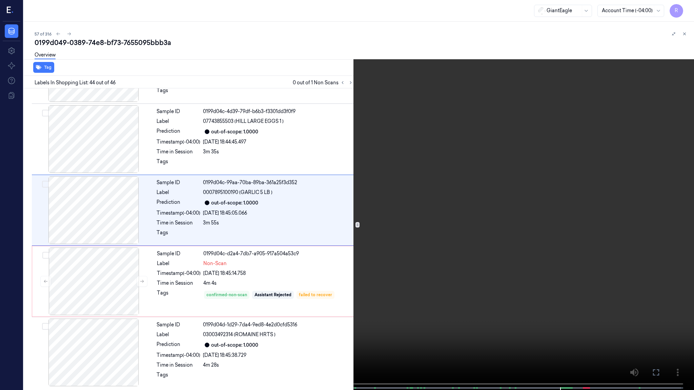
click at [469, 207] on video at bounding box center [347, 195] width 694 height 391
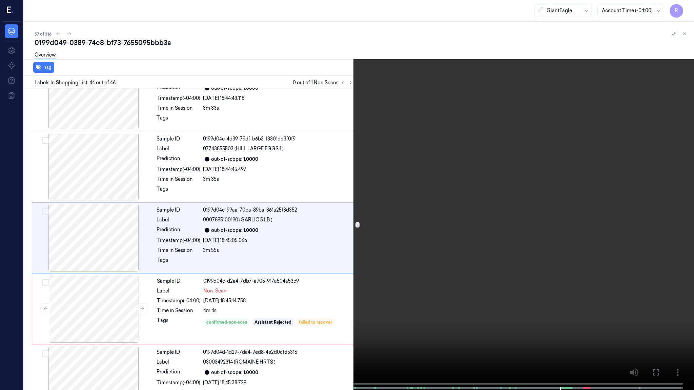
click at [469, 207] on video at bounding box center [347, 195] width 694 height 391
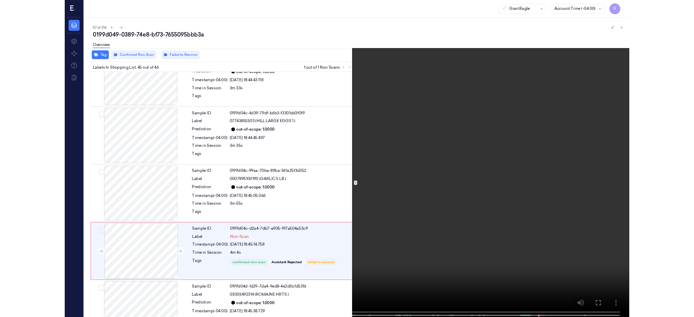
scroll to position [2973, 0]
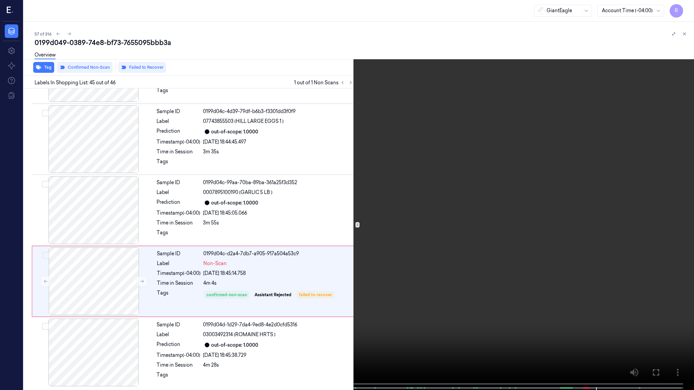
click at [497, 229] on video at bounding box center [347, 195] width 694 height 391
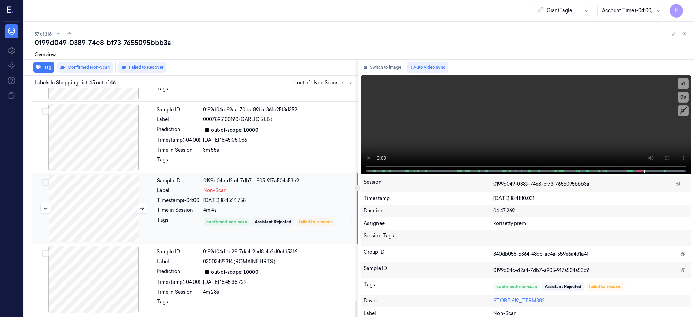
click at [85, 219] on div at bounding box center [94, 209] width 121 height 68
click at [142, 208] on icon at bounding box center [142, 208] width 4 height 3
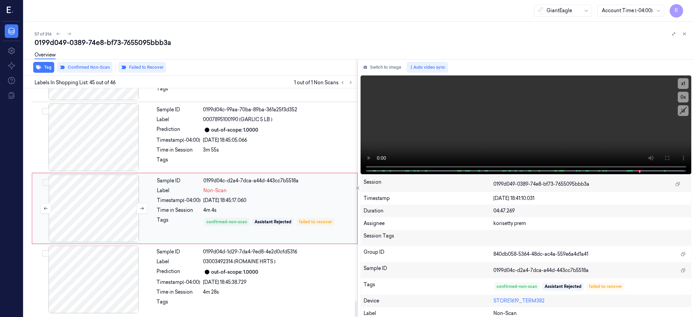
click at [110, 219] on div at bounding box center [94, 209] width 121 height 68
click at [669, 159] on icon at bounding box center [666, 157] width 5 height 5
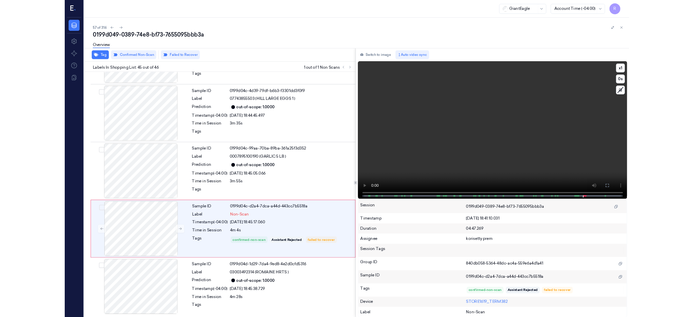
scroll to position [2973, 0]
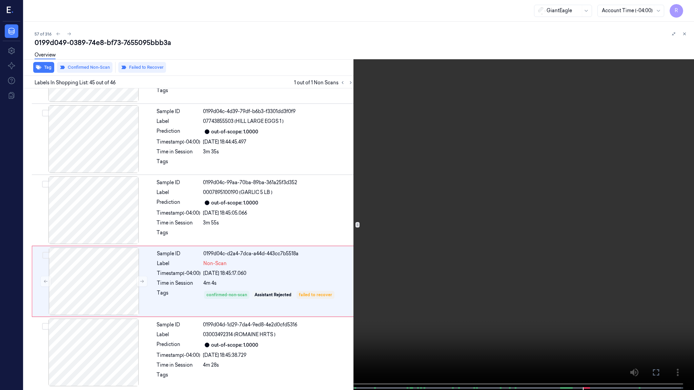
click at [453, 225] on video at bounding box center [347, 195] width 694 height 391
click at [333, 203] on video at bounding box center [347, 195] width 694 height 391
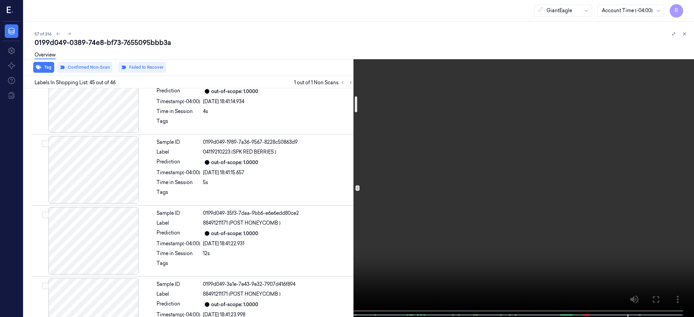
scroll to position [0, 0]
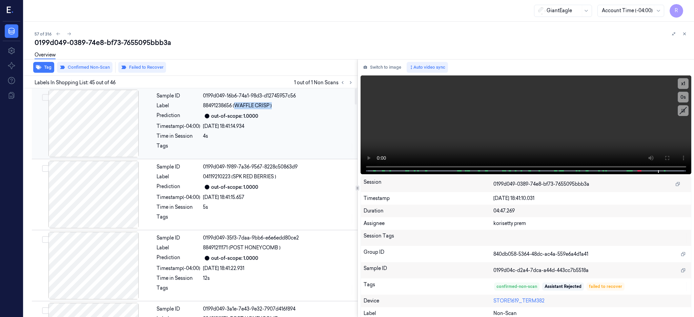
drag, startPoint x: 234, startPoint y: 105, endPoint x: 274, endPoint y: 106, distance: 40.0
click at [274, 106] on div "88491238656 (WAFFLE CRISP )" at bounding box center [278, 105] width 150 height 7
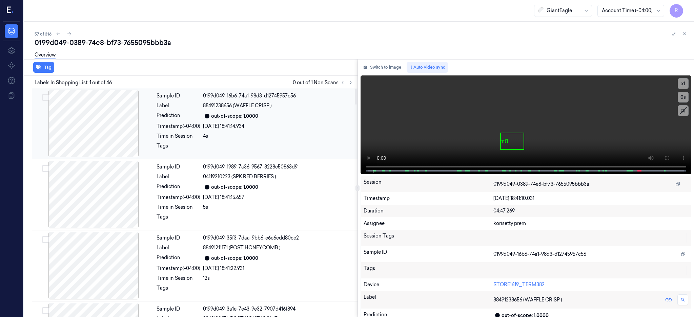
click at [125, 138] on div at bounding box center [93, 124] width 121 height 68
click at [672, 154] on button at bounding box center [666, 158] width 11 height 11
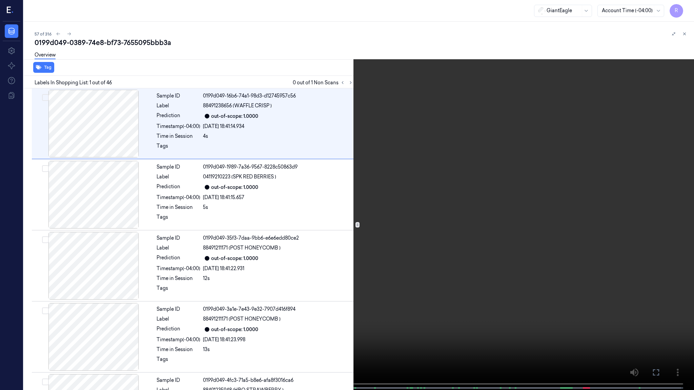
click at [373, 195] on video at bounding box center [347, 195] width 694 height 391
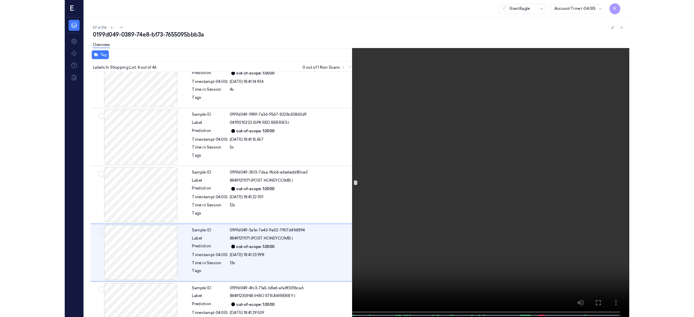
scroll to position [98, 0]
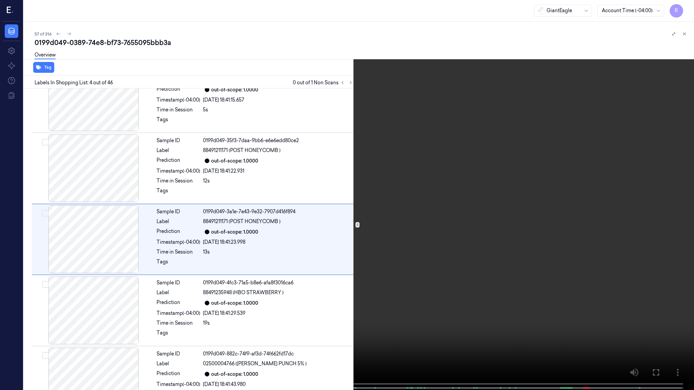
click at [345, 149] on video at bounding box center [347, 195] width 694 height 391
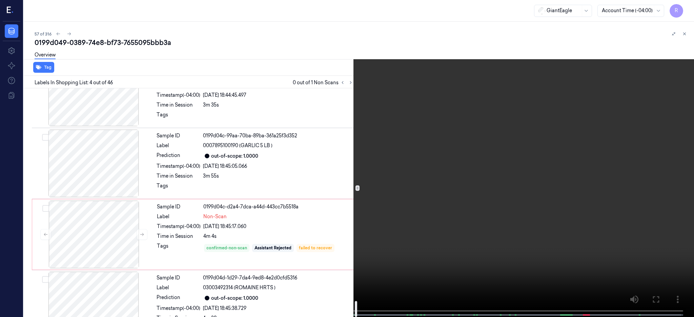
scroll to position [3046, 0]
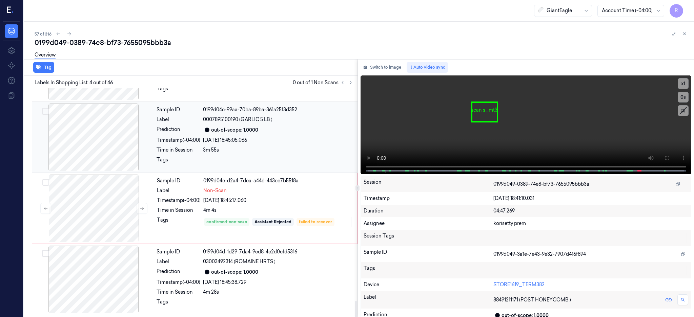
click at [95, 144] on div at bounding box center [93, 138] width 121 height 68
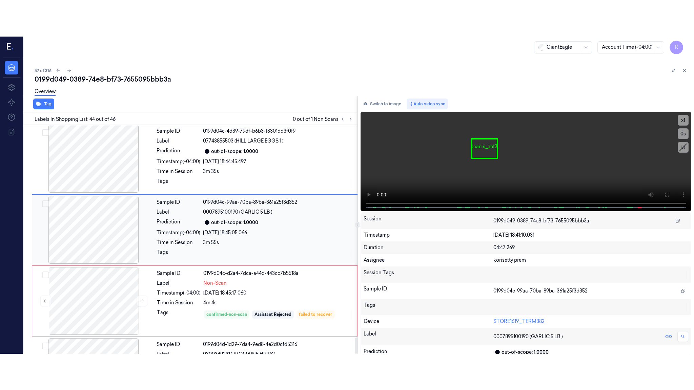
scroll to position [2980, 0]
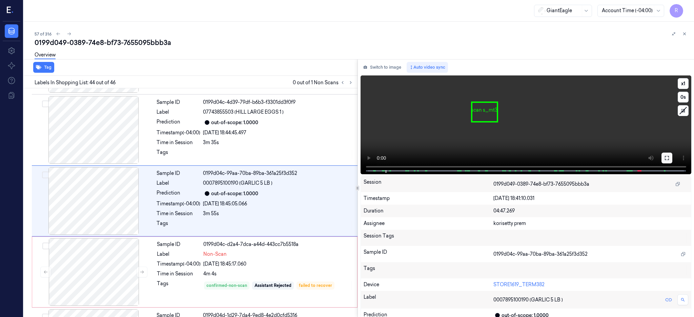
click at [669, 159] on icon at bounding box center [666, 157] width 5 height 5
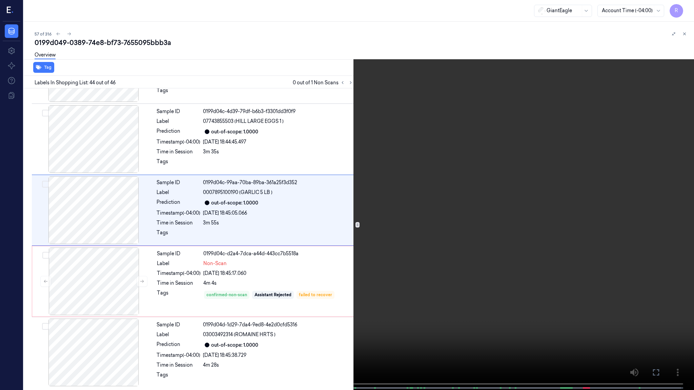
click at [513, 225] on video at bounding box center [347, 195] width 694 height 391
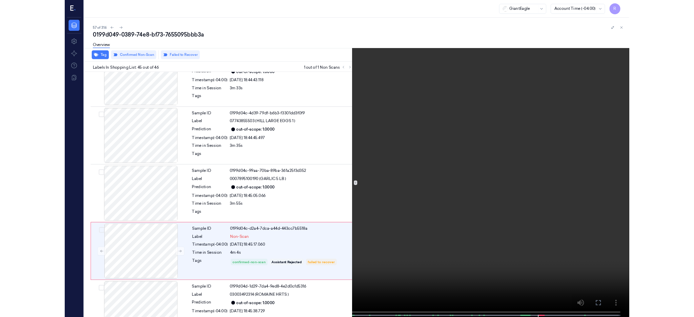
scroll to position [2973, 0]
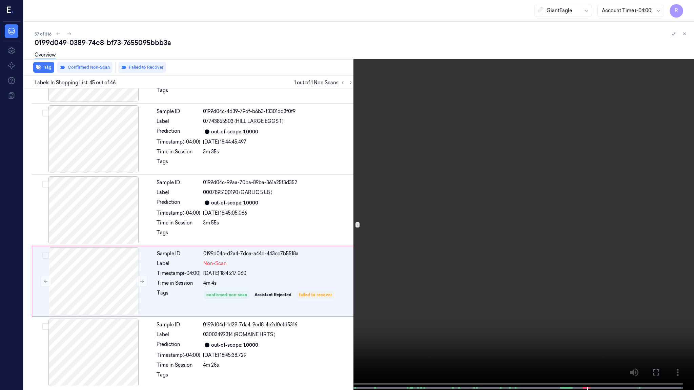
click at [564, 267] on video at bounding box center [347, 195] width 694 height 391
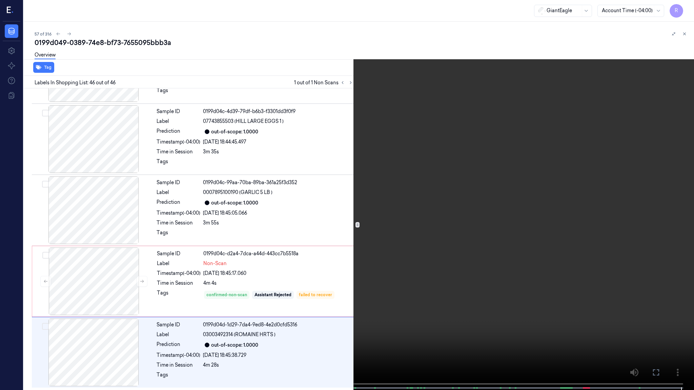
click at [345, 19] on video at bounding box center [347, 195] width 694 height 391
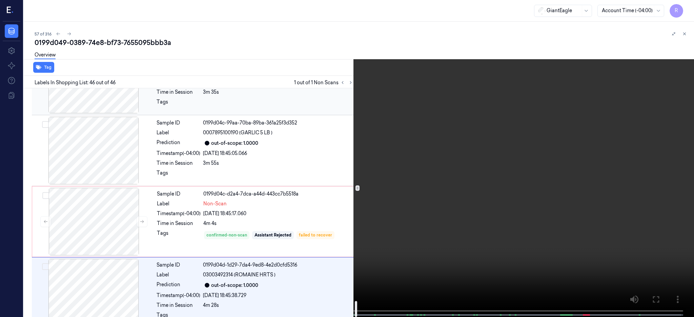
scroll to position [3046, 0]
